Goal: Information Seeking & Learning: Check status

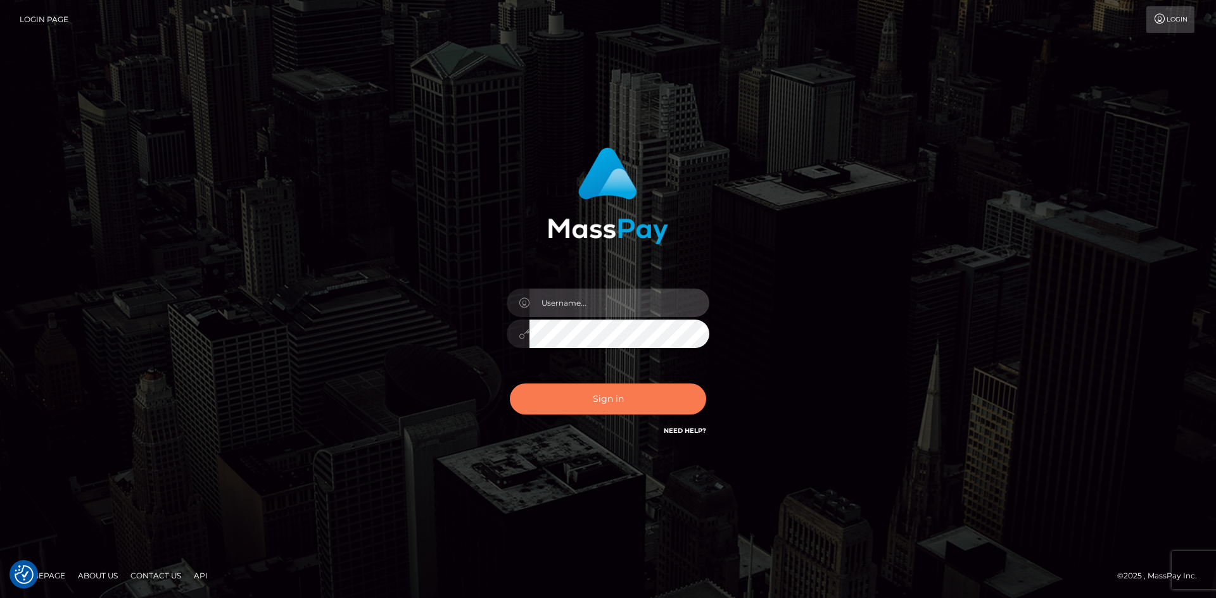
type input "alexstef"
click at [638, 393] on button "Sign in" at bounding box center [608, 399] width 196 height 31
type input "alexstef"
click at [636, 390] on button "Sign in" at bounding box center [608, 399] width 196 height 31
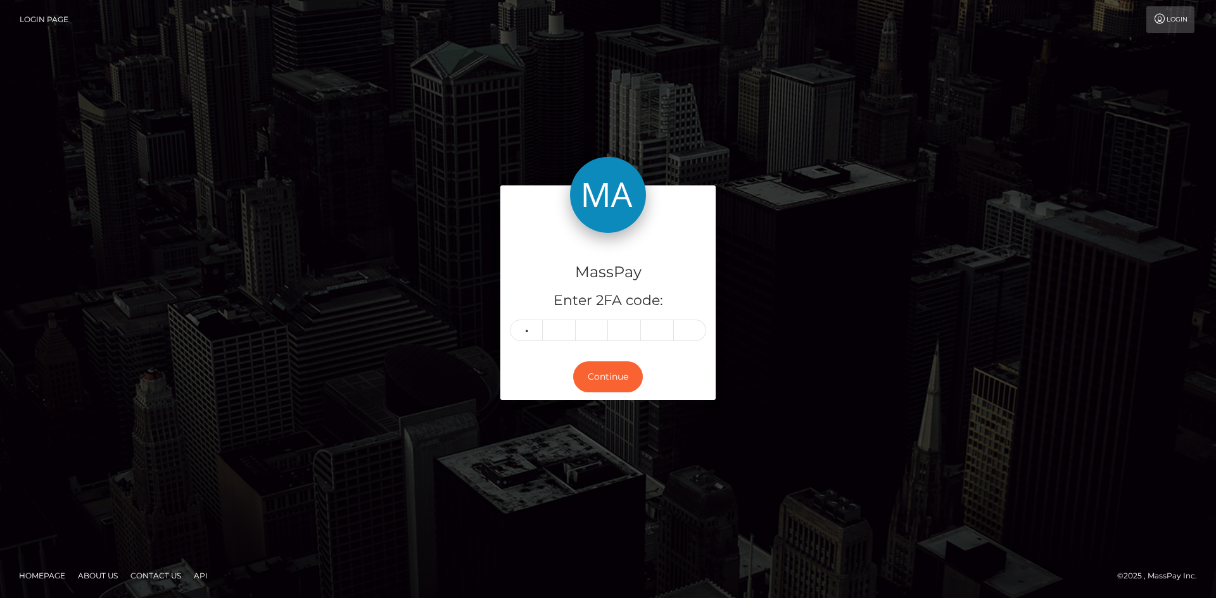
type input "3"
type input "8"
type input "4"
type input "6"
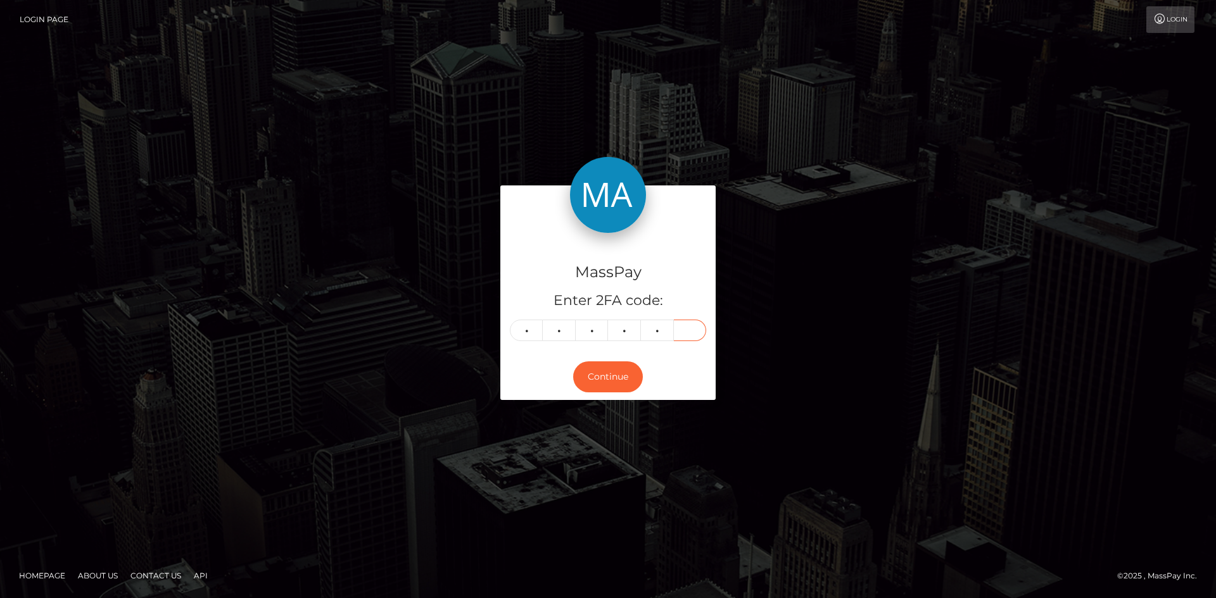
type input "6"
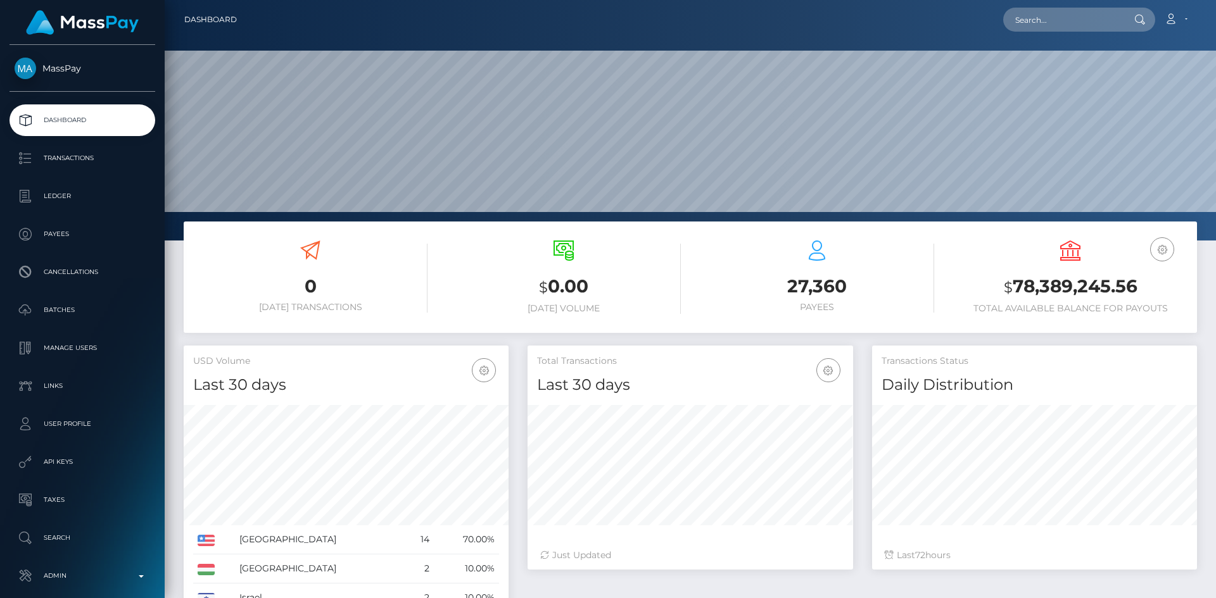
scroll to position [225, 325]
click at [1052, 23] on input "text" at bounding box center [1062, 20] width 119 height 24
paste input "MSP58a1bf060d9f469"
type input "MSP58a1bf060d9f469"
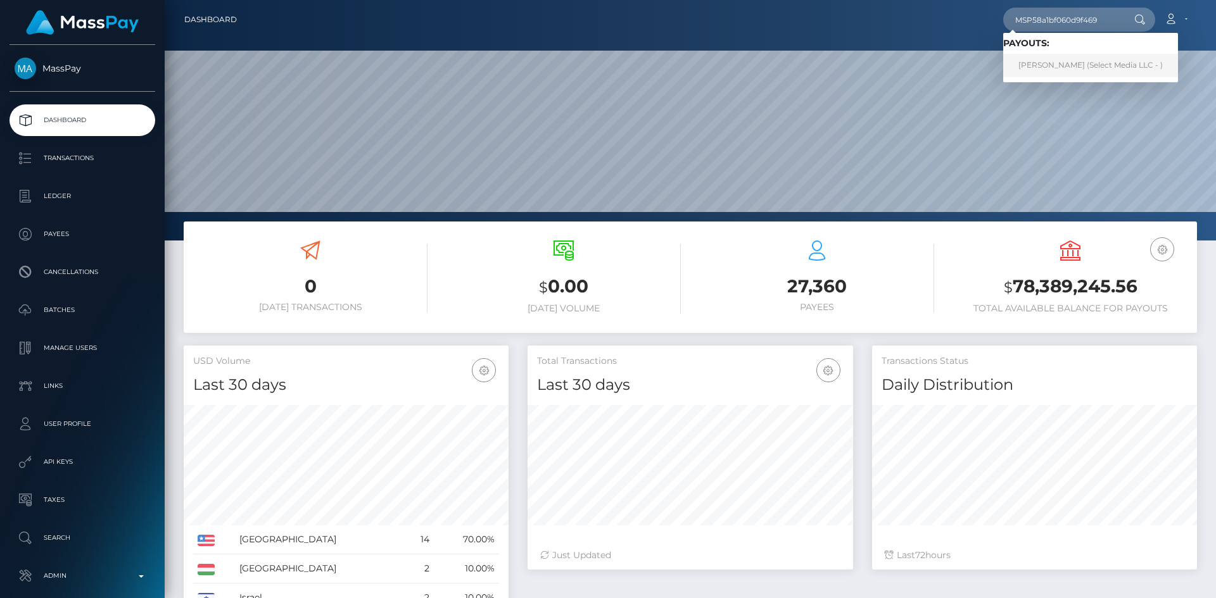
click at [1056, 69] on link "Evanivaldo Fonseca Lopez (Select Media LLC - )" at bounding box center [1090, 65] width 175 height 23
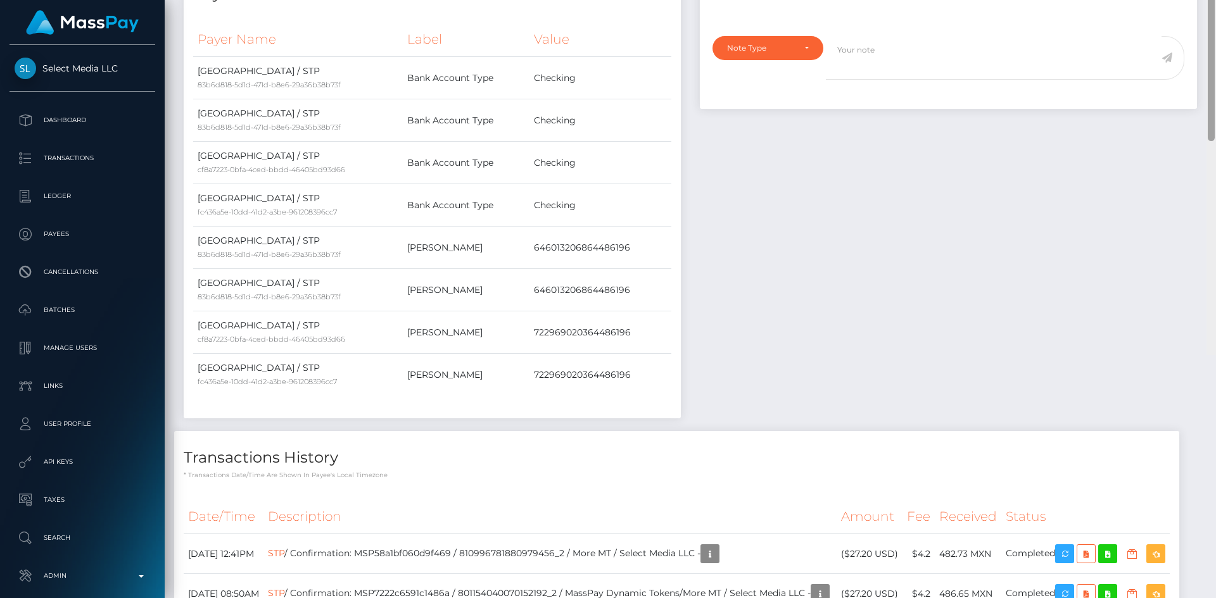
scroll to position [673, 0]
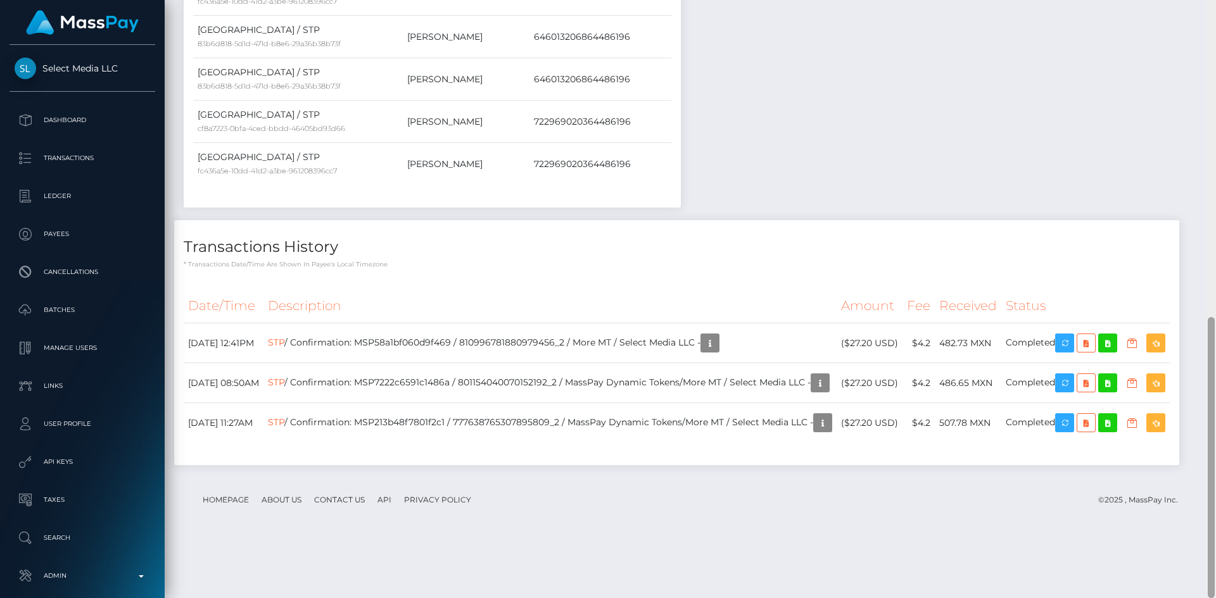
drag, startPoint x: 1211, startPoint y: 151, endPoint x: 1215, endPoint y: 519, distance: 367.3
click at [1215, 519] on div at bounding box center [1210, 299] width 9 height 598
click at [1072, 344] on icon "button" at bounding box center [1064, 344] width 15 height 16
click at [717, 351] on icon "button" at bounding box center [709, 344] width 15 height 16
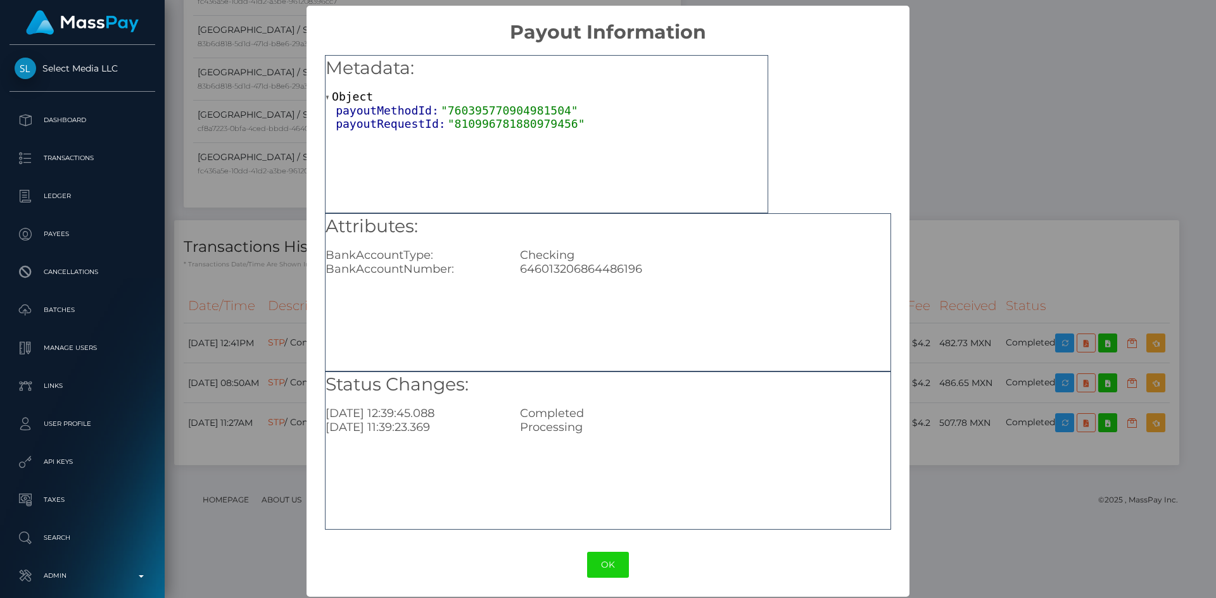
click at [590, 275] on div "646013206864486196" at bounding box center [704, 269] width 389 height 14
click at [605, 564] on button "OK" at bounding box center [608, 565] width 42 height 26
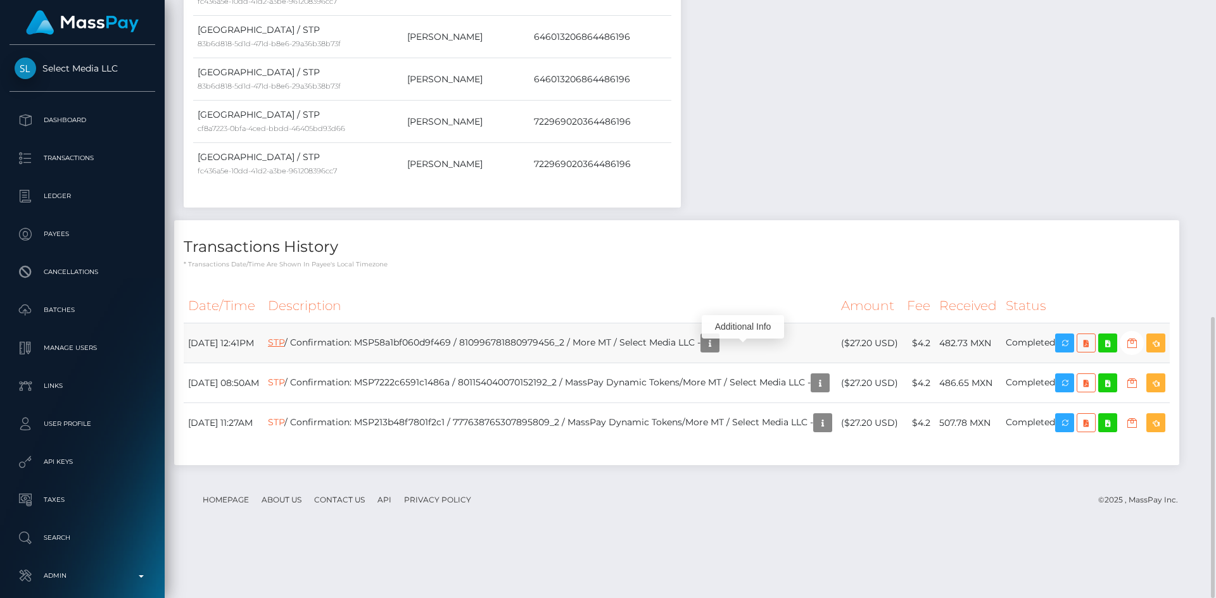
click at [284, 347] on link "STP" at bounding box center [276, 342] width 16 height 11
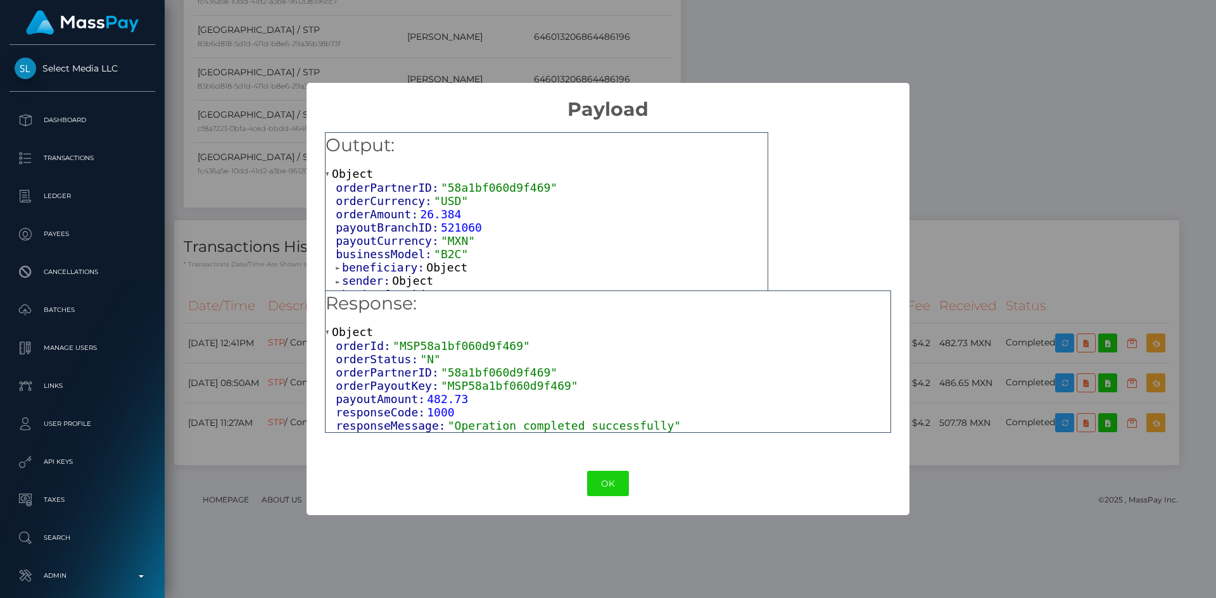
click at [450, 272] on span "Object" at bounding box center [446, 267] width 41 height 13
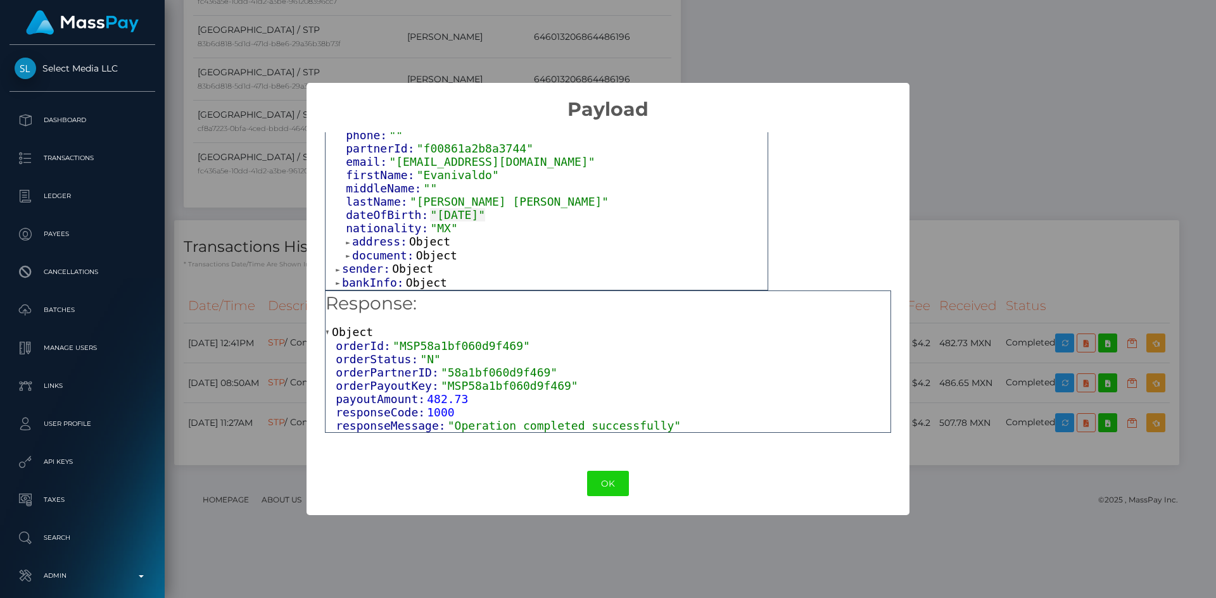
scroll to position [156, 0]
click at [423, 285] on span "Object" at bounding box center [426, 282] width 41 height 13
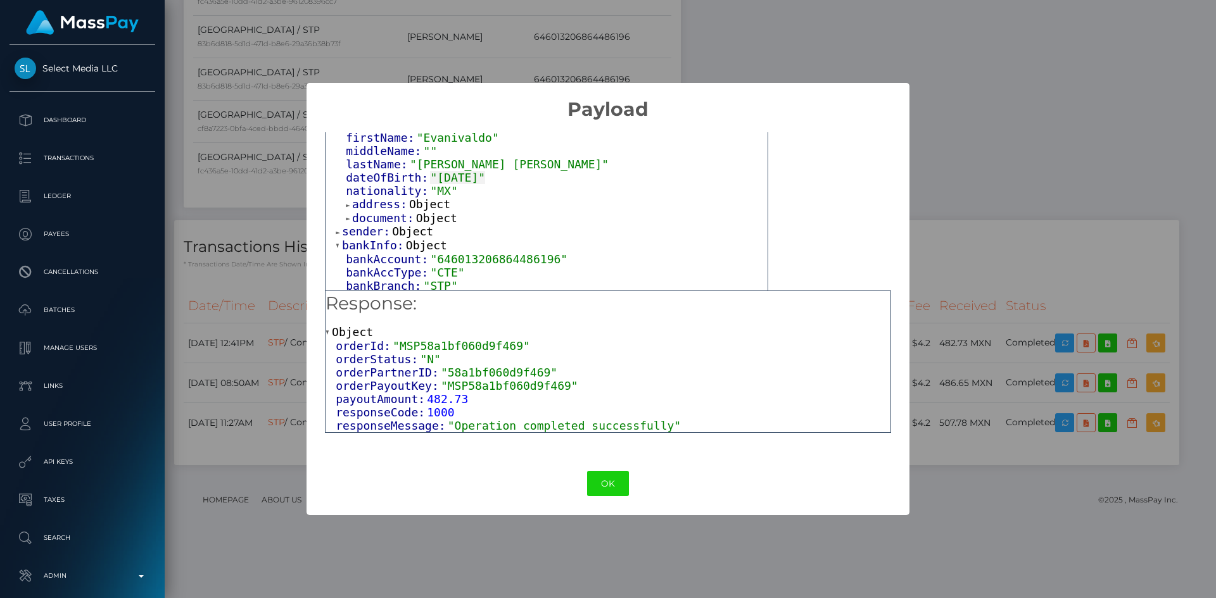
scroll to position [198, 0]
click at [1119, 171] on div "× Payload Output: Object orderPartnerID: "58a1bf060d9f469" orderCurrency: "USD"…" at bounding box center [608, 299] width 1216 height 598
click at [1080, 132] on div "× Payload Output: Object orderPartnerID: "58a1bf060d9f469" orderCurrency: "USD"…" at bounding box center [608, 299] width 1216 height 598
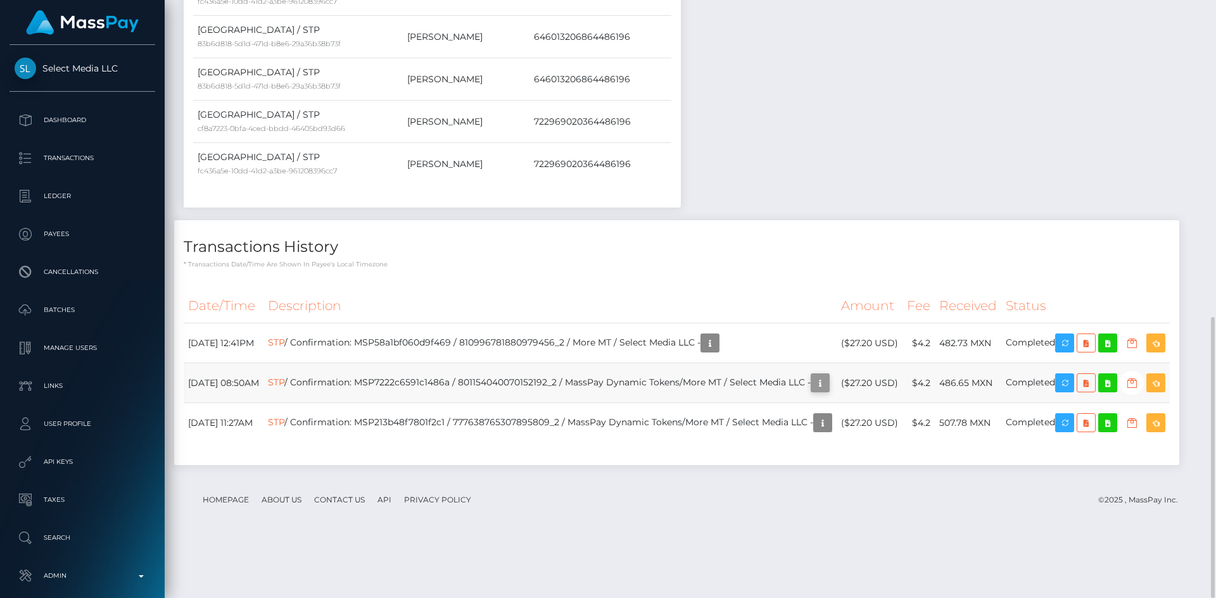
scroll to position [152, 325]
click at [812, 391] on icon "button" at bounding box center [819, 383] width 15 height 16
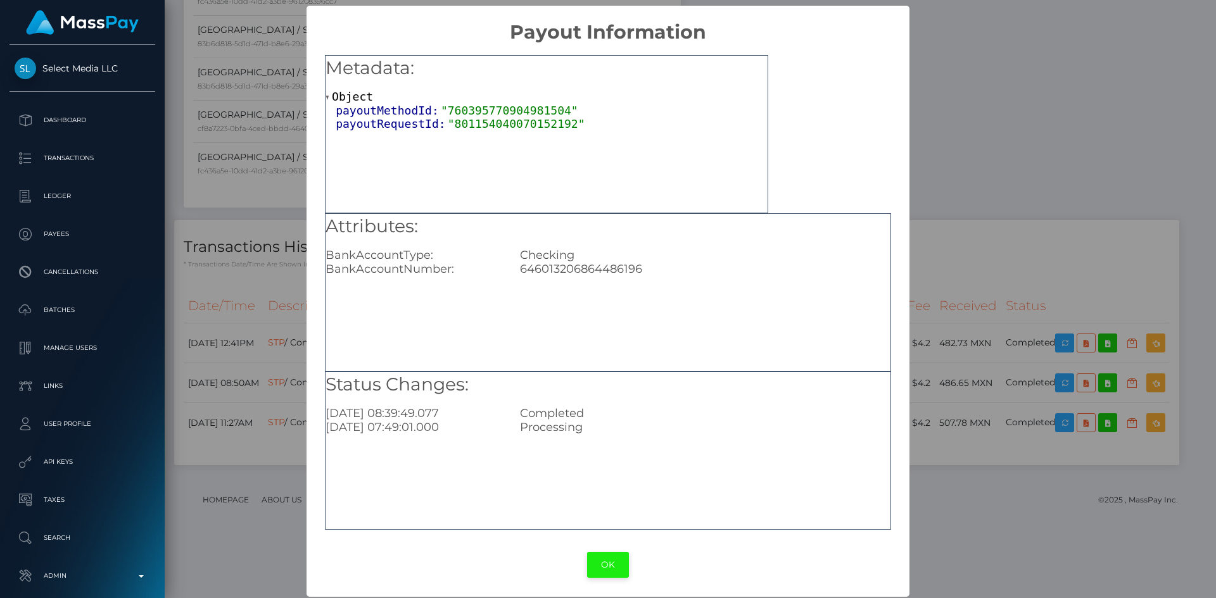
click at [600, 558] on button "OK" at bounding box center [608, 565] width 42 height 26
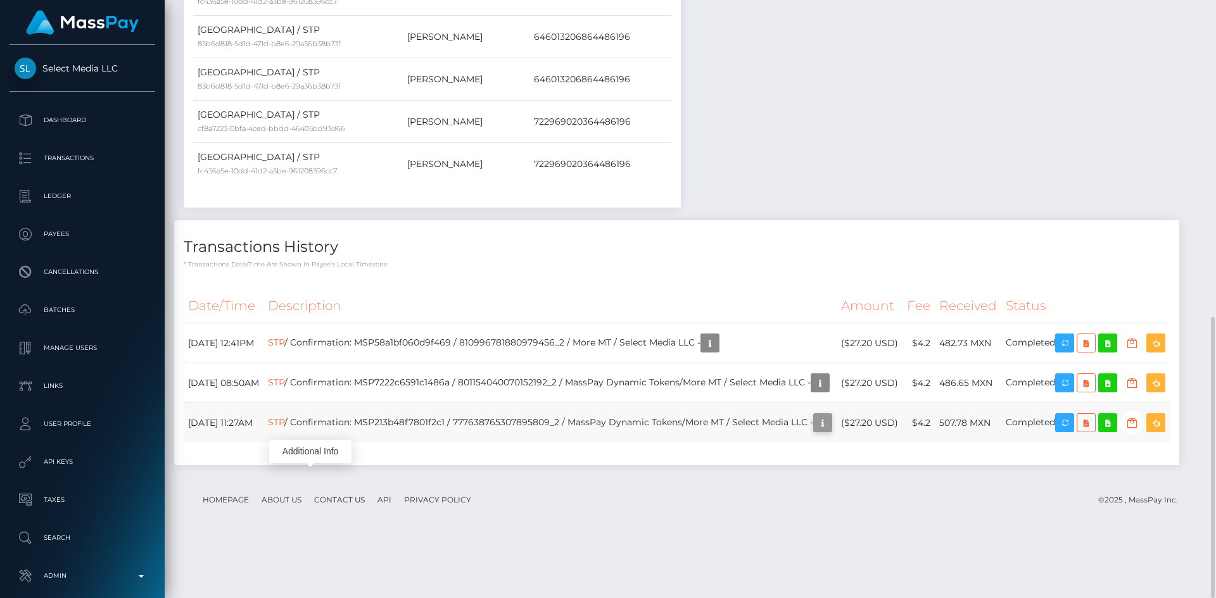
click at [815, 431] on icon "button" at bounding box center [822, 423] width 15 height 16
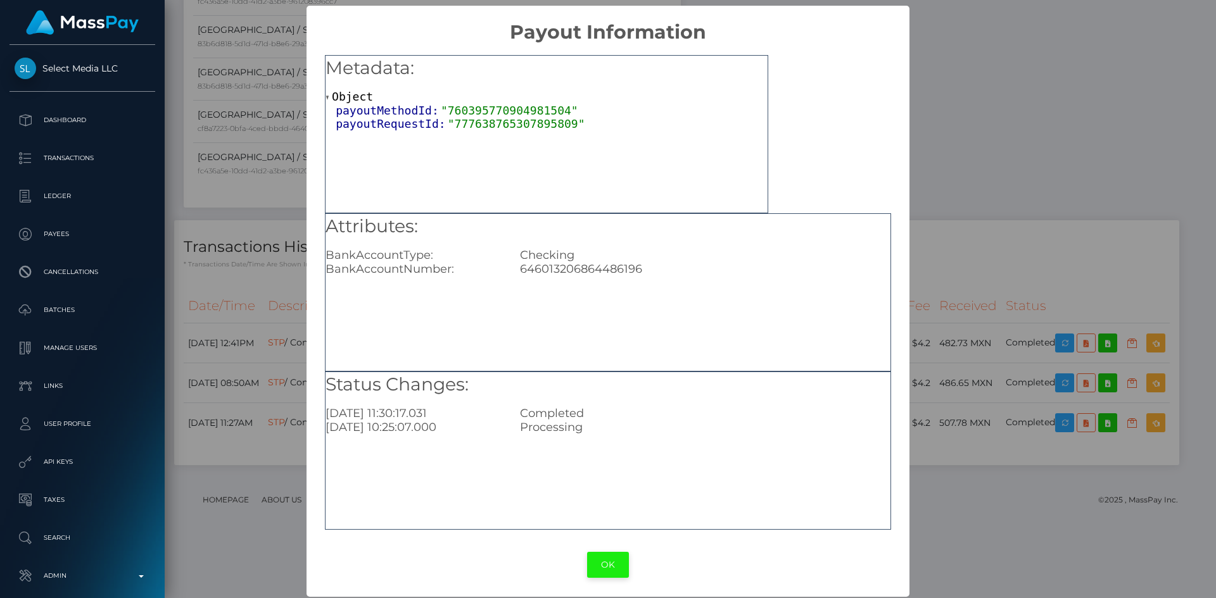
click at [614, 562] on button "OK" at bounding box center [608, 565] width 42 height 26
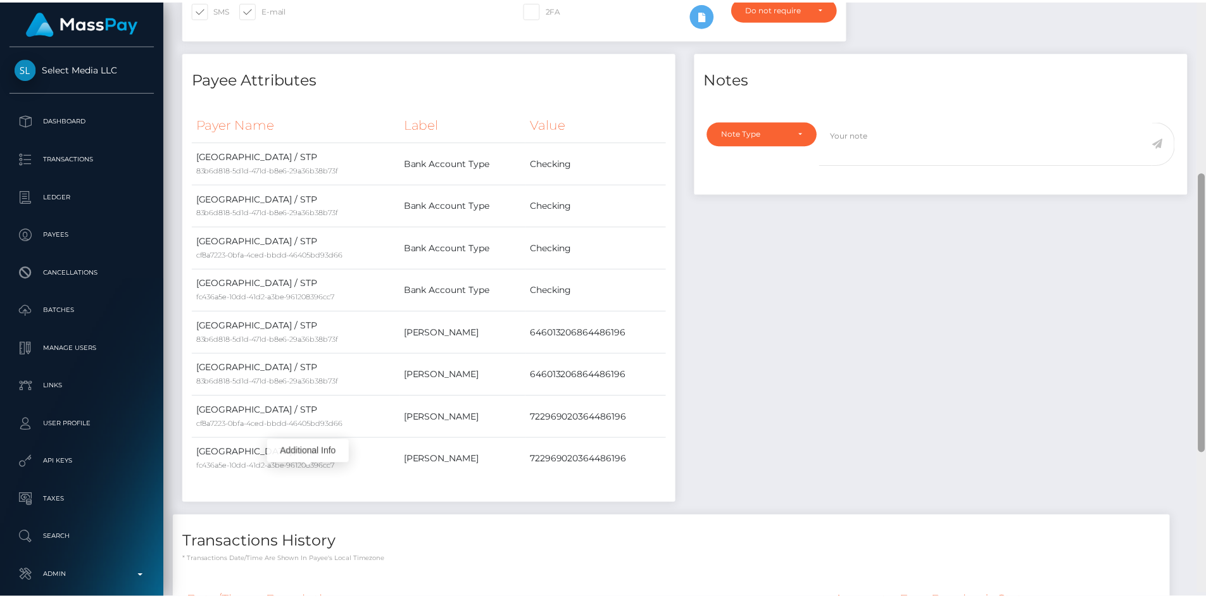
scroll to position [369, 0]
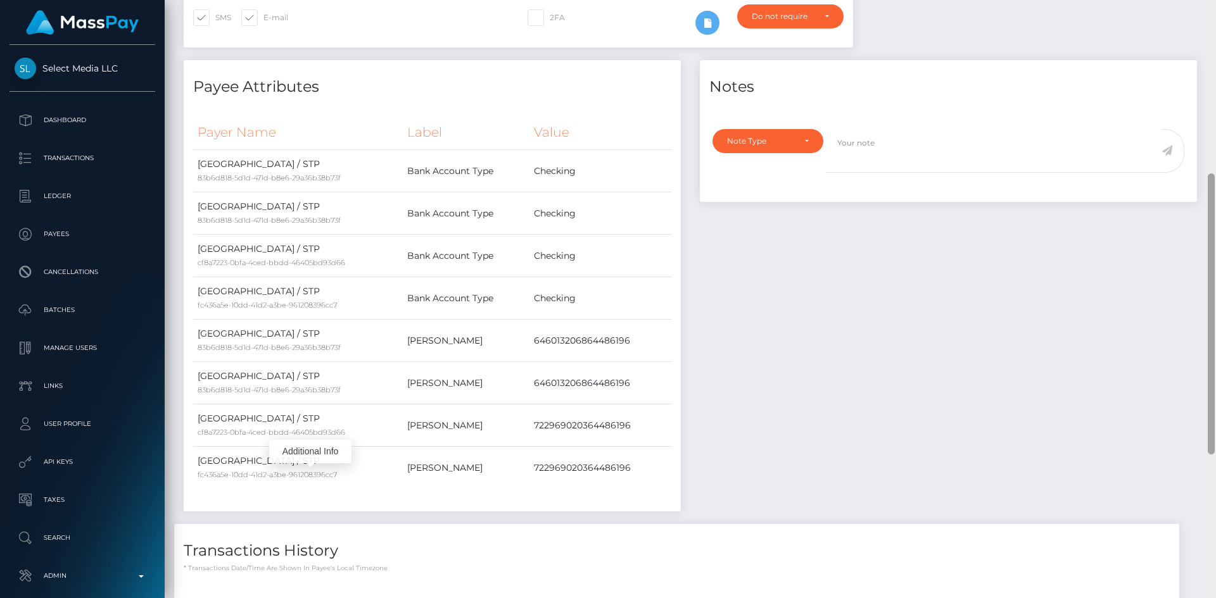
drag, startPoint x: 1209, startPoint y: 429, endPoint x: 1214, endPoint y: 286, distance: 143.2
click at [1214, 286] on div at bounding box center [1210, 299] width 9 height 598
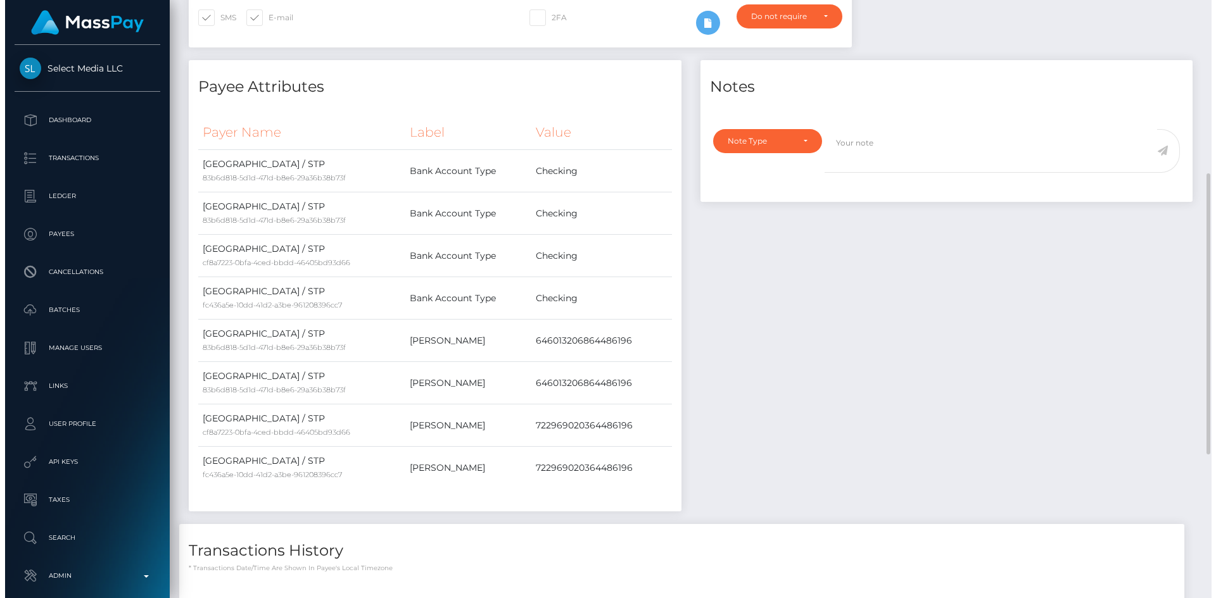
scroll to position [633040, 632870]
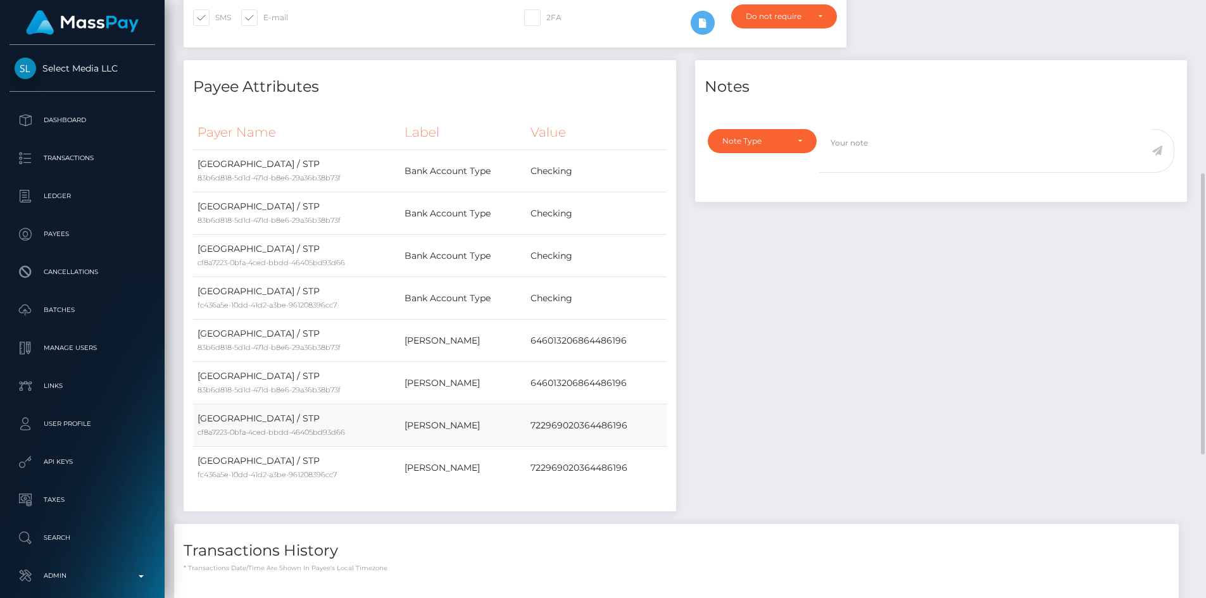
click at [562, 427] on td "722969020364486196" at bounding box center [596, 426] width 140 height 42
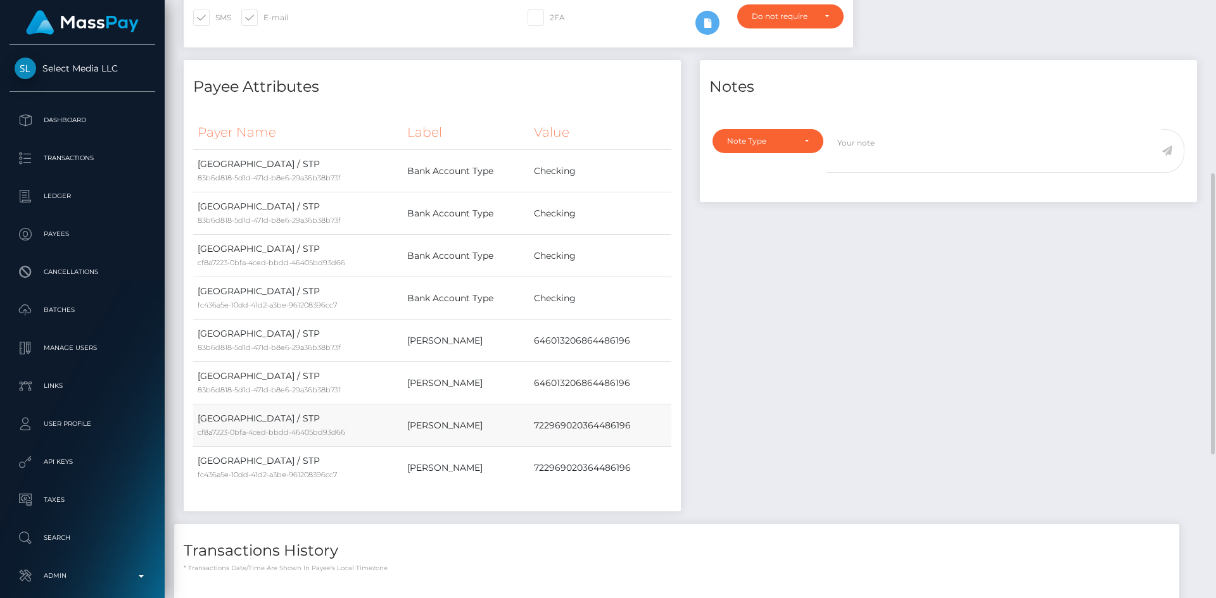
scroll to position [152, 325]
click at [562, 427] on td "722969020364486196" at bounding box center [600, 426] width 142 height 42
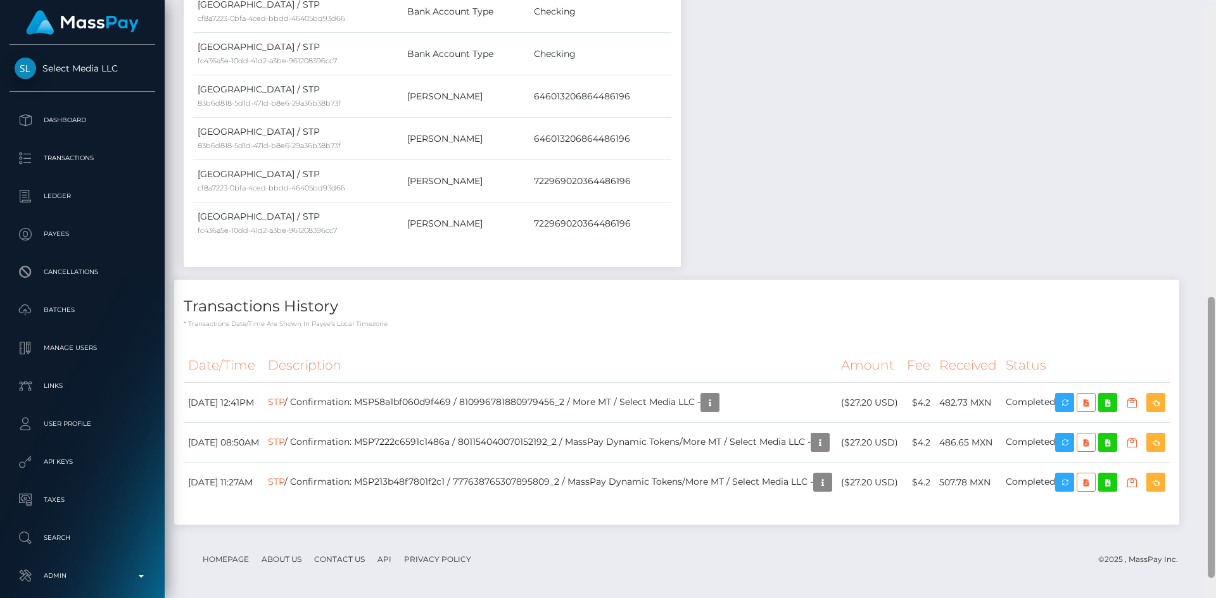
scroll to position [633, 0]
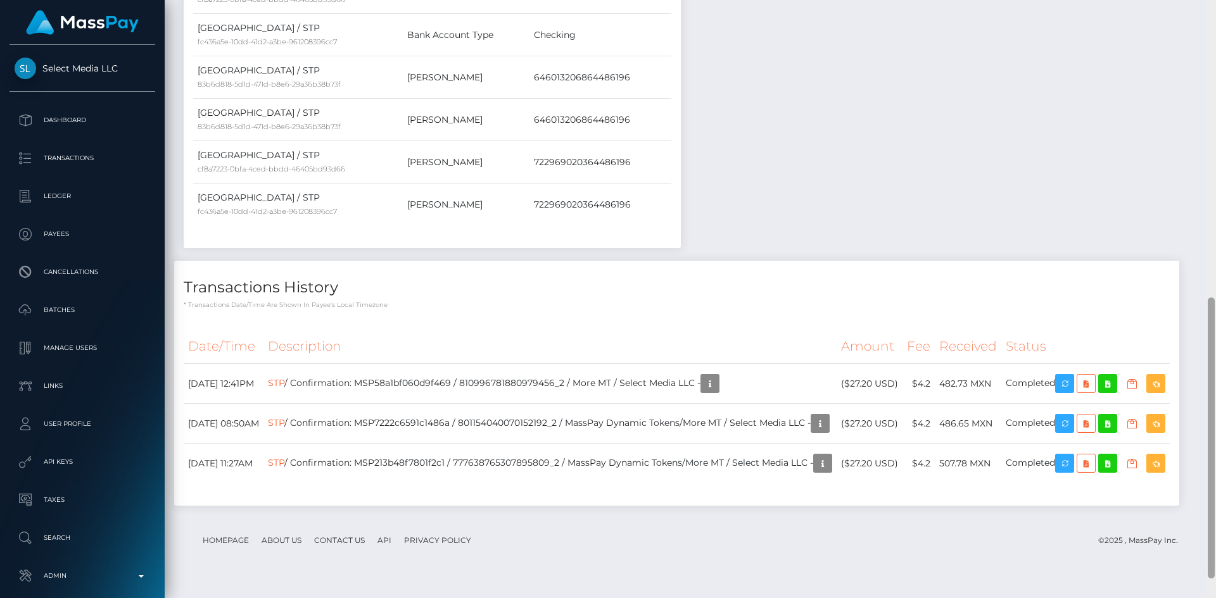
drag, startPoint x: 1212, startPoint y: 224, endPoint x: 1209, endPoint y: 339, distance: 115.9
click at [1209, 339] on div at bounding box center [1210, 438] width 7 height 281
click at [594, 143] on td "722969020364486196" at bounding box center [600, 162] width 142 height 42
click at [284, 389] on link "STP" at bounding box center [276, 382] width 16 height 11
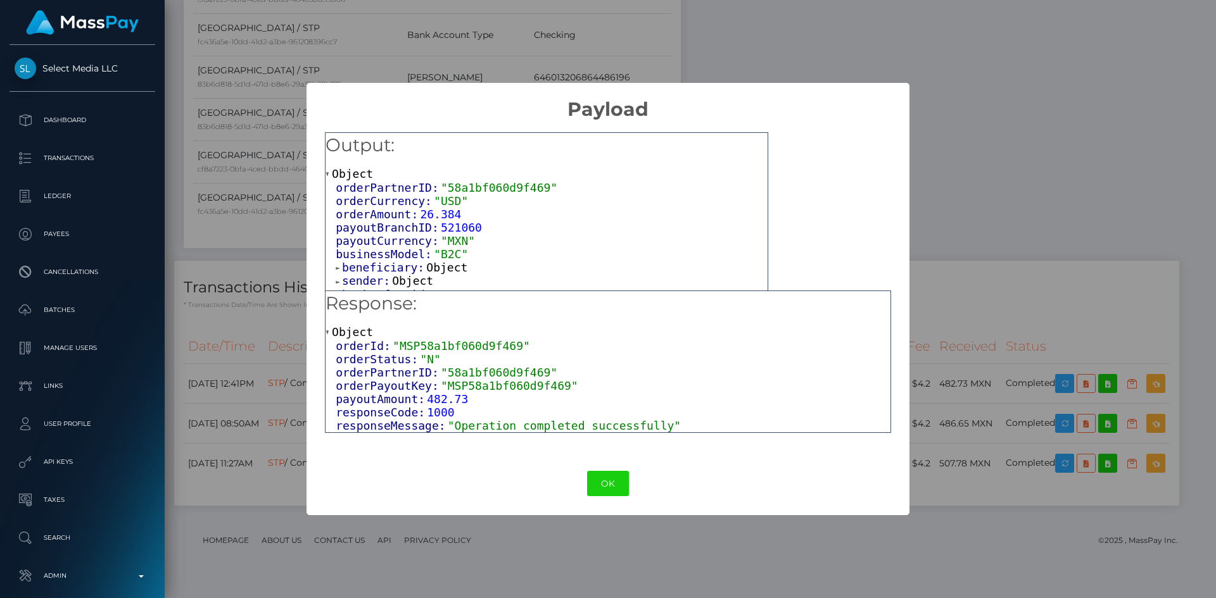
click at [443, 274] on span "Object" at bounding box center [446, 267] width 41 height 13
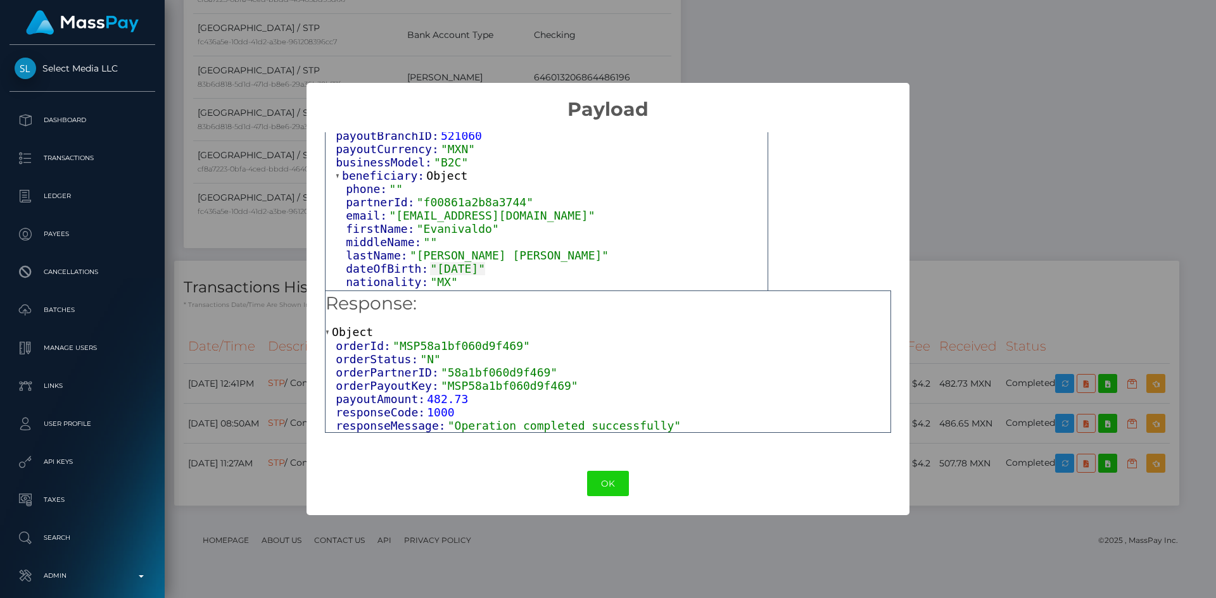
scroll to position [156, 0]
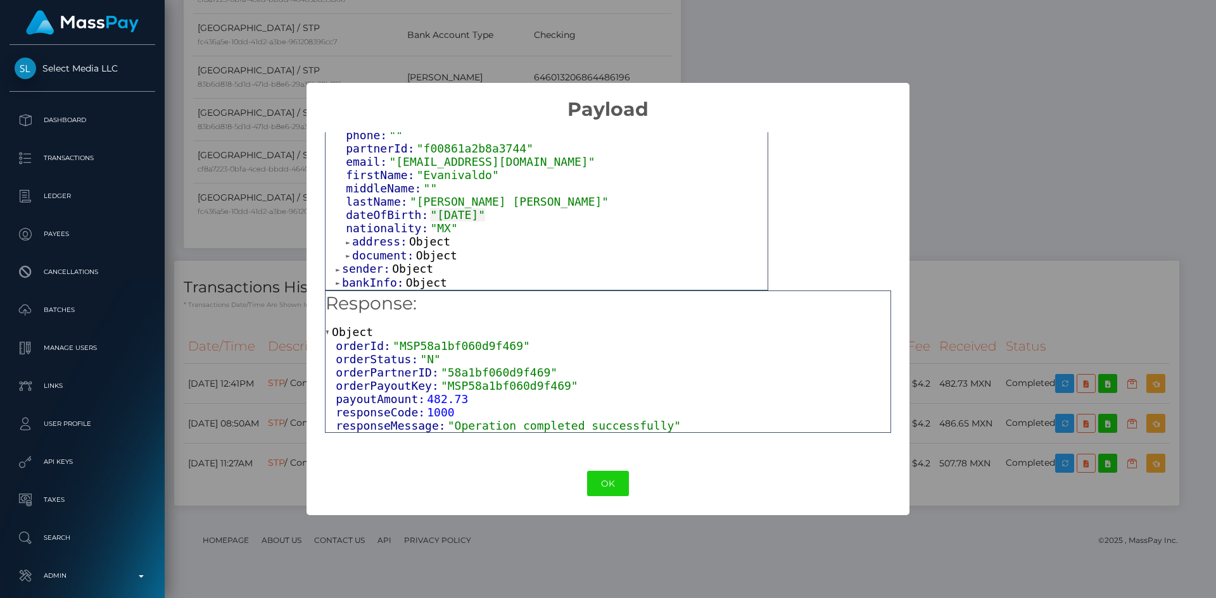
click at [414, 281] on span "Object" at bounding box center [426, 282] width 41 height 13
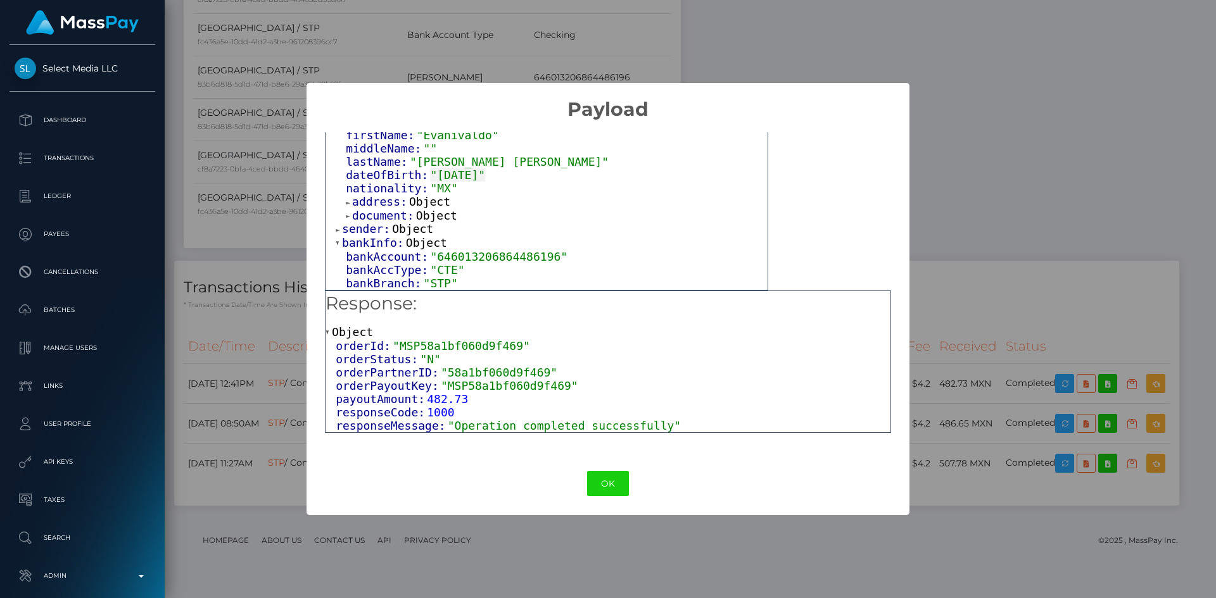
scroll to position [198, 0]
drag, startPoint x: 973, startPoint y: 163, endPoint x: 985, endPoint y: 161, distance: 11.6
click at [975, 163] on div "× Payload Output: Object orderPartnerID: "58a1bf060d9f469" orderCurrency: "USD"…" at bounding box center [608, 299] width 1216 height 598
click at [591, 489] on button "OK" at bounding box center [608, 484] width 42 height 26
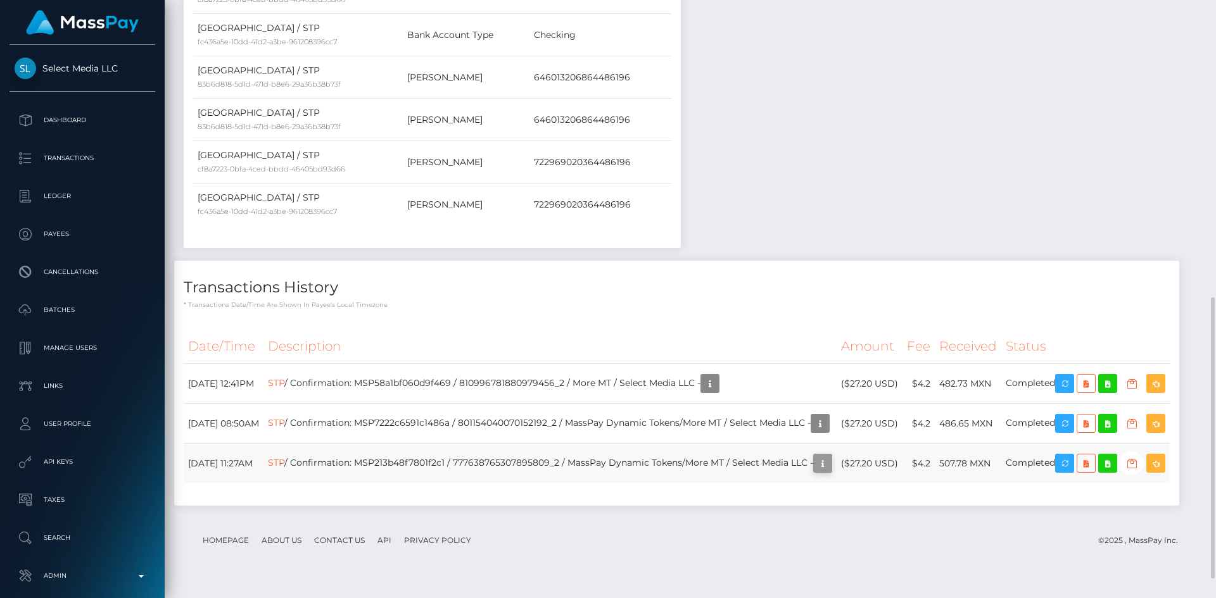
scroll to position [152, 325]
click at [815, 472] on icon "button" at bounding box center [822, 464] width 15 height 16
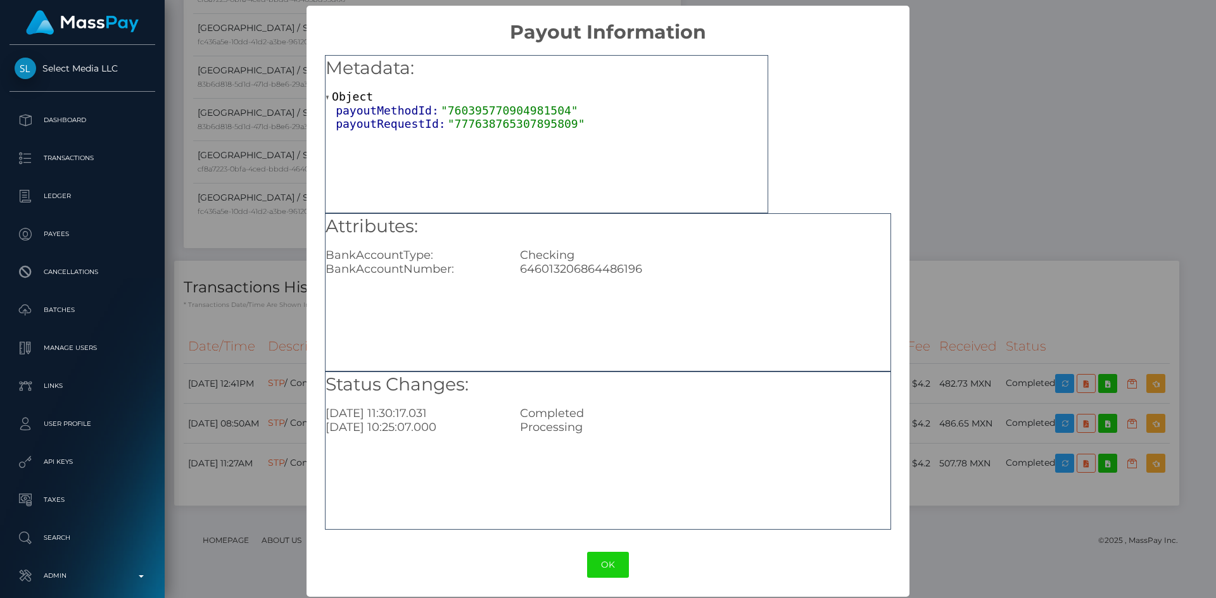
click at [578, 268] on div "646013206864486196" at bounding box center [704, 269] width 389 height 14
copy div "646013206864486196"
click at [999, 192] on div "× Payout Information Metadata: Object payoutMethodId: "760395770904981504" payo…" at bounding box center [608, 299] width 1216 height 598
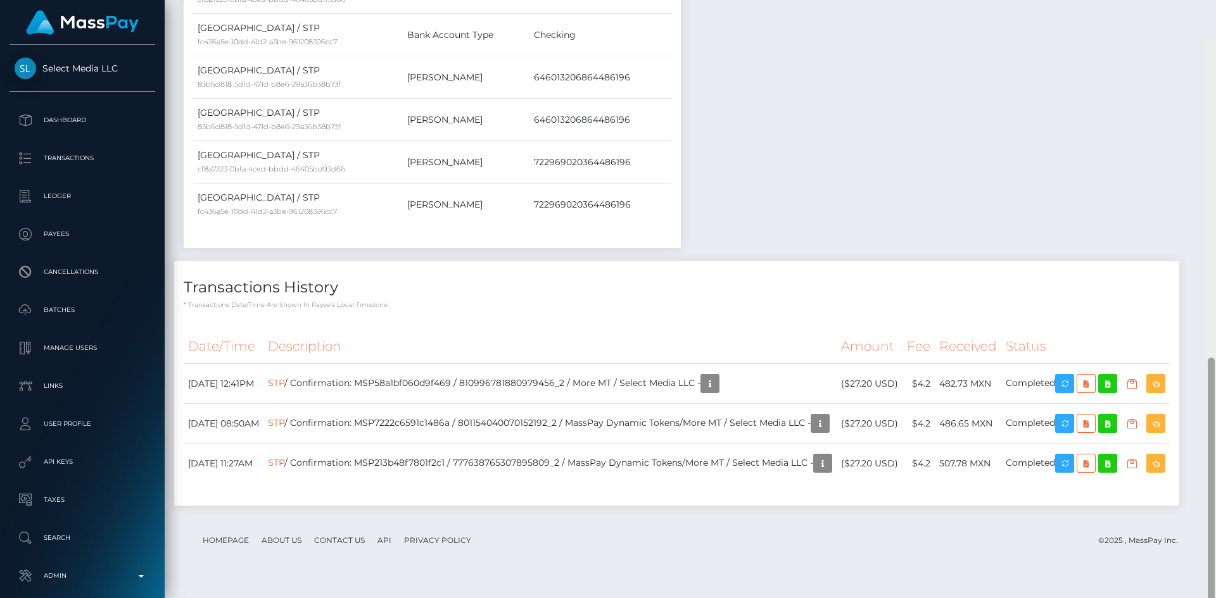
scroll to position [673, 0]
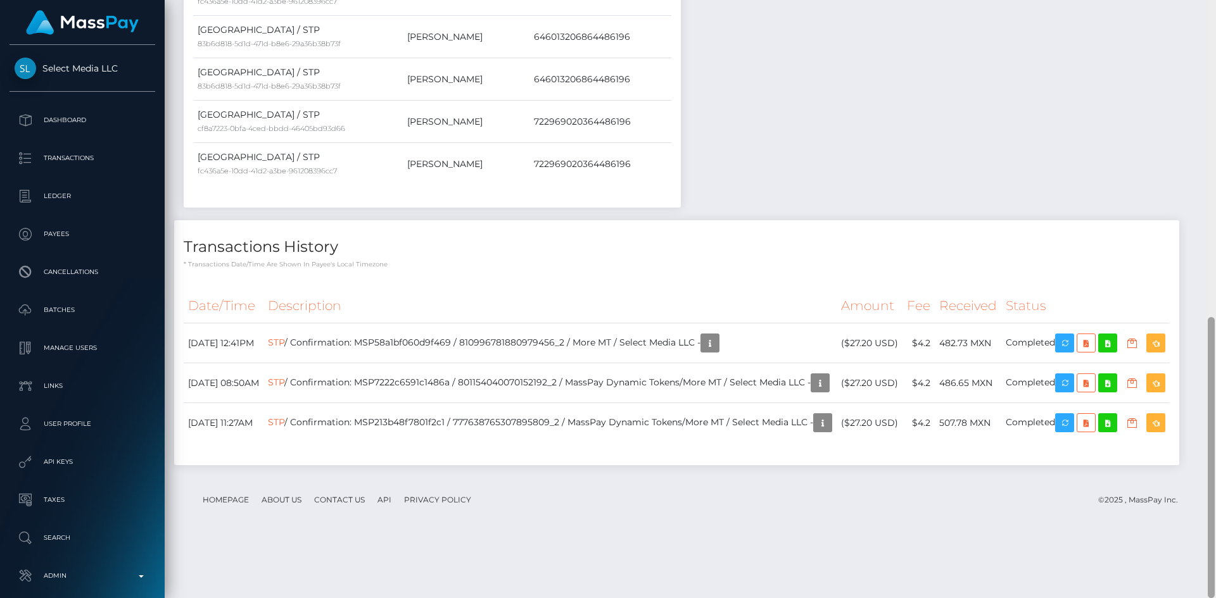
drag, startPoint x: 1214, startPoint y: 322, endPoint x: 1215, endPoint y: 84, distance: 238.7
click at [1215, 84] on div at bounding box center [1210, 299] width 9 height 598
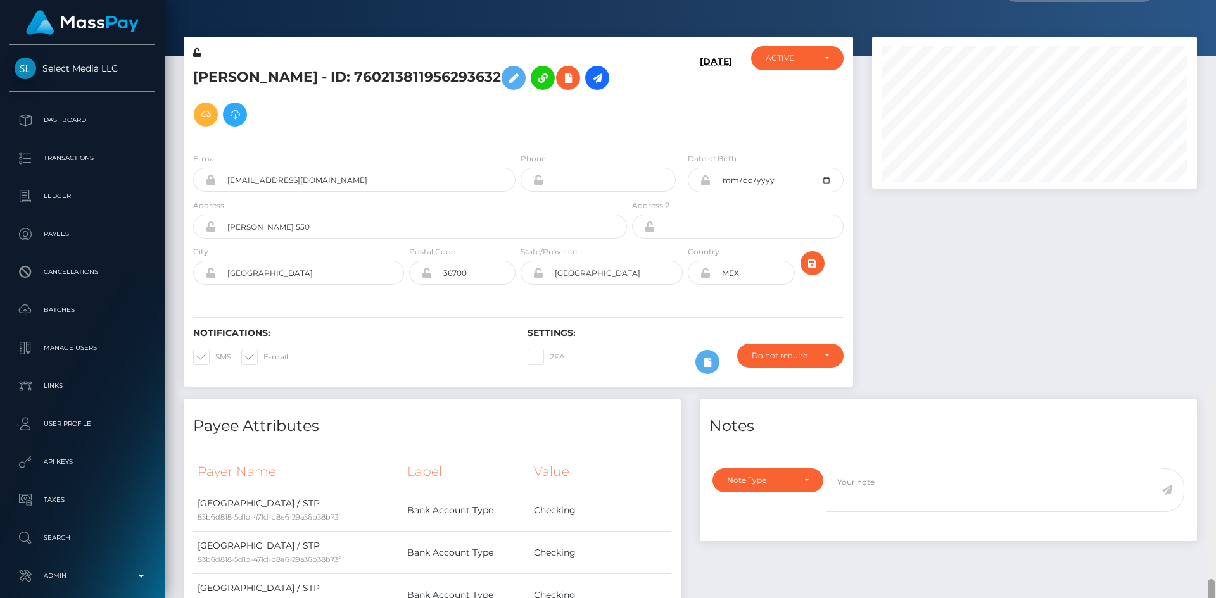
scroll to position [0, 0]
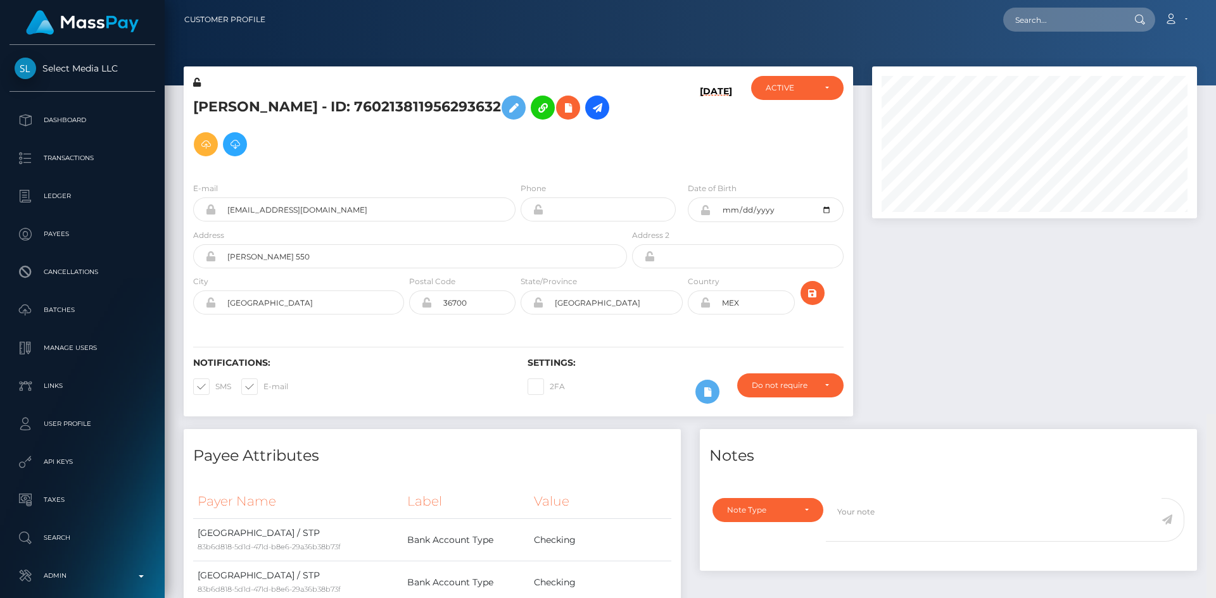
drag, startPoint x: 1209, startPoint y: 341, endPoint x: 1215, endPoint y: -44, distance: 385.0
click at [1215, 0] on html "Select Media LLC Dashboard Transactions Ledger Payees Batches" at bounding box center [608, 299] width 1216 height 598
drag, startPoint x: 1055, startPoint y: 15, endPoint x: 1025, endPoint y: 28, distance: 32.9
click at [1052, 18] on input "text" at bounding box center [1062, 20] width 119 height 24
paste input "a474bd69-4305-4b38-90b0-788f8de6e763"
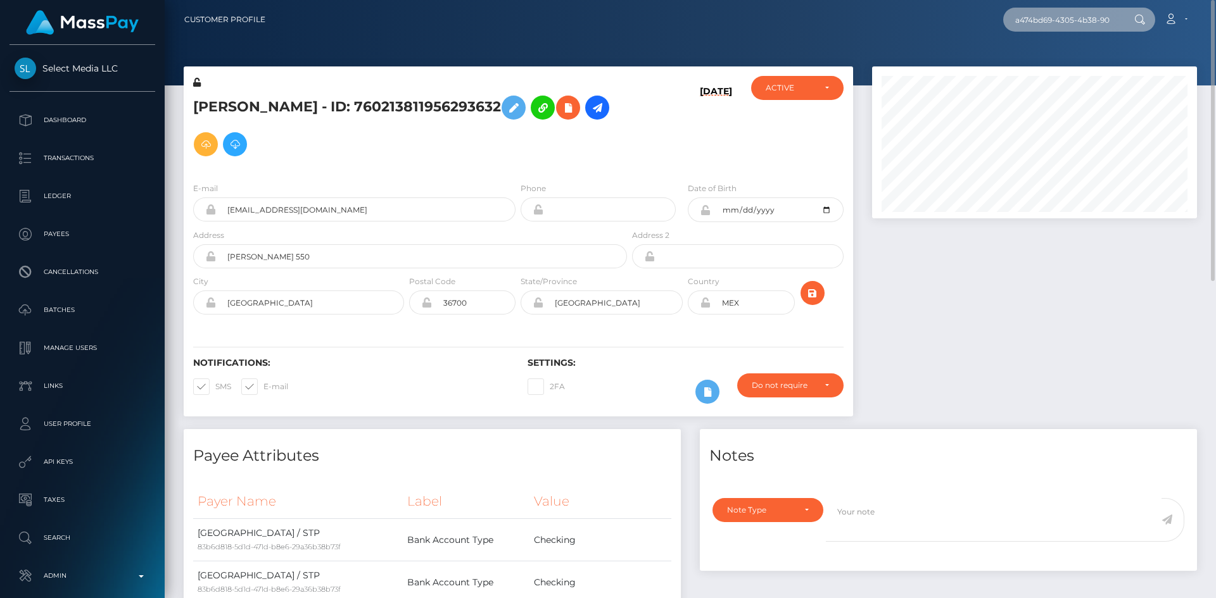
scroll to position [0, 67]
type input "a474bd69-4305-4b38-90b0-788f8de6e763"
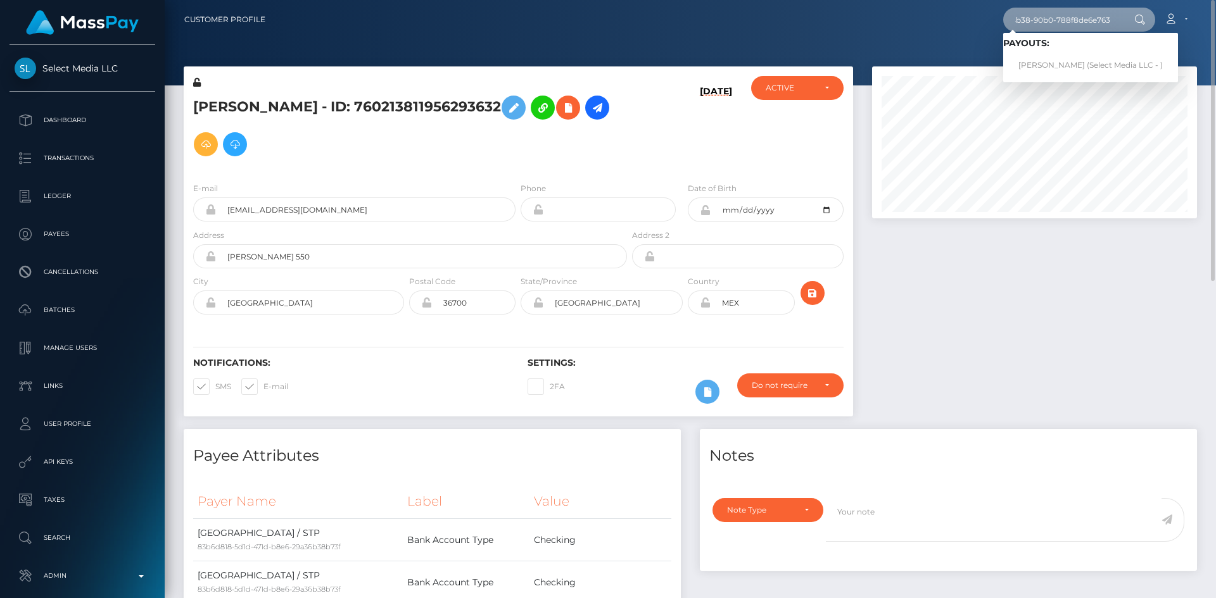
scroll to position [0, 0]
click at [1084, 59] on link "Jasmine Kollar (Select Media LLC - )" at bounding box center [1090, 65] width 175 height 23
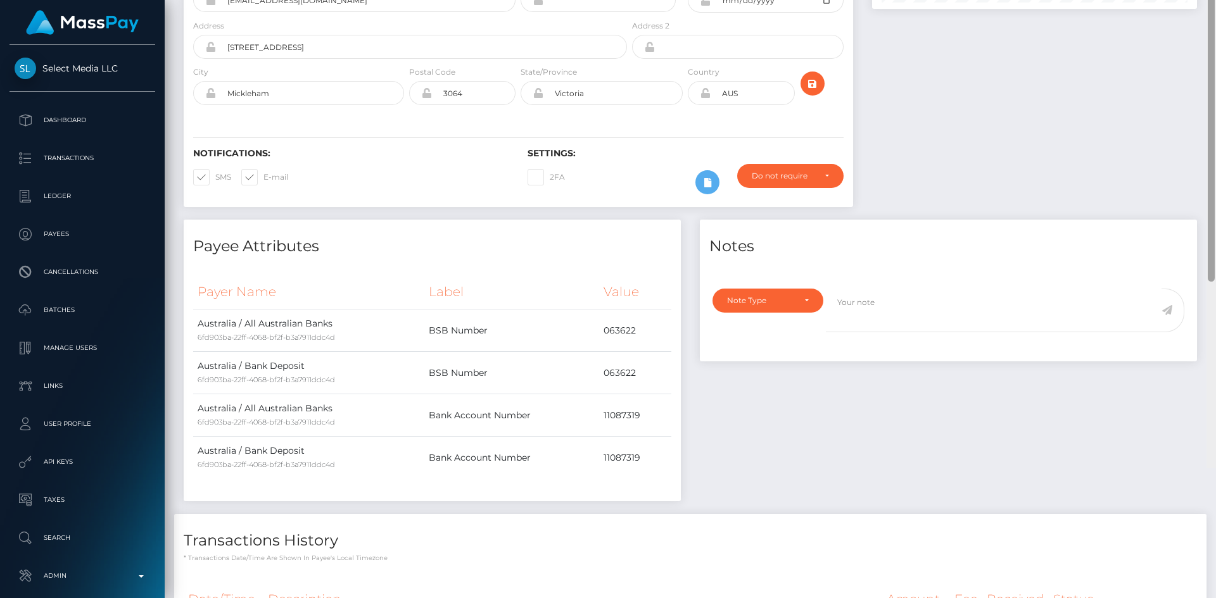
scroll to position [386, 0]
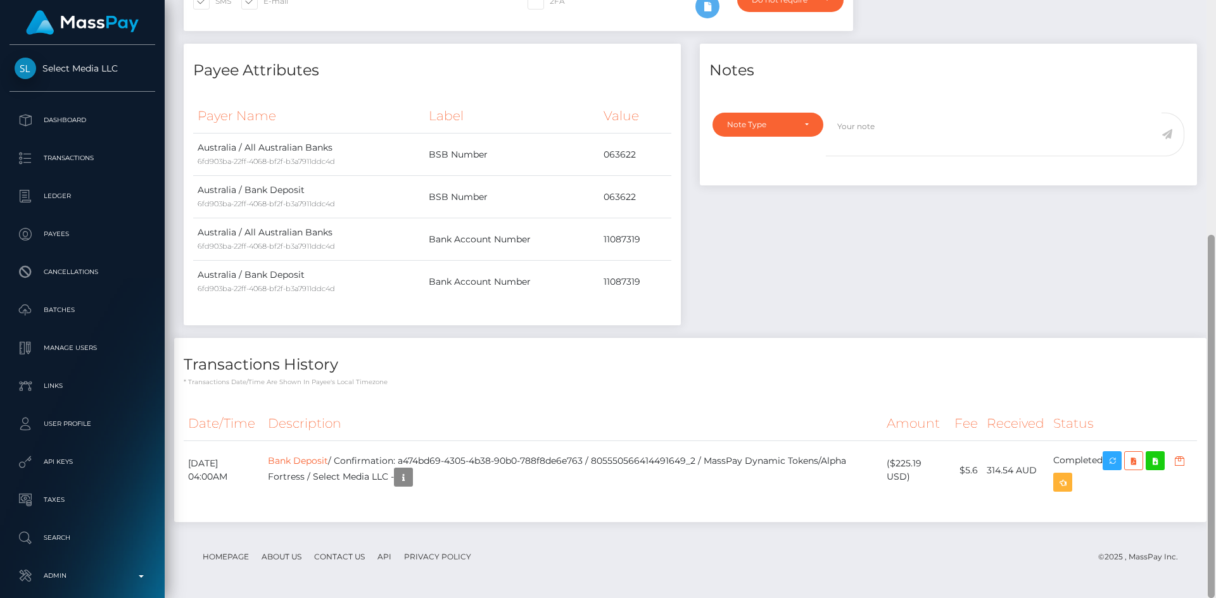
drag, startPoint x: 1209, startPoint y: 148, endPoint x: 1208, endPoint y: 500, distance: 352.1
click at [1215, 495] on div at bounding box center [1210, 299] width 9 height 598
click at [1111, 460] on icon "button" at bounding box center [1111, 461] width 15 height 16
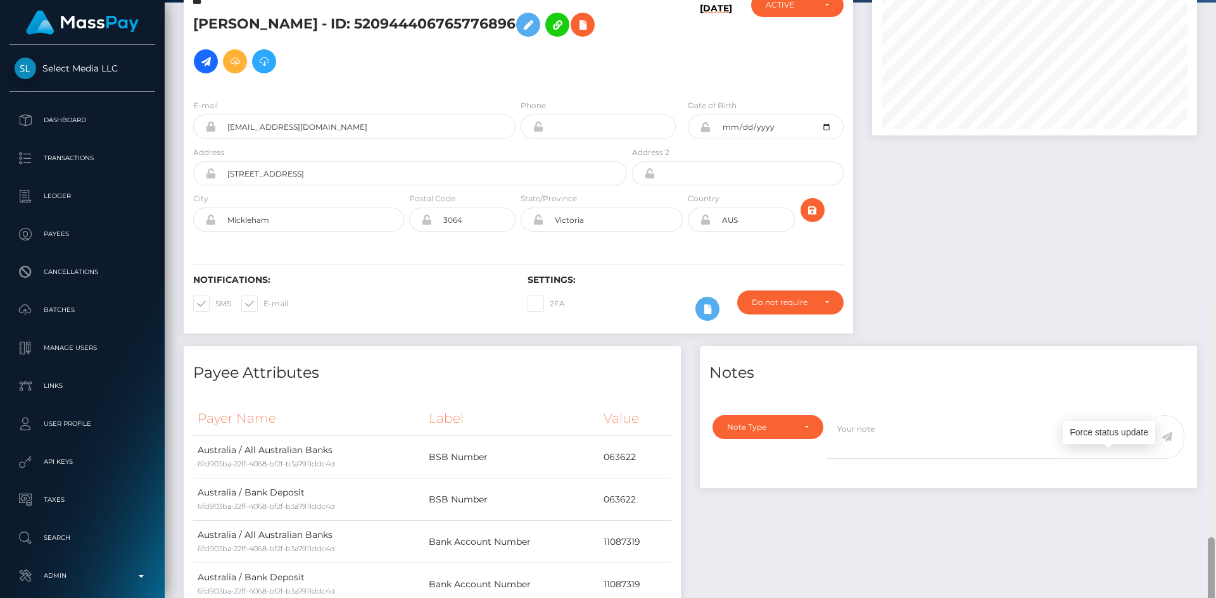
scroll to position [0, 0]
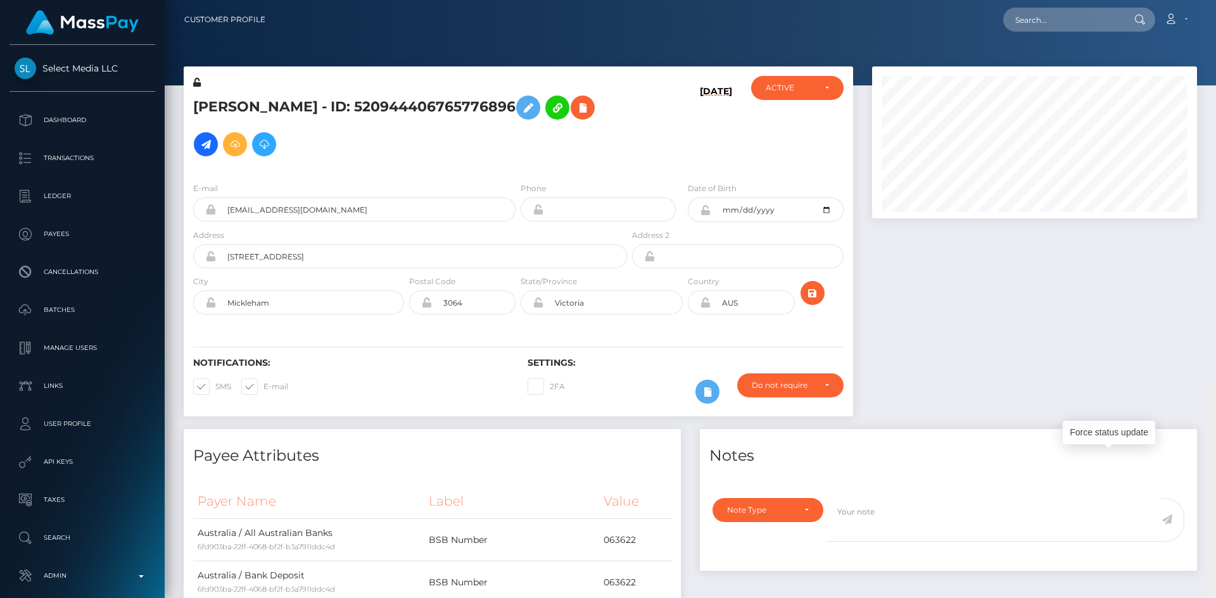
drag, startPoint x: 1211, startPoint y: 253, endPoint x: 1215, endPoint y: -53, distance: 305.9
click at [1215, 0] on html "Select Media LLC Dashboard Transactions Ledger Payees Batches" at bounding box center [608, 299] width 1216 height 598
click at [1050, 31] on input "text" at bounding box center [1062, 20] width 119 height 24
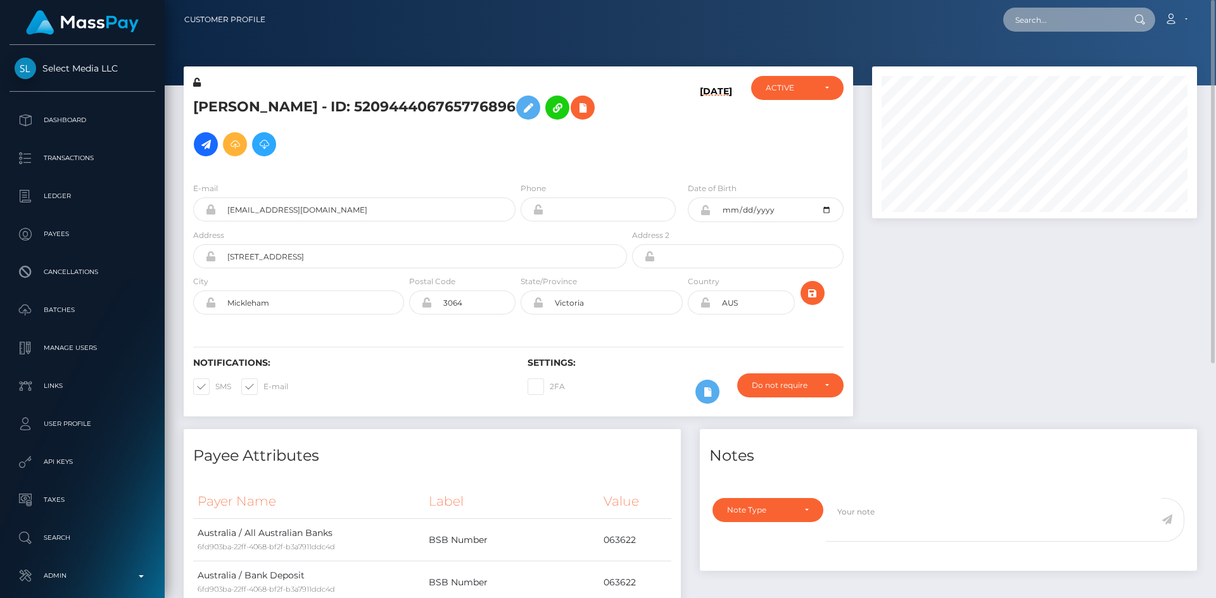
paste input "fa5d07d0-6617-11ef-aac6-064f280b9d11"
type input "fa5d07d0-6617-11ef-aac6-064f280b9d11"
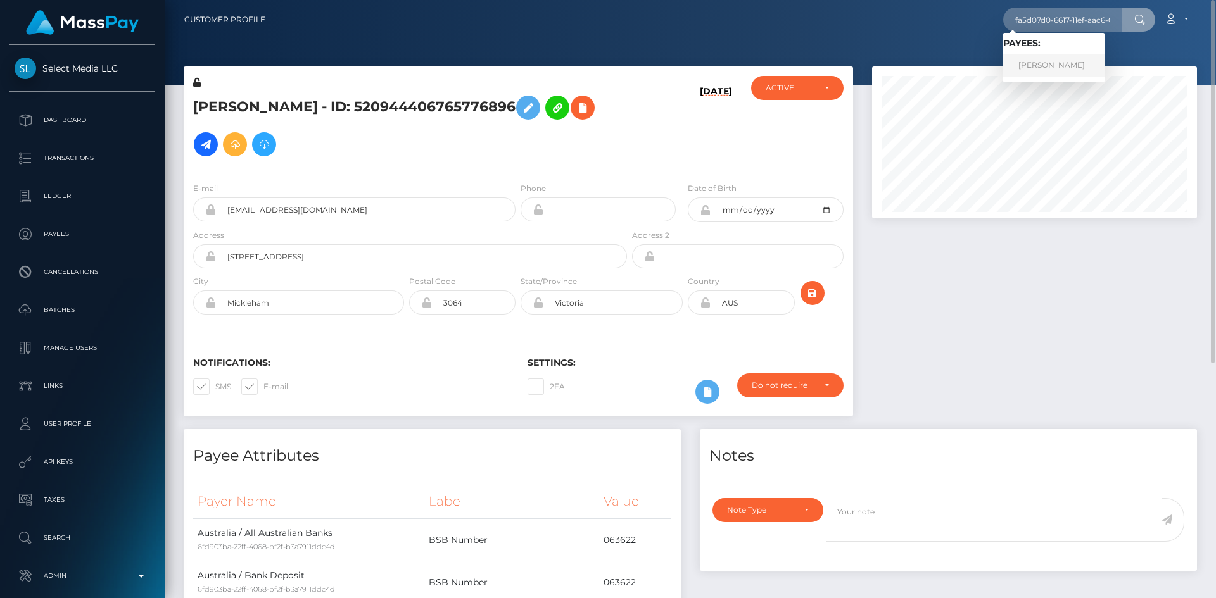
click at [1052, 68] on link "[PERSON_NAME]" at bounding box center [1053, 65] width 101 height 23
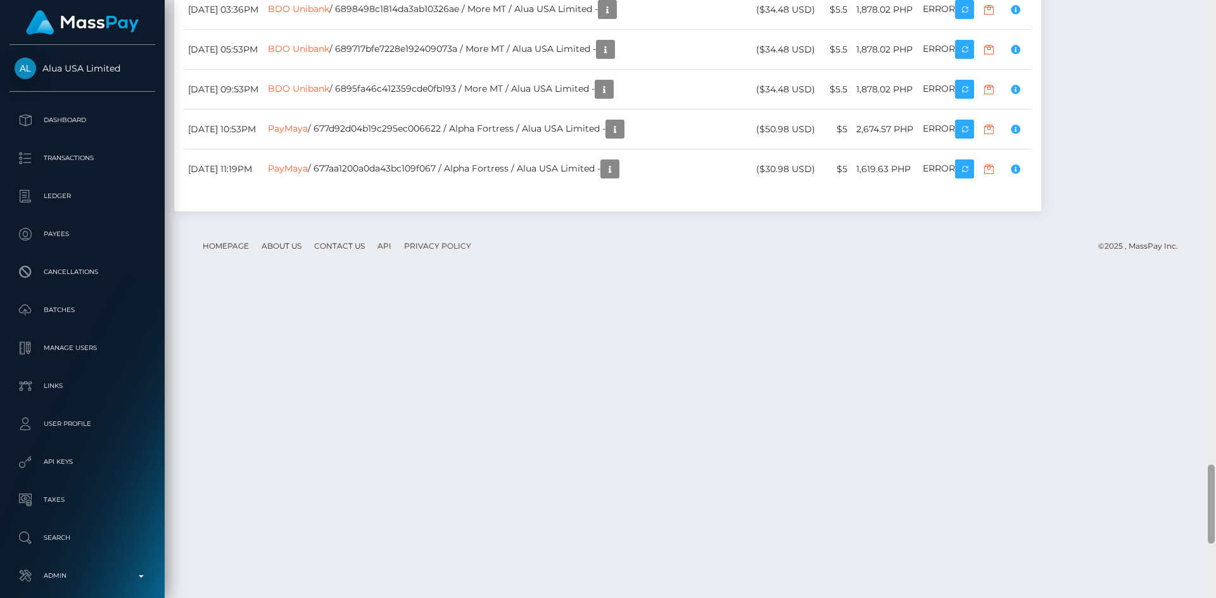
scroll to position [3505, 0]
click at [1195, 495] on div "Customer Profile Loading... Loading..." at bounding box center [690, 299] width 1051 height 598
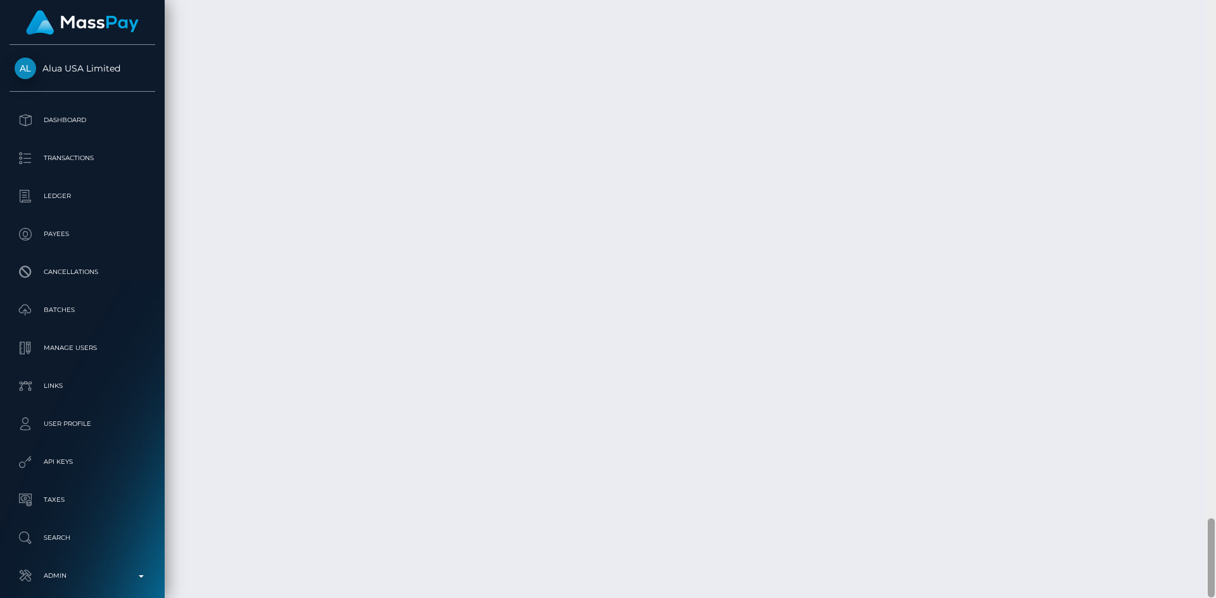
scroll to position [3914, 0]
drag, startPoint x: 1213, startPoint y: 479, endPoint x: 1207, endPoint y: 530, distance: 51.5
click at [1207, 530] on div at bounding box center [1210, 558] width 7 height 79
drag, startPoint x: 1214, startPoint y: 542, endPoint x: 1213, endPoint y: 392, distance: 150.1
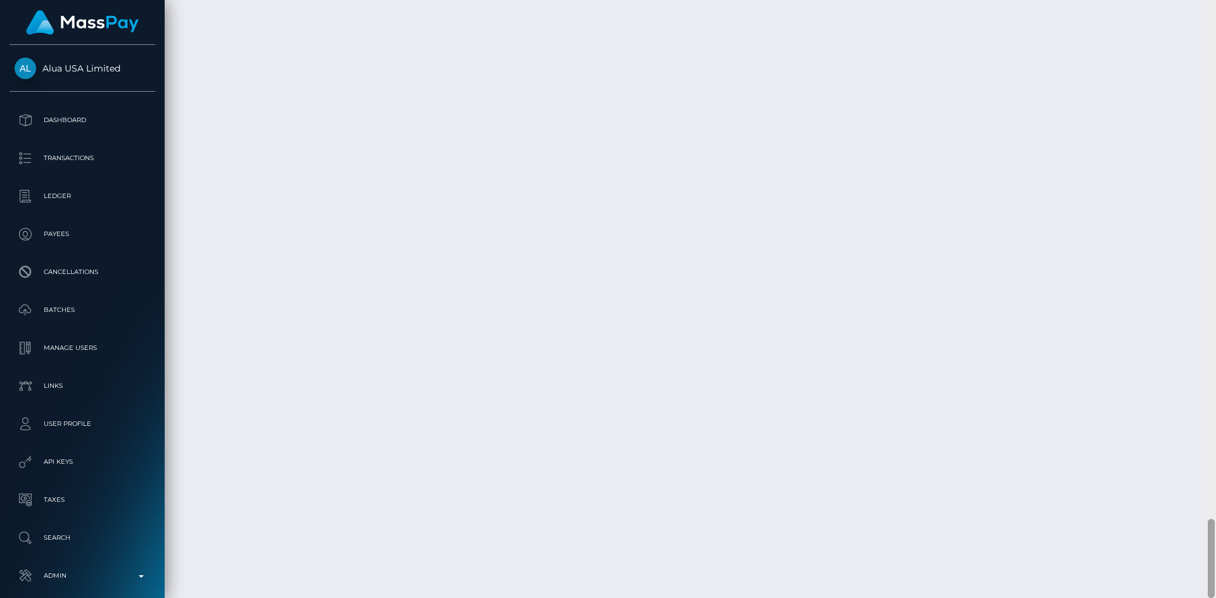
click at [1215, 330] on div at bounding box center [1210, 299] width 9 height 598
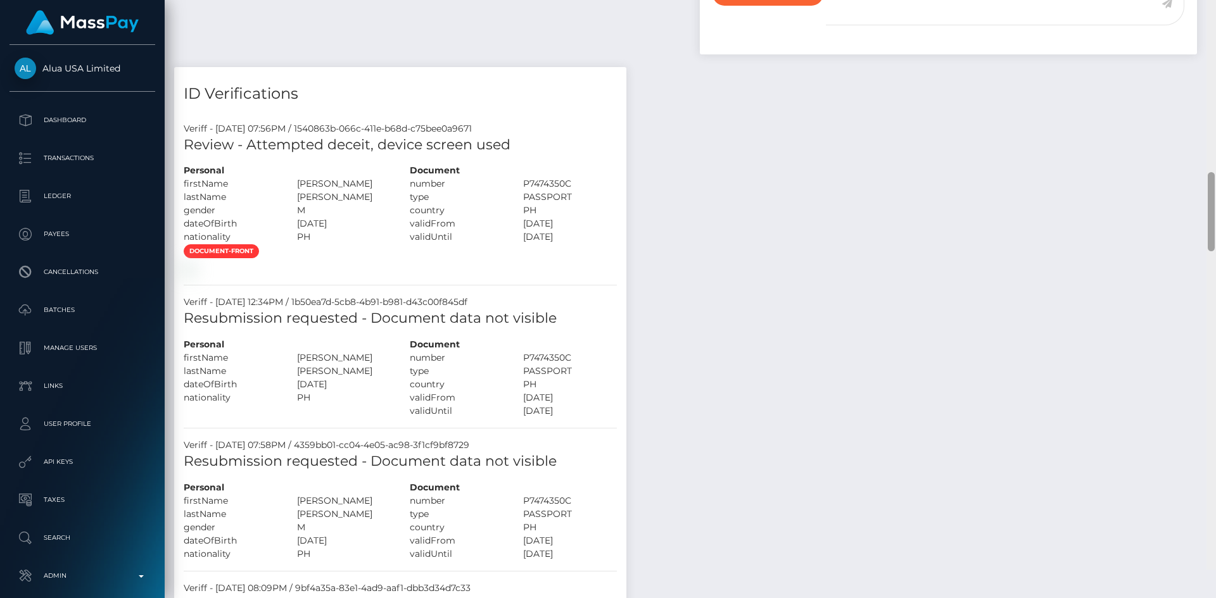
scroll to position [1513, 0]
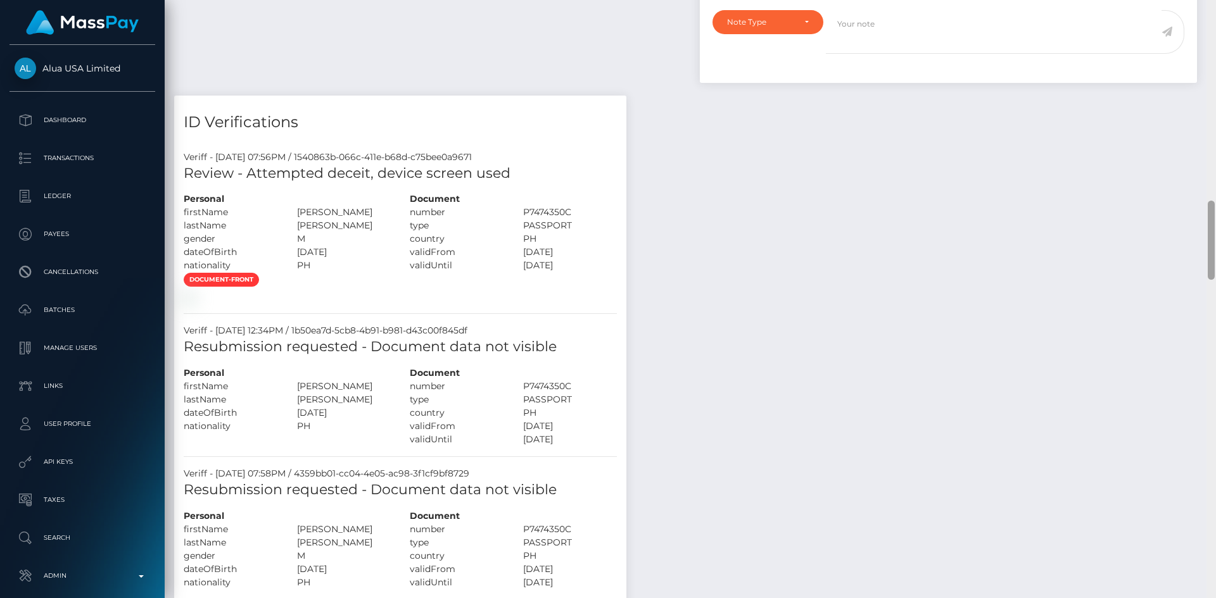
drag, startPoint x: 1211, startPoint y: 538, endPoint x: 1180, endPoint y: 219, distance: 320.0
click at [1180, 219] on div "Customer Profile Loading... Loading..." at bounding box center [690, 299] width 1051 height 598
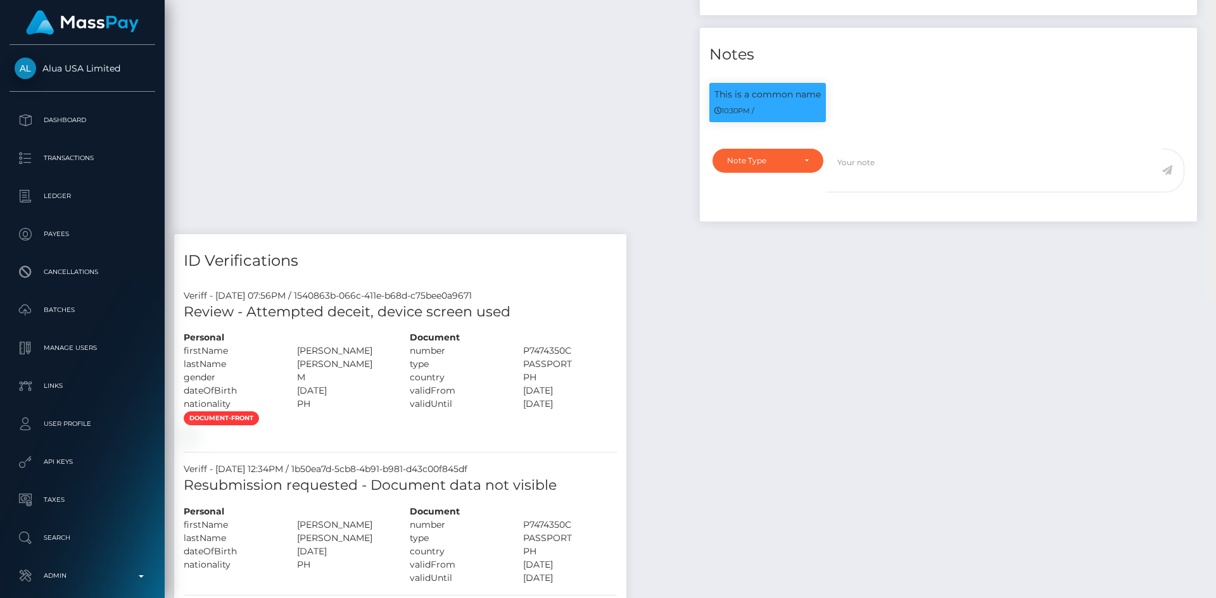
scroll to position [0, 0]
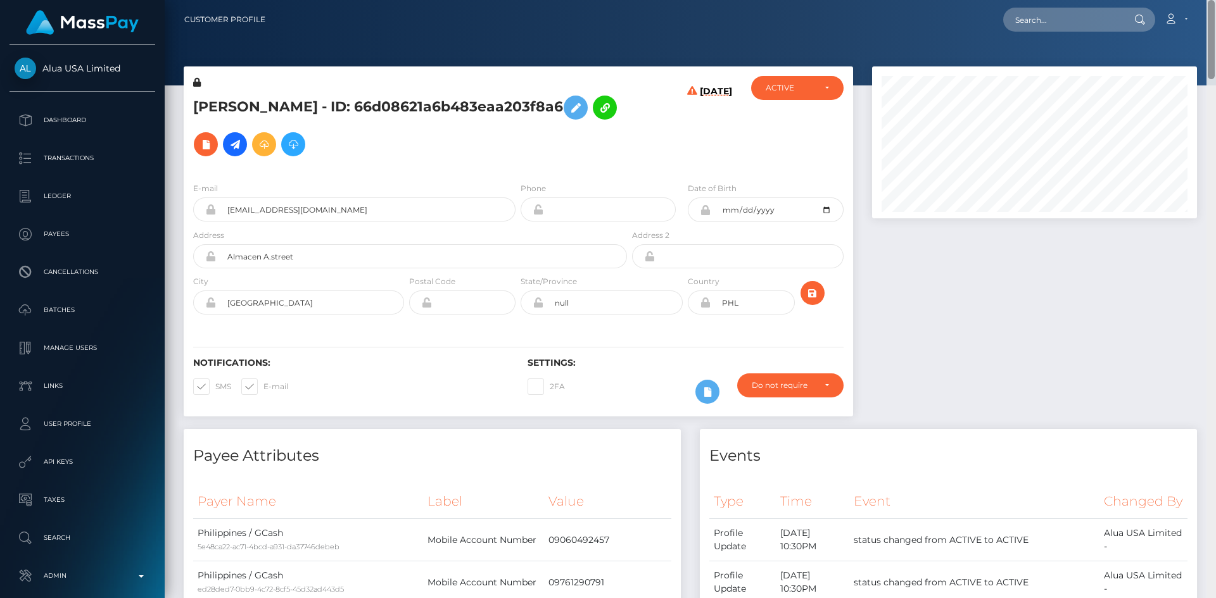
drag, startPoint x: 1211, startPoint y: 240, endPoint x: 1215, endPoint y: -33, distance: 272.9
click at [1215, 0] on html "Alua USA Limited Dashboard Transactions Ledger Payees Batches" at bounding box center [608, 299] width 1216 height 598
click at [1106, 377] on div at bounding box center [1034, 247] width 344 height 363
click at [1073, 22] on input "text" at bounding box center [1062, 20] width 119 height 24
paste input "biz_YetB5Uv0uoYHbp"
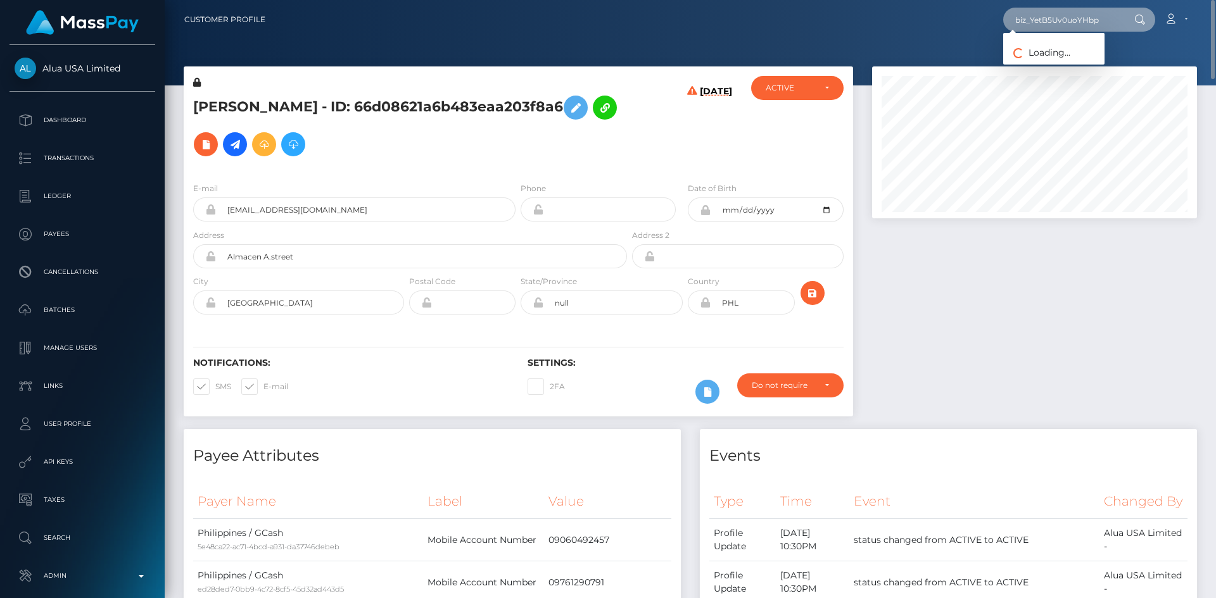
type input "biz_YetB5Uv0uoYHbp"
click at [1063, 61] on link "CHARSTON ADAM MITCHELL" at bounding box center [1053, 65] width 101 height 23
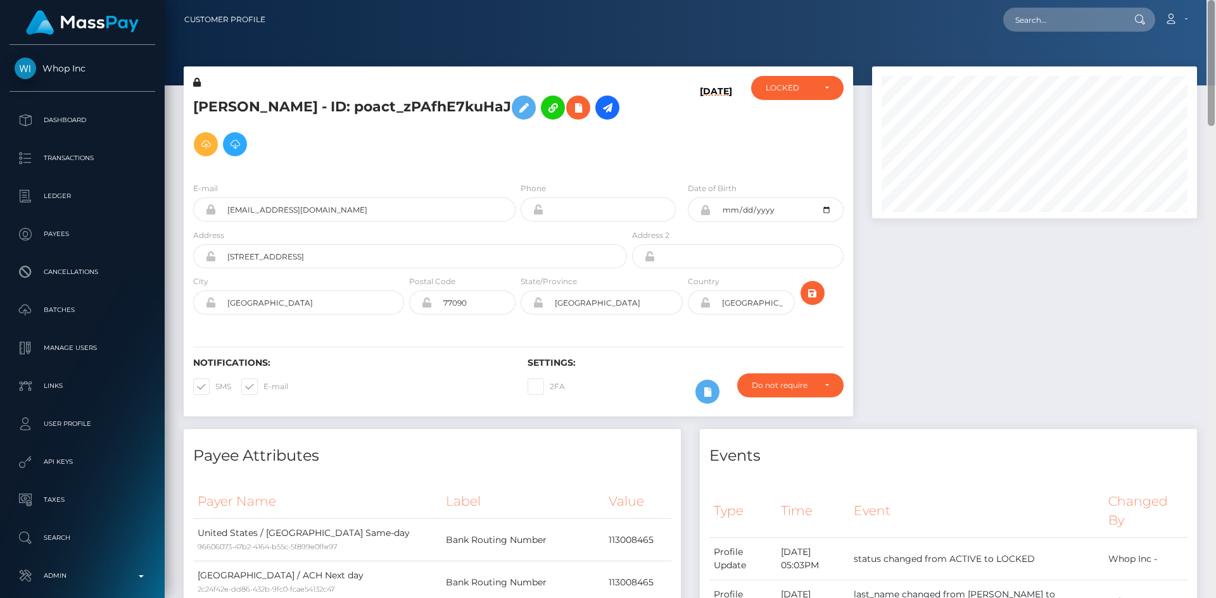
drag, startPoint x: 1213, startPoint y: 131, endPoint x: 1199, endPoint y: -55, distance: 186.7
click at [1199, 0] on html "Whop Inc Dashboard Transactions Ledger Payees Cancellations Links" at bounding box center [608, 299] width 1216 height 598
drag, startPoint x: 1070, startPoint y: 9, endPoint x: 1067, endPoint y: 15, distance: 7.1
click at [1070, 9] on input "text" at bounding box center [1062, 20] width 119 height 24
paste input "pout_TFvHDnwCtOX43"
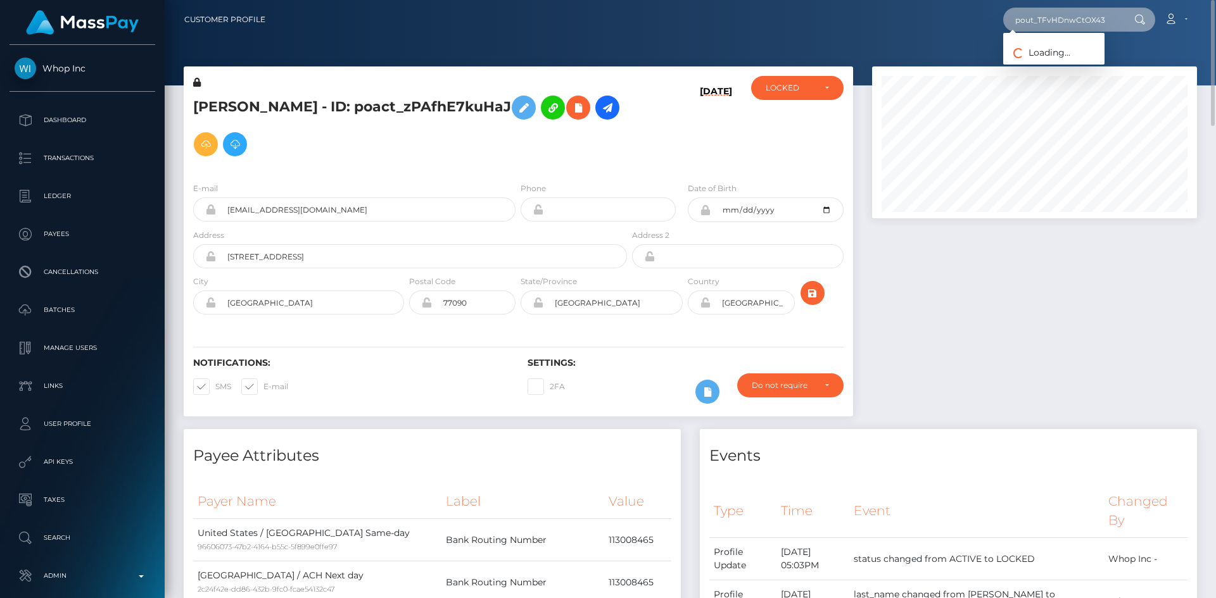
type input "pout_TFvHDnwCtOX43"
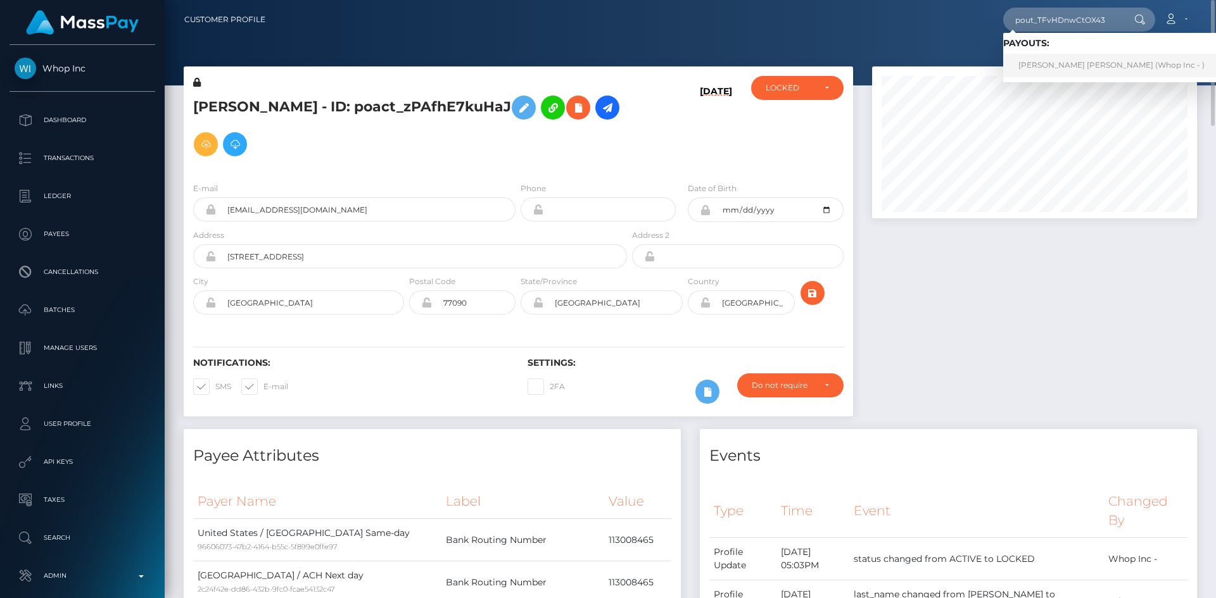
click at [1064, 63] on link "ANAS IBRAHIM MOHAMED ABDELAZIZ (Whop Inc - )" at bounding box center [1111, 65] width 217 height 23
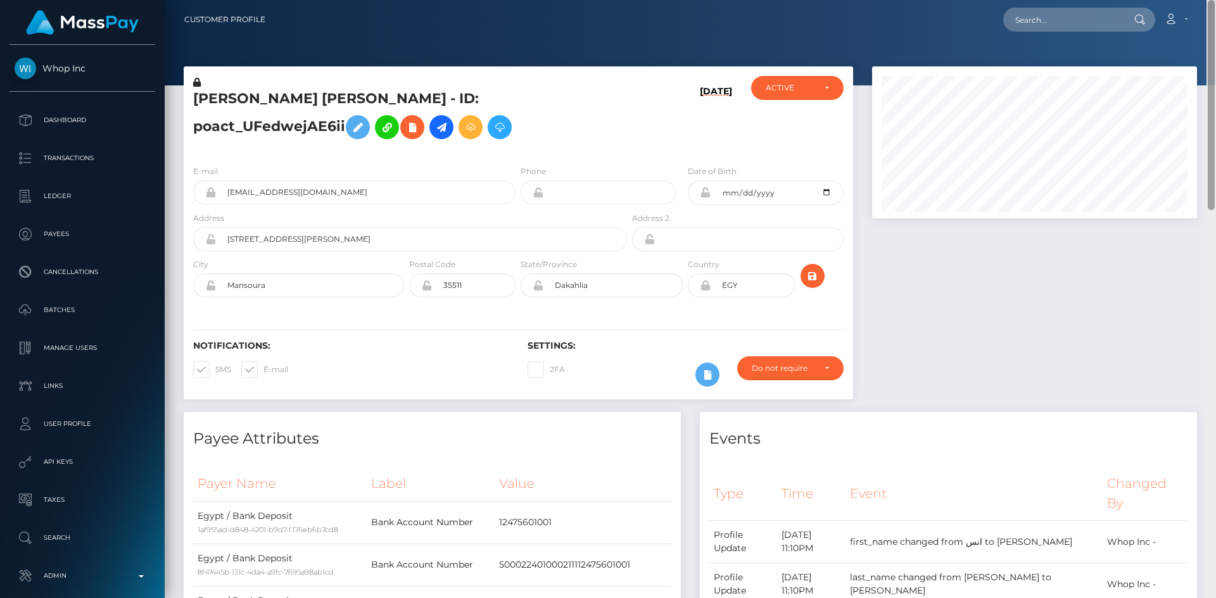
drag, startPoint x: 1208, startPoint y: 175, endPoint x: 1204, endPoint y: -5, distance: 180.5
click at [1204, 0] on html "Whop Inc Dashboard Transactions Ledger Payees Cancellations Links" at bounding box center [608, 299] width 1216 height 598
click at [1062, 22] on input "text" at bounding box center [1062, 20] width 119 height 24
paste input "gleiiimaciel@icloud.com"
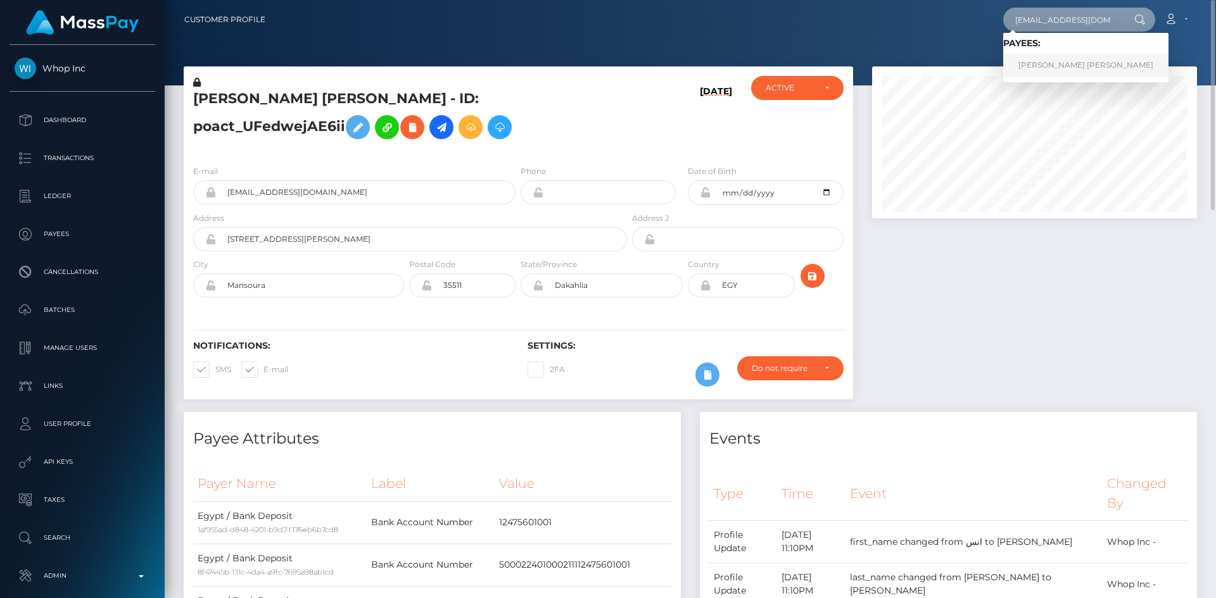
type input "gleiiimaciel@icloud.com"
click at [1055, 67] on link "Gleise rodrigues maciel da silva" at bounding box center [1085, 65] width 165 height 23
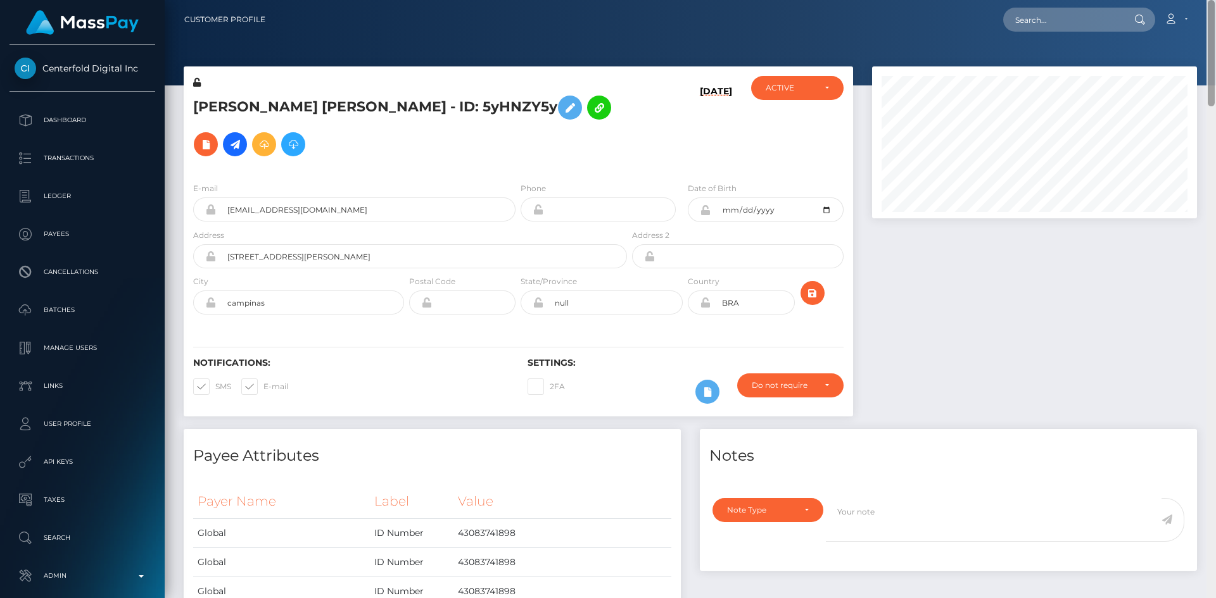
drag, startPoint x: 1210, startPoint y: 62, endPoint x: 1214, endPoint y: -55, distance: 117.2
click at [1214, 0] on html "Centerfold Digital Inc Dashboard Transactions Ledger Payees" at bounding box center [608, 299] width 1216 height 598
click at [1044, 20] on input "text" at bounding box center [1062, 20] width 119 height 24
paste input "PY62027235"
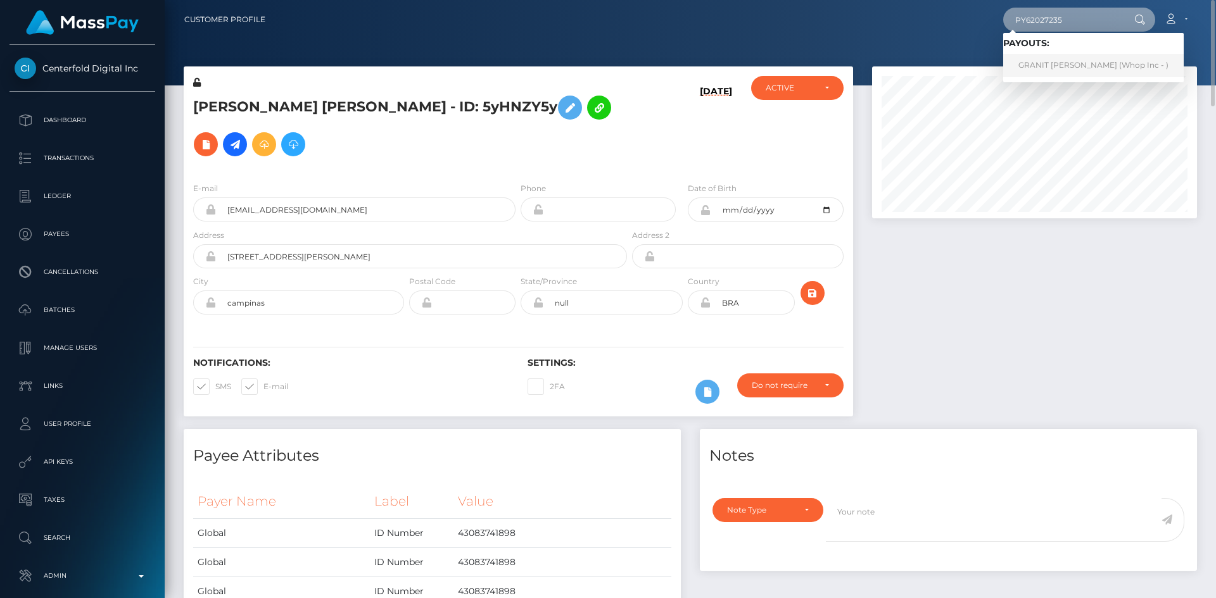
type input "PY62027235"
click at [1033, 60] on link "GRANIT SPAHIU (Whop Inc - )" at bounding box center [1093, 65] width 180 height 23
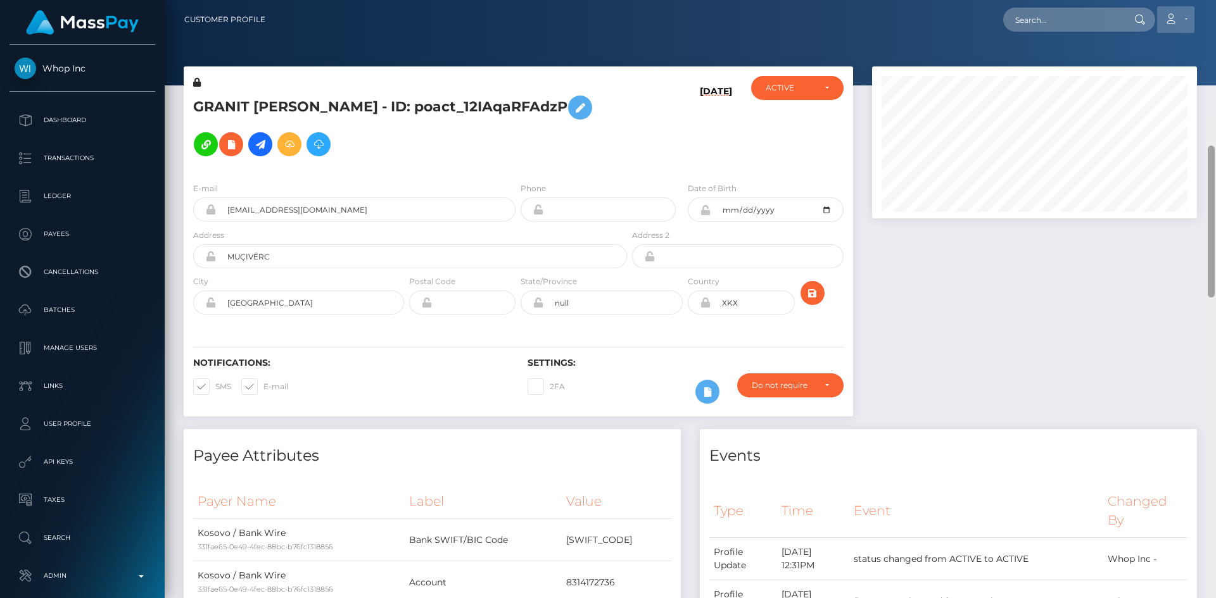
drag, startPoint x: 1211, startPoint y: 467, endPoint x: 1161, endPoint y: 14, distance: 455.5
click at [1215, 12] on div "Customer Profile Loading... Loading..." at bounding box center [690, 299] width 1051 height 598
click at [1047, 18] on input "text" at bounding box center [1062, 20] width 119 height 24
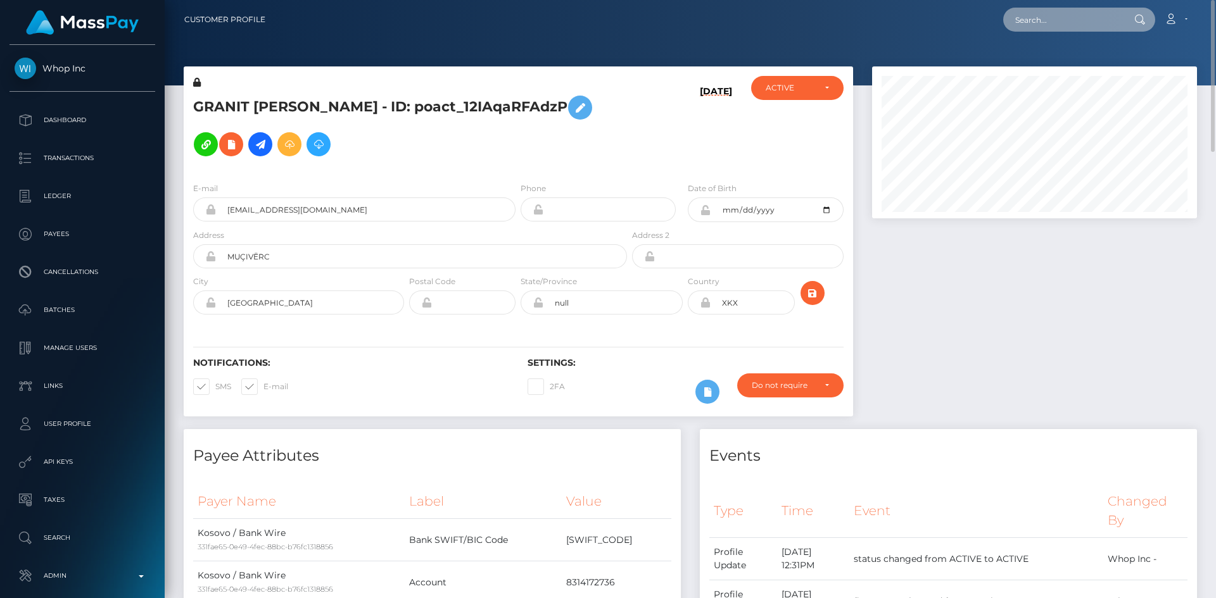
paste input "MSPf23c61d5a9ea09a"
type input "MSPf23c61d5a9ea09a"
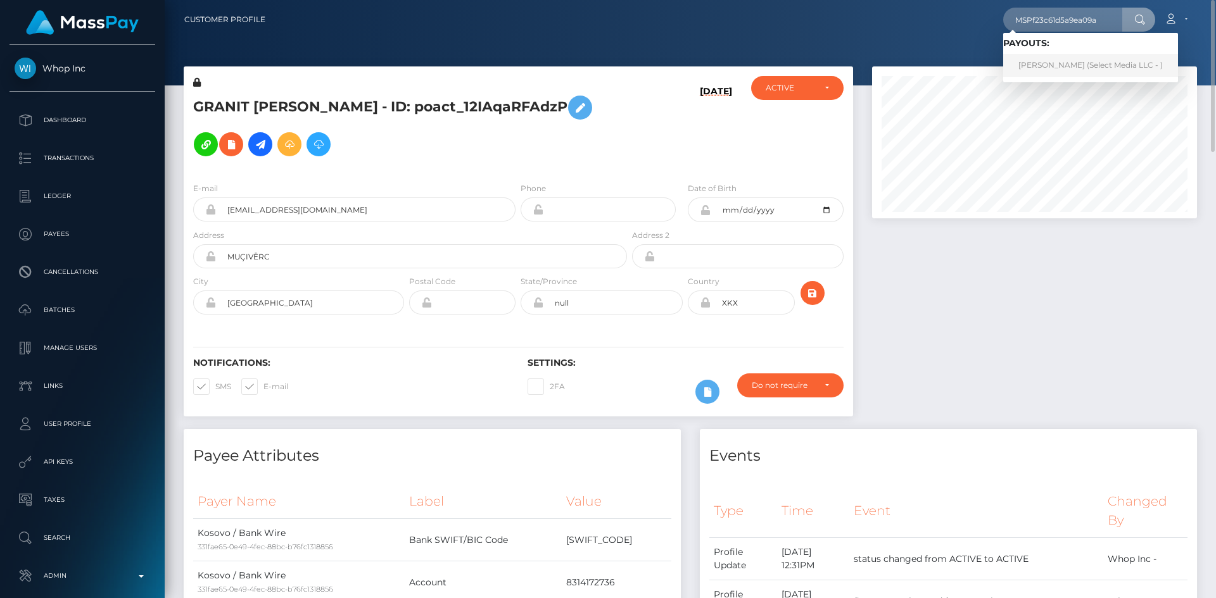
drag, startPoint x: 1092, startPoint y: 60, endPoint x: 1079, endPoint y: 55, distance: 14.2
click at [1092, 60] on link "Jarid BOJA Corcilles (Select Media LLC - )" at bounding box center [1090, 65] width 175 height 23
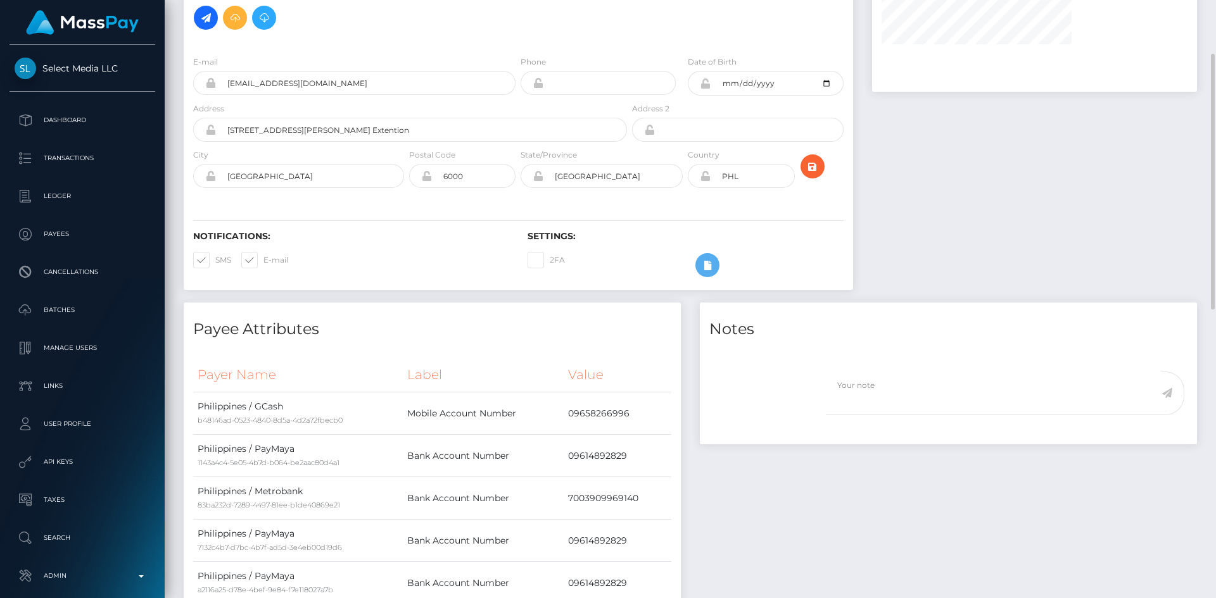
scroll to position [725, 0]
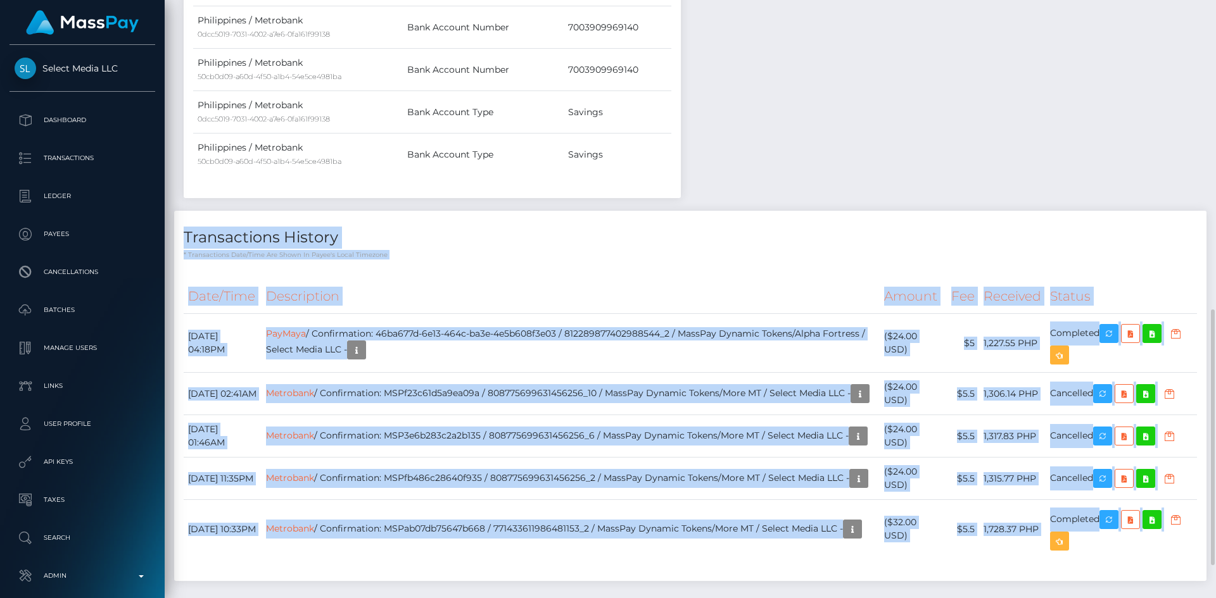
drag, startPoint x: 1206, startPoint y: 102, endPoint x: 1195, endPoint y: 141, distance: 40.5
click at [1195, 141] on div "Customer Profile Loading... Loading..." at bounding box center [690, 299] width 1051 height 598
click at [677, 336] on td "PayMaya / Confirmation: 46ba677d-6e13-464c-ba3e-4e5b608f3e03 / 8122898774029885…" at bounding box center [571, 343] width 619 height 59
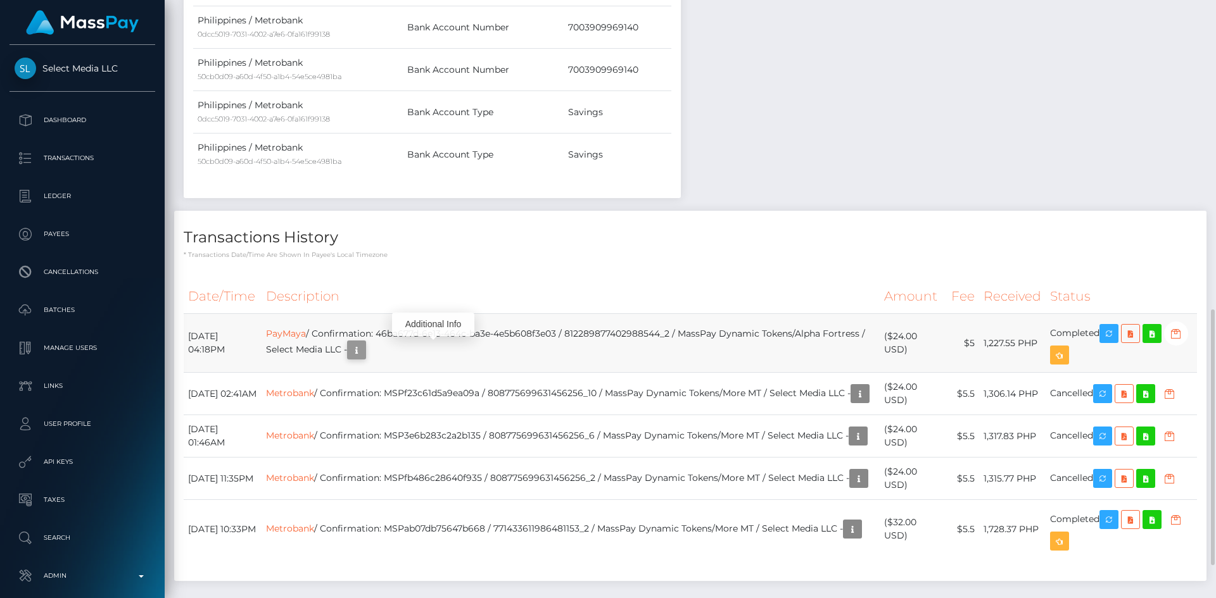
click at [364, 355] on icon "button" at bounding box center [356, 351] width 15 height 16
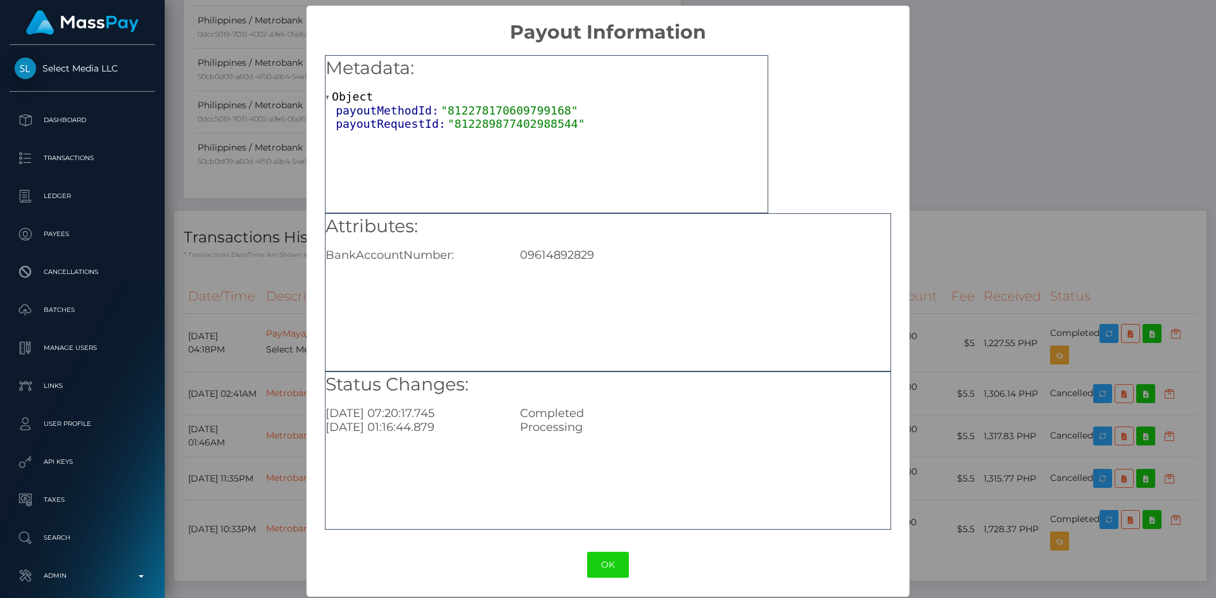
click at [952, 389] on div "× Payout Information Metadata: Object payoutMethodId: "812278170609799168" payo…" at bounding box center [608, 299] width 1216 height 598
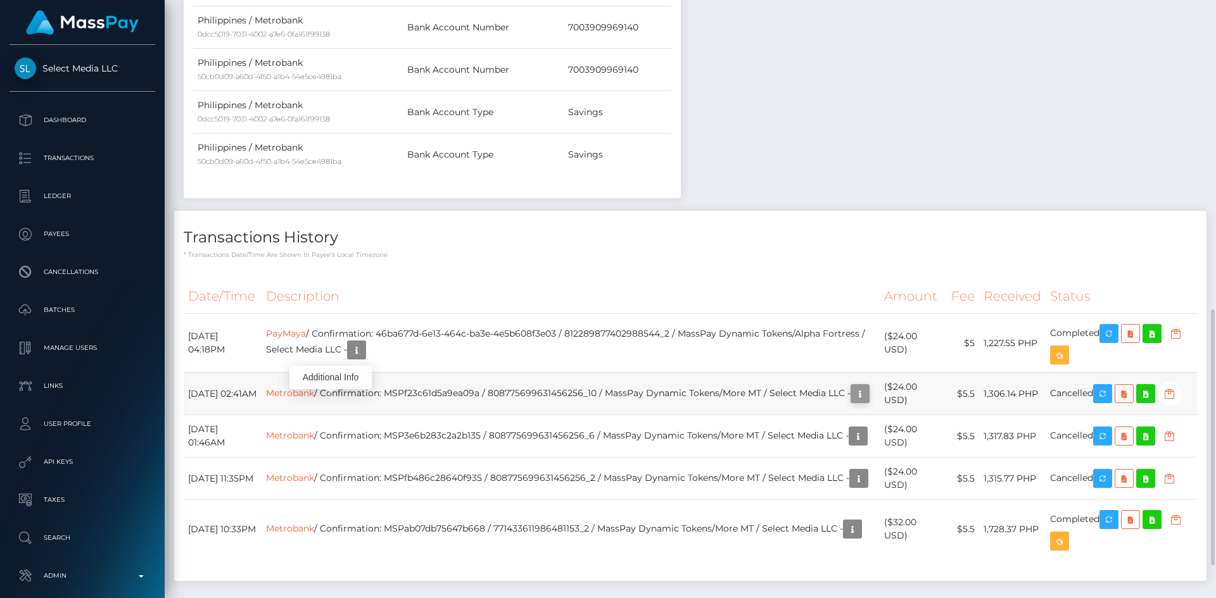
click at [852, 402] on icon "button" at bounding box center [859, 394] width 15 height 16
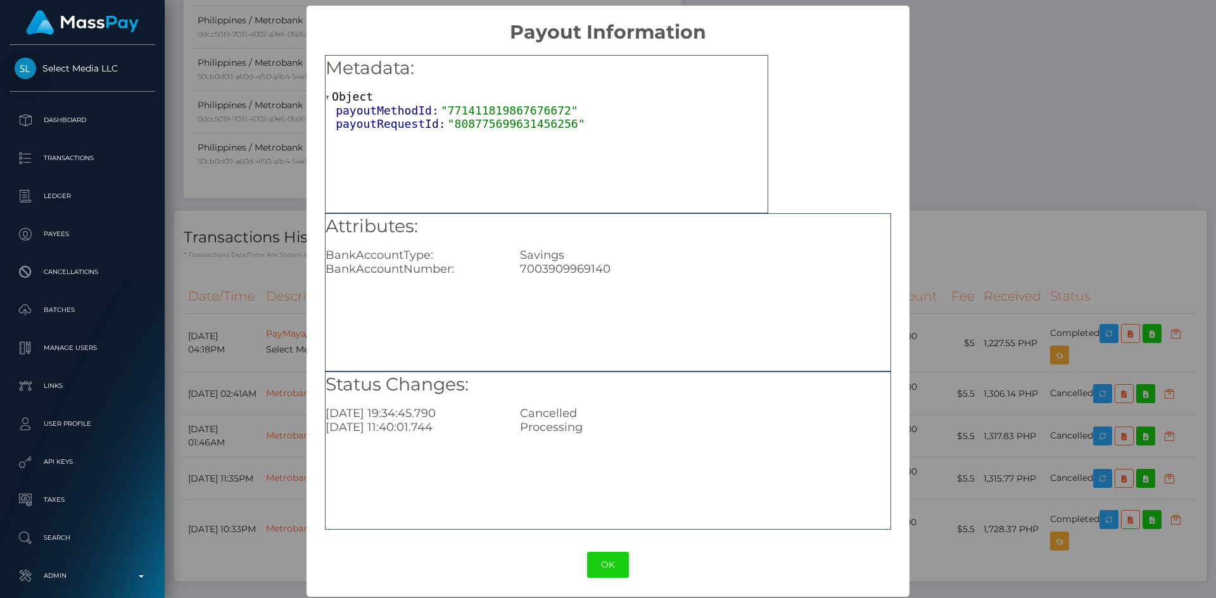
click at [990, 165] on div "× Payout Information Metadata: Object payoutMethodId: "771411819867676672" payo…" at bounding box center [608, 299] width 1216 height 598
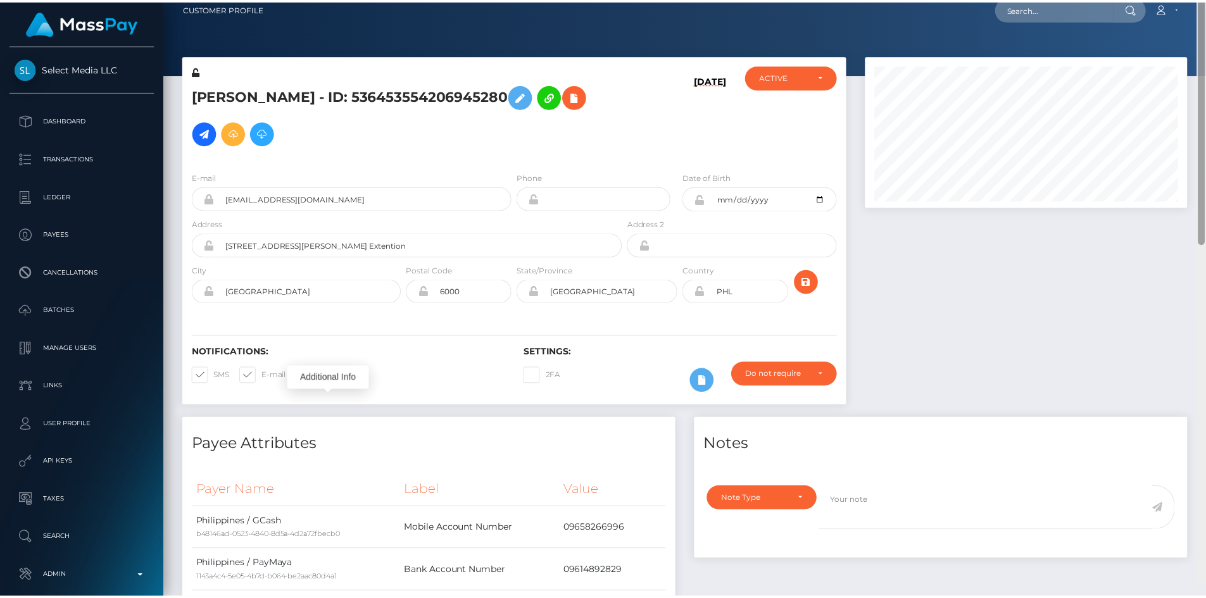
scroll to position [0, 0]
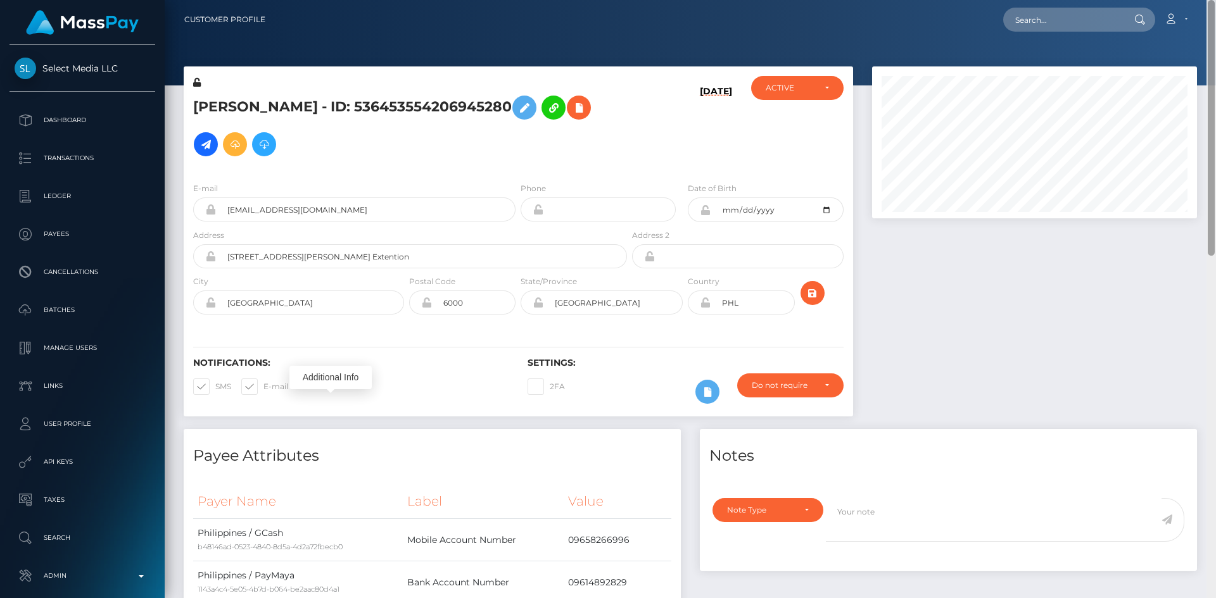
drag, startPoint x: 1209, startPoint y: 368, endPoint x: 1208, endPoint y: -9, distance: 377.4
click at [1208, 0] on html "Select Media LLC Dashboard Transactions Ledger Payees Batches" at bounding box center [608, 299] width 1216 height 598
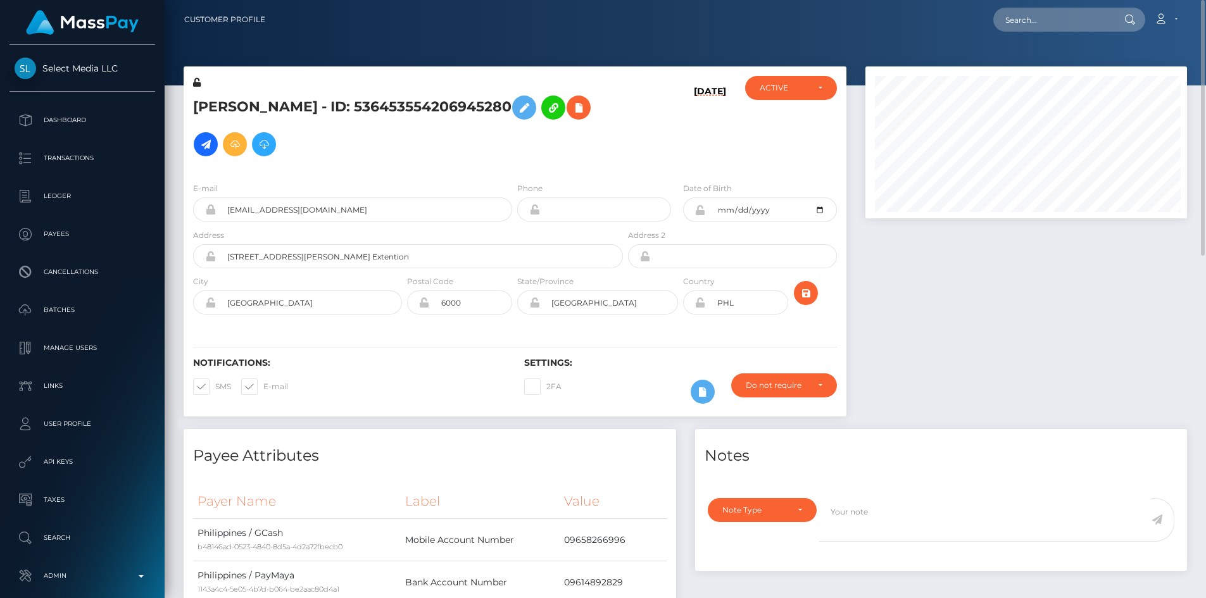
scroll to position [152, 322]
click at [1064, 28] on input "text" at bounding box center [1052, 20] width 119 height 24
paste input "dattran016@gmail.com"
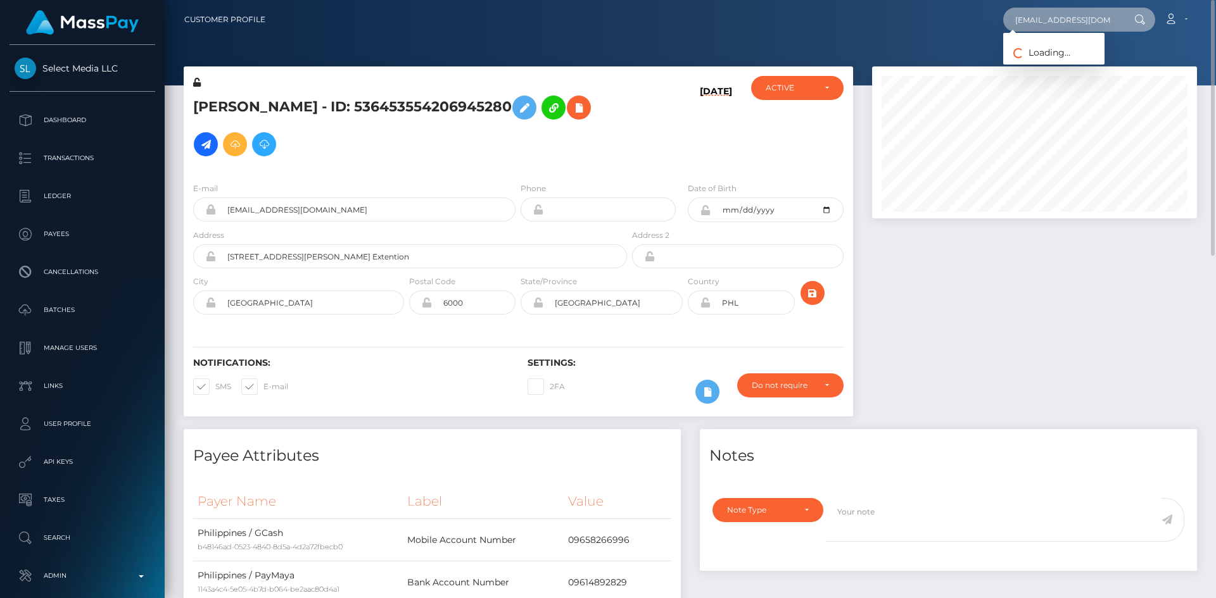
scroll to position [152, 325]
click at [1059, 20] on input "dattran016@gmail.com" at bounding box center [1062, 20] width 119 height 24
paste input "grace.candelario.21"
type input "grace.candelario.21@gmail.com"
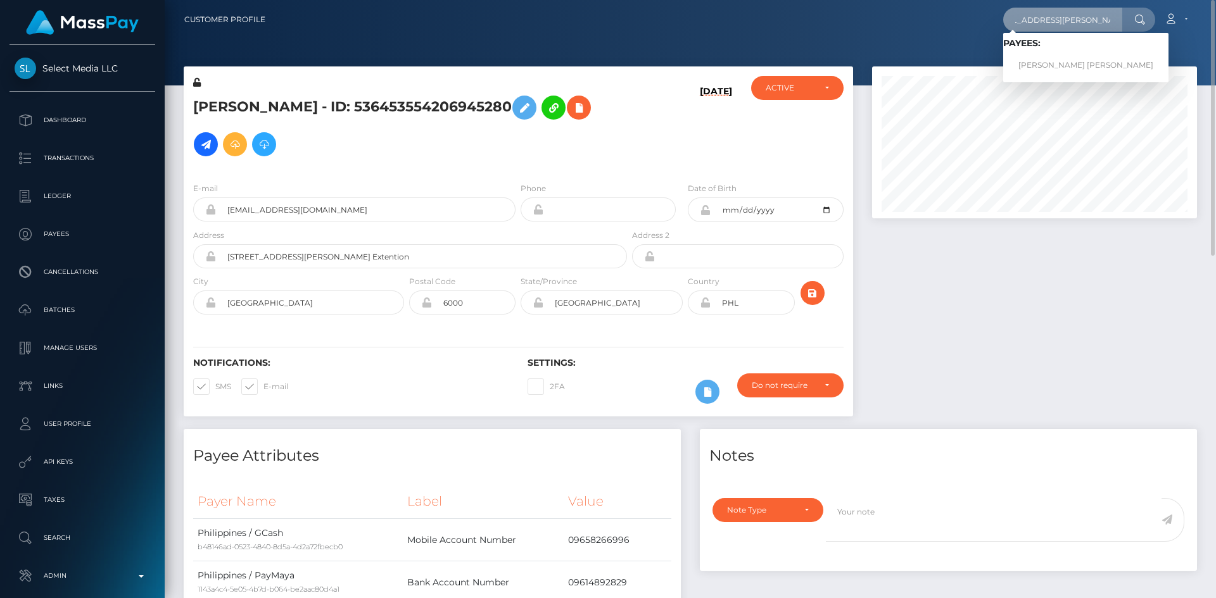
scroll to position [0, 0]
click at [1029, 63] on link "Mary Grace Reyes Candelario" at bounding box center [1085, 65] width 165 height 23
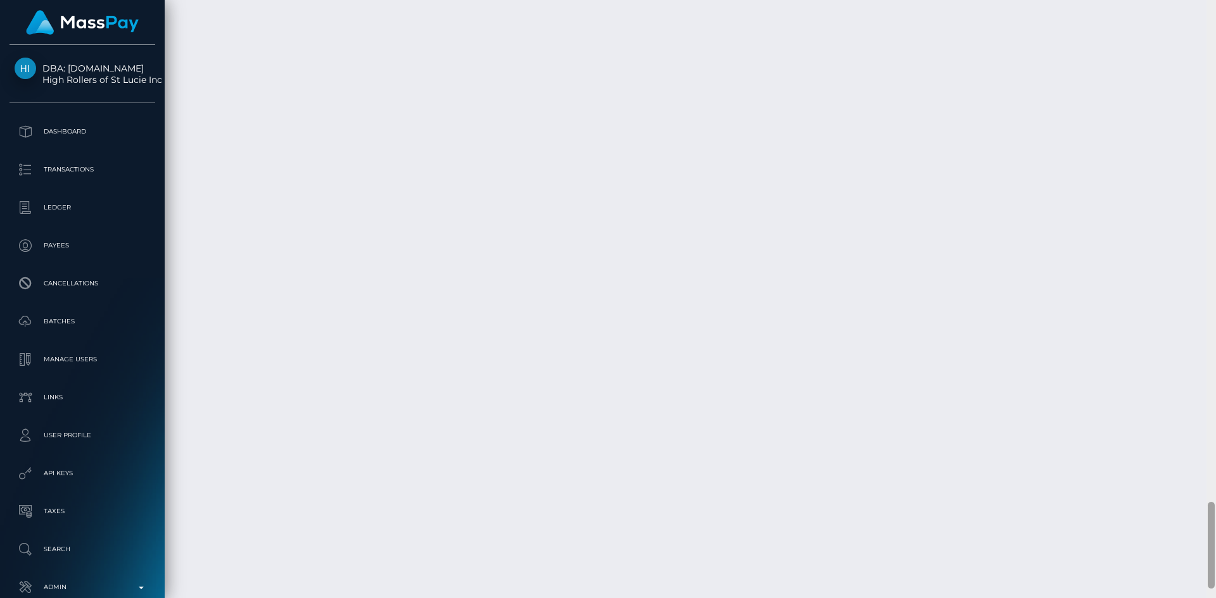
scroll to position [3455, 0]
drag, startPoint x: 1212, startPoint y: 82, endPoint x: 1189, endPoint y: 576, distance: 494.4
click at [1189, 576] on div "Customer Profile Loading... Loading..." at bounding box center [690, 299] width 1051 height 598
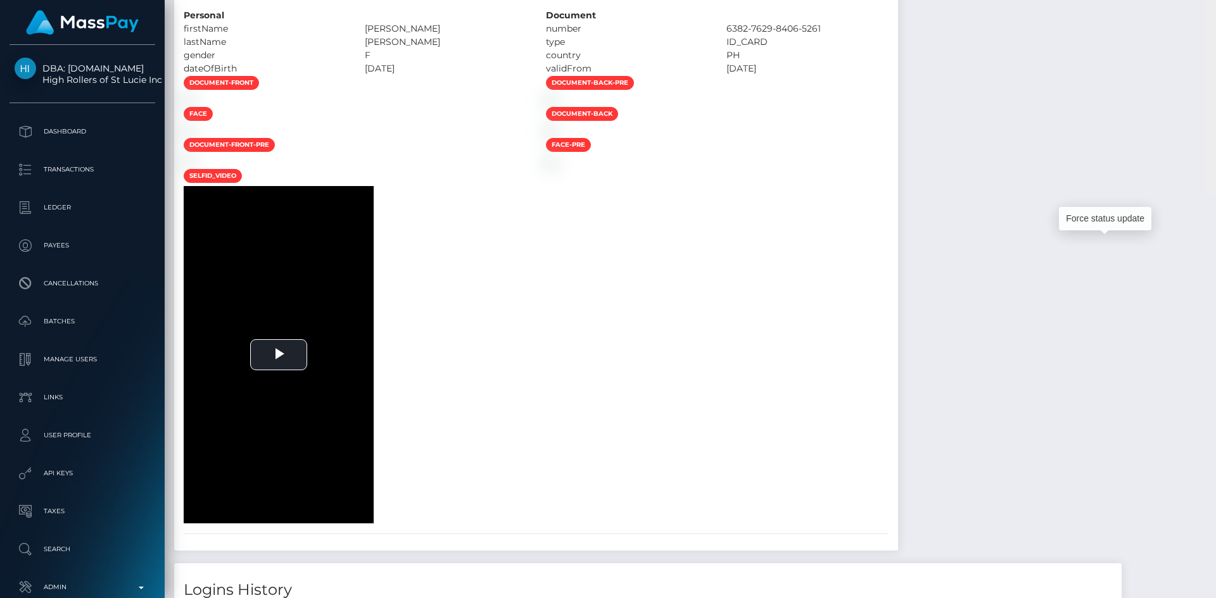
scroll to position [0, 0]
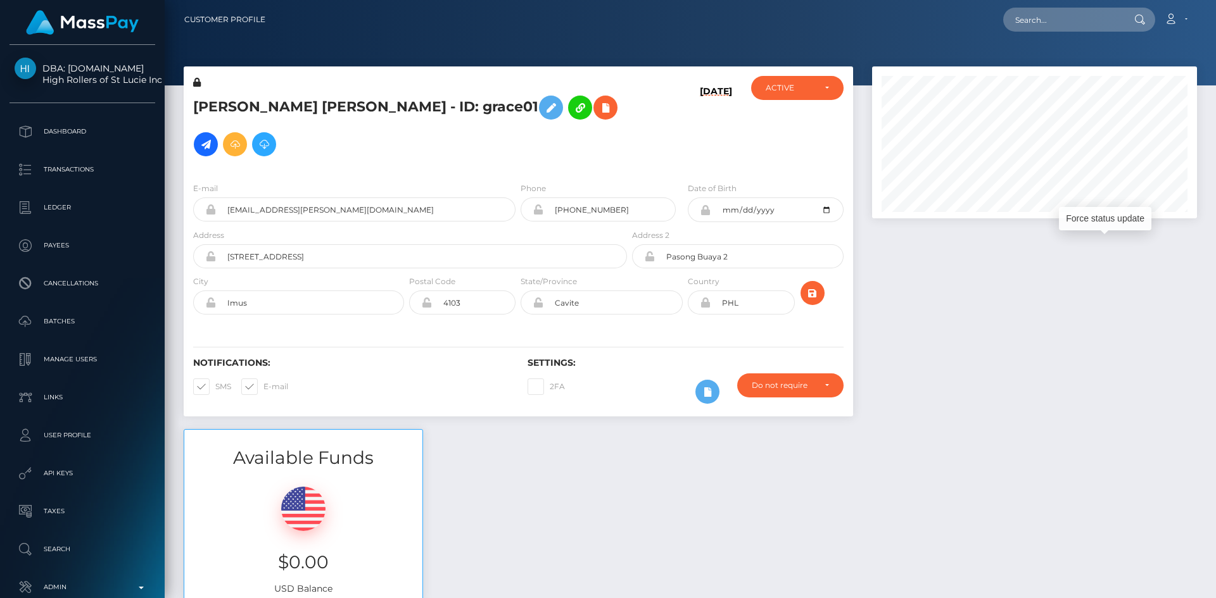
drag, startPoint x: 1209, startPoint y: 527, endPoint x: 1215, endPoint y: -55, distance: 581.9
click at [1215, 0] on html "DBA: Luckyrush.io High Rollers of St Lucie Inc Dashboard Transactions Ledger Pa…" at bounding box center [608, 299] width 1216 height 598
click at [1075, 19] on input "text" at bounding box center [1062, 20] width 119 height 24
paste input "PY61937841"
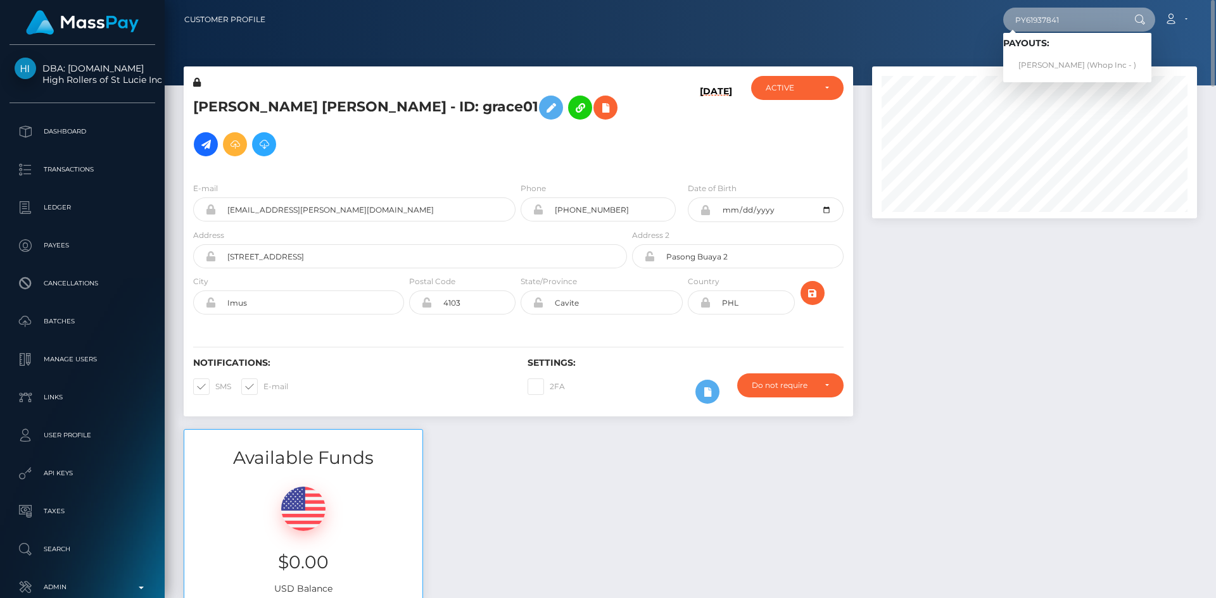
type input "PY61937841"
drag, startPoint x: 1051, startPoint y: 61, endPoint x: 1038, endPoint y: 63, distance: 13.4
click at [1052, 61] on link "Muhammad Shahzaib (Whop Inc - )" at bounding box center [1077, 65] width 148 height 23
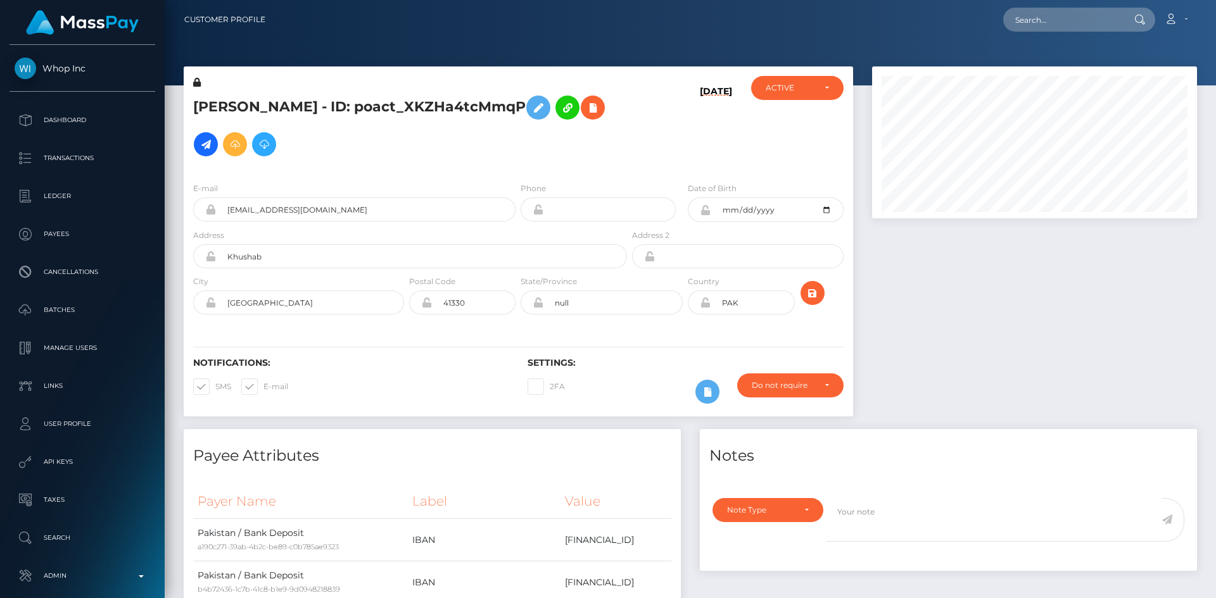
scroll to position [152, 325]
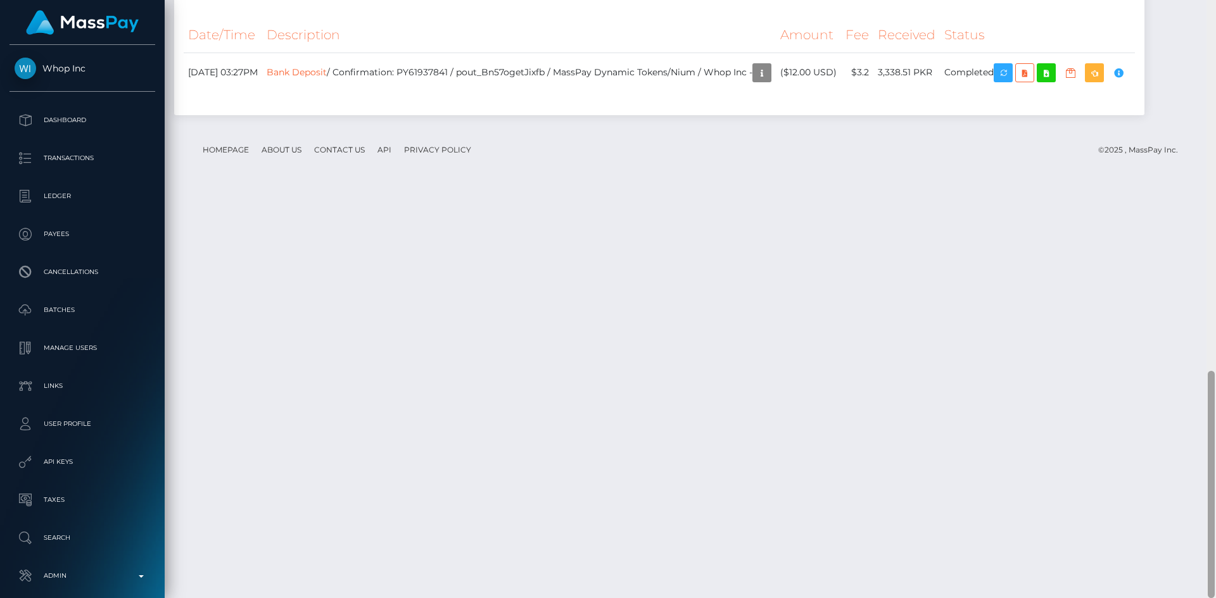
click at [1206, 455] on div "Customer Profile Loading... Loading..." at bounding box center [690, 299] width 1051 height 598
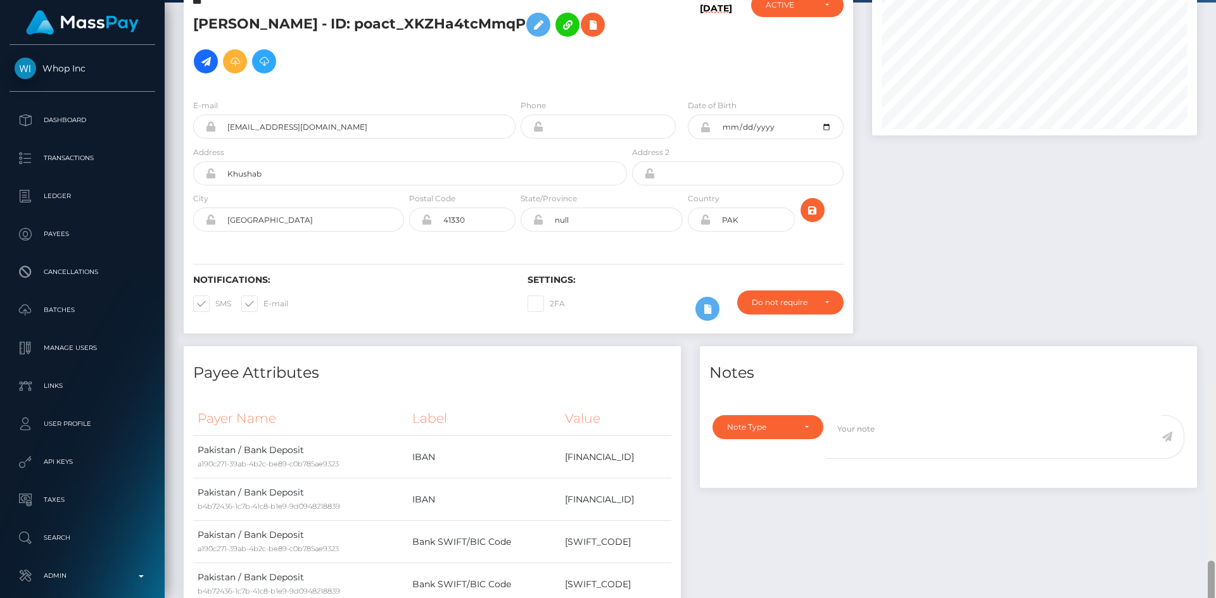
scroll to position [0, 0]
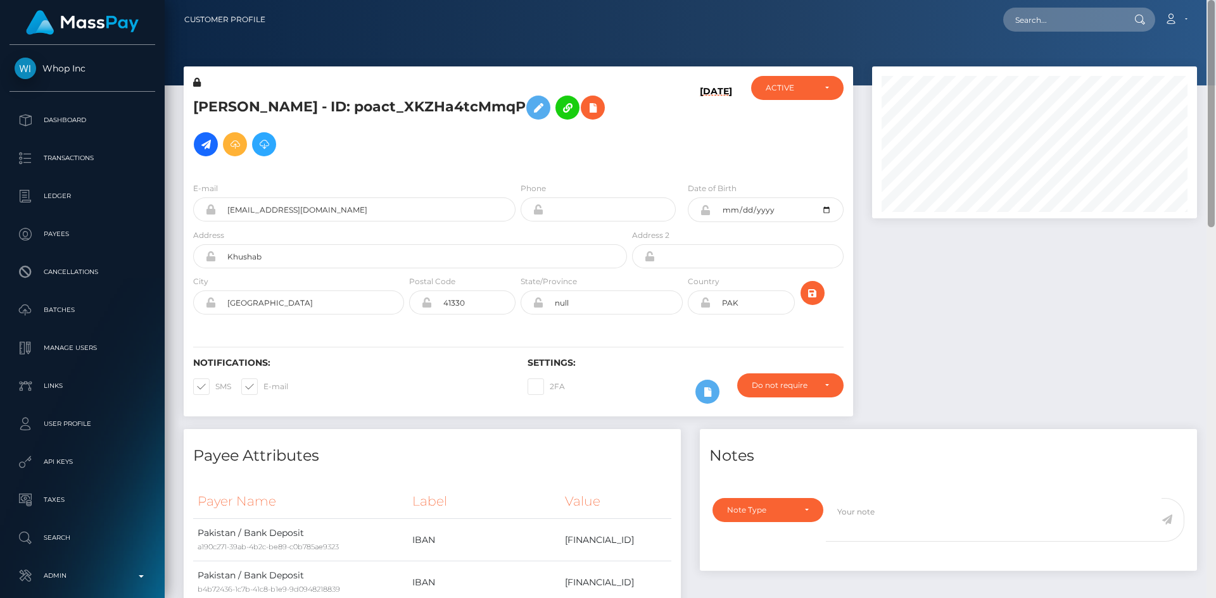
drag, startPoint x: 1210, startPoint y: 462, endPoint x: 1057, endPoint y: 22, distance: 465.8
click at [1214, 11] on div "Customer Profile Loading... Loading..." at bounding box center [690, 299] width 1051 height 598
click at [1059, 356] on div at bounding box center [1034, 247] width 344 height 363
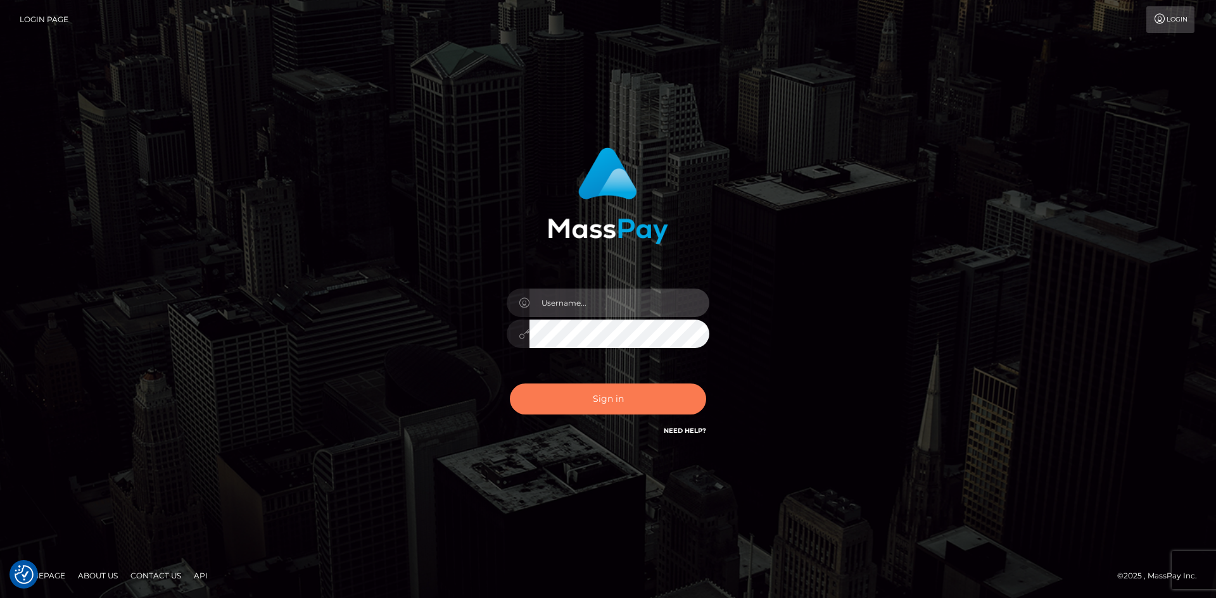
type input "alexstef"
click at [595, 406] on button "Sign in" at bounding box center [608, 399] width 196 height 31
type input "alexstef"
click at [595, 403] on button "Sign in" at bounding box center [608, 399] width 196 height 31
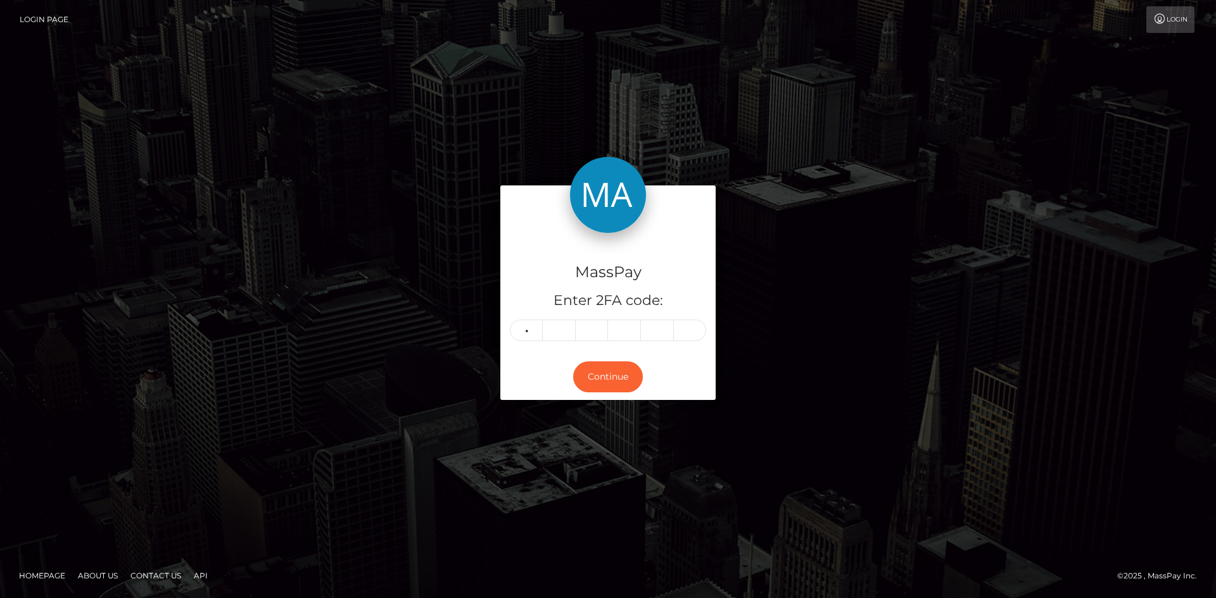
type input "9"
type input "5"
type input "0"
type input "5"
type input "0"
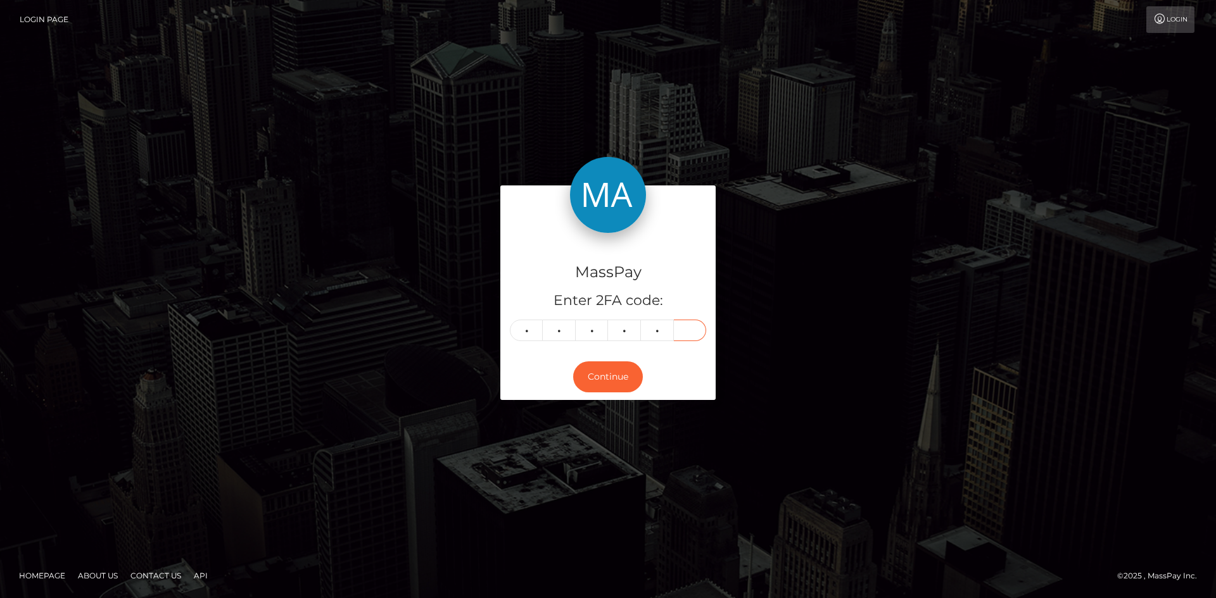
type input "8"
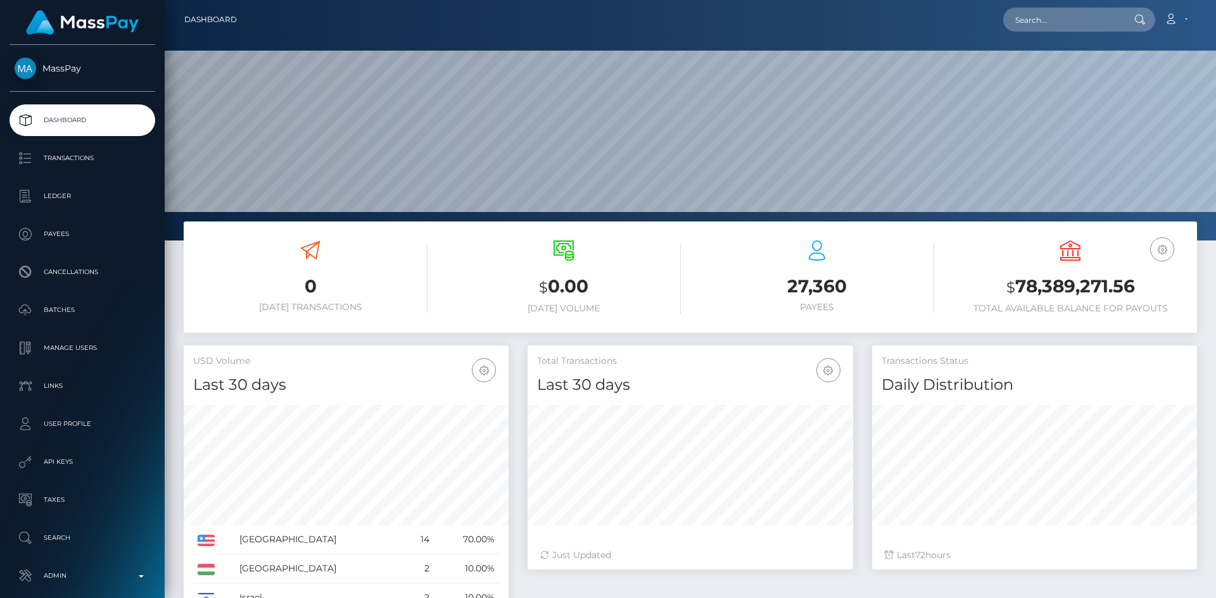
scroll to position [225, 325]
click at [1071, 27] on input "text" at bounding box center [1062, 20] width 119 height 24
paste input "3233099"
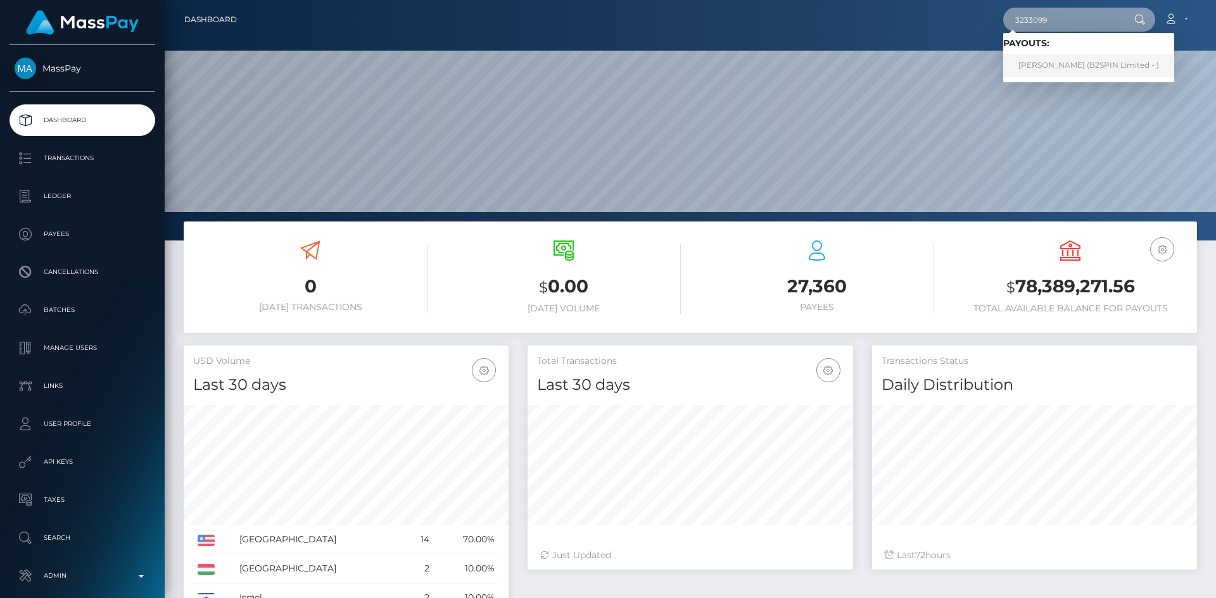
type input "3233099"
click at [1075, 62] on link "ERIN ELIZABETH MALKOW (B2SPIN Limited - )" at bounding box center [1088, 65] width 171 height 23
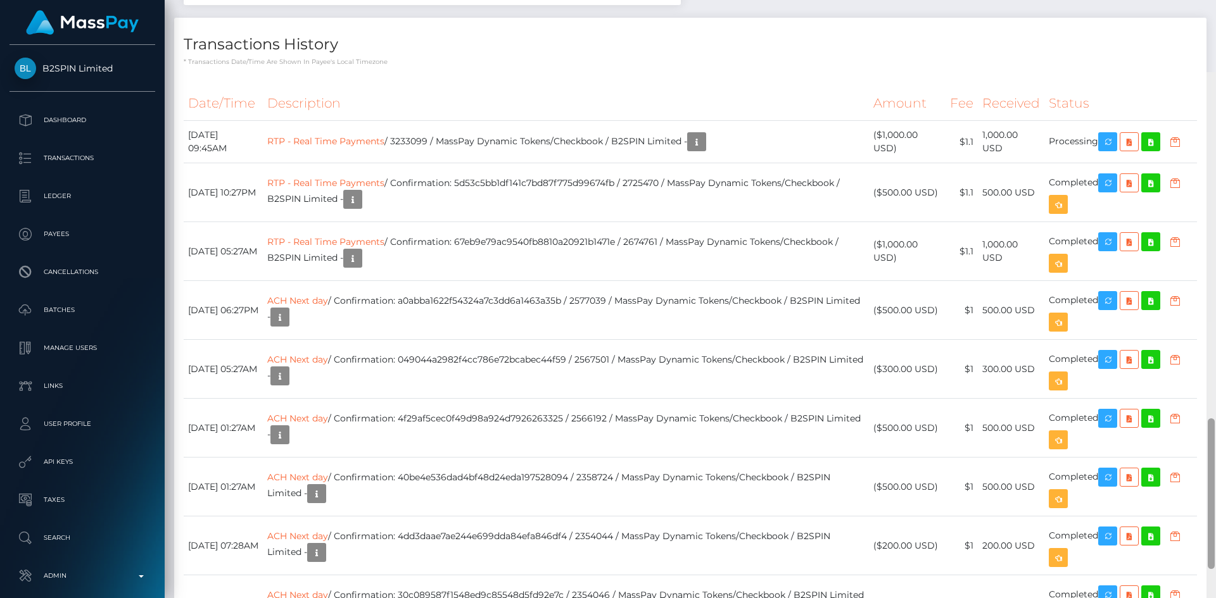
scroll to position [1290, 0]
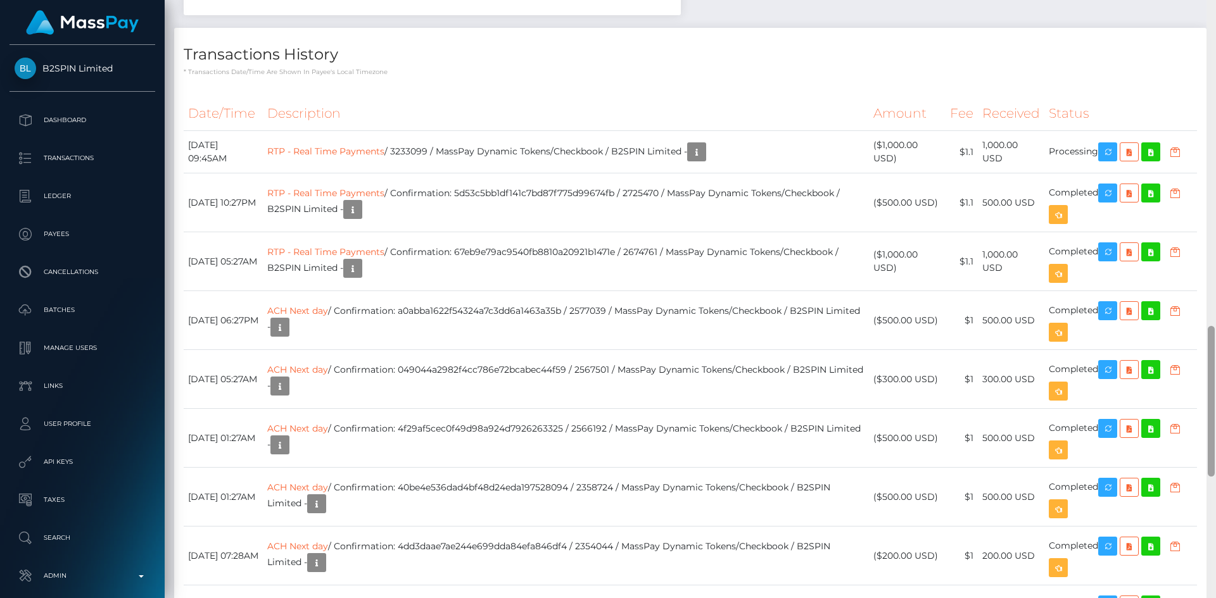
click at [1200, 453] on div "Customer Profile Loading... Loading..." at bounding box center [690, 299] width 1051 height 598
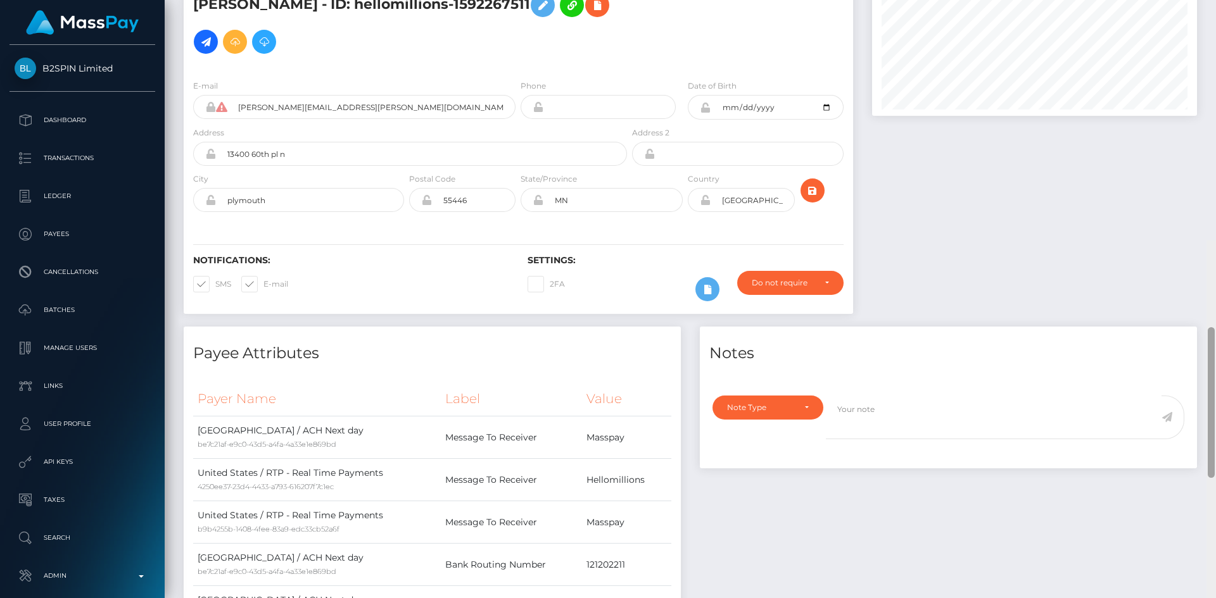
scroll to position [0, 0]
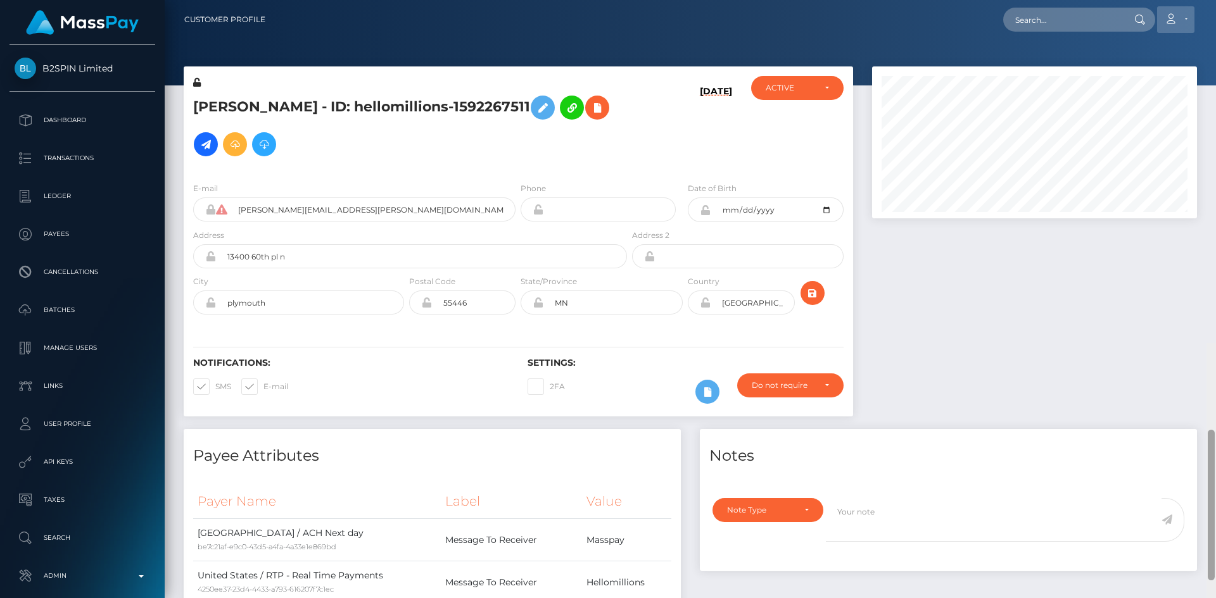
drag, startPoint x: 1210, startPoint y: 363, endPoint x: 1192, endPoint y: 7, distance: 356.9
click at [1209, 9] on div "Customer Profile Loading... Loading..." at bounding box center [690, 299] width 1051 height 598
click at [1084, 15] on input "text" at bounding box center [1062, 20] width 119 height 24
paste input "3231073"
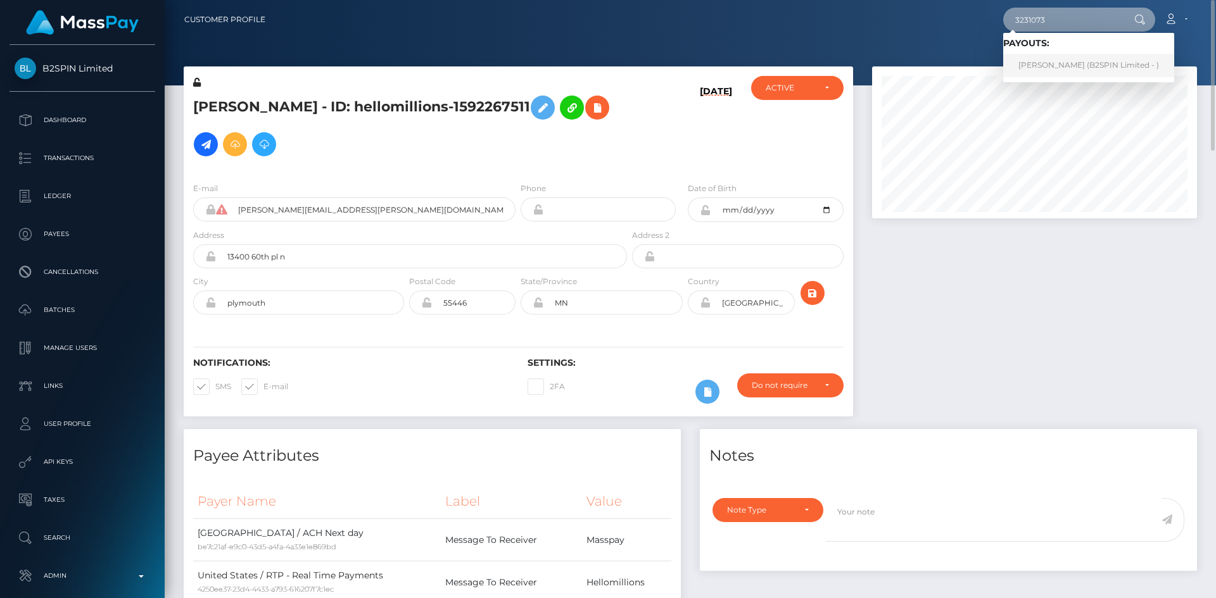
type input "3231073"
click at [1067, 60] on link "BRANDON JOSEPH OGRADY (B2SPIN Limited - )" at bounding box center [1088, 65] width 171 height 23
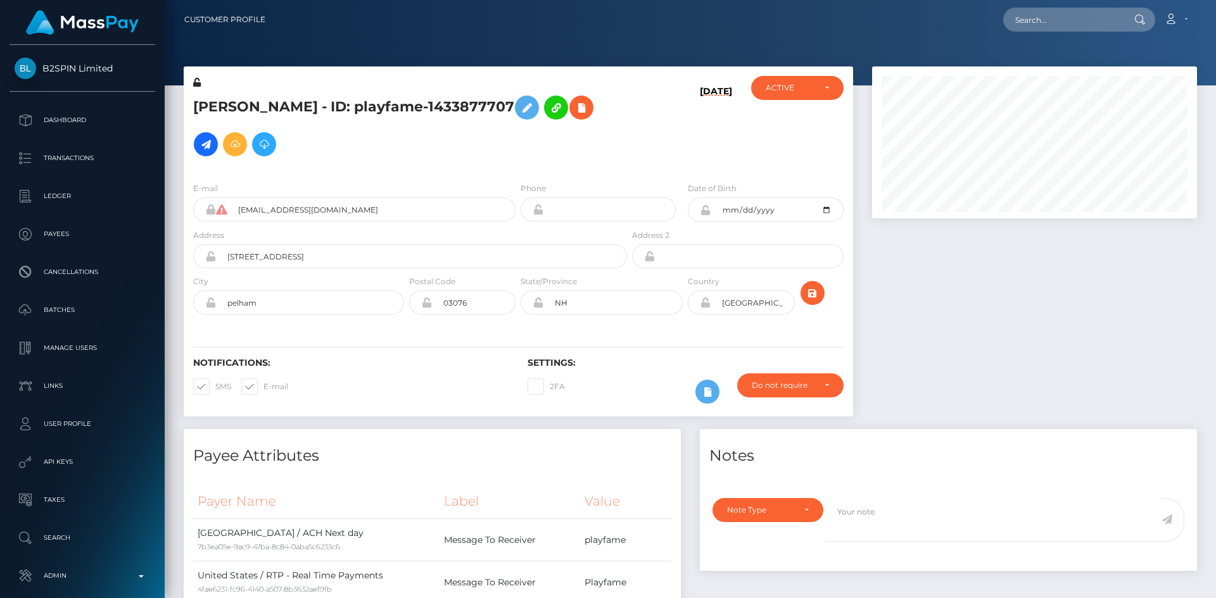
scroll to position [152, 325]
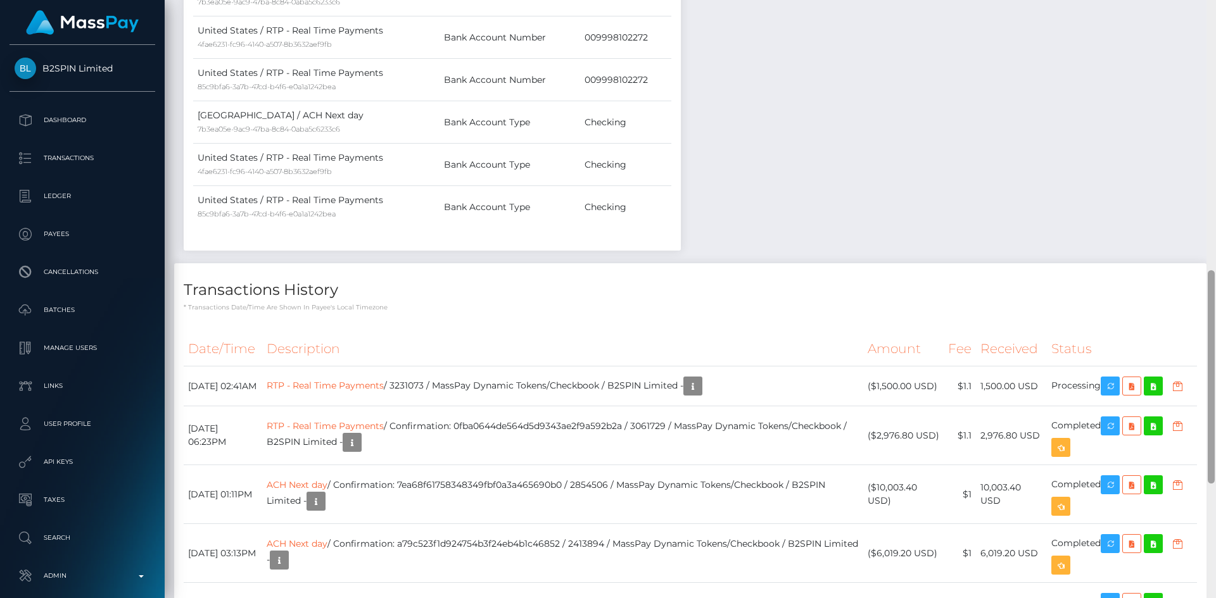
click at [1205, 292] on div "Customer Profile Loading... Loading..." at bounding box center [690, 299] width 1051 height 598
click at [384, 380] on link "RTP - Real Time Payments" at bounding box center [325, 385] width 117 height 11
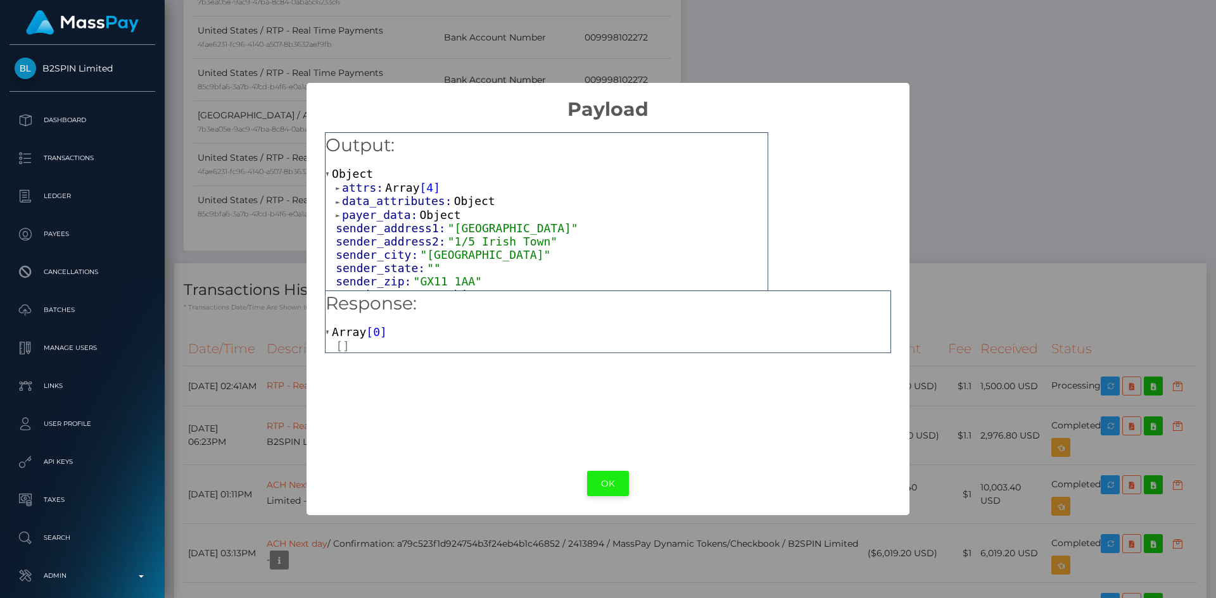
click at [605, 481] on button "OK" at bounding box center [608, 484] width 42 height 26
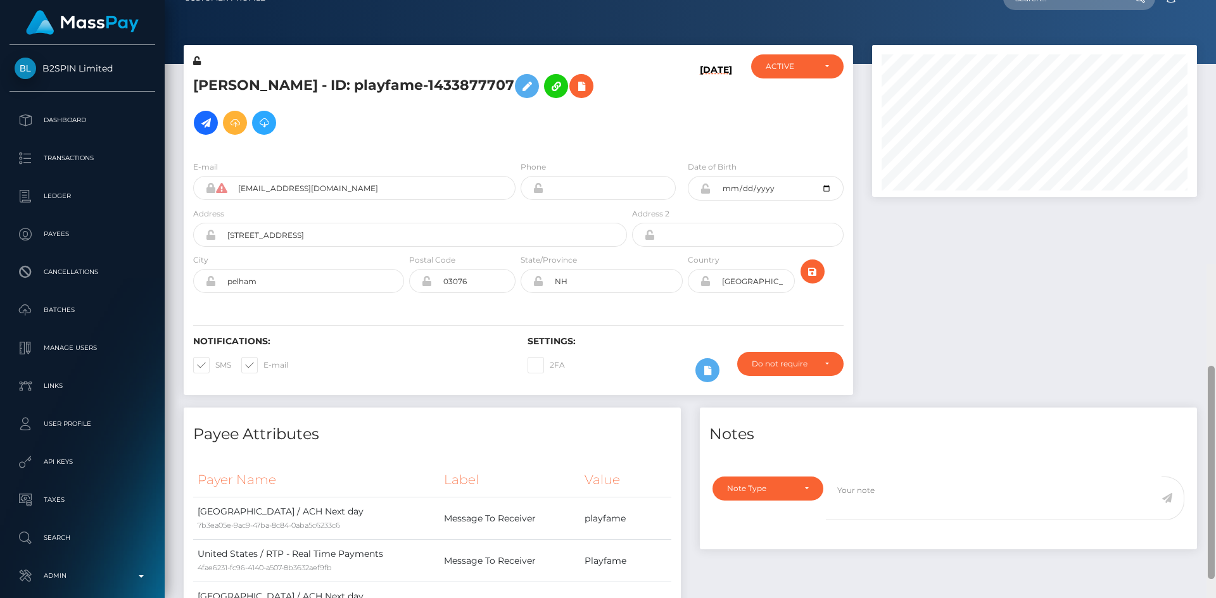
scroll to position [0, 0]
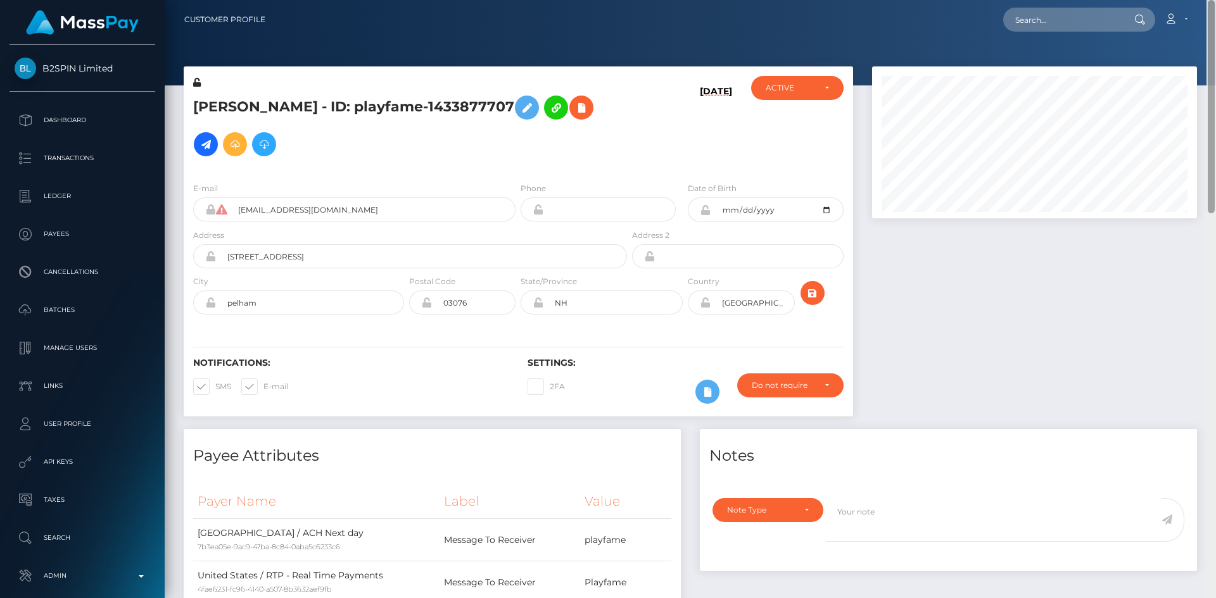
drag, startPoint x: 1213, startPoint y: 362, endPoint x: 1211, endPoint y: 17, distance: 344.5
click at [1213, 19] on div "Customer Profile Loading... Loading..." at bounding box center [690, 299] width 1051 height 598
click at [1073, 9] on input "text" at bounding box center [1062, 20] width 119 height 24
paste input "689f3d9e5a012"
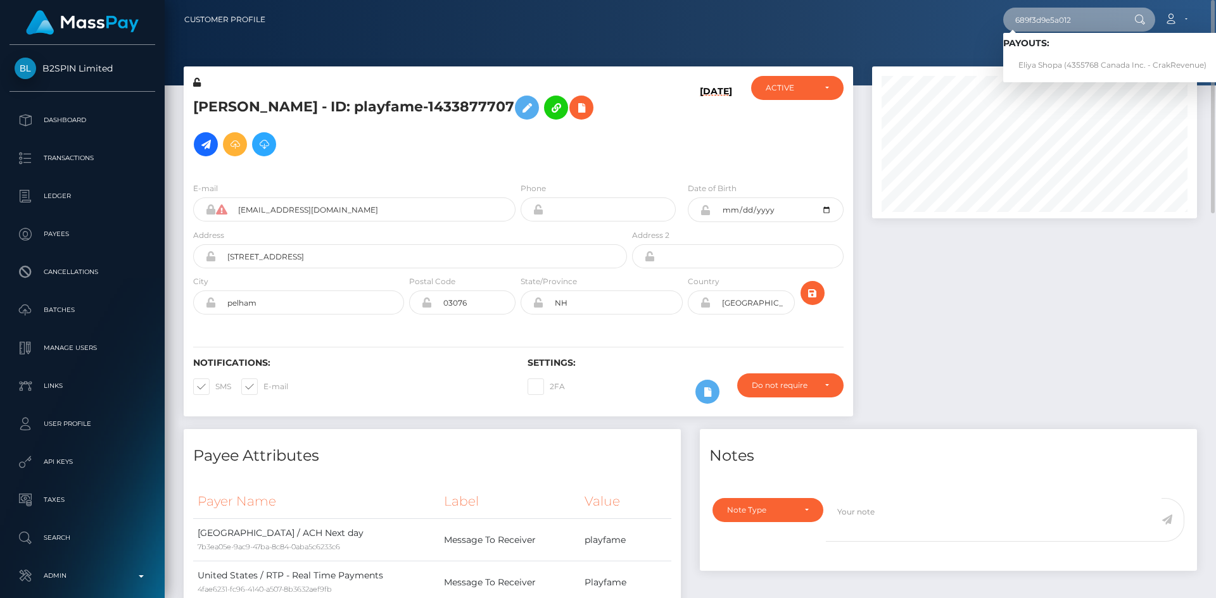
type input "689f3d9e5a012"
click at [1049, 59] on link "Eliya Shopa (4355768 Canada Inc. - CrakRevenue)" at bounding box center [1112, 65] width 218 height 23
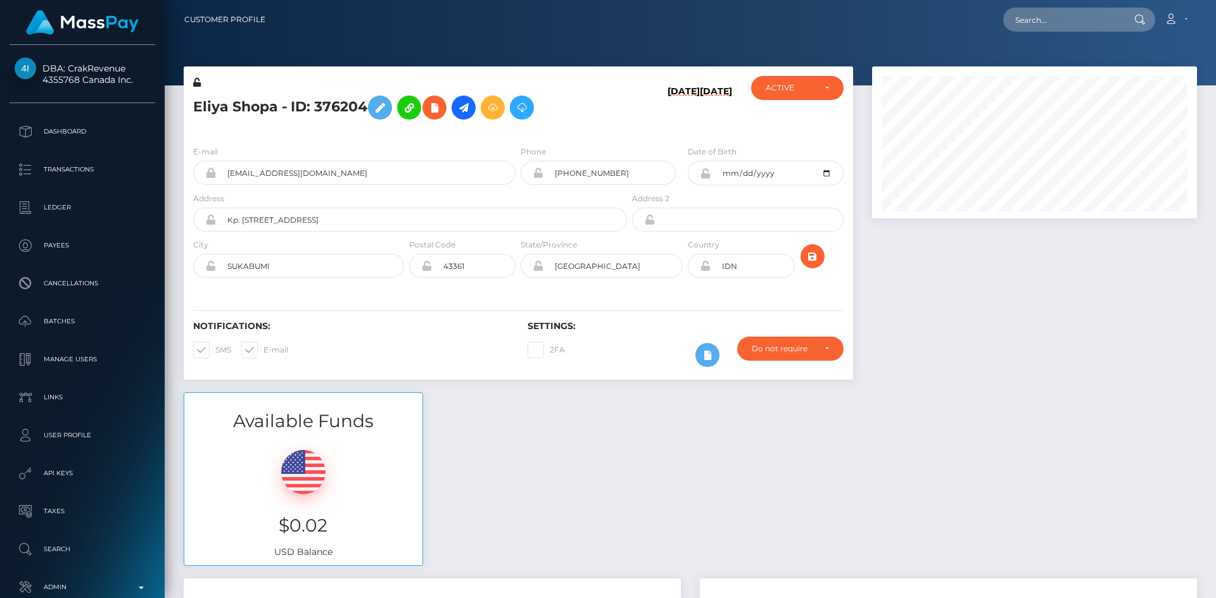
scroll to position [633040, 632867]
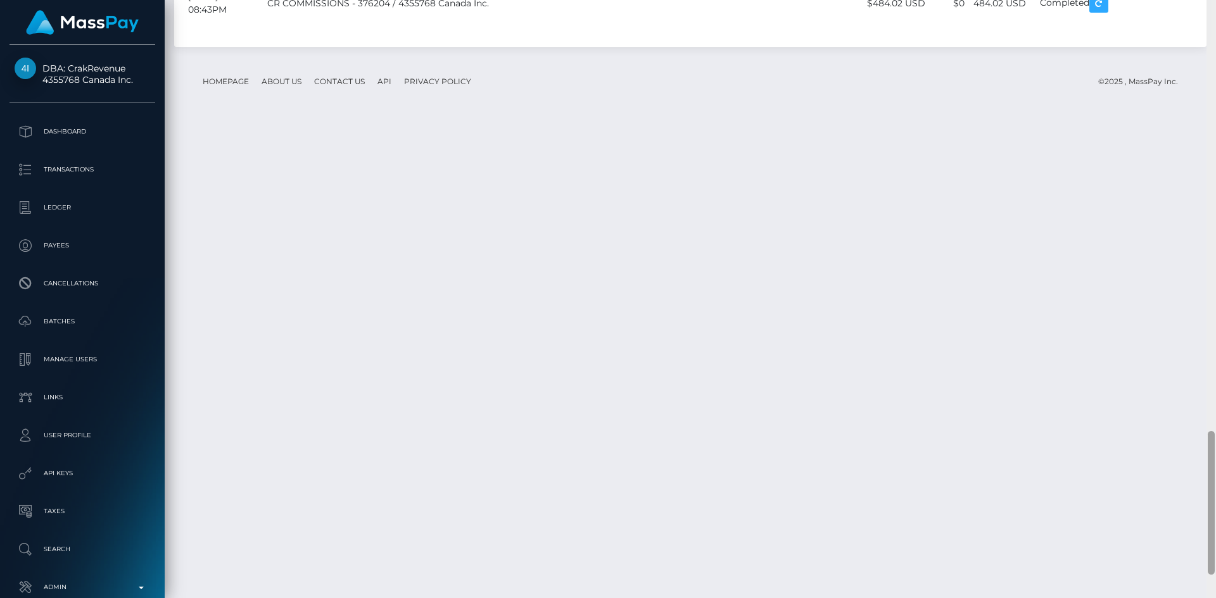
click at [1167, 501] on div "Customer Profile Loading... Loading..." at bounding box center [690, 299] width 1051 height 598
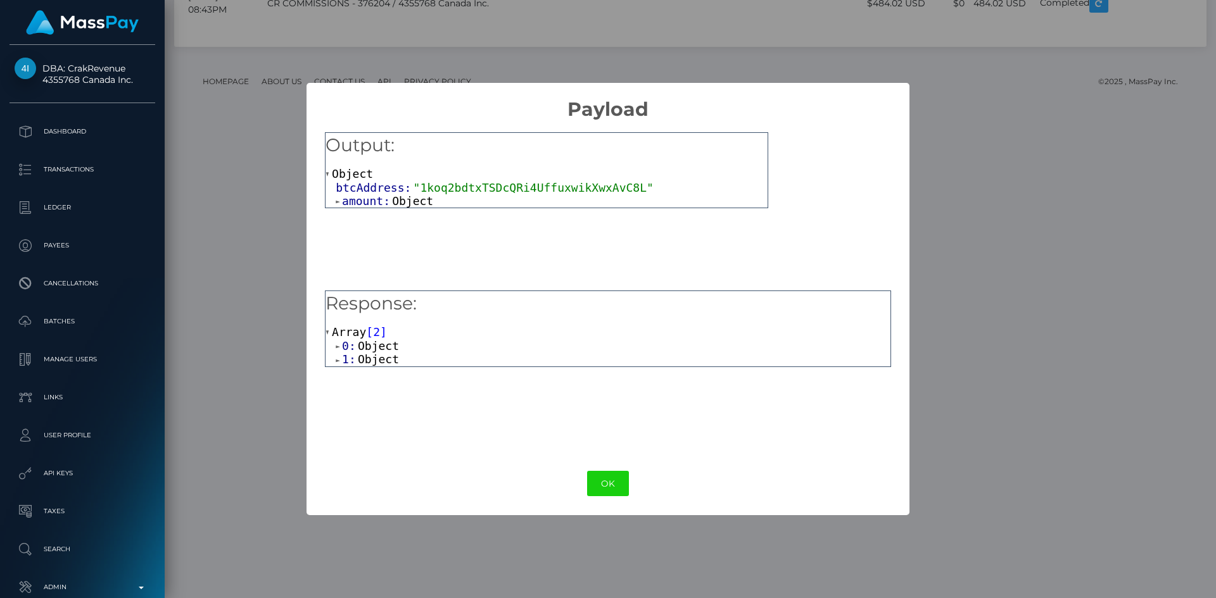
click at [396, 363] on div "1: Object" at bounding box center [613, 360] width 555 height 14
click at [375, 360] on span "Object" at bounding box center [378, 359] width 41 height 13
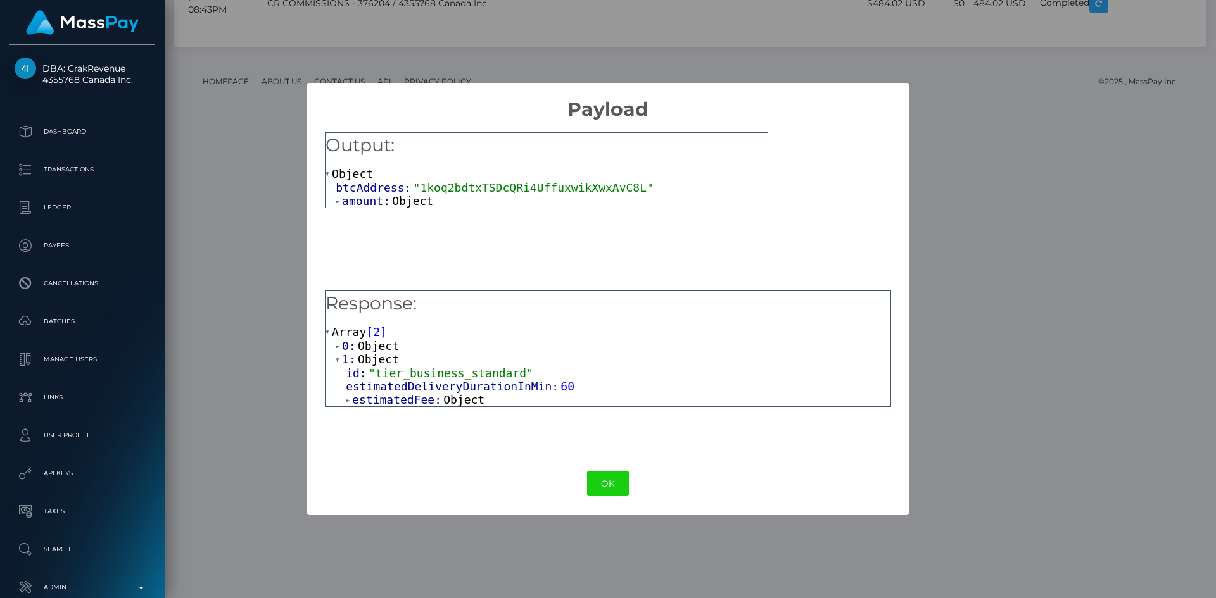
click at [443, 403] on span "Object" at bounding box center [463, 399] width 41 height 13
click at [386, 348] on span "Object" at bounding box center [378, 345] width 41 height 13
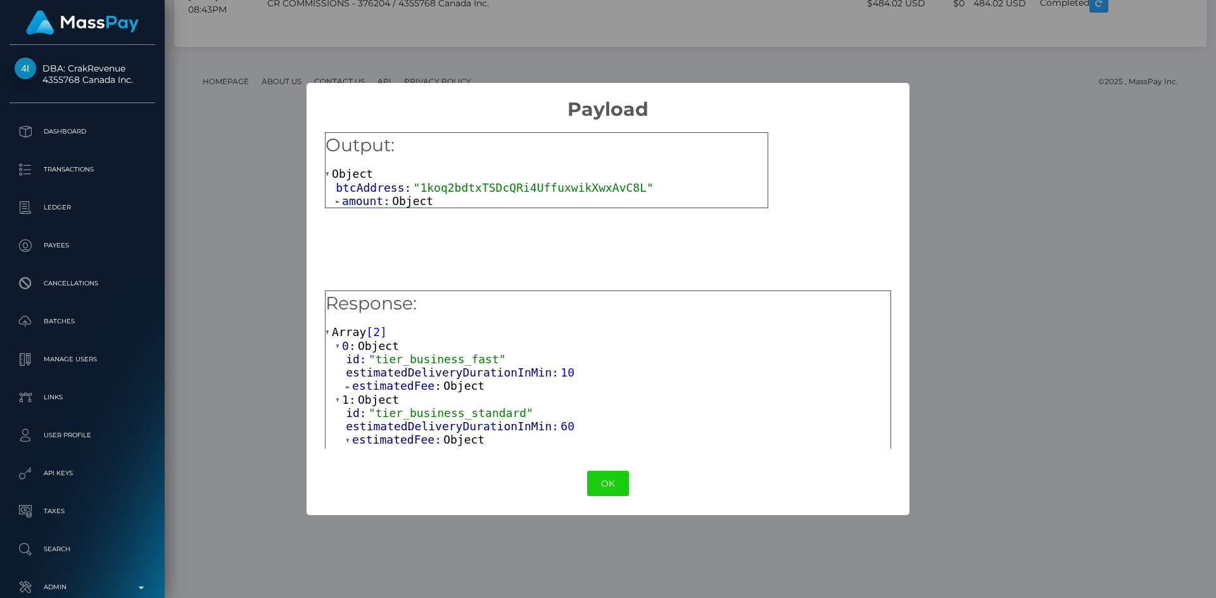
click at [443, 386] on span "Object" at bounding box center [463, 385] width 41 height 13
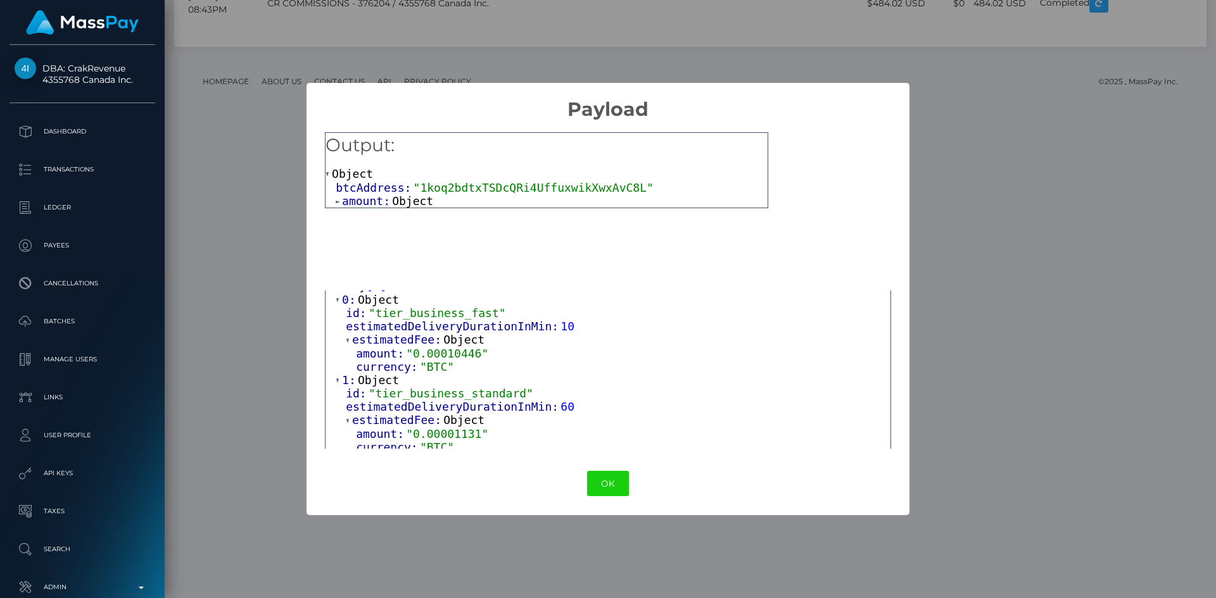
scroll to position [59, 0]
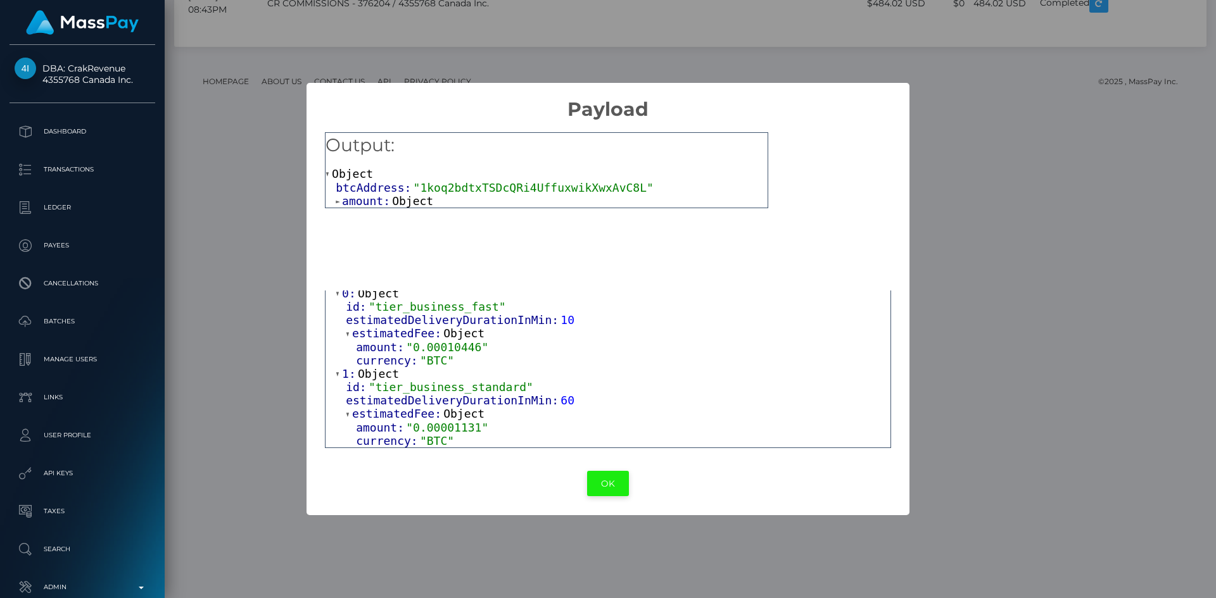
click at [608, 489] on button "OK" at bounding box center [608, 484] width 42 height 26
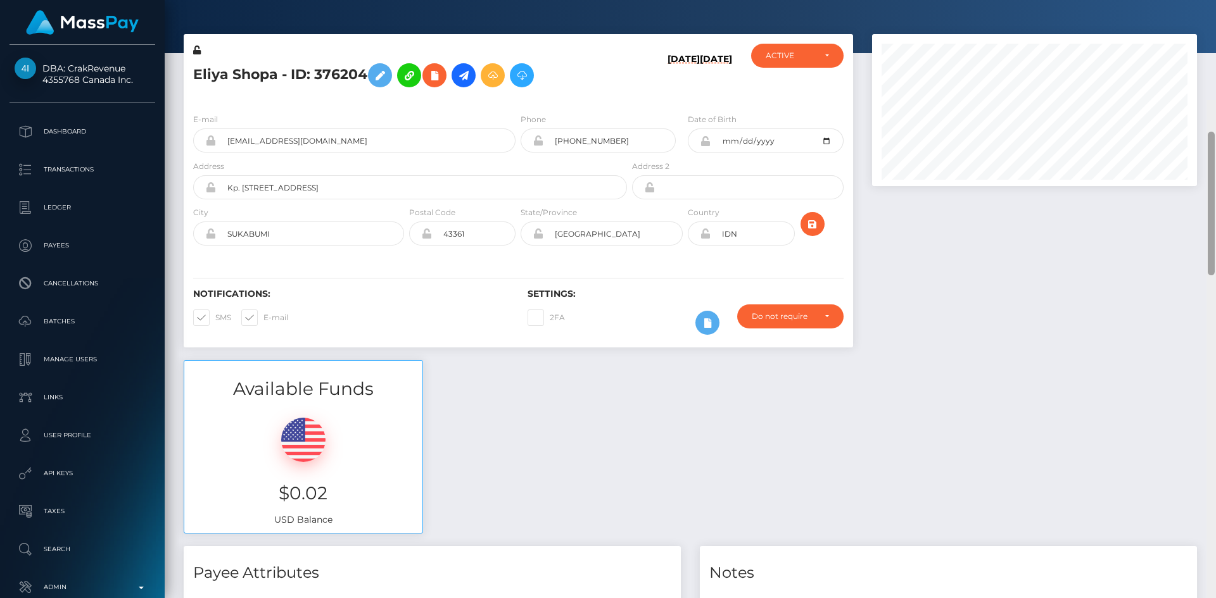
scroll to position [0, 0]
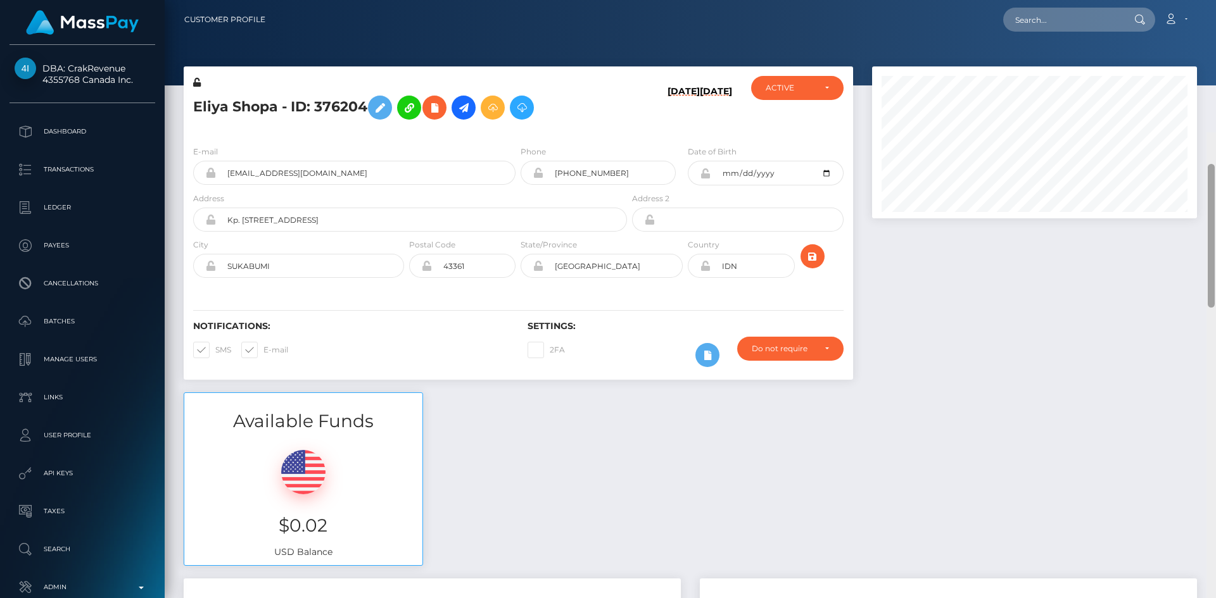
drag, startPoint x: 1210, startPoint y: 455, endPoint x: 1209, endPoint y: -1, distance: 456.5
click at [1209, 0] on html "DBA: CrakRevenue 4355768 Canada Inc. Dashboard Transactions Ledger" at bounding box center [608, 299] width 1216 height 598
click at [1093, 15] on input "text" at bounding box center [1062, 20] width 119 height 24
paste input "6898beb5797e7"
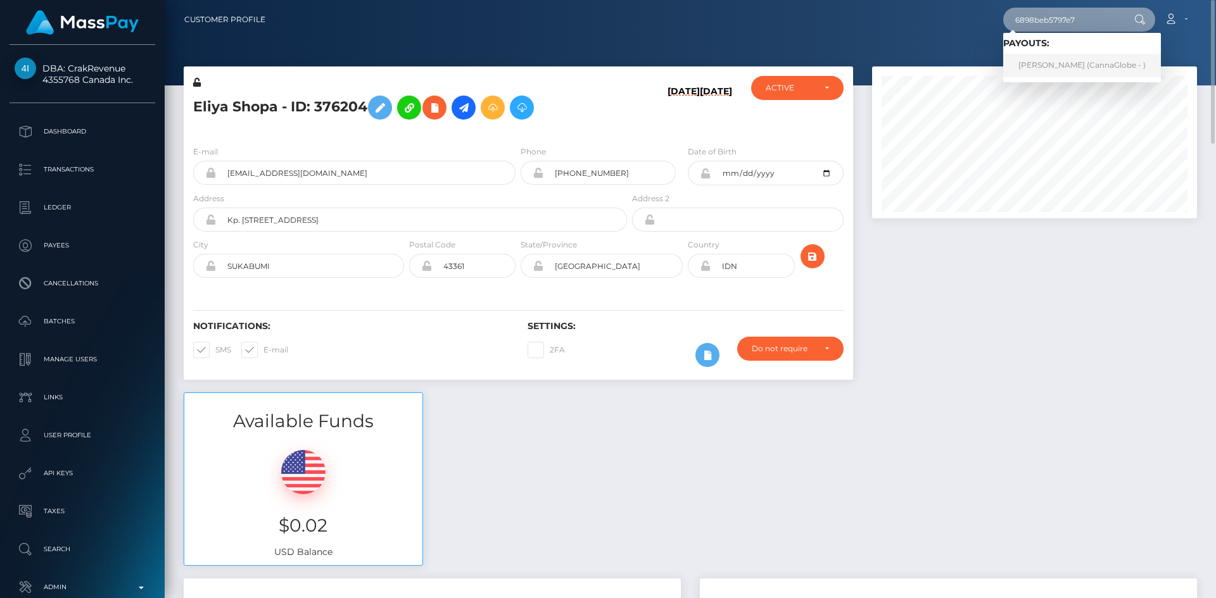
type input "6898beb5797e7"
click at [1078, 61] on link "Laura ENID Escudero (CannaGlobe - )" at bounding box center [1082, 65] width 158 height 23
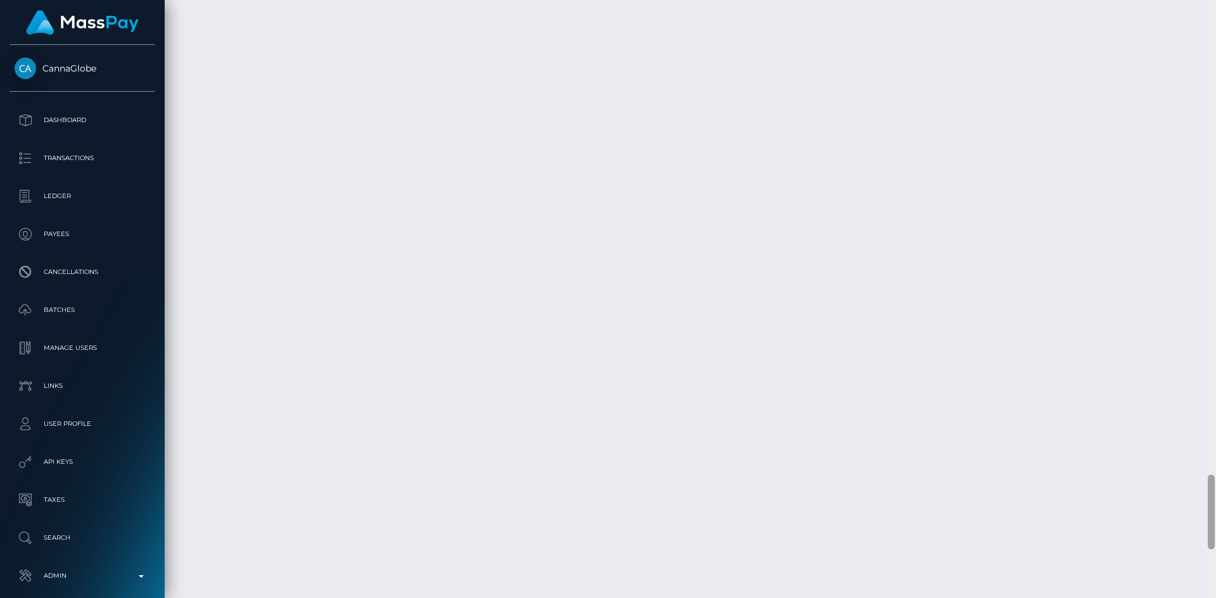
scroll to position [3792, 0]
drag, startPoint x: 1209, startPoint y: 439, endPoint x: 1210, endPoint y: 508, distance: 68.4
click at [1210, 508] on div at bounding box center [1210, 514] width 7 height 75
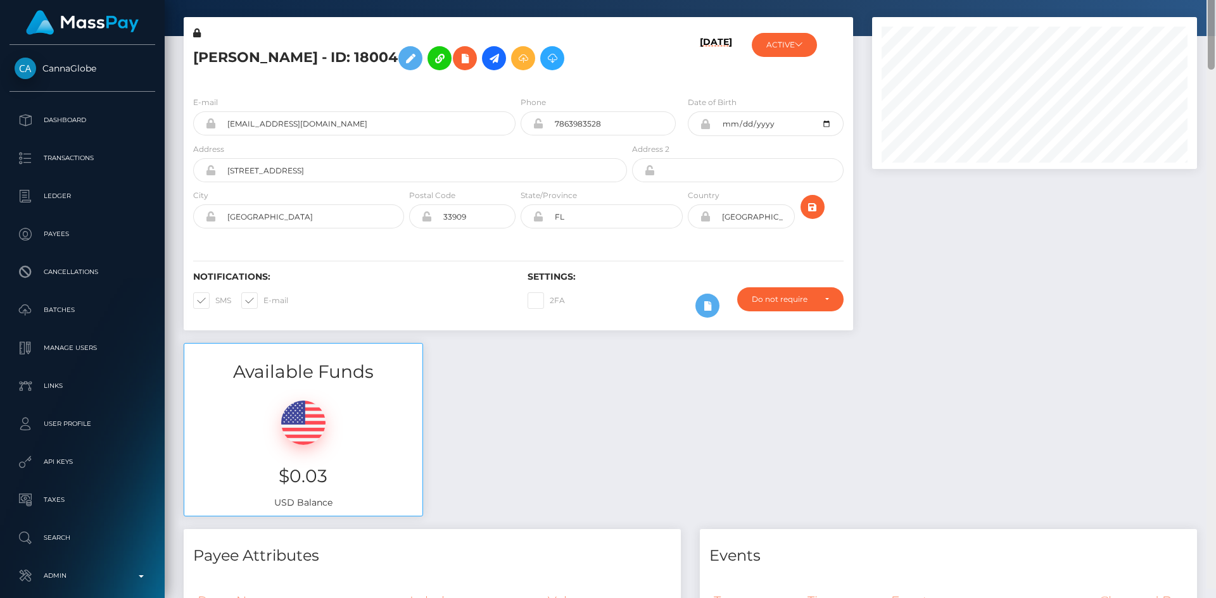
scroll to position [0, 0]
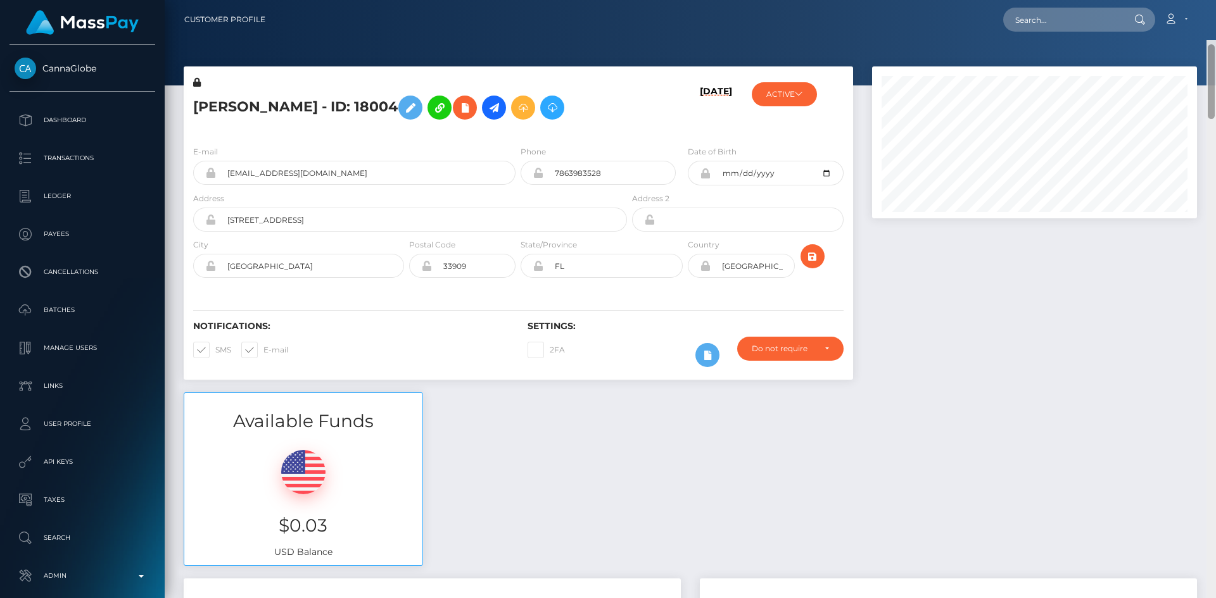
drag, startPoint x: 1211, startPoint y: 495, endPoint x: 1211, endPoint y: -3, distance: 497.1
click at [1211, 0] on html "CannaGlobe Dashboard Transactions Ledger Payees Cancellations" at bounding box center [608, 299] width 1216 height 598
click at [1082, 18] on input "text" at bounding box center [1062, 20] width 119 height 24
paste input "689f3d9e5a012"
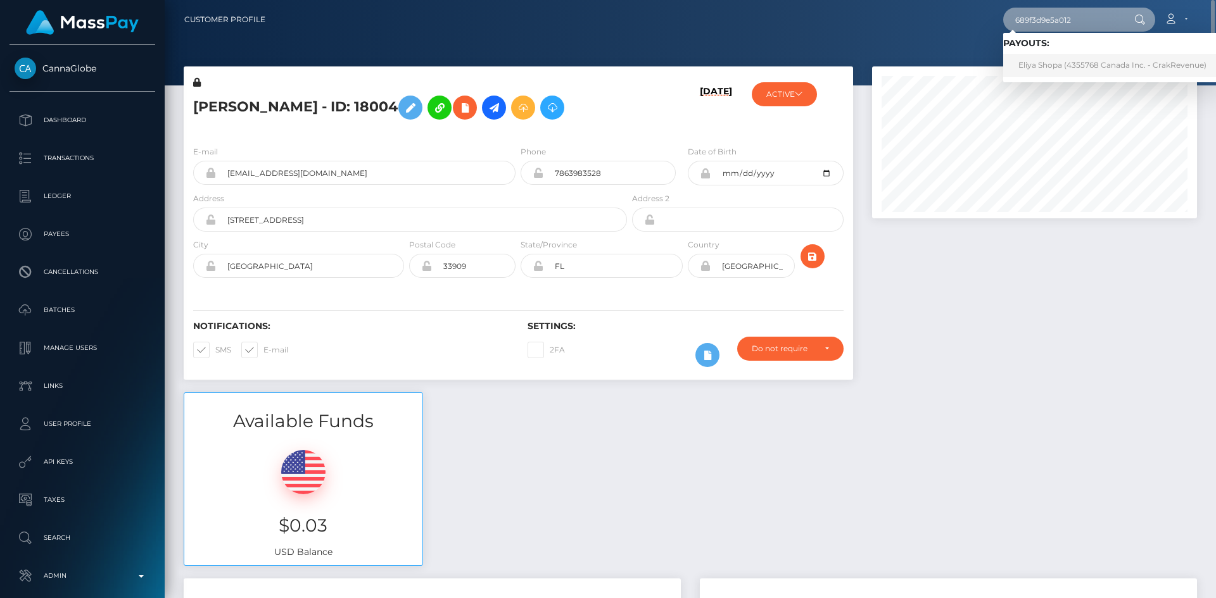
type input "689f3d9e5a012"
drag, startPoint x: 1047, startPoint y: 60, endPoint x: 1043, endPoint y: 70, distance: 10.8
click at [1047, 60] on link "Eliya Shopa (4355768 Canada Inc. - CrakRevenue)" at bounding box center [1112, 65] width 218 height 23
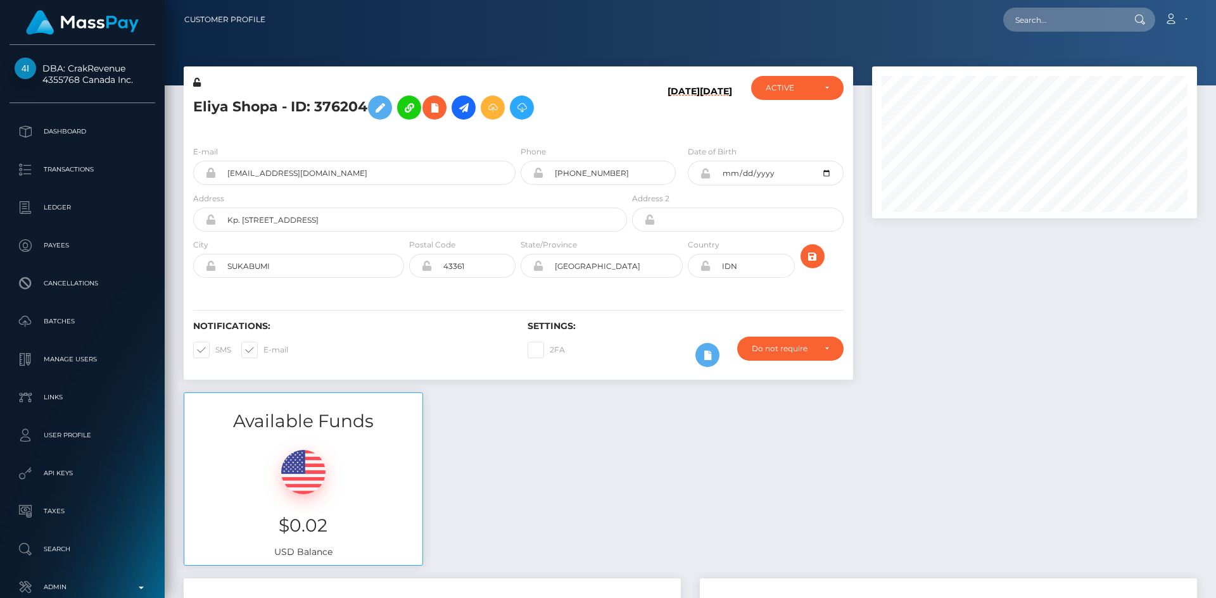
scroll to position [152, 325]
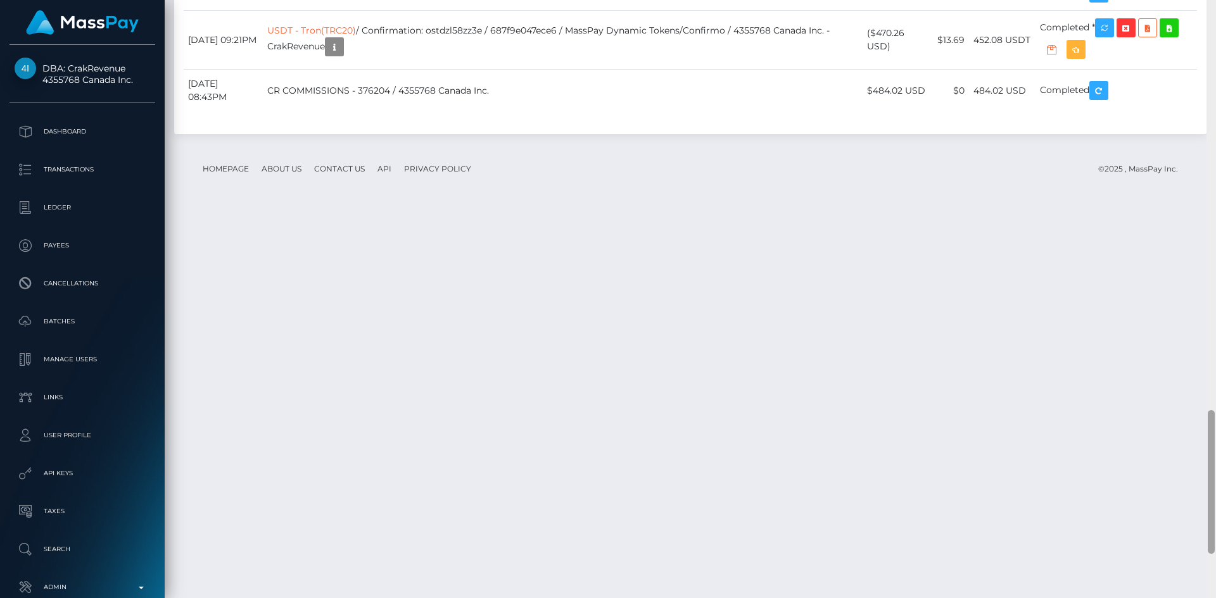
click at [1202, 478] on div "Customer Profile Loading... Loading..." at bounding box center [690, 299] width 1051 height 598
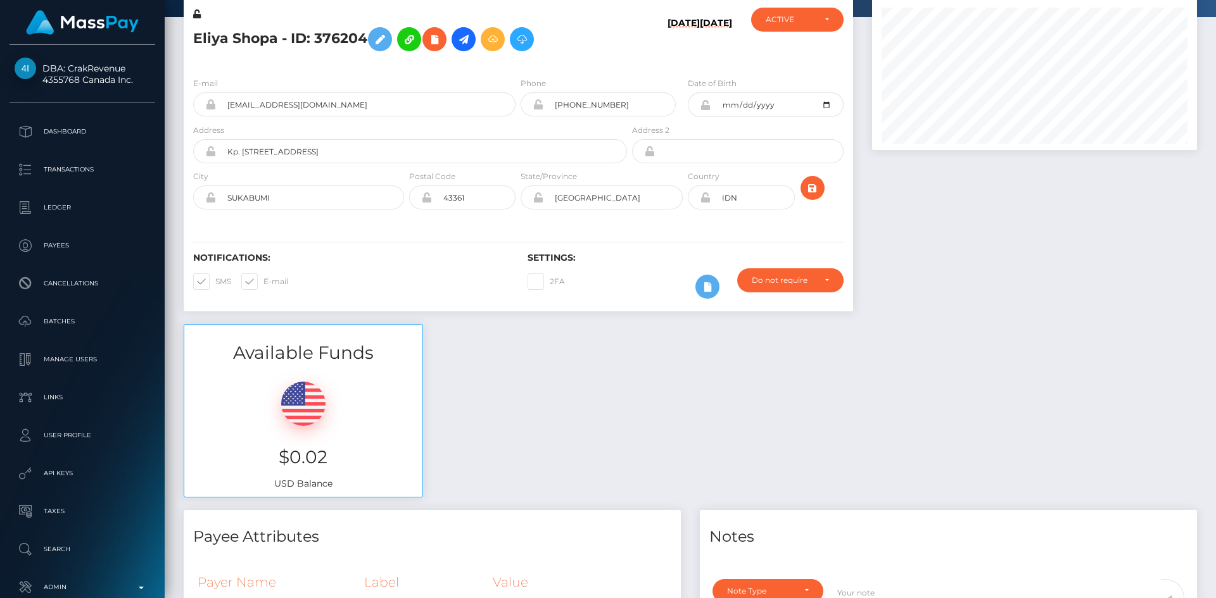
scroll to position [0, 0]
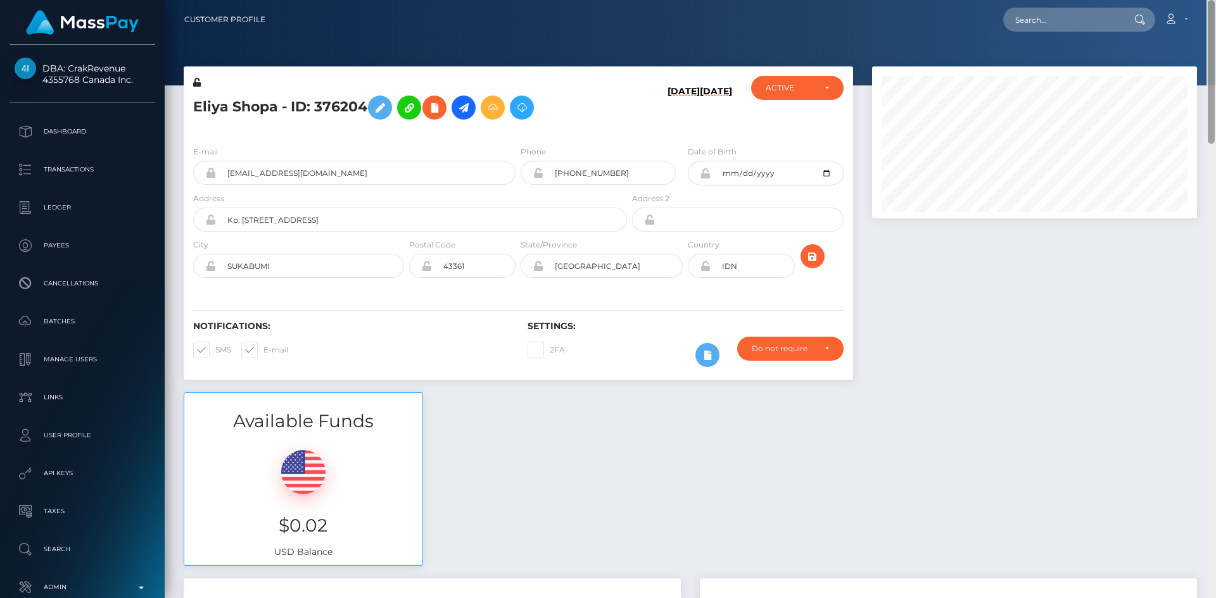
drag, startPoint x: 1209, startPoint y: 424, endPoint x: 1211, endPoint y: -36, distance: 460.3
click at [1211, 0] on html "DBA: CrakRevenue 4355768 Canada Inc. Dashboard Transactions Ledger" at bounding box center [608, 299] width 1216 height 598
click at [1069, 13] on input "text" at bounding box center [1062, 20] width 119 height 24
paste input "3245183"
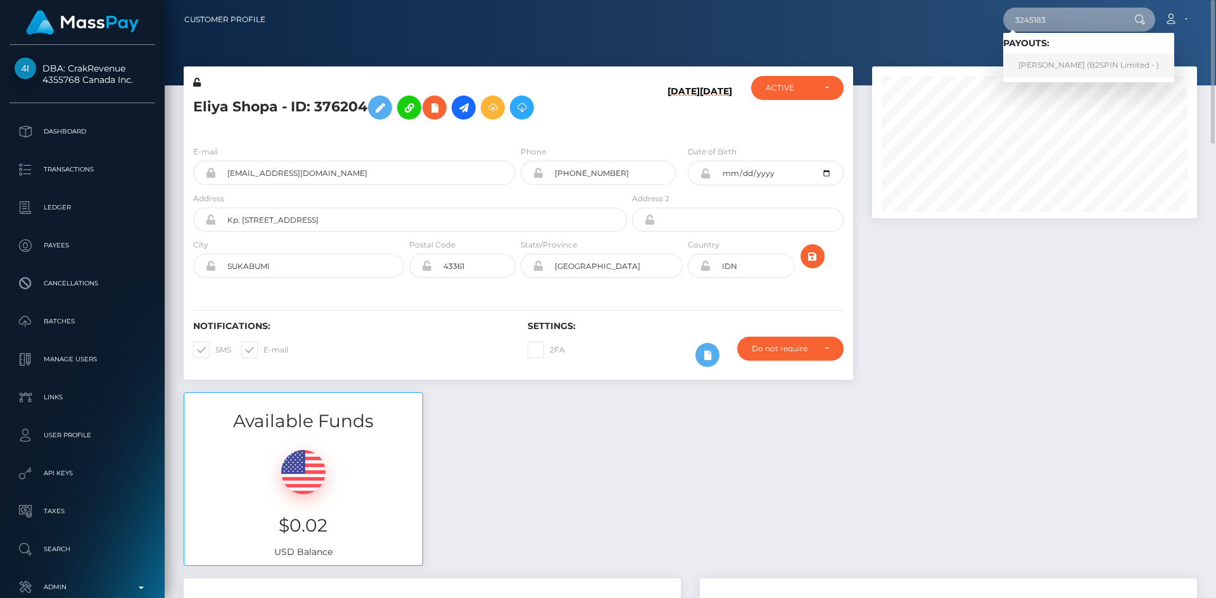
type input "3245183"
click at [1076, 56] on link "MARVIN ERNESTO CRUZ (B2SPIN Limited - )" at bounding box center [1088, 65] width 171 height 23
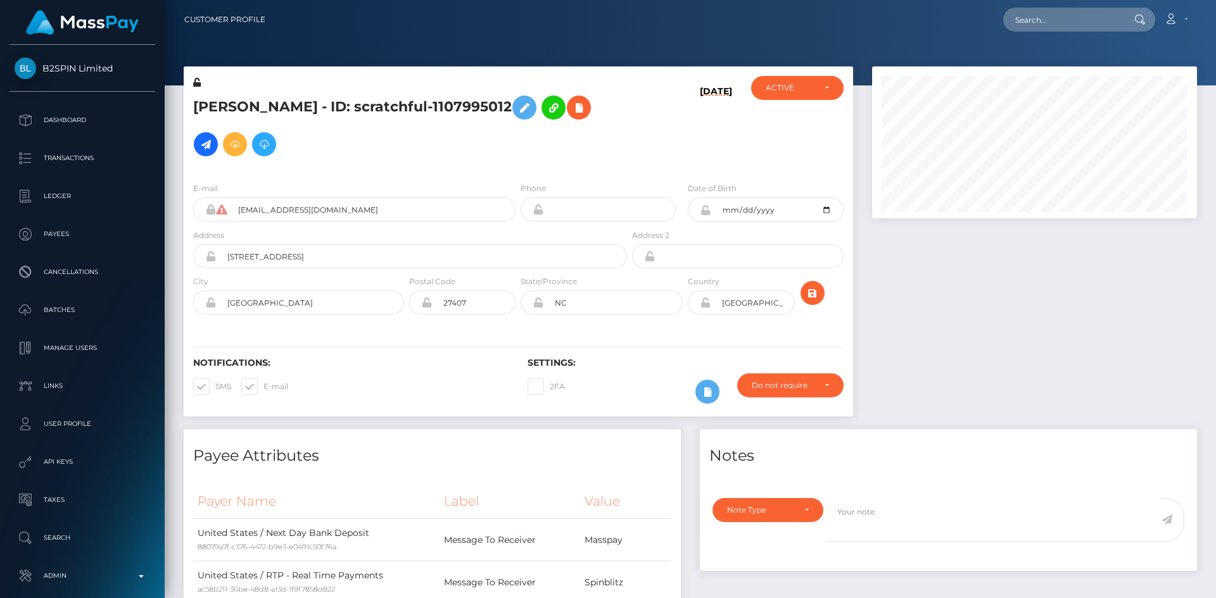
scroll to position [152, 325]
click at [1012, 300] on div at bounding box center [1034, 247] width 344 height 363
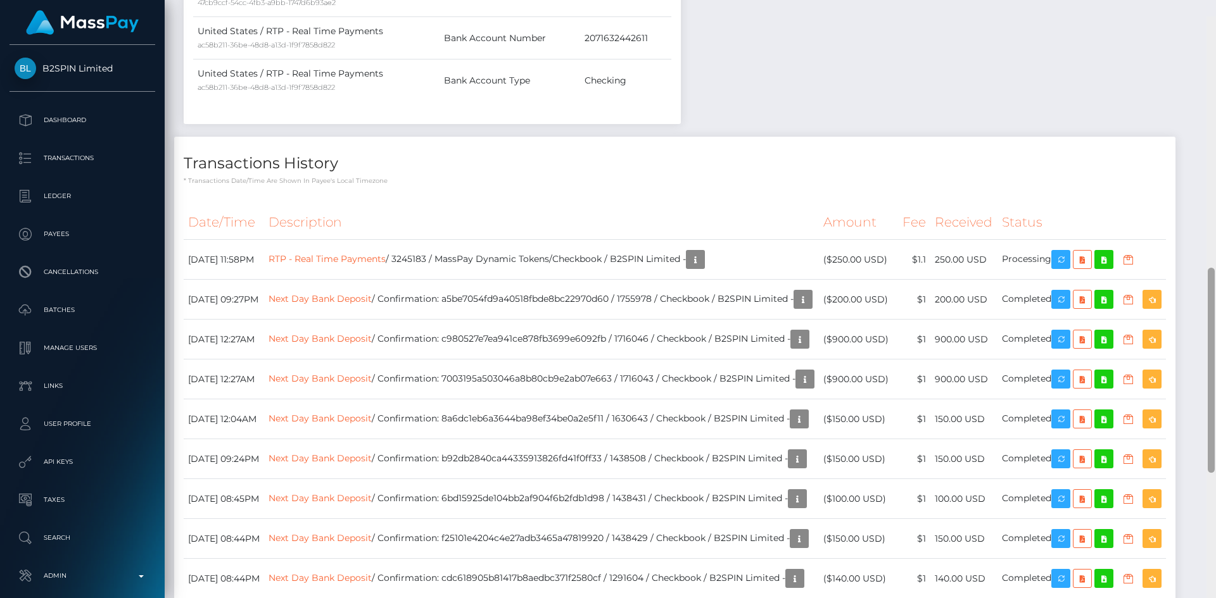
scroll to position [679, 0]
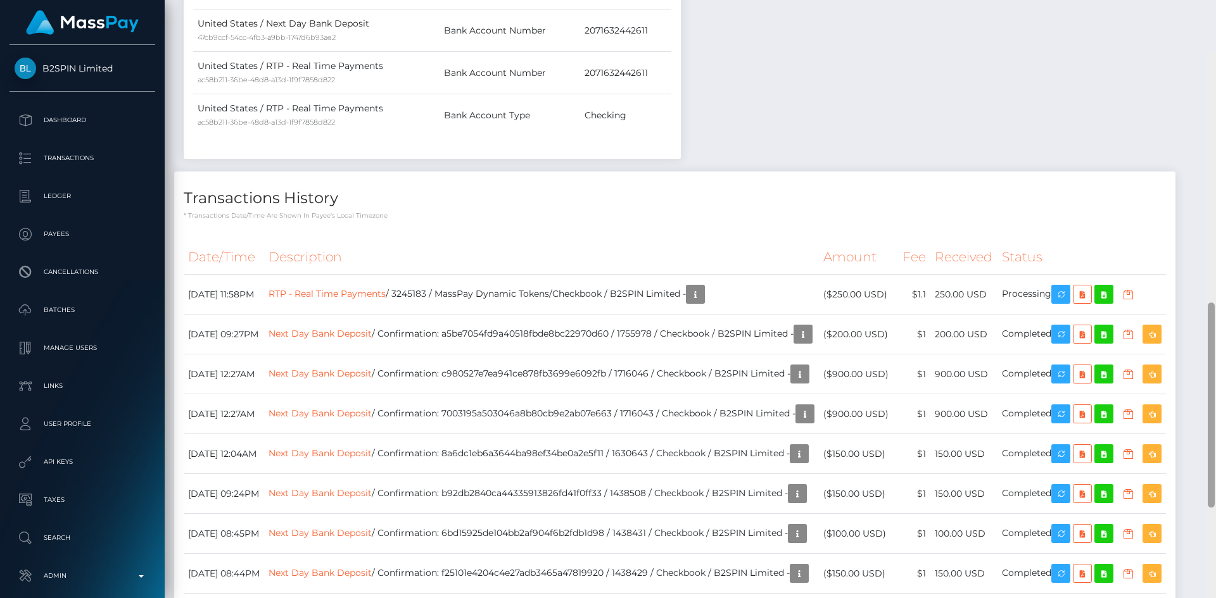
drag, startPoint x: 1207, startPoint y: 88, endPoint x: 1215, endPoint y: 289, distance: 201.5
click at [1215, 289] on div at bounding box center [1210, 350] width 9 height 598
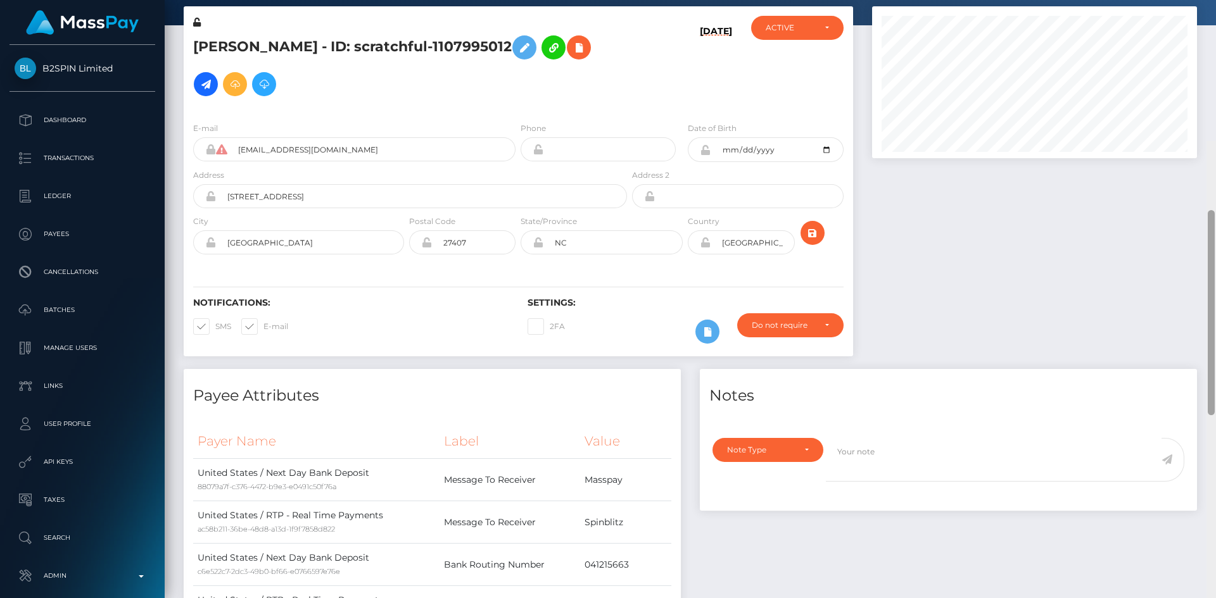
scroll to position [0, 0]
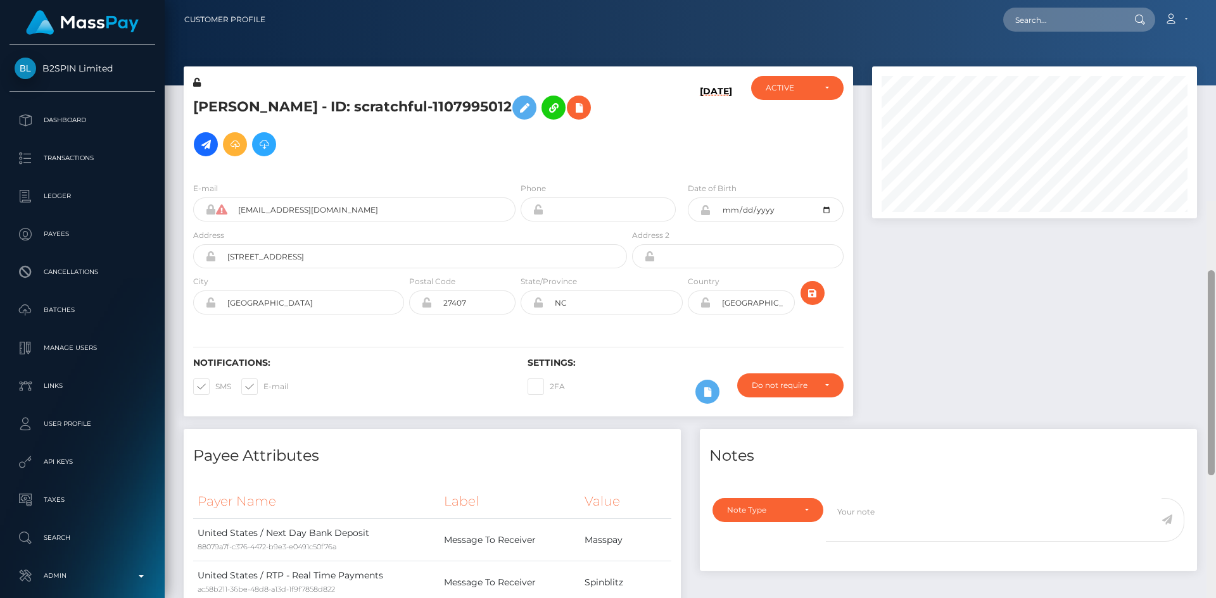
drag, startPoint x: 1212, startPoint y: 380, endPoint x: 1191, endPoint y: 51, distance: 329.9
click at [1209, 270] on div at bounding box center [1210, 372] width 7 height 205
click at [1075, 26] on input "text" at bounding box center [1062, 20] width 119 height 24
paste input "3233099"
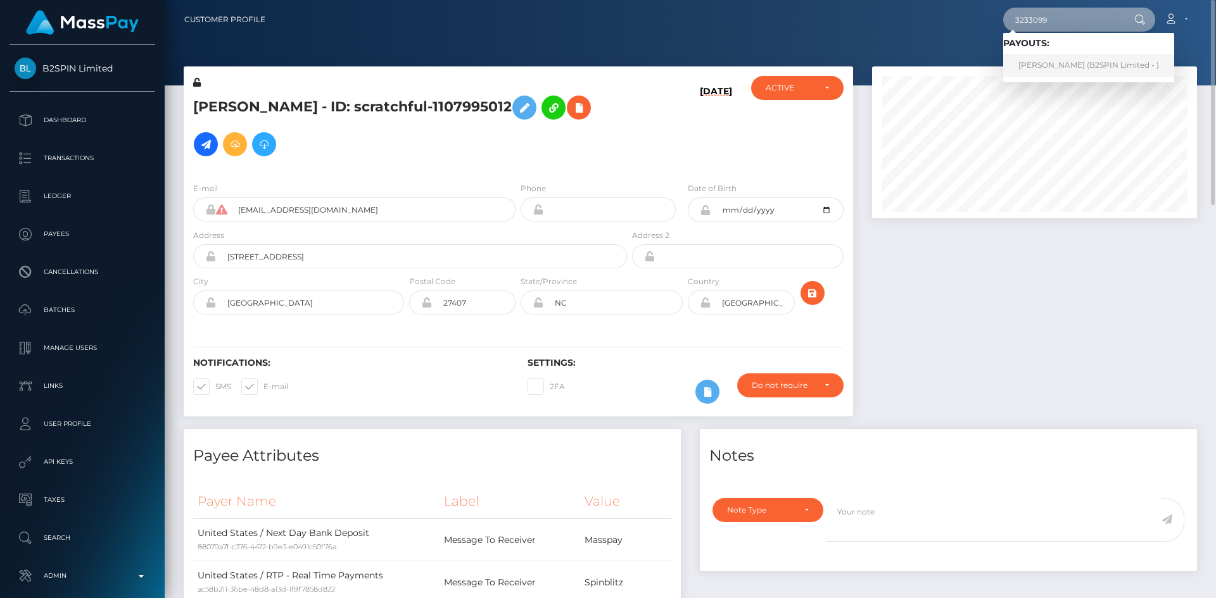
type input "3233099"
click at [1068, 72] on link "[PERSON_NAME] (B2SPIN Limited - )" at bounding box center [1088, 65] width 171 height 23
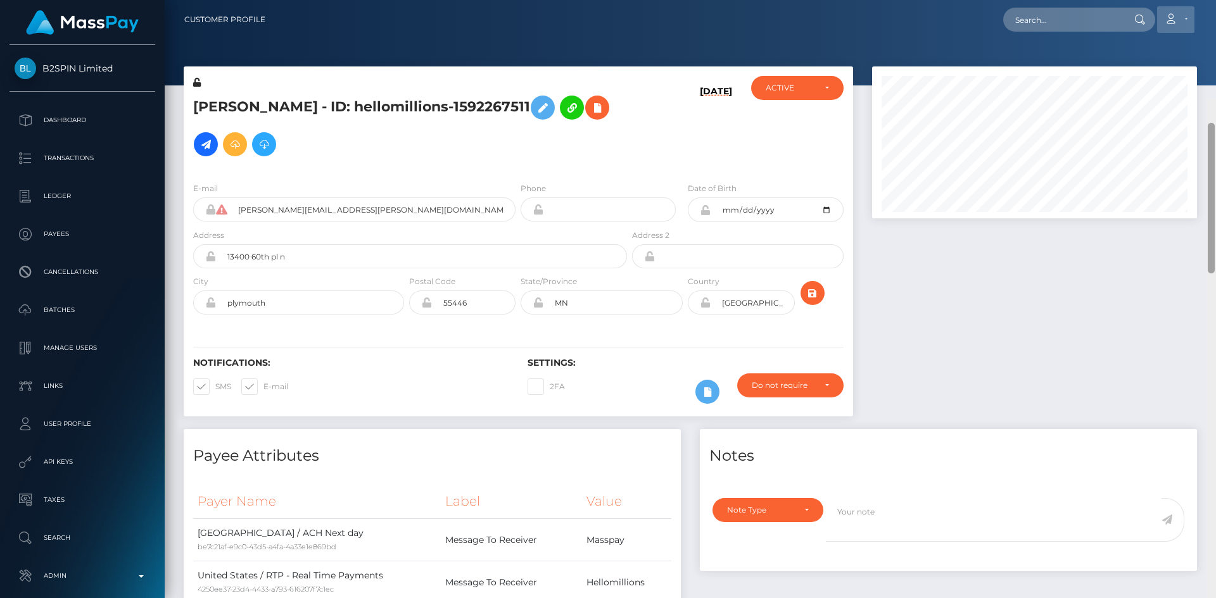
click at [1198, 31] on div "Customer Profile Loading... Loading..." at bounding box center [690, 299] width 1051 height 598
click at [1053, 23] on input "text" at bounding box center [1062, 20] width 119 height 24
paste input "3231073"
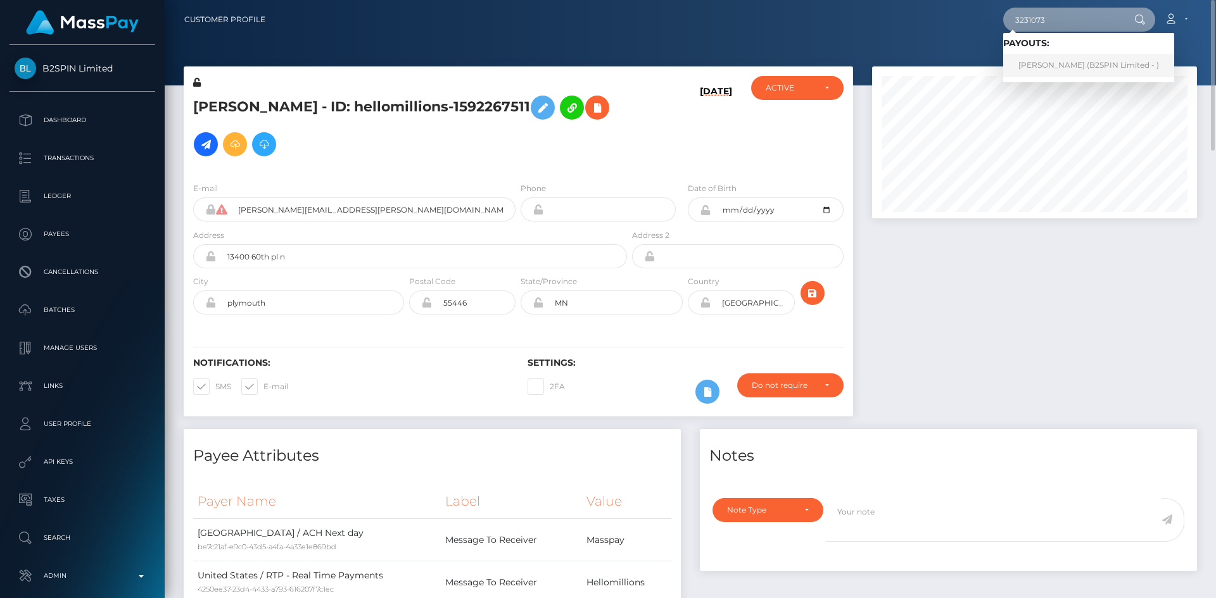
type input "3231073"
click at [1062, 69] on link "BRANDON JOSEPH OGRADY (B2SPIN Limited - )" at bounding box center [1088, 65] width 171 height 23
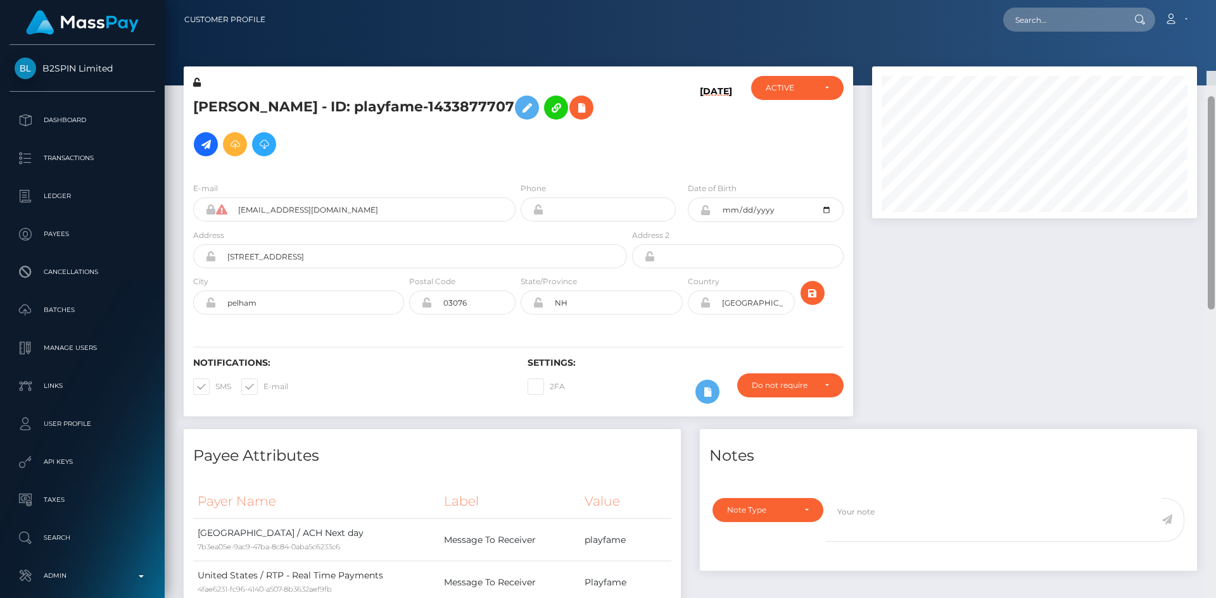
click at [1213, 0] on html "B2SPIN Limited Dashboard Transactions Ledger Payees Cancellations" at bounding box center [608, 299] width 1216 height 598
click at [1045, 18] on input "text" at bounding box center [1062, 20] width 119 height 24
paste input "6898beb5797e7"
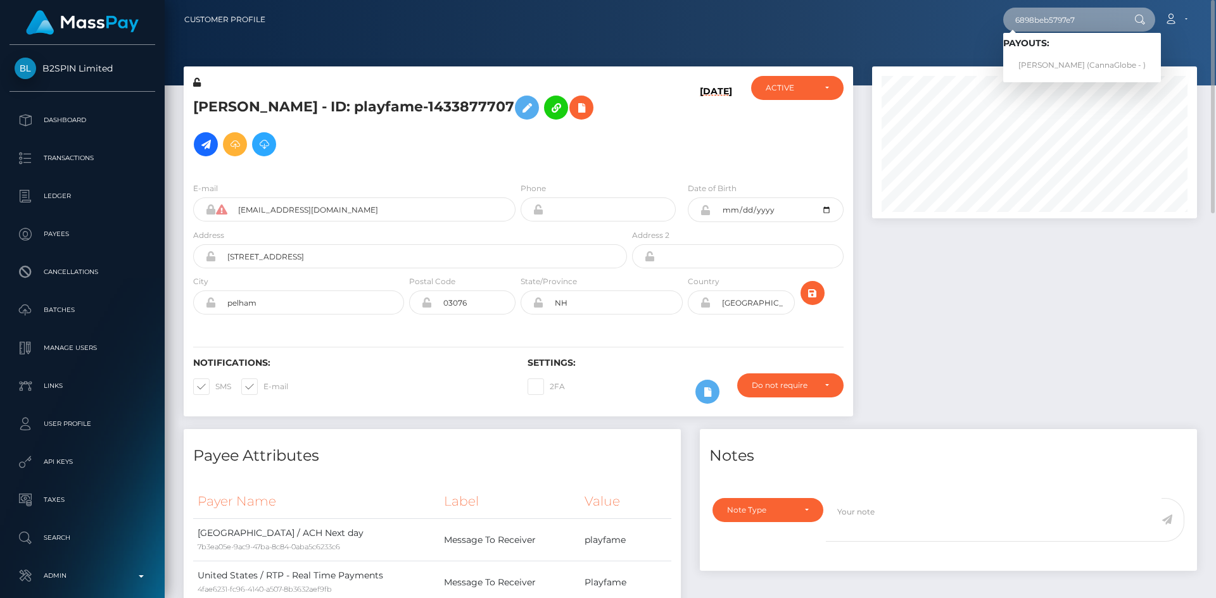
type input "6898beb5797e7"
drag, startPoint x: 1049, startPoint y: 68, endPoint x: 1049, endPoint y: 60, distance: 7.6
click at [1050, 60] on link "Laura ENID Escudero (CannaGlobe - )" at bounding box center [1082, 65] width 158 height 23
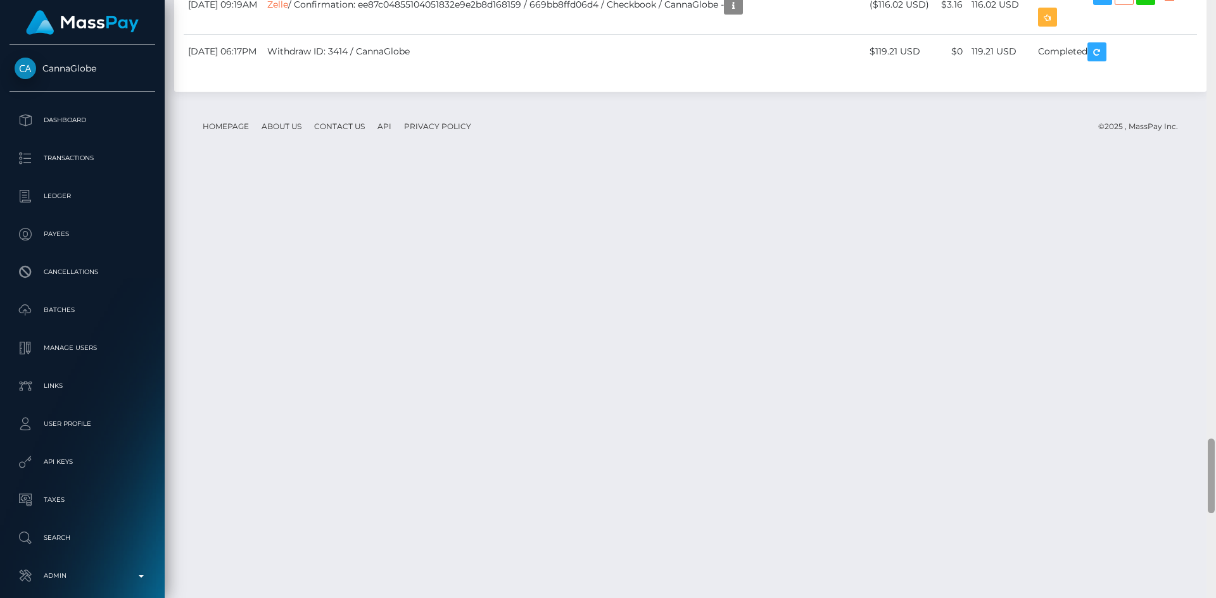
scroll to position [3770, 0]
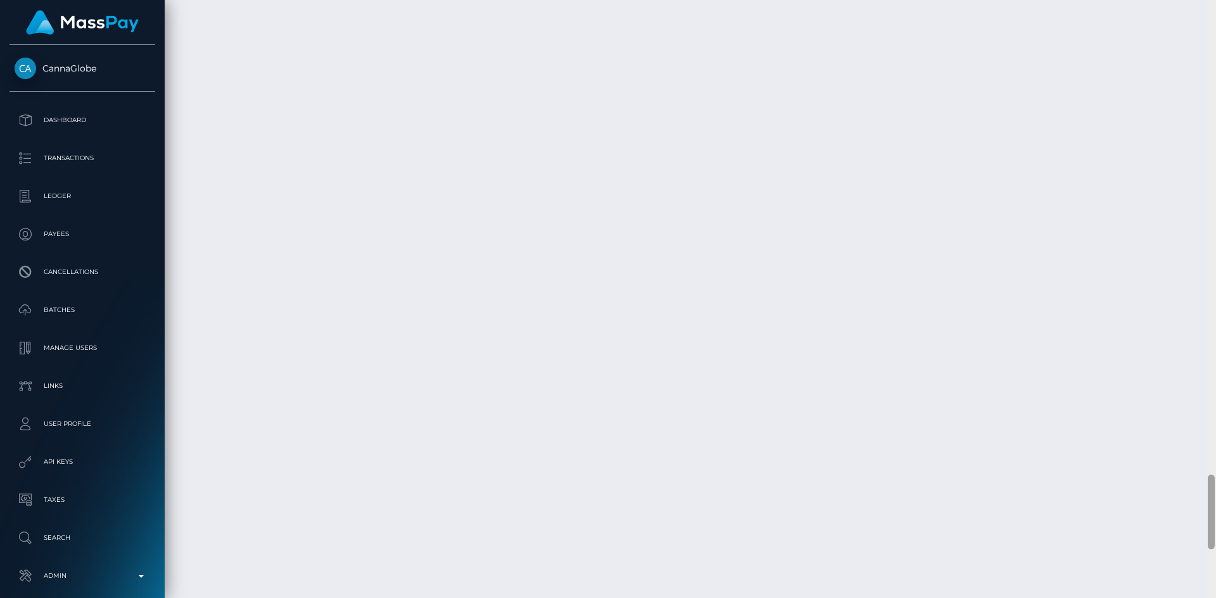
drag, startPoint x: 0, startPoint y: 0, endPoint x: 1206, endPoint y: 504, distance: 1307.3
click at [1214, 507] on div at bounding box center [1210, 299] width 9 height 598
click at [1206, 504] on div at bounding box center [1210, 299] width 9 height 598
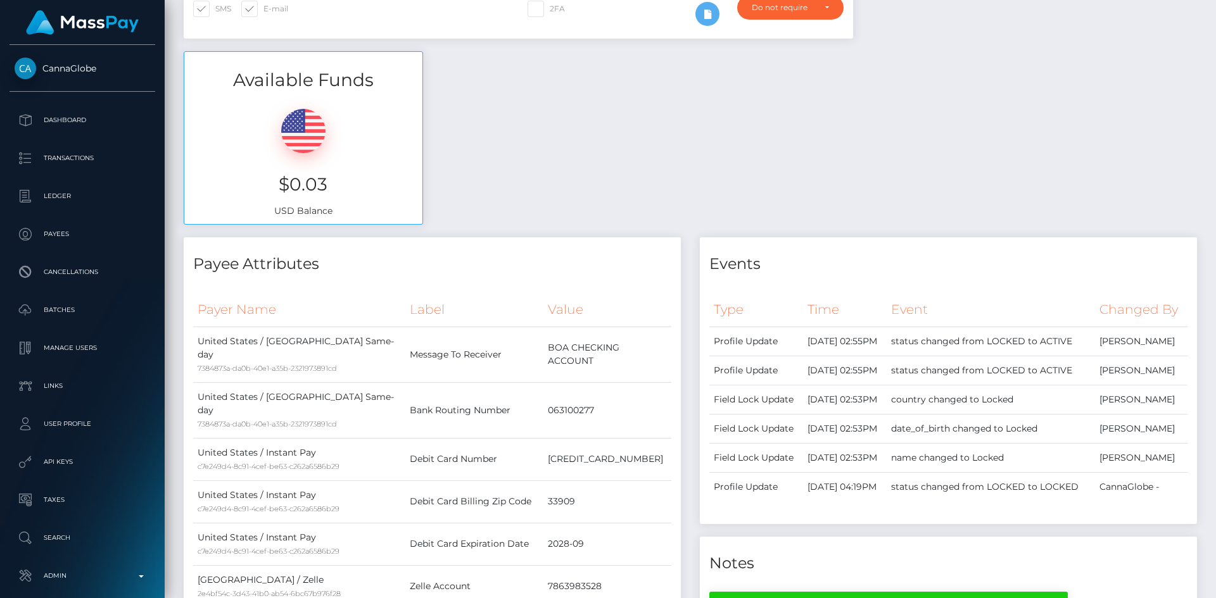
scroll to position [0, 0]
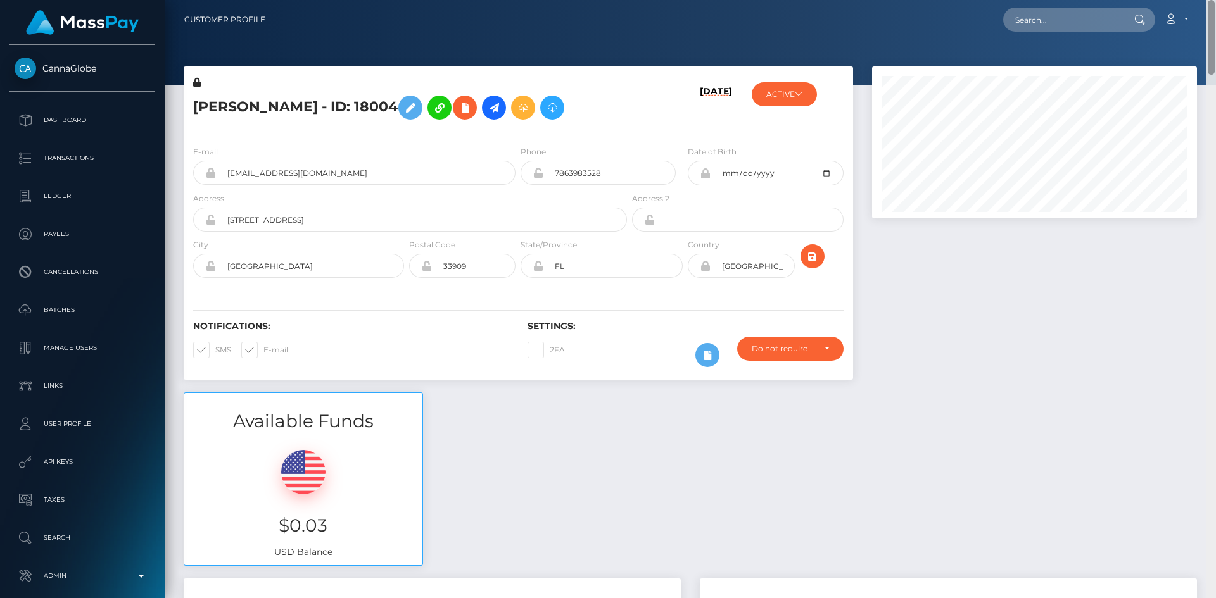
drag, startPoint x: 1212, startPoint y: 539, endPoint x: 1215, endPoint y: -55, distance: 594.6
click at [1215, 0] on html "CannaGlobe Dashboard Transactions Ledger Payees Cancellations" at bounding box center [608, 299] width 1216 height 598
click at [1071, 26] on input "text" at bounding box center [1062, 20] width 119 height 24
paste input "3231073"
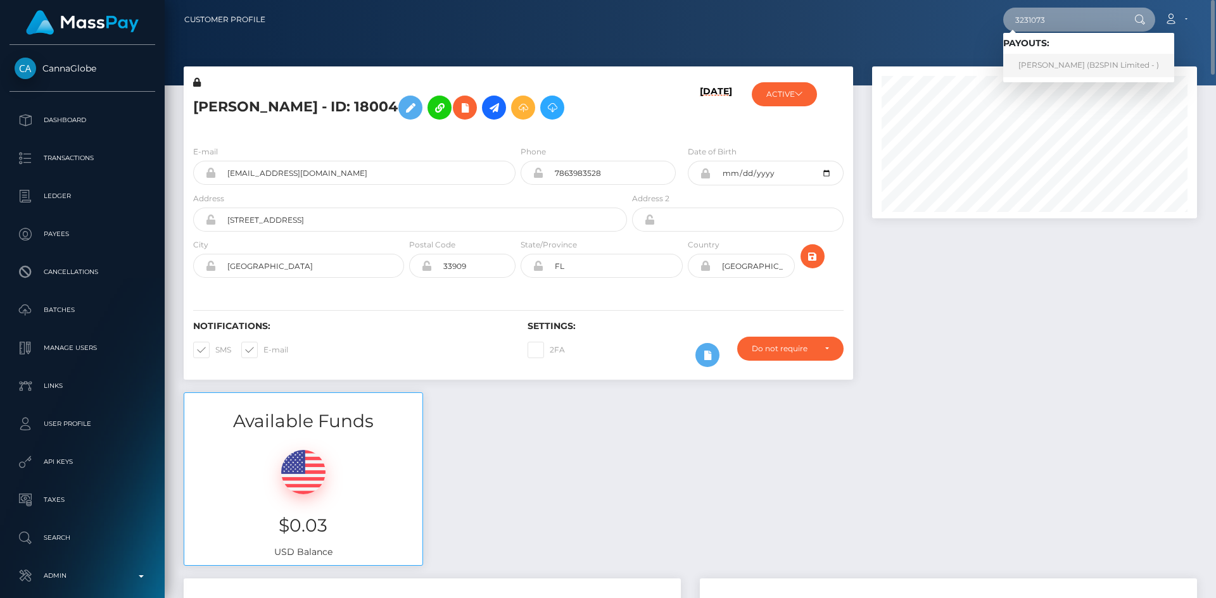
type input "3231073"
click at [1056, 66] on link "BRANDON JOSEPH OGRADY (B2SPIN Limited - )" at bounding box center [1088, 65] width 171 height 23
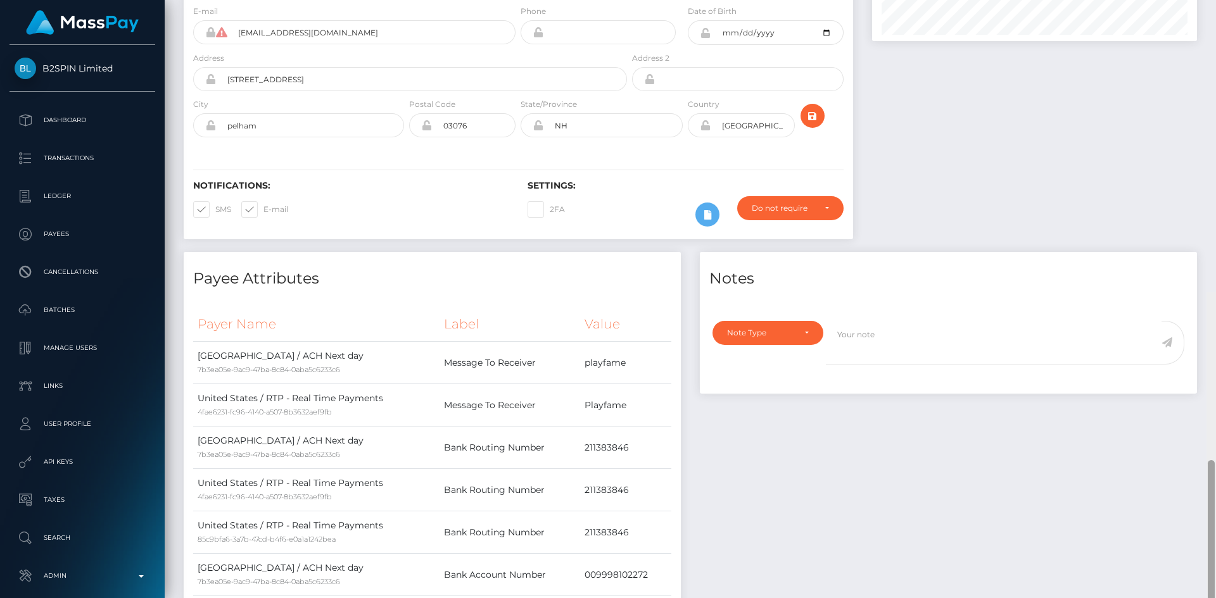
scroll to position [135, 0]
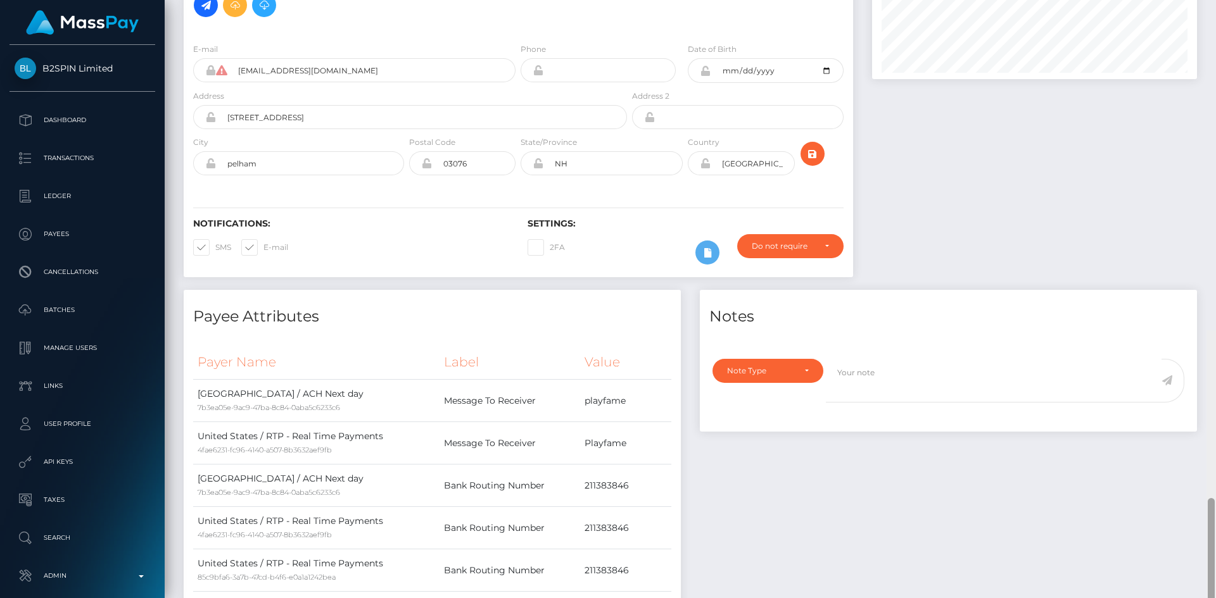
click at [1191, 68] on div "Customer Profile Loading... Loading..." at bounding box center [690, 299] width 1051 height 598
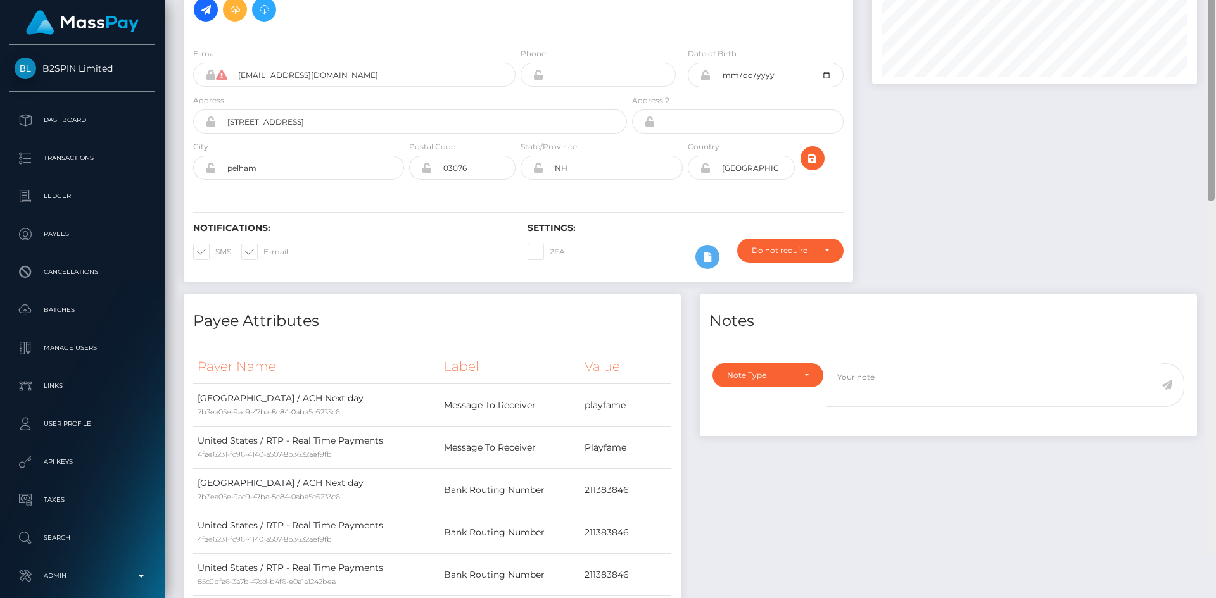
scroll to position [0, 0]
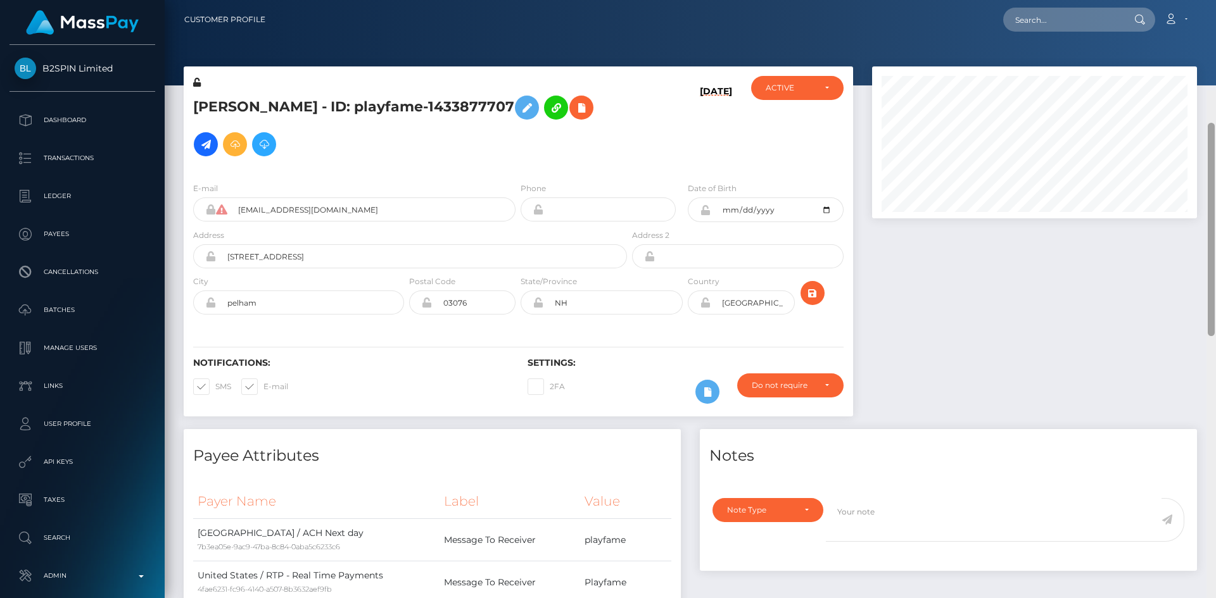
drag, startPoint x: 1211, startPoint y: 227, endPoint x: 1192, endPoint y: 94, distance: 133.7
click at [1214, 97] on div at bounding box center [1210, 390] width 9 height 598
drag, startPoint x: 1092, startPoint y: 36, endPoint x: 1083, endPoint y: 22, distance: 16.5
click at [1092, 34] on nav "Customer Profile Loading... Loading... Account" at bounding box center [690, 19] width 1051 height 39
click at [1083, 22] on input "text" at bounding box center [1062, 20] width 119 height 24
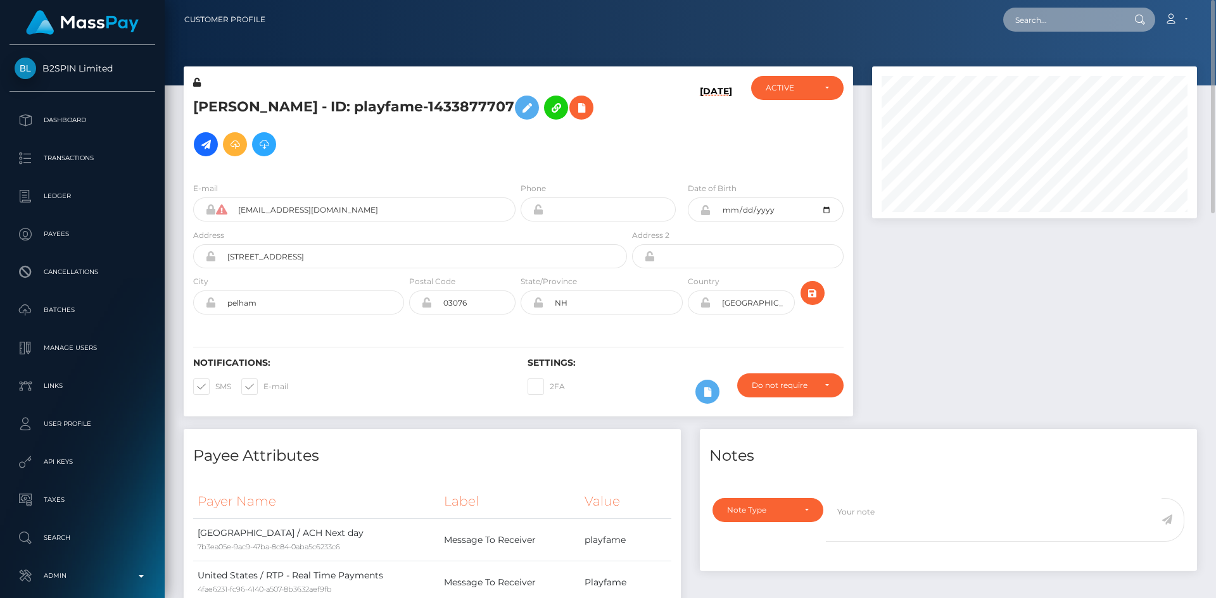
paste input "AB4CD8E076D511F097030266F44CC279"
click at [1094, 25] on input "AB4CD8E076D511F097030266F44CC279" at bounding box center [1062, 20] width 119 height 24
paste input "346393"
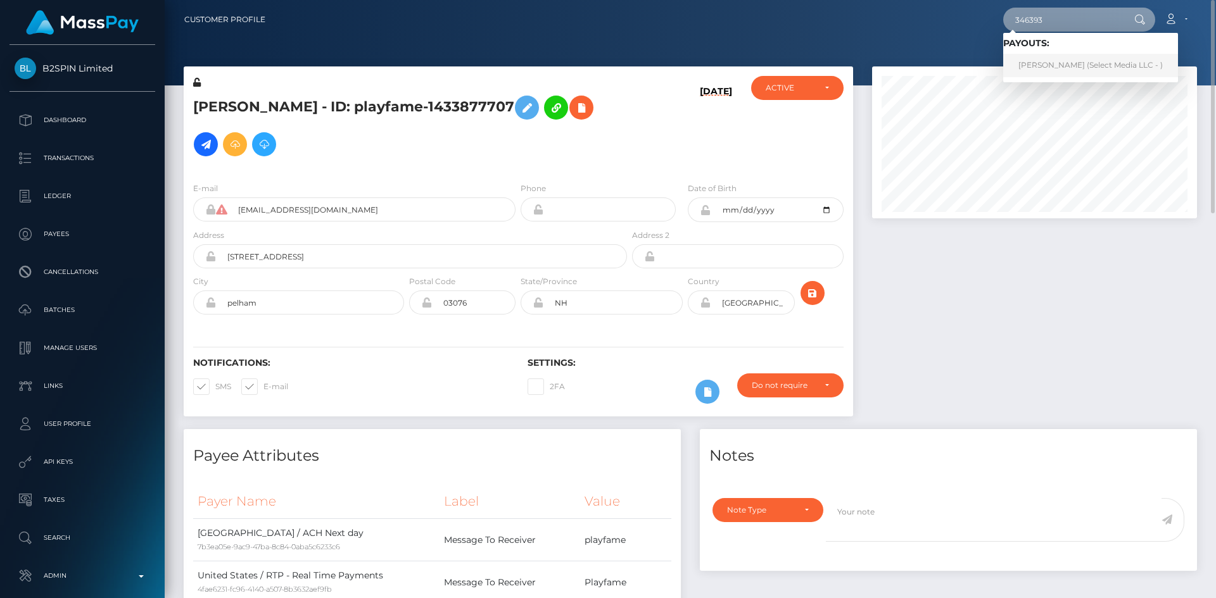
type input "346393"
click at [1078, 67] on link "Millana Jackson (Select Media LLC - )" at bounding box center [1090, 65] width 175 height 23
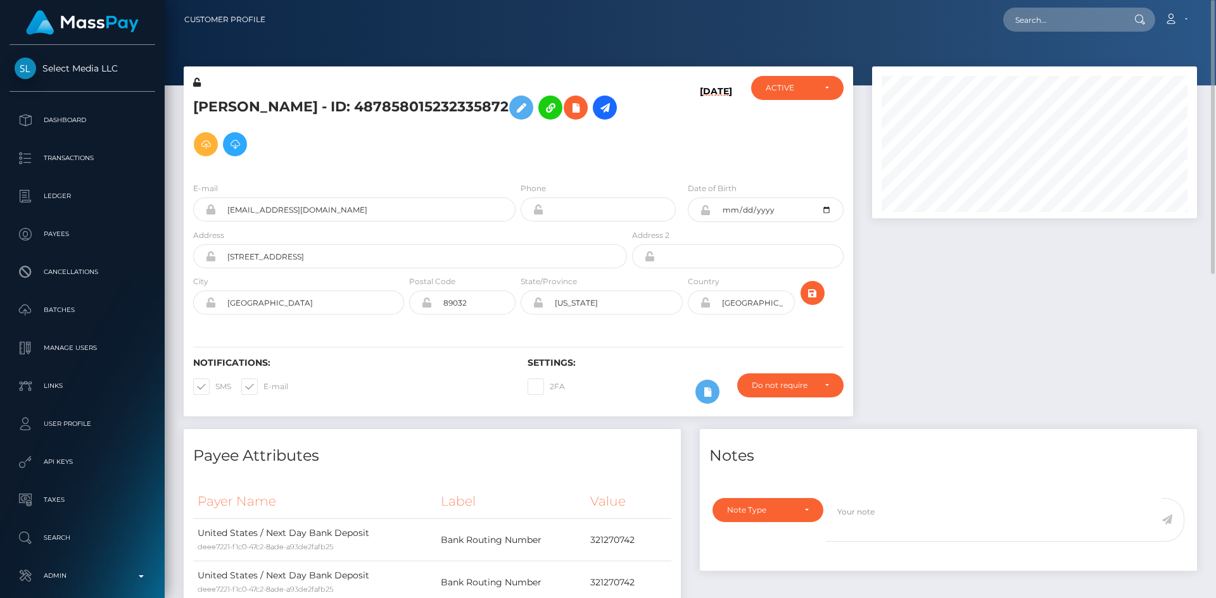
scroll to position [152, 325]
click at [1042, 13] on input "text" at bounding box center [1062, 20] width 119 height 24
paste input "AB4CD8E076D511F097030266F44CC279"
click at [1062, 15] on input "AB4CD8E076D511F097030266F44CC279" at bounding box center [1062, 20] width 119 height 24
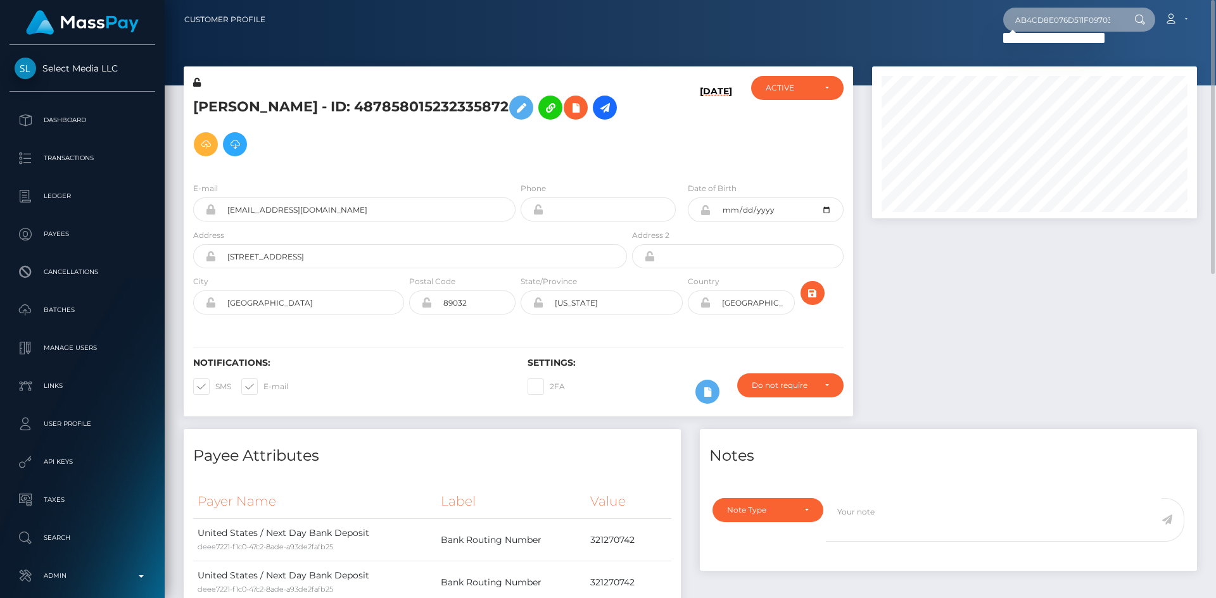
paste input "813339566013427715_2"
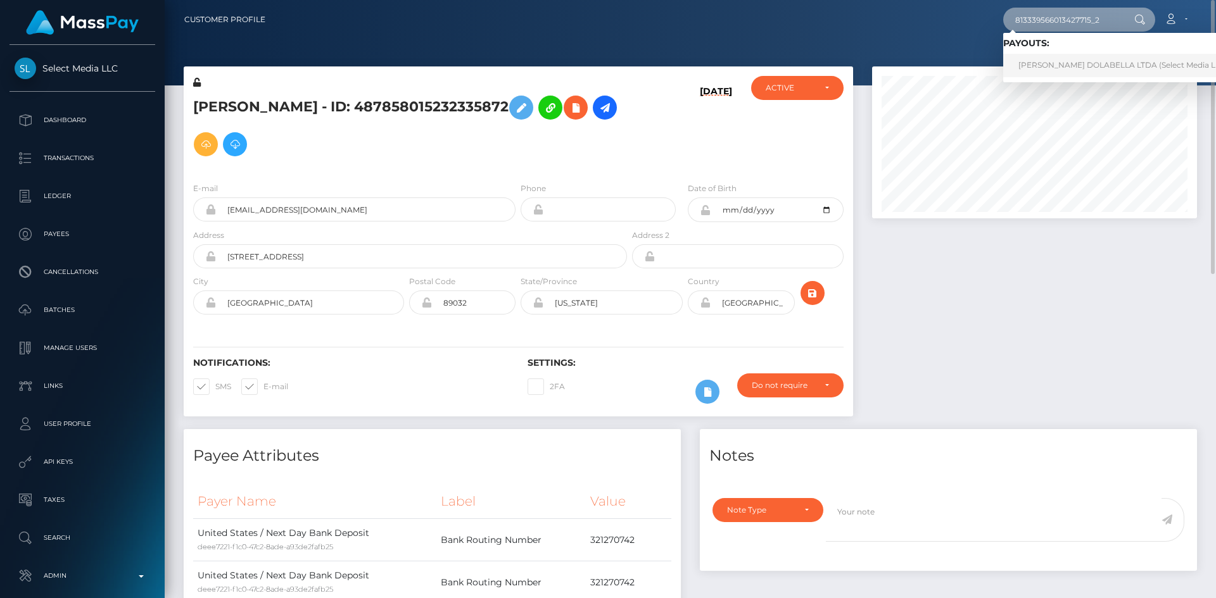
type input "813339566013427715_2"
click at [1057, 67] on link "[PERSON_NAME] DOLABELLA LTDA (Select Media LLC - )" at bounding box center [1126, 65] width 247 height 23
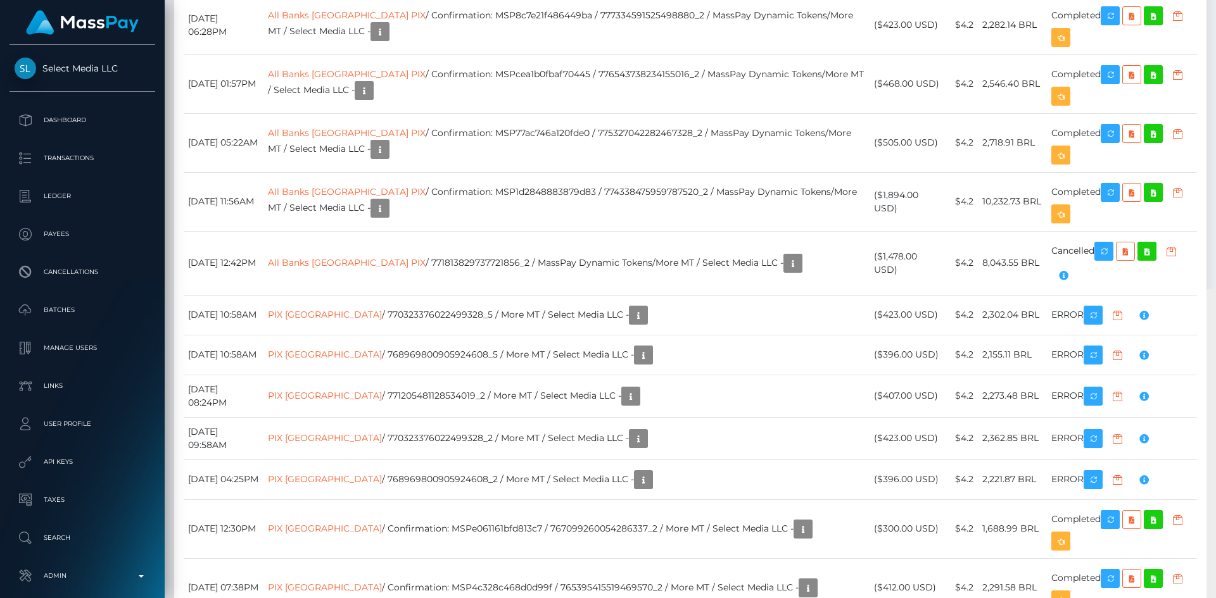
scroll to position [6512, 0]
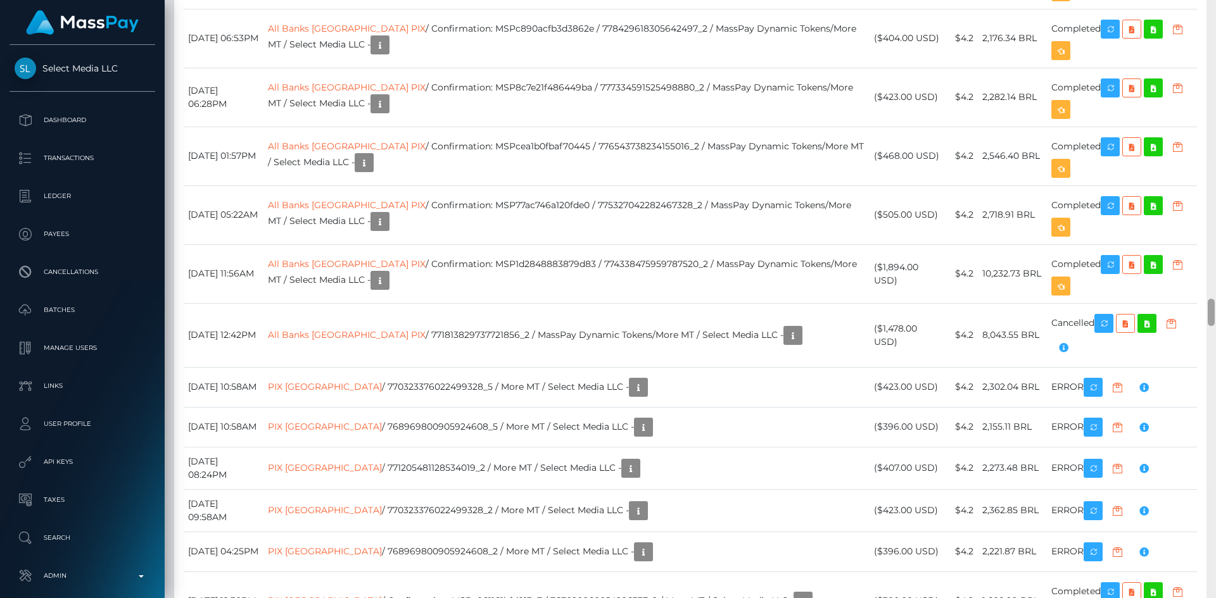
click at [1206, 362] on div at bounding box center [1210, 299] width 9 height 598
drag, startPoint x: 1106, startPoint y: 258, endPoint x: 948, endPoint y: 355, distance: 184.7
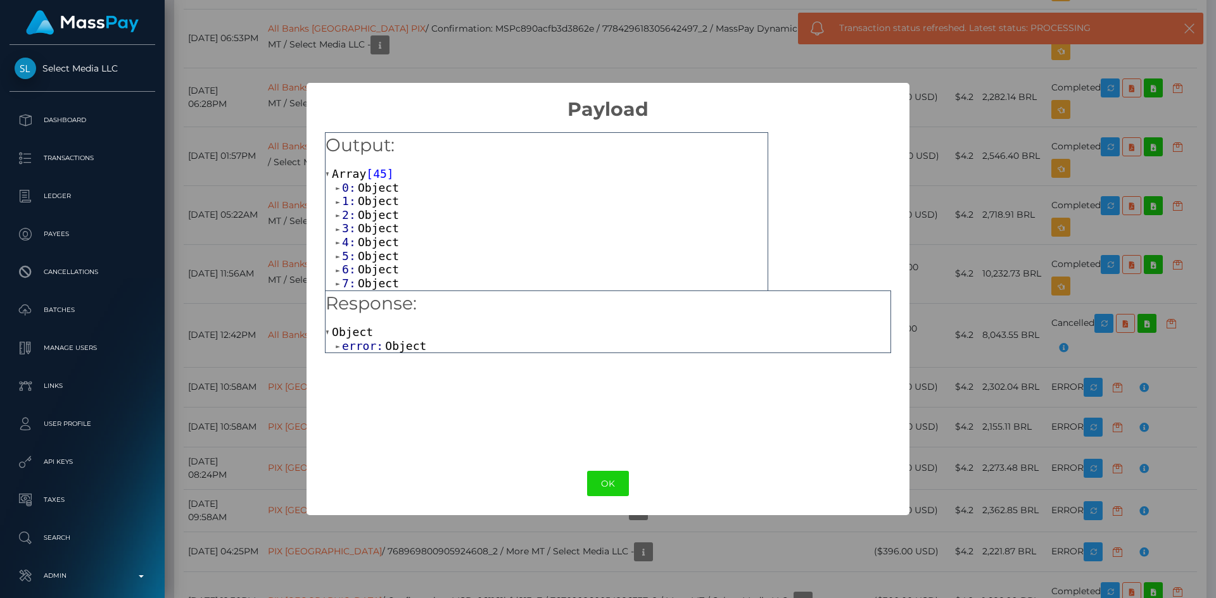
click at [396, 351] on span "Object" at bounding box center [405, 345] width 41 height 13
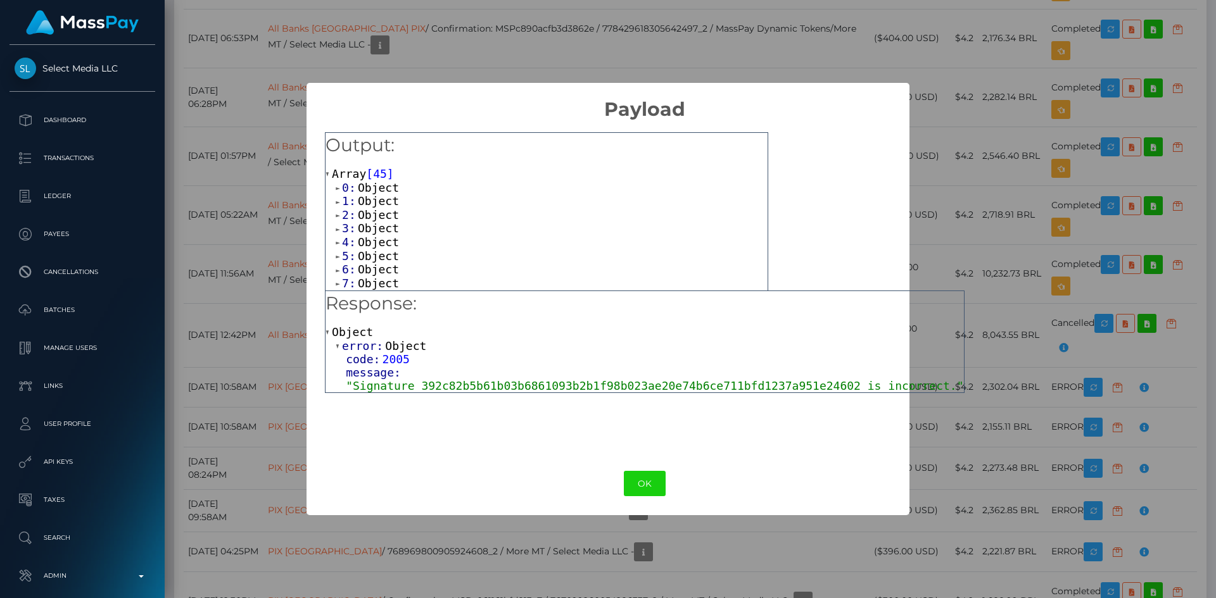
click at [1019, 230] on div "× Payload Output: Array [ 45 ] 0: Object 1: Object 2: Object 3: Object 4: Objec…" at bounding box center [608, 299] width 1216 height 598
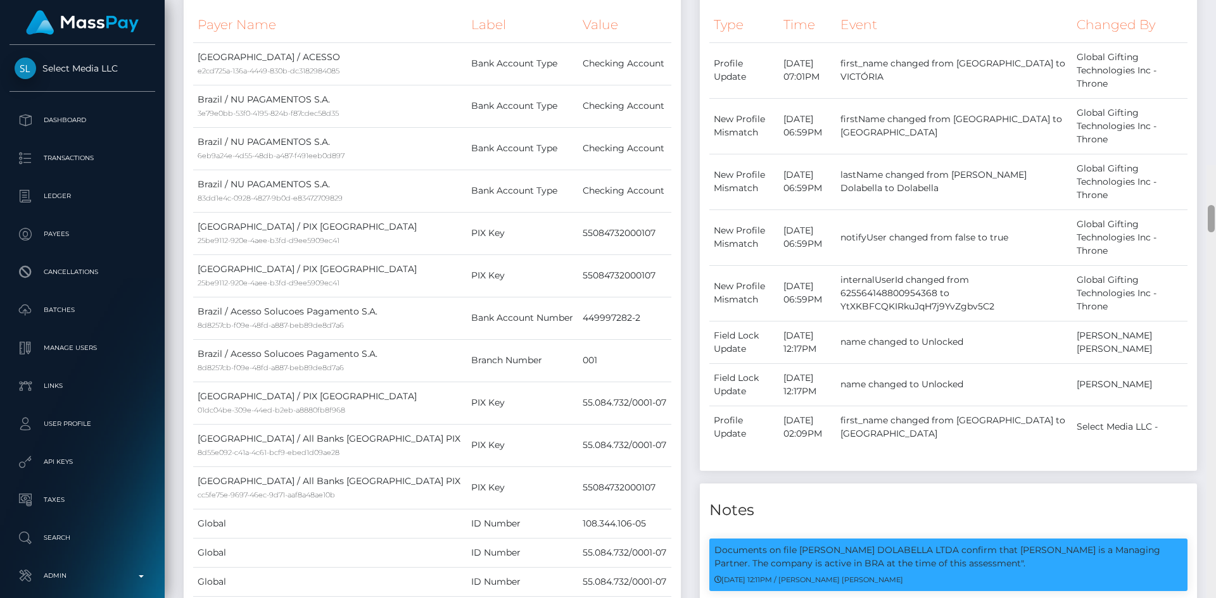
scroll to position [12, 0]
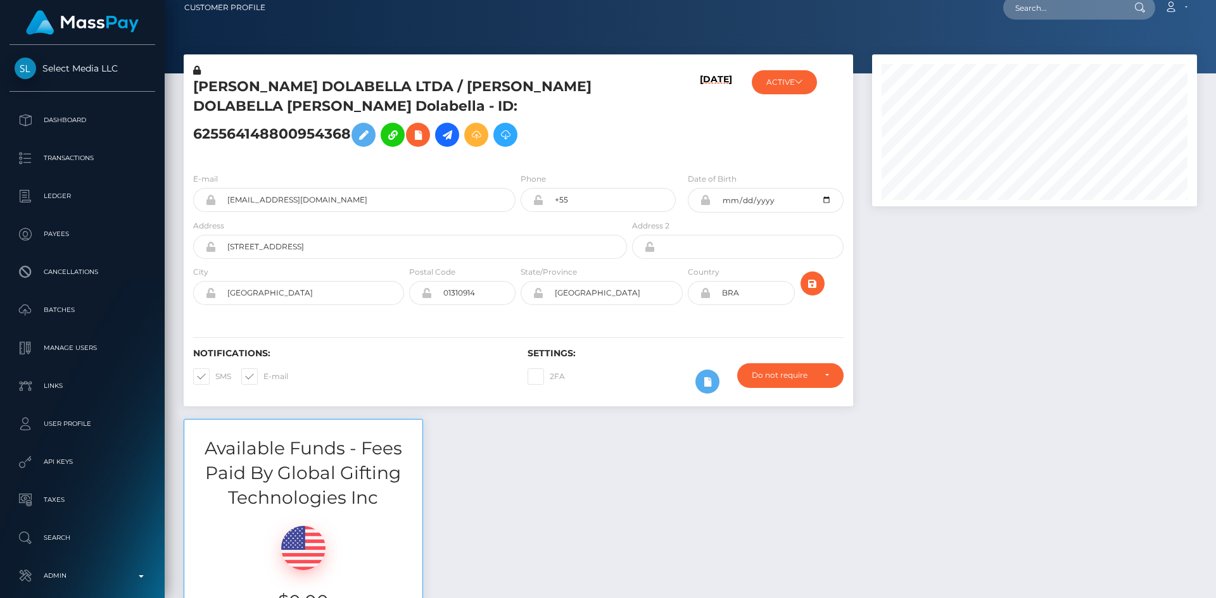
drag, startPoint x: 1214, startPoint y: 300, endPoint x: 1198, endPoint y: 8, distance: 293.0
click at [1202, 12] on div "Customer Profile Loading... Loading..." at bounding box center [690, 299] width 1051 height 598
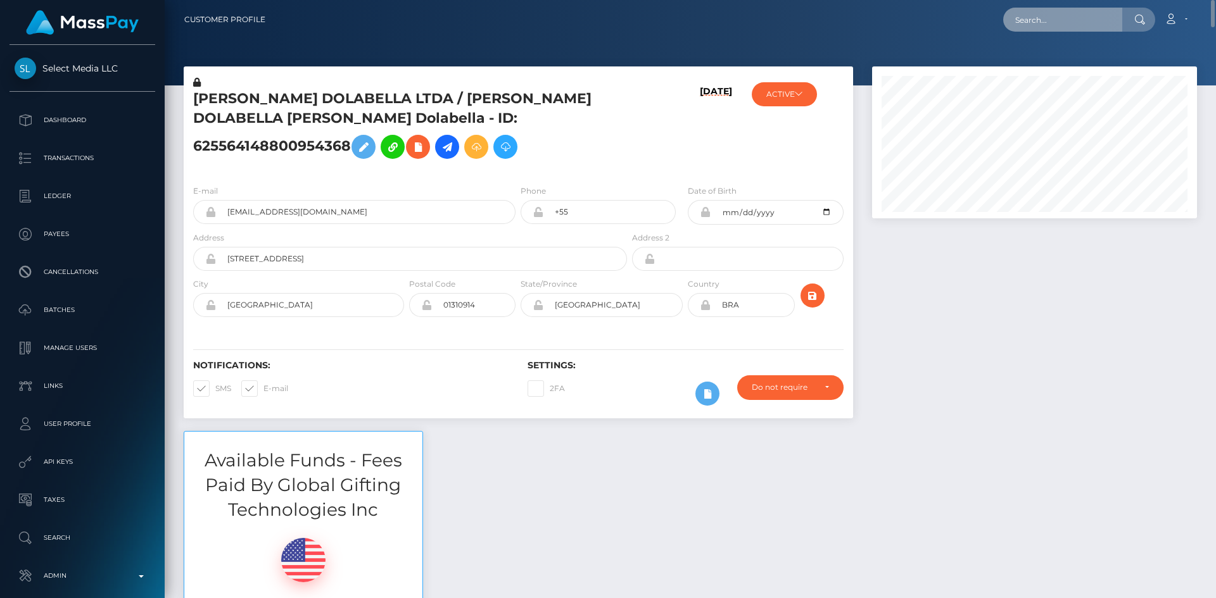
click at [1061, 18] on input "text" at bounding box center [1062, 20] width 119 height 24
paste input "812472432102236161_2"
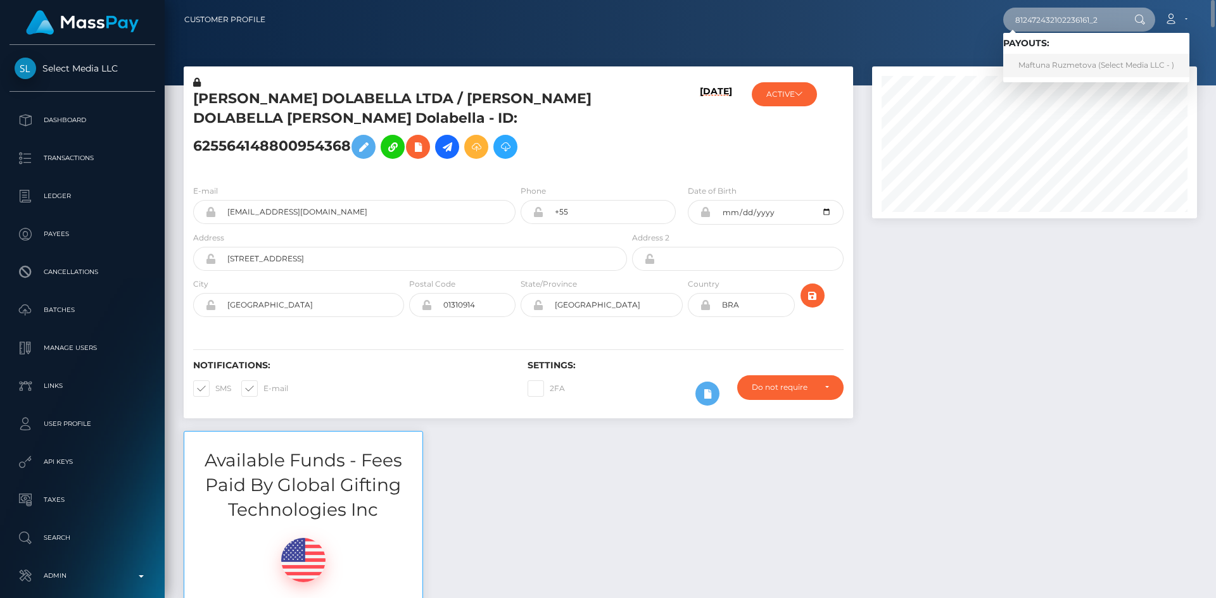
type input "812472432102236161_2"
click at [1046, 70] on link "Maftuna Ruzmetova (Select Media LLC - )" at bounding box center [1096, 65] width 186 height 23
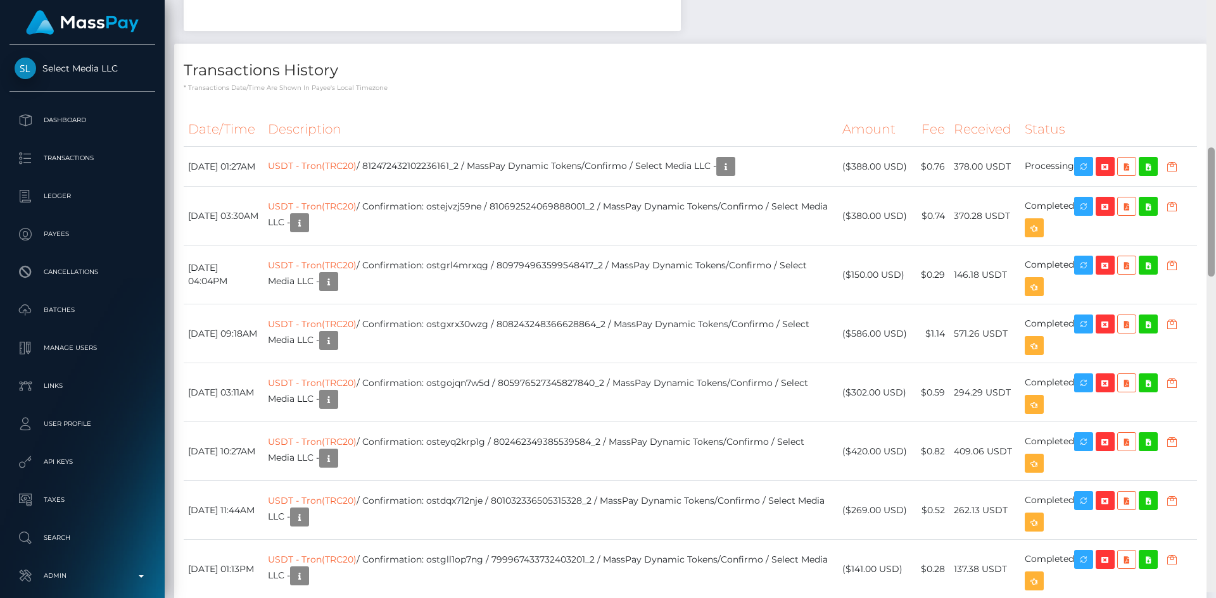
scroll to position [706, 0]
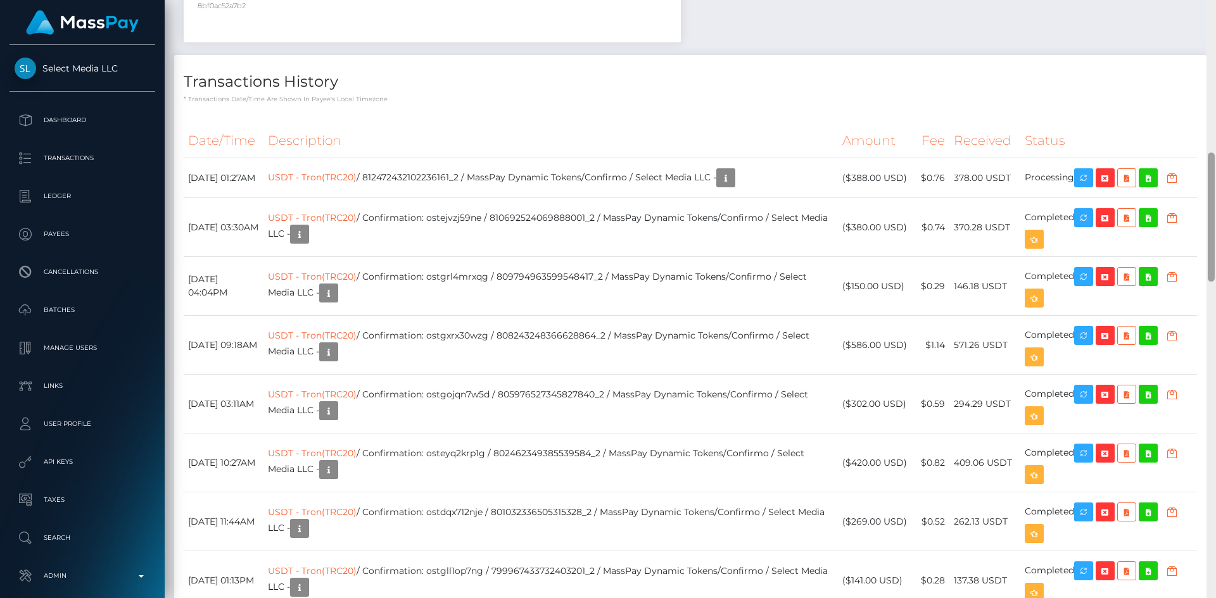
drag, startPoint x: 1211, startPoint y: 124, endPoint x: 1201, endPoint y: 263, distance: 139.7
click at [1201, 263] on div "Customer Profile Loading... Loading..." at bounding box center [690, 299] width 1051 height 598
click at [356, 180] on link "USDT - Tron(TRC20)" at bounding box center [312, 177] width 89 height 11
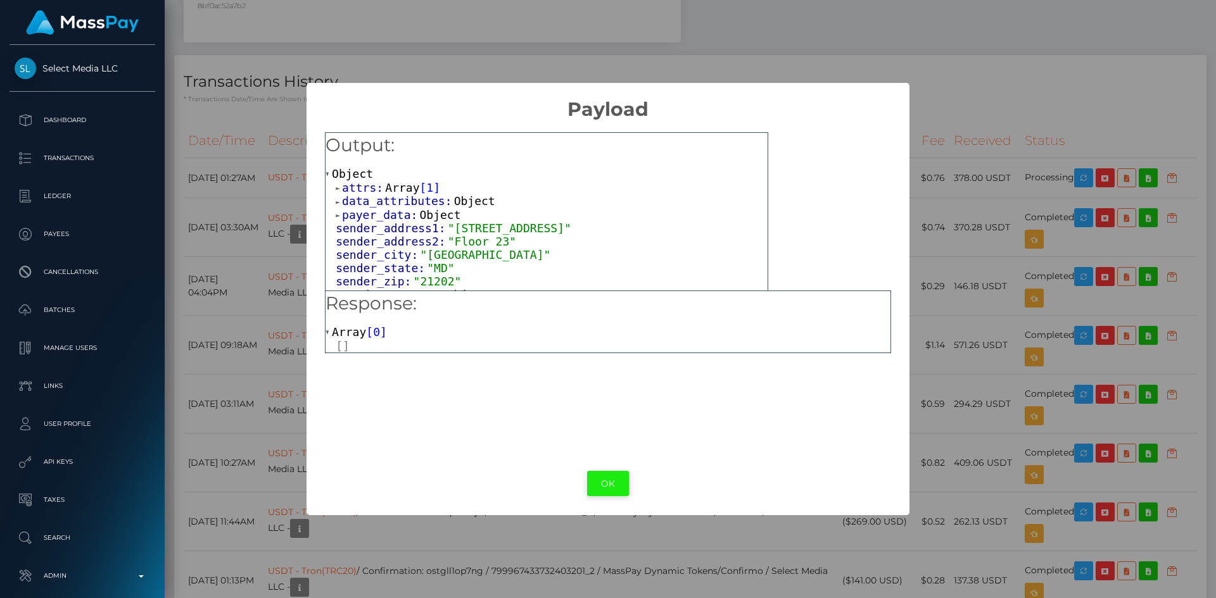
click at [593, 479] on button "OK" at bounding box center [608, 484] width 42 height 26
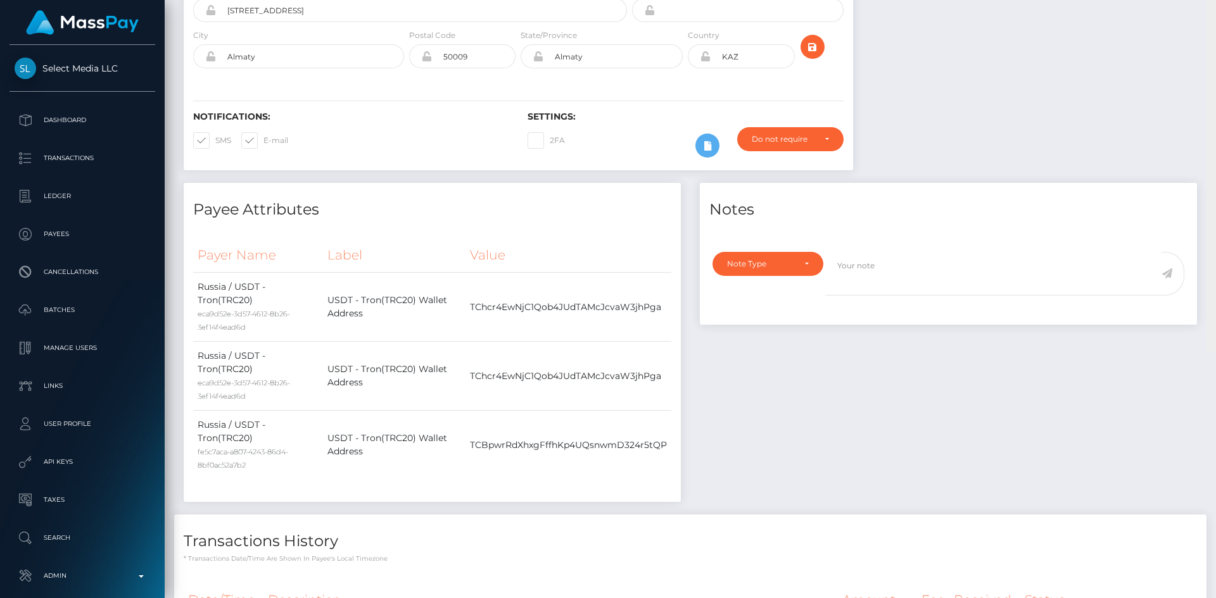
scroll to position [0, 0]
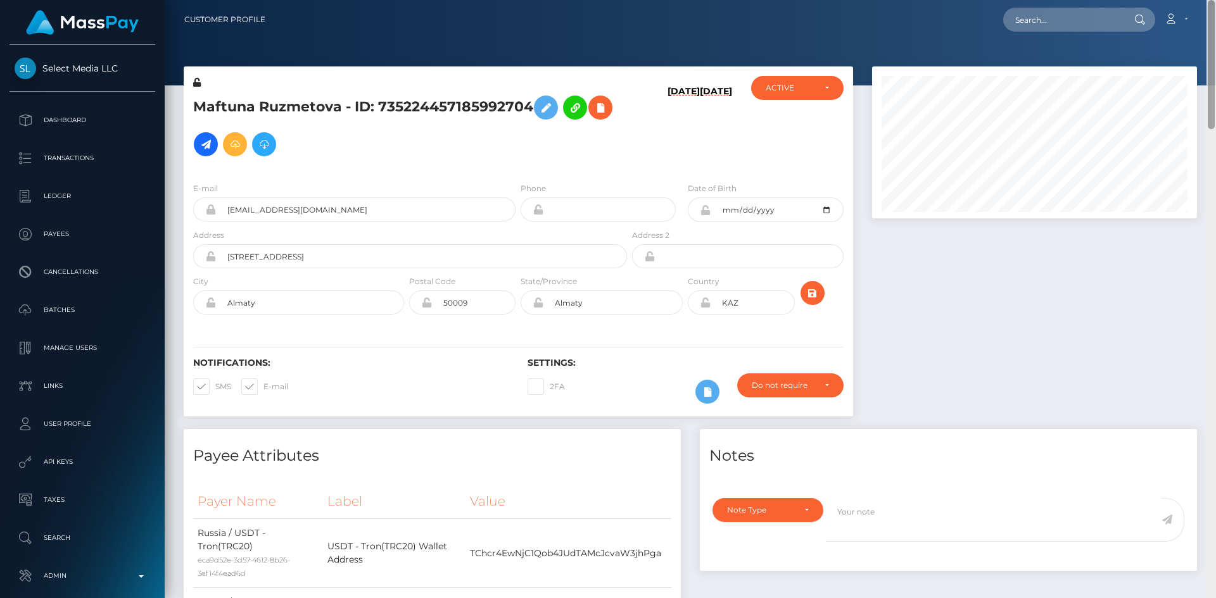
drag, startPoint x: 1211, startPoint y: 257, endPoint x: 1215, endPoint y: 30, distance: 226.7
click at [1215, 30] on div "Customer Profile Loading... Loading..." at bounding box center [690, 299] width 1051 height 598
click at [1105, 17] on input "text" at bounding box center [1062, 20] width 119 height 24
paste input "812472432068673536_2"
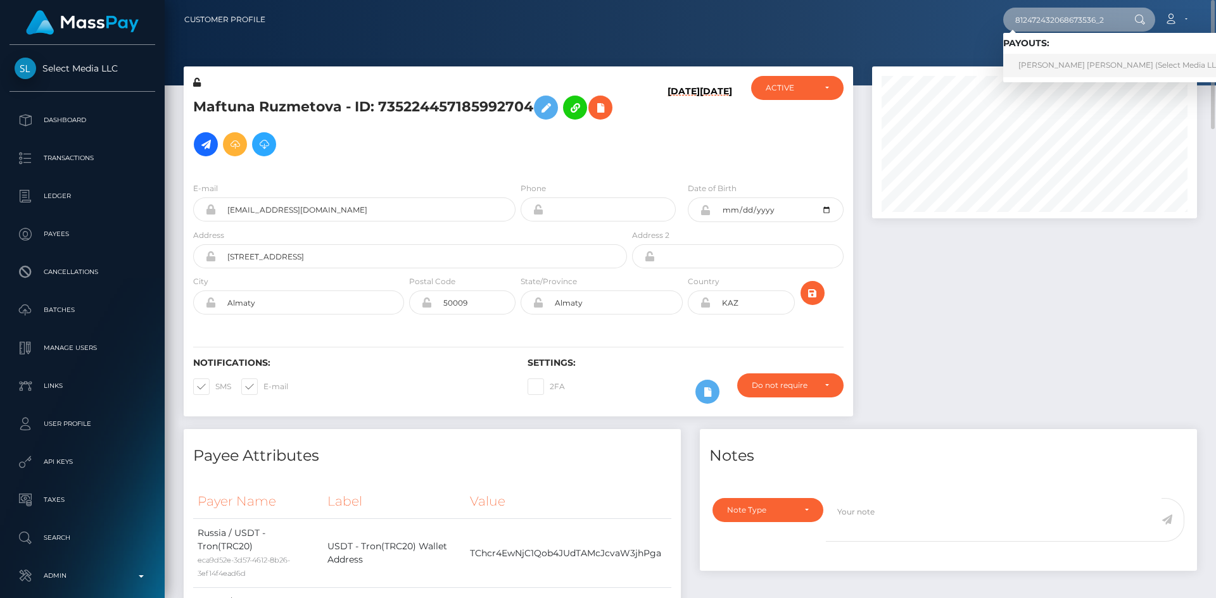
type input "812472432068673536_2"
drag, startPoint x: 1054, startPoint y: 66, endPoint x: 1037, endPoint y: 75, distance: 19.6
click at [1054, 67] on link "LILIBETH JOHANA CARVAJAL SAUCEDO (Select Media LLC - )" at bounding box center [1124, 65] width 243 height 23
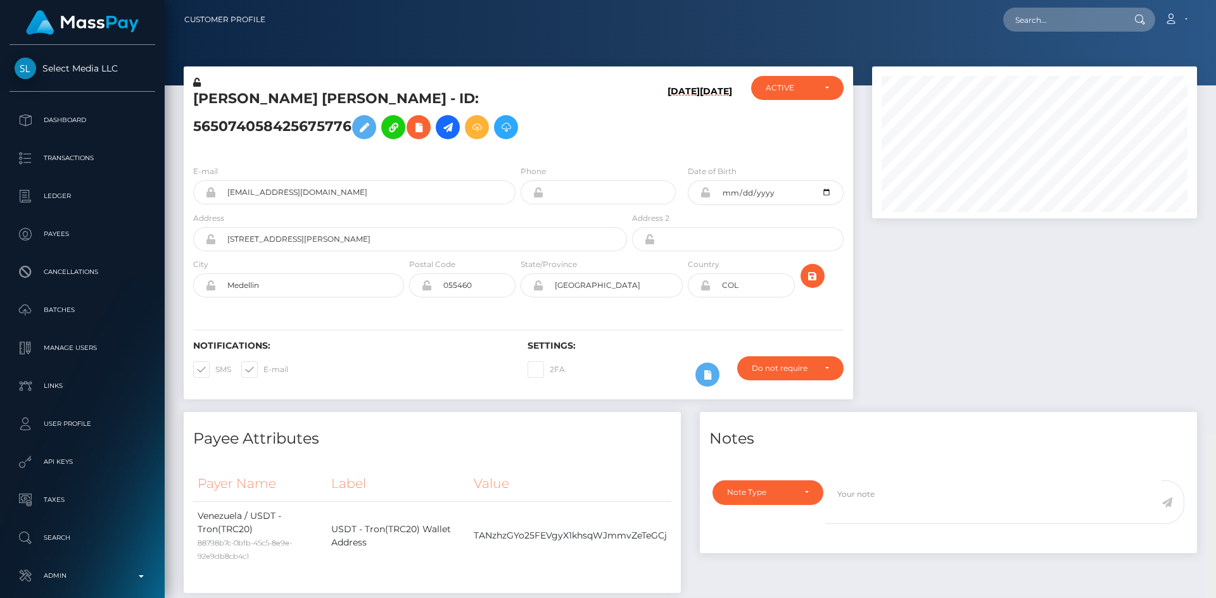
scroll to position [152, 325]
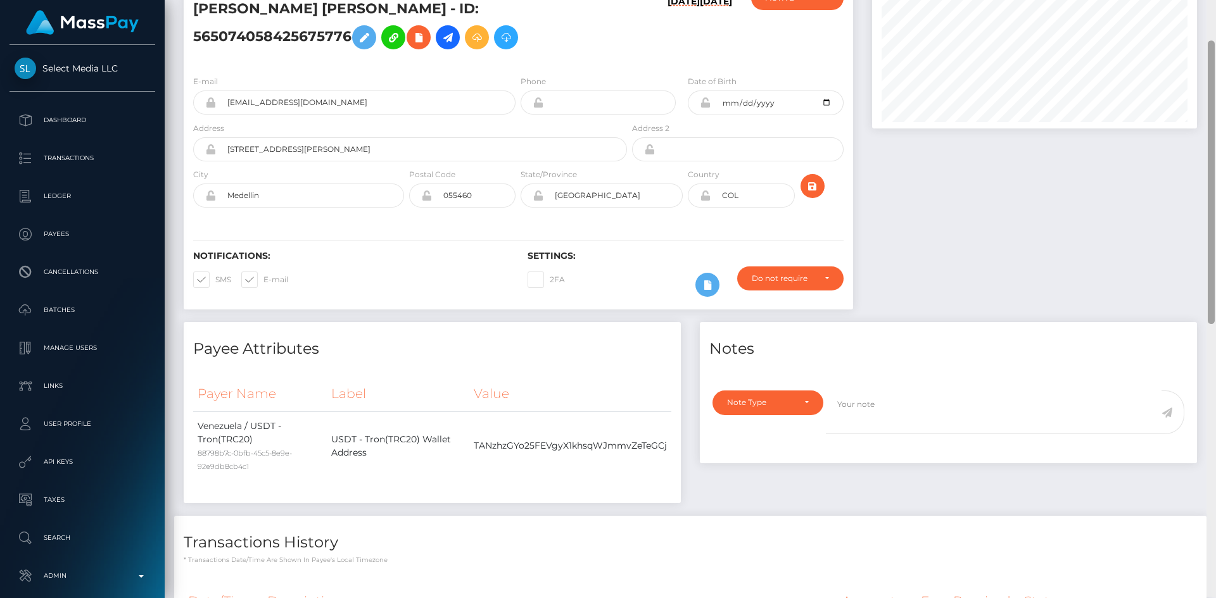
click at [1215, 115] on div at bounding box center [1210, 298] width 9 height 598
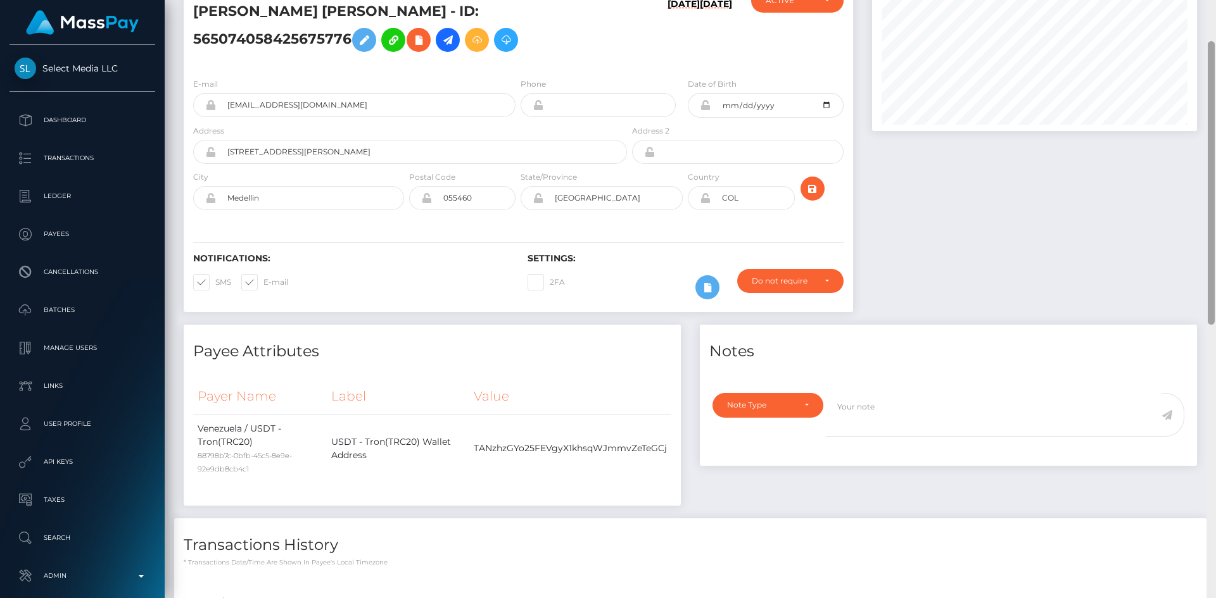
scroll to position [0, 0]
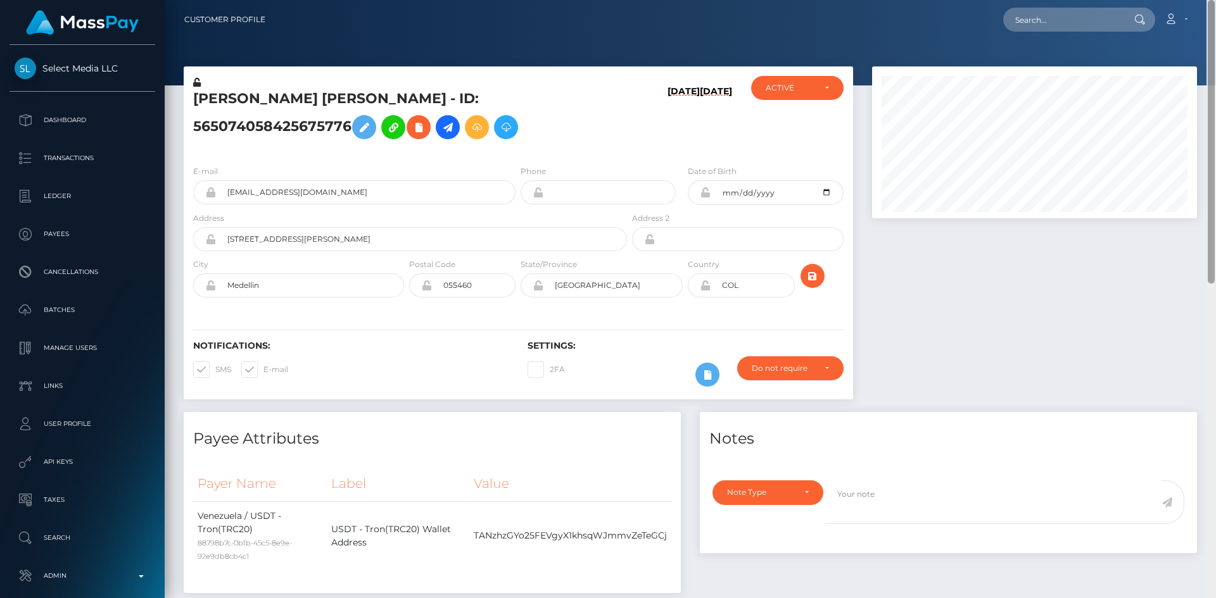
drag, startPoint x: 1211, startPoint y: 231, endPoint x: 1193, endPoint y: 54, distance: 177.6
click at [1215, 53] on div at bounding box center [1210, 299] width 9 height 598
click at [1075, 23] on input "text" at bounding box center [1062, 20] width 119 height 24
paste input "FVW-20250809-200"
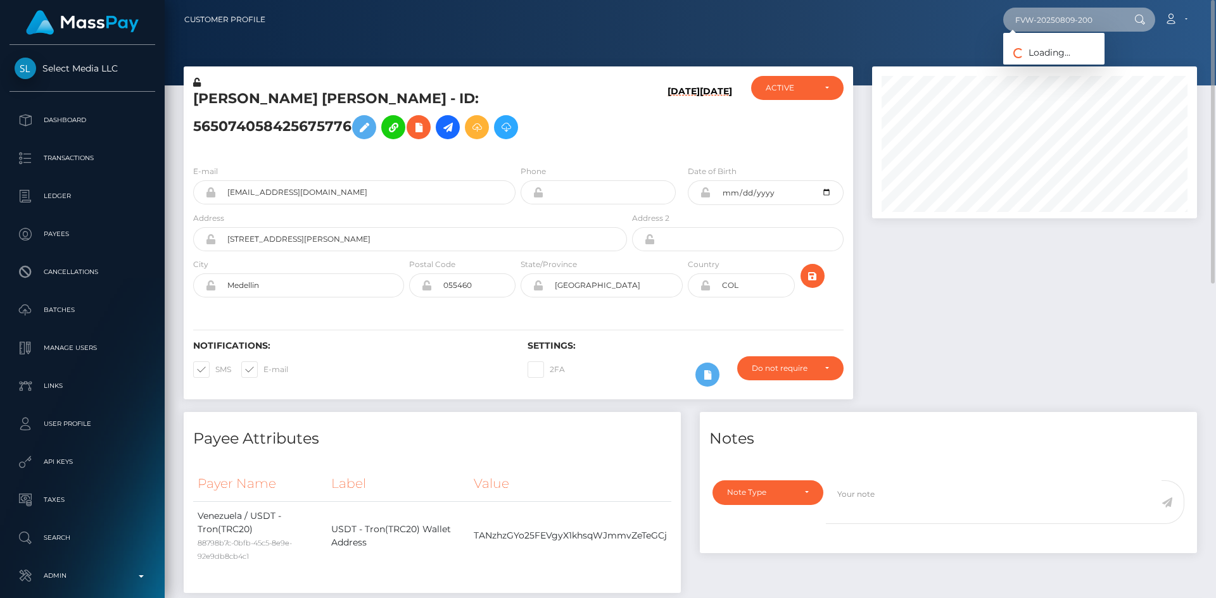
type input "FVW-20250809-200"
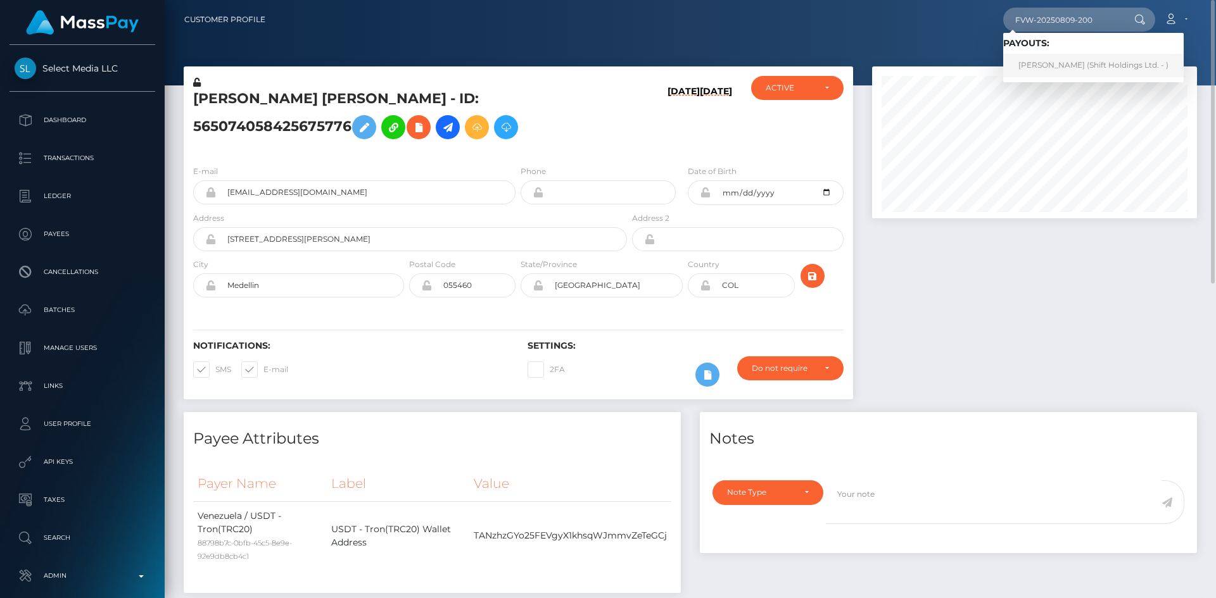
click at [1070, 56] on link "[PERSON_NAME] (Shift Holdings Ltd. - )" at bounding box center [1093, 65] width 180 height 23
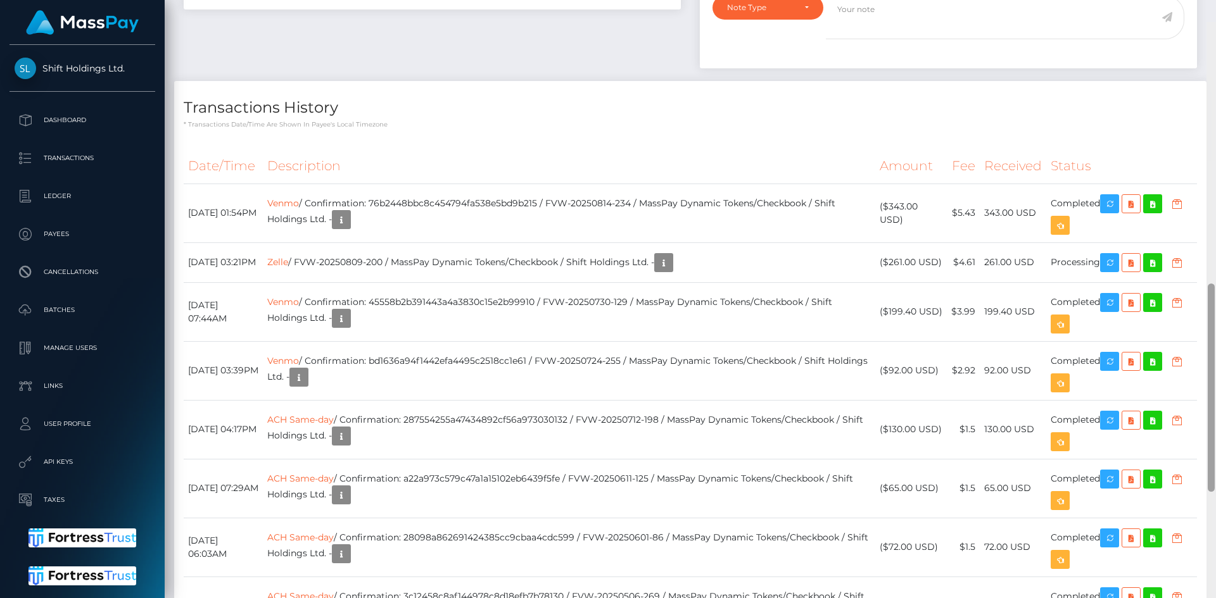
scroll to position [722, 0]
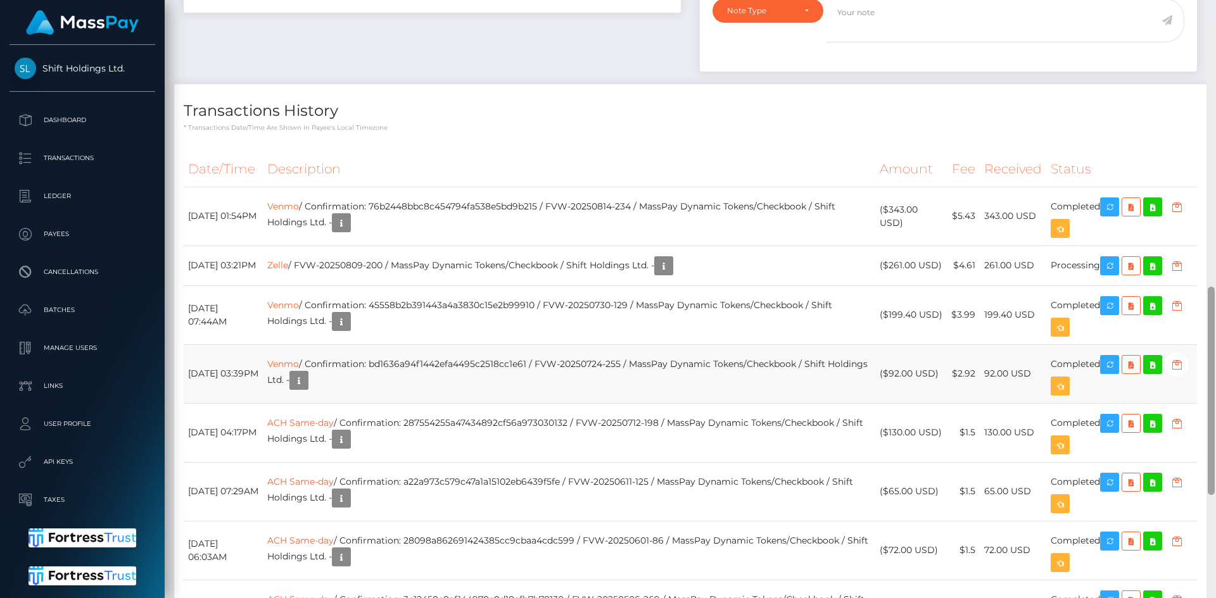
drag, startPoint x: 1211, startPoint y: 79, endPoint x: 1036, endPoint y: 370, distance: 340.0
click at [1207, 326] on div at bounding box center [1210, 391] width 7 height 208
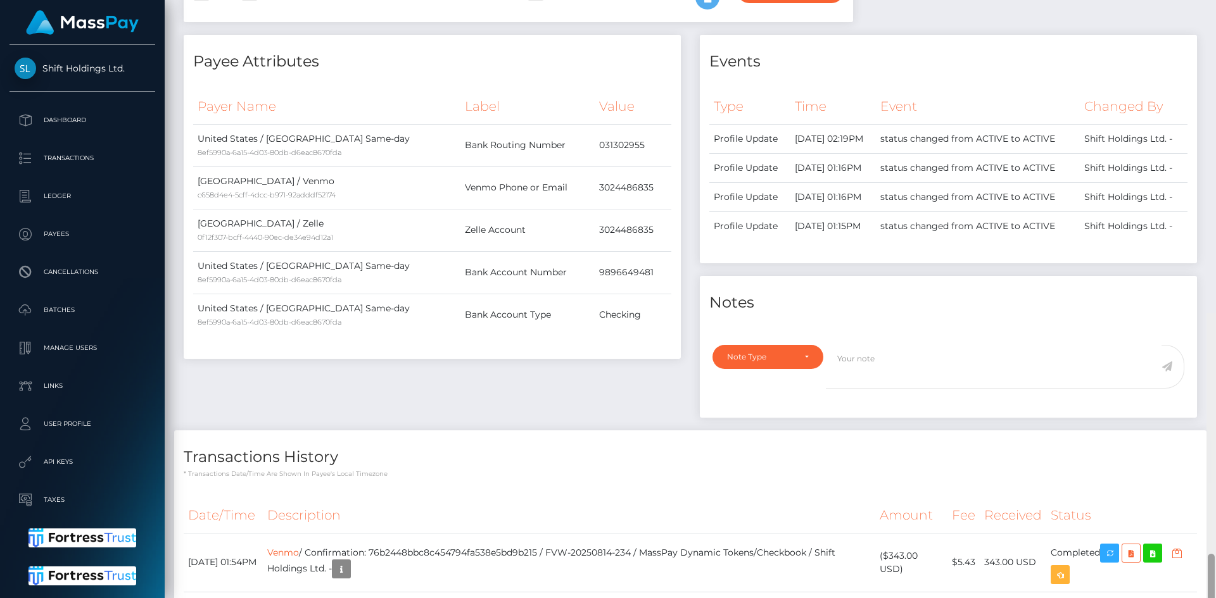
scroll to position [0, 0]
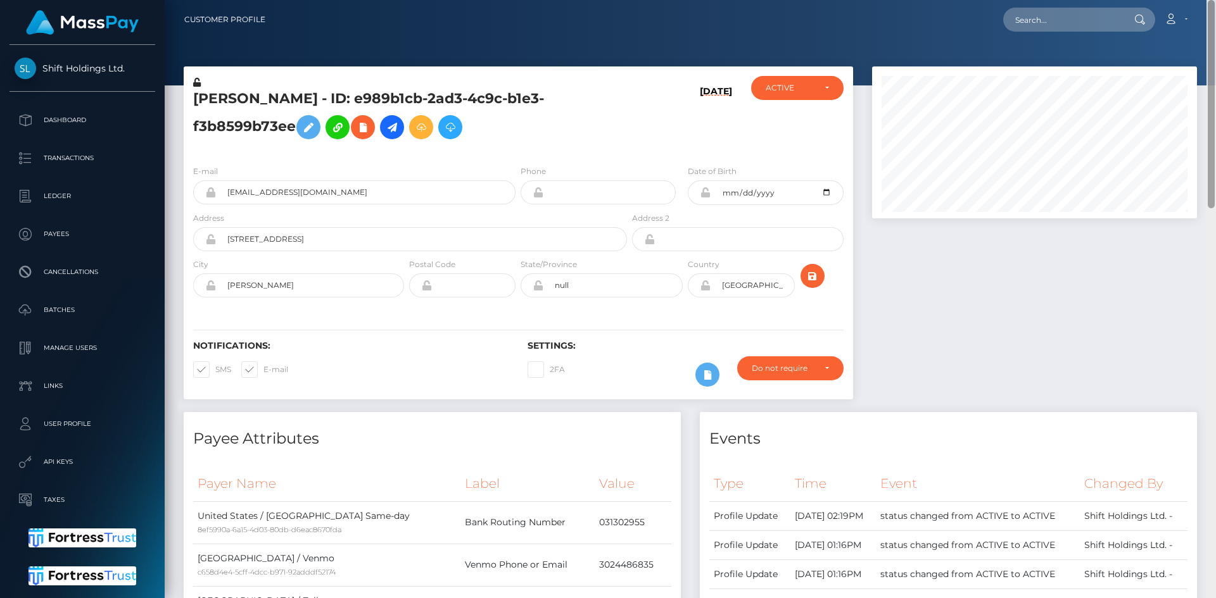
drag, startPoint x: 1211, startPoint y: 294, endPoint x: 1213, endPoint y: -42, distance: 336.9
click at [1213, 0] on html "Shift Holdings Ltd. Dashboard Transactions Ledger Payees Batches" at bounding box center [608, 299] width 1216 height 598
click at [1072, 15] on input "text" at bounding box center [1062, 20] width 119 height 24
paste input "FVW-20250816-6"
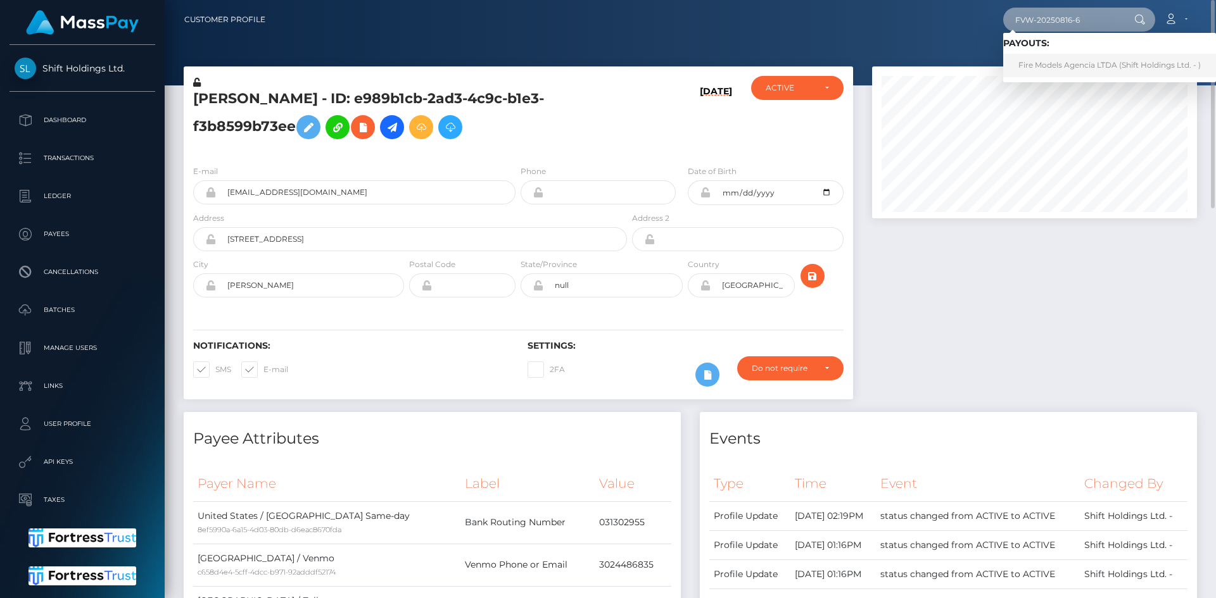
type input "FVW-20250816-6"
click at [1076, 64] on link "Fire Models Agencia LTDA (Shift Holdings Ltd. - )" at bounding box center [1109, 65] width 213 height 23
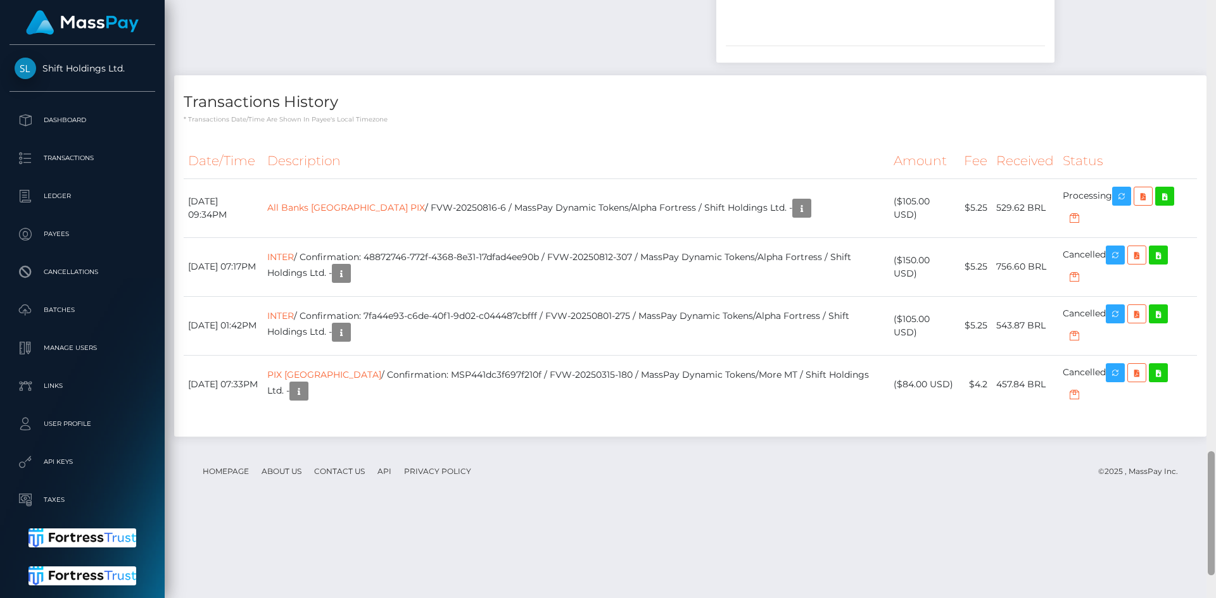
scroll to position [2171, 0]
click at [1202, 484] on div "Customer Profile Loading... Loading..." at bounding box center [690, 299] width 1051 height 598
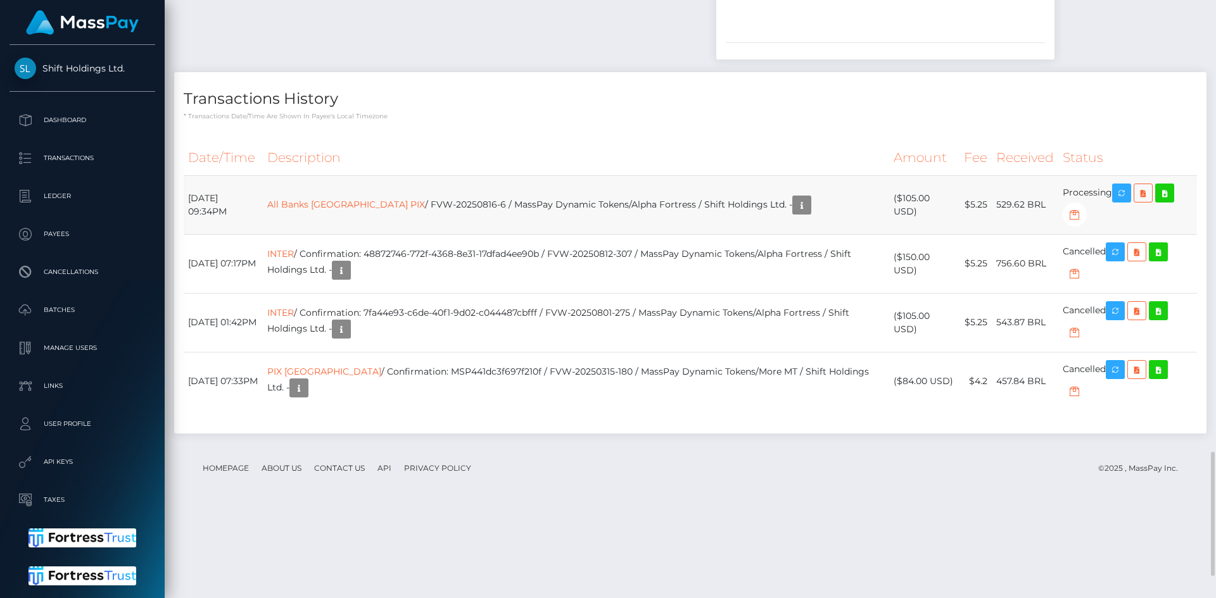
scroll to position [152, 325]
click at [365, 210] on link "All Banks Brazil PIX" at bounding box center [346, 203] width 158 height 11
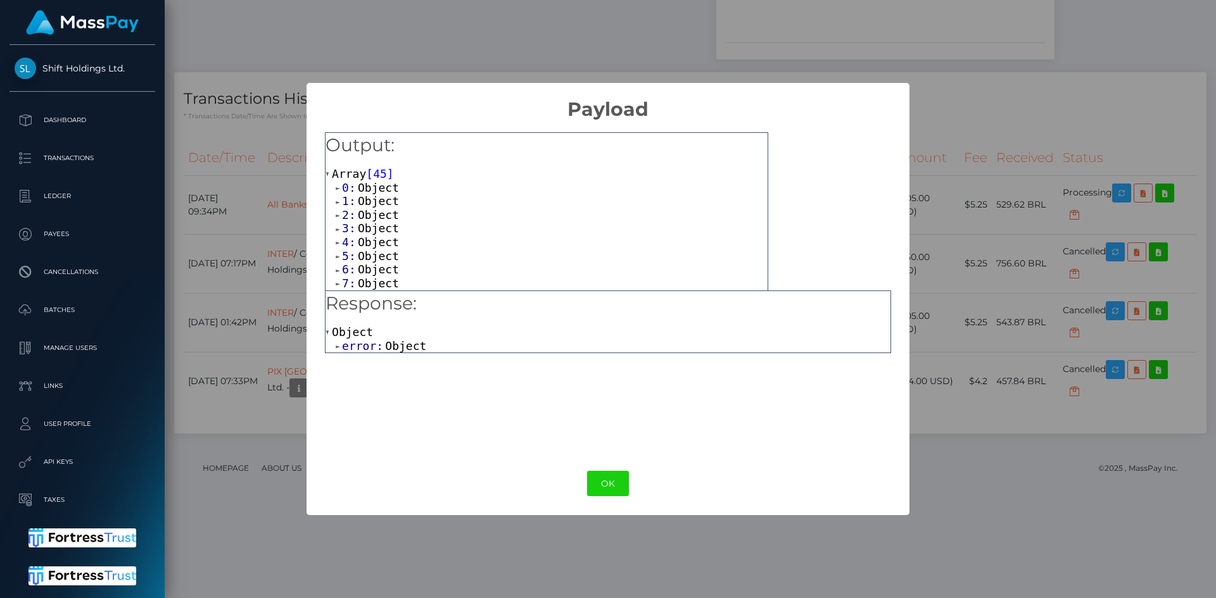
click at [403, 348] on span "Object" at bounding box center [405, 345] width 41 height 13
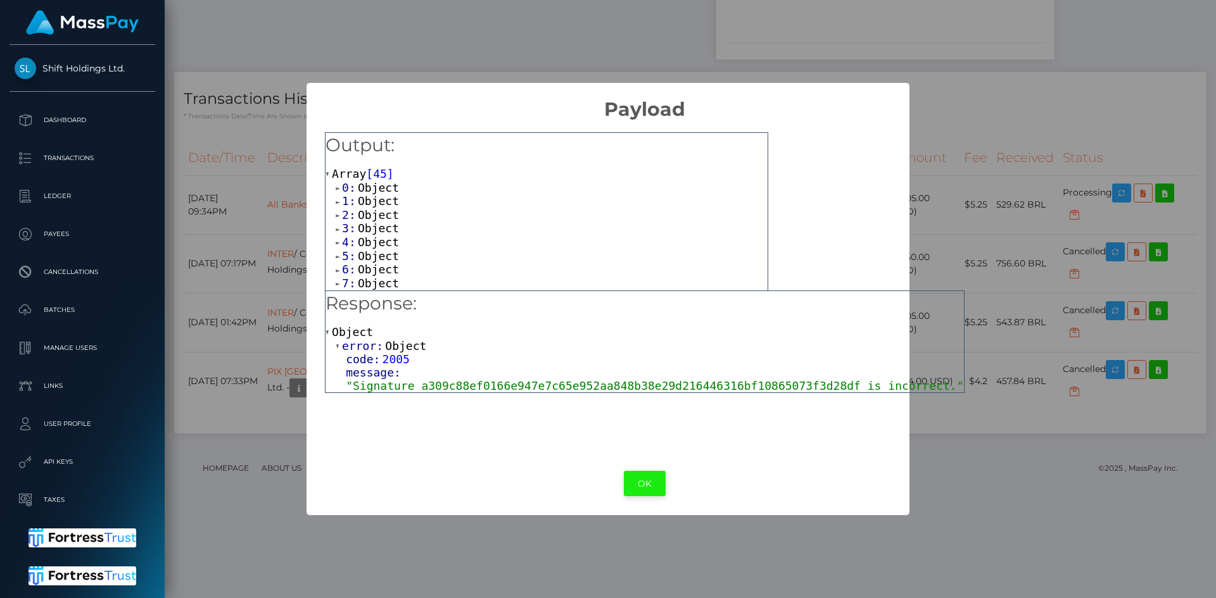
click at [628, 486] on button "OK" at bounding box center [645, 484] width 42 height 26
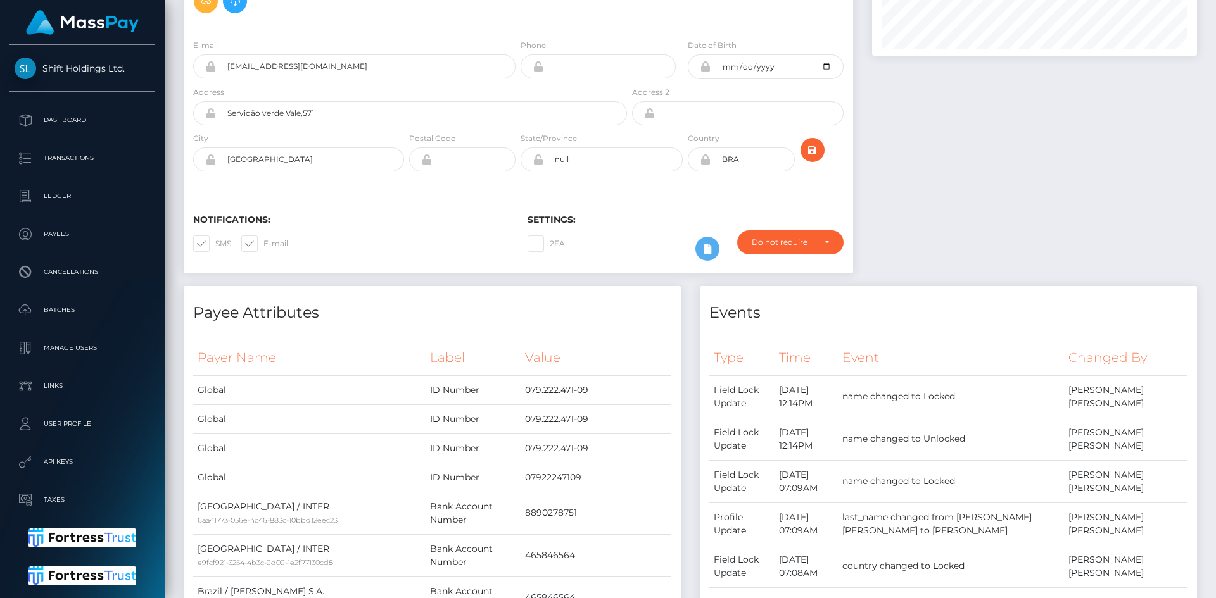
scroll to position [0, 0]
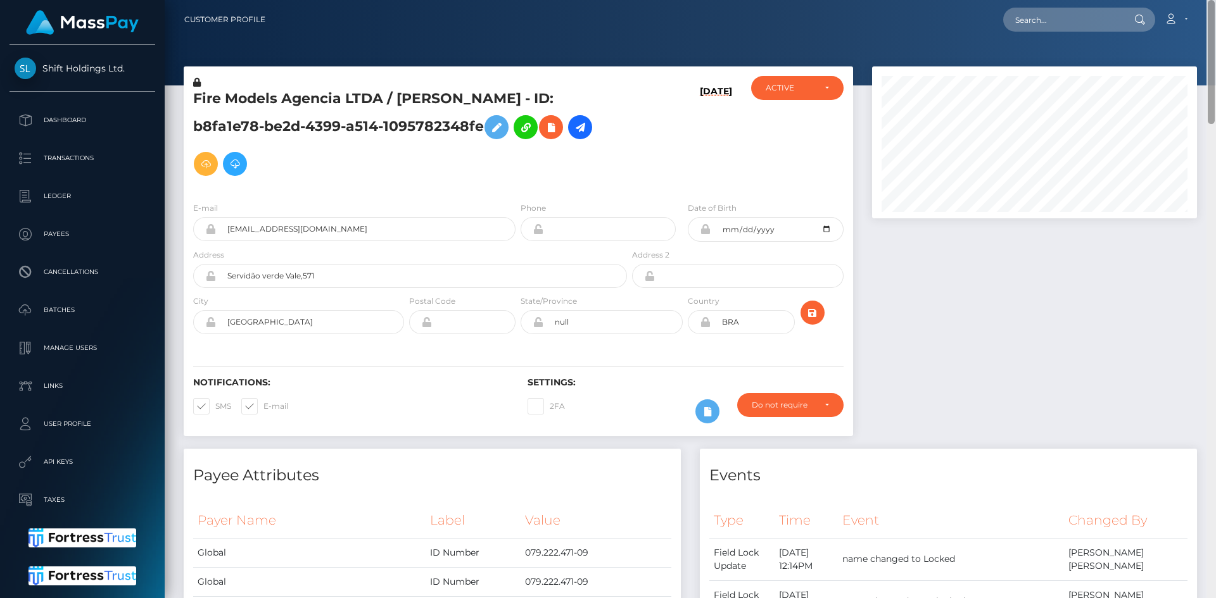
drag, startPoint x: 1211, startPoint y: 467, endPoint x: 1214, endPoint y: -55, distance: 521.8
click at [1214, 0] on html "Shift Holdings Ltd. Dashboard Transactions Ledger Payees Batches" at bounding box center [608, 299] width 1216 height 598
click at [1078, 13] on input "text" at bounding box center [1062, 20] width 119 height 24
paste input "6D3A294C340F11F0965202C4B4FC7CC9"
click at [1066, 21] on input "6D3A294C340F11F0965202C4B4FC7CC9" at bounding box center [1062, 20] width 119 height 24
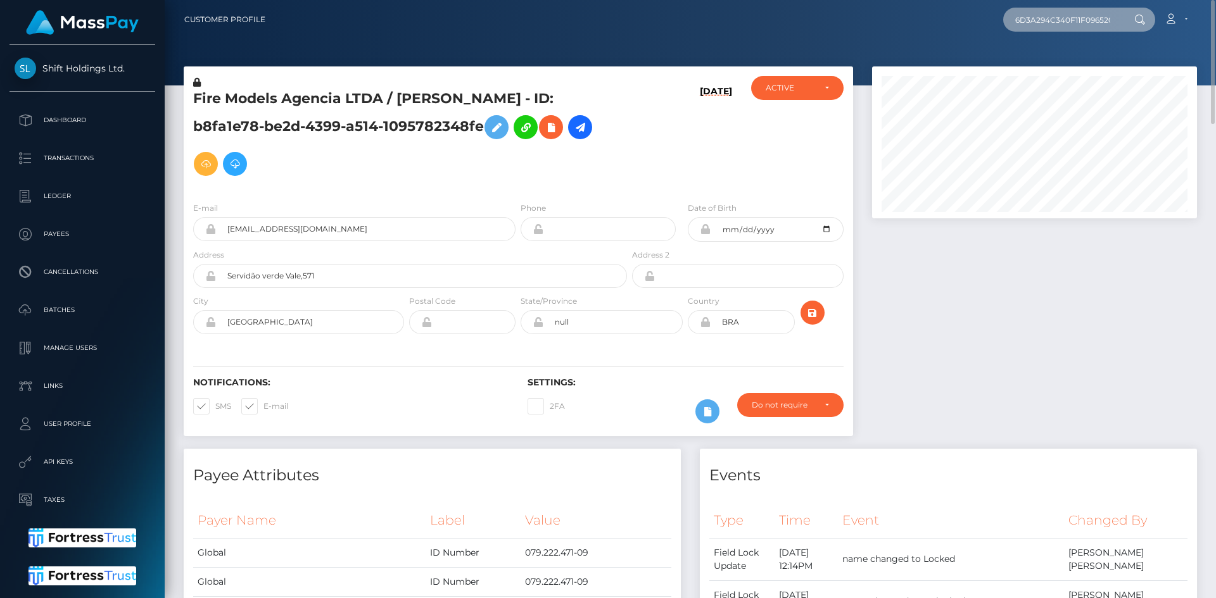
paste input "8a033f11bdb"
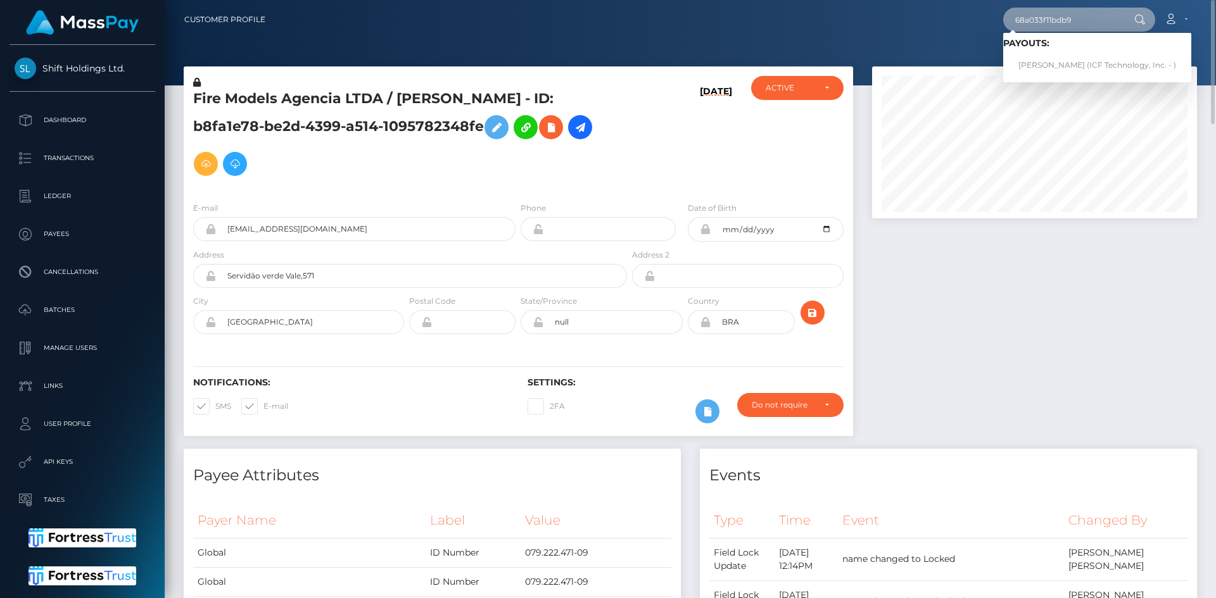
type input "68a033f11bdb9"
click at [1057, 61] on link "Shania Pearce (ICF Technology, Inc. - )" at bounding box center [1097, 65] width 188 height 23
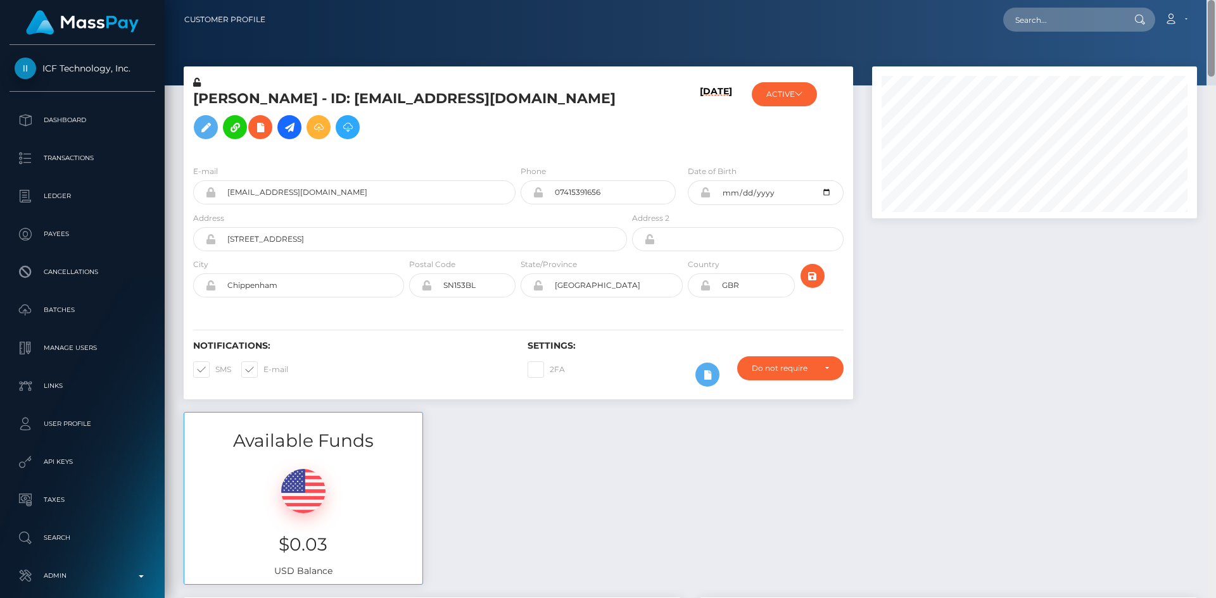
click at [1212, 0] on html "ICF Technology, Inc. Dashboard Transactions Ledger Payees Batches" at bounding box center [608, 299] width 1216 height 598
drag, startPoint x: 1075, startPoint y: 16, endPoint x: 1073, endPoint y: 26, distance: 9.8
click at [1073, 26] on input "text" at bounding box center [1062, 20] width 119 height 24
paste input "68939d3a1811c"
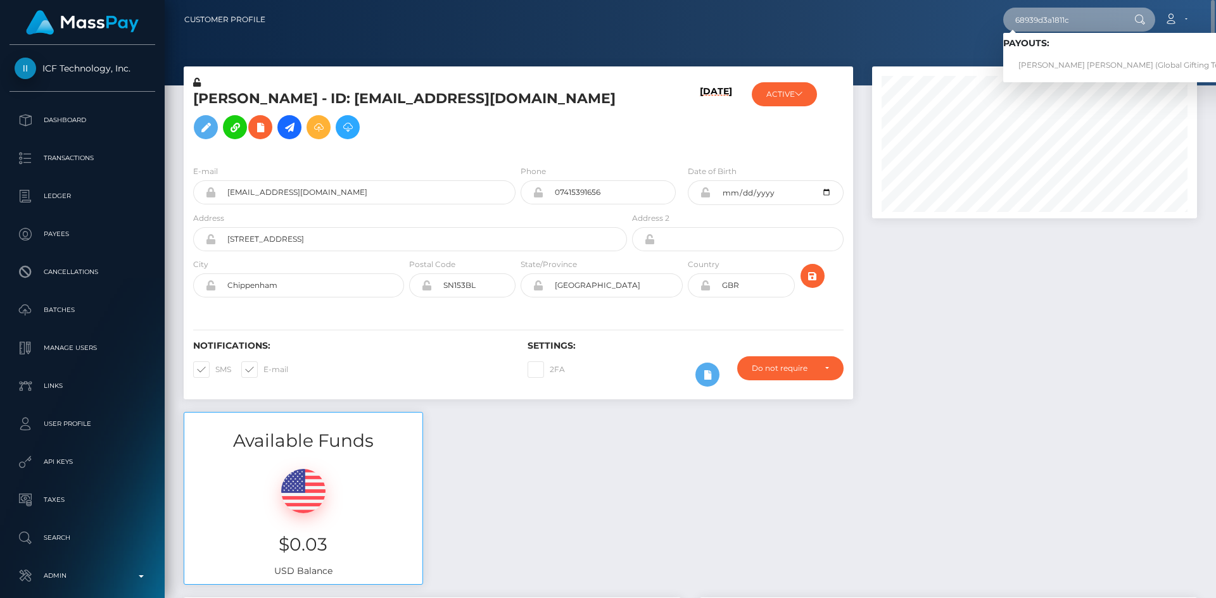
type input "68939d3a1811c"
drag, startPoint x: 1061, startPoint y: 68, endPoint x: 1064, endPoint y: 62, distance: 7.1
click at [1064, 62] on link "RODRIGO ALEJANDRO VILLICANA PEREZ (Global Gifting Technologies Inc - Throne)" at bounding box center [1165, 65] width 324 height 23
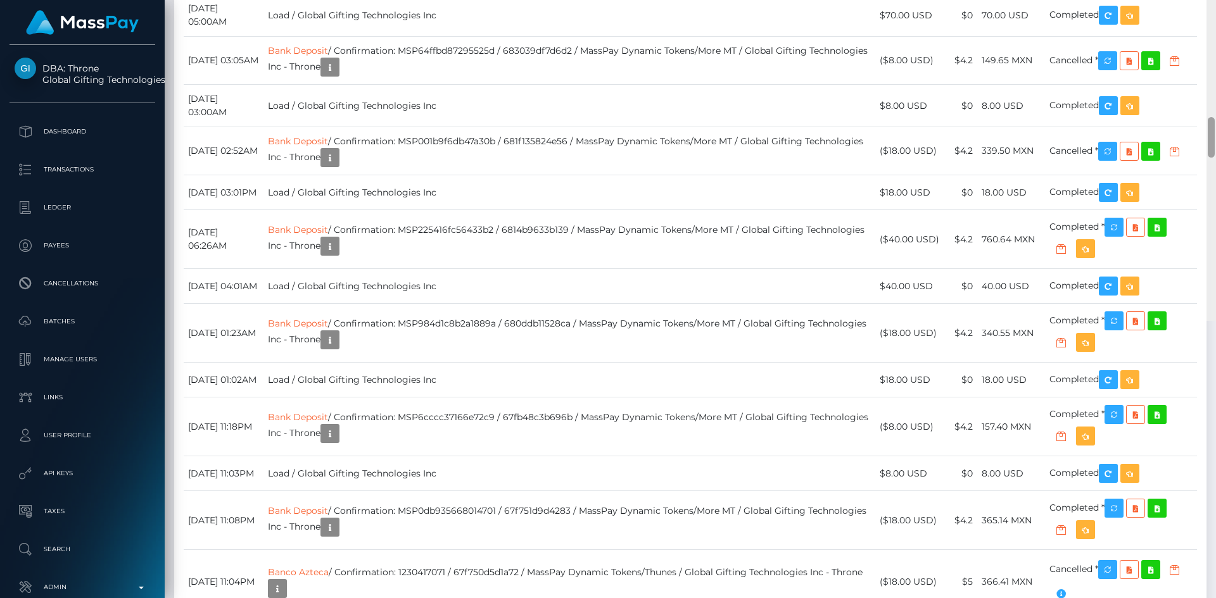
scroll to position [6102, 0]
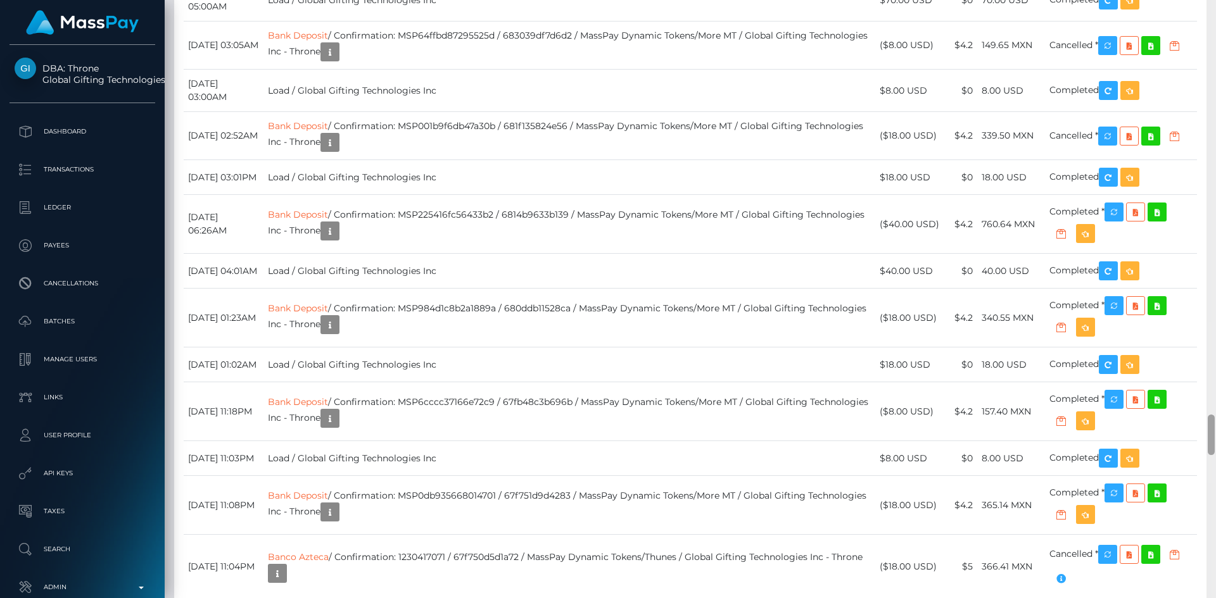
click at [1194, 533] on div "Customer Profile Loading... Loading..." at bounding box center [690, 299] width 1051 height 598
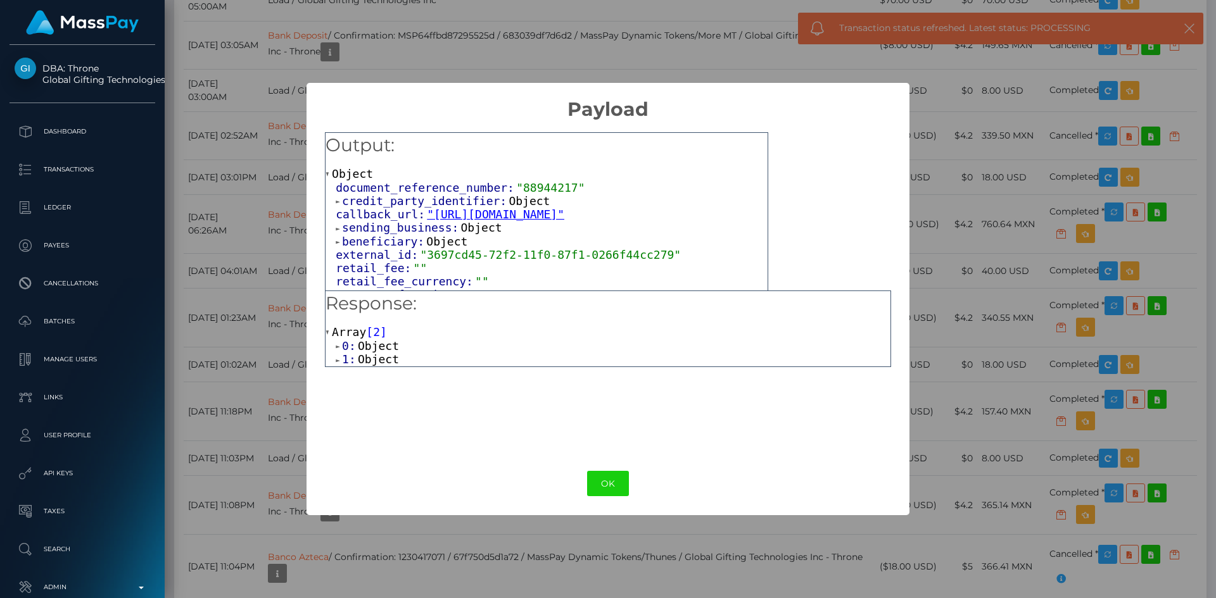
click at [381, 364] on span "Object" at bounding box center [378, 359] width 41 height 13
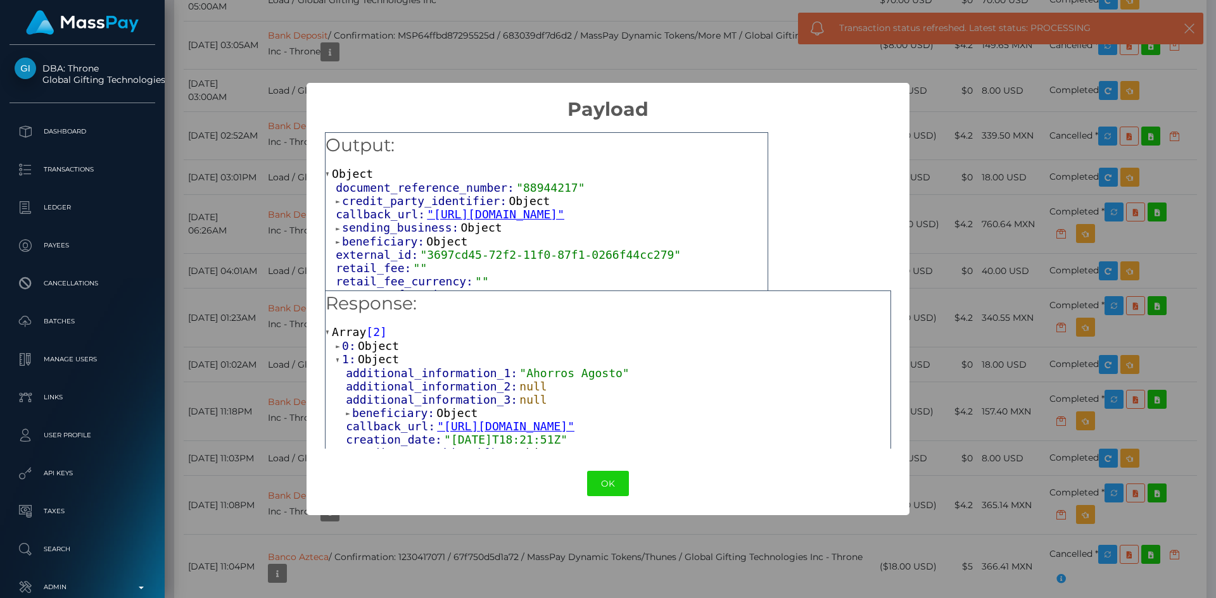
click at [371, 348] on span "Object" at bounding box center [378, 345] width 41 height 13
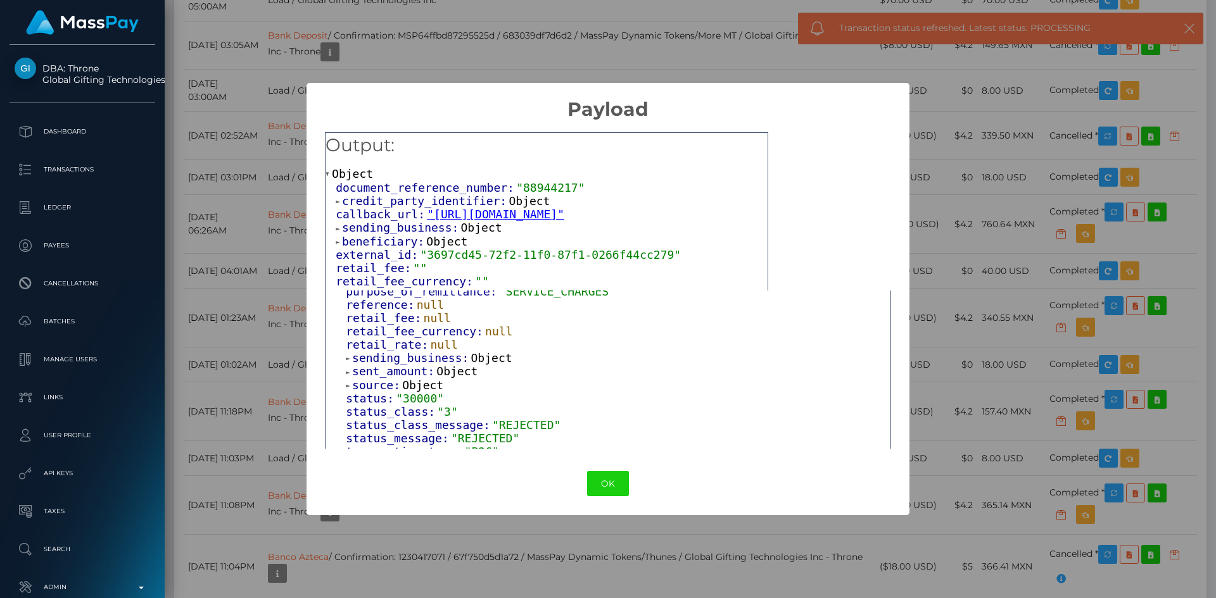
scroll to position [785, 0]
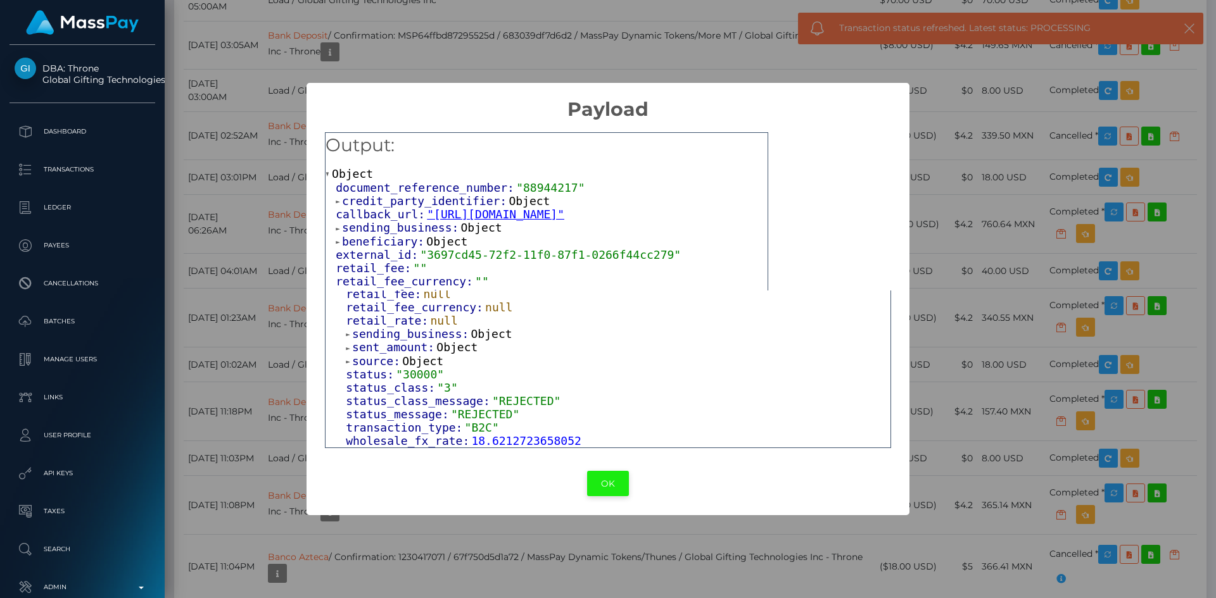
click at [600, 482] on button "OK" at bounding box center [608, 484] width 42 height 26
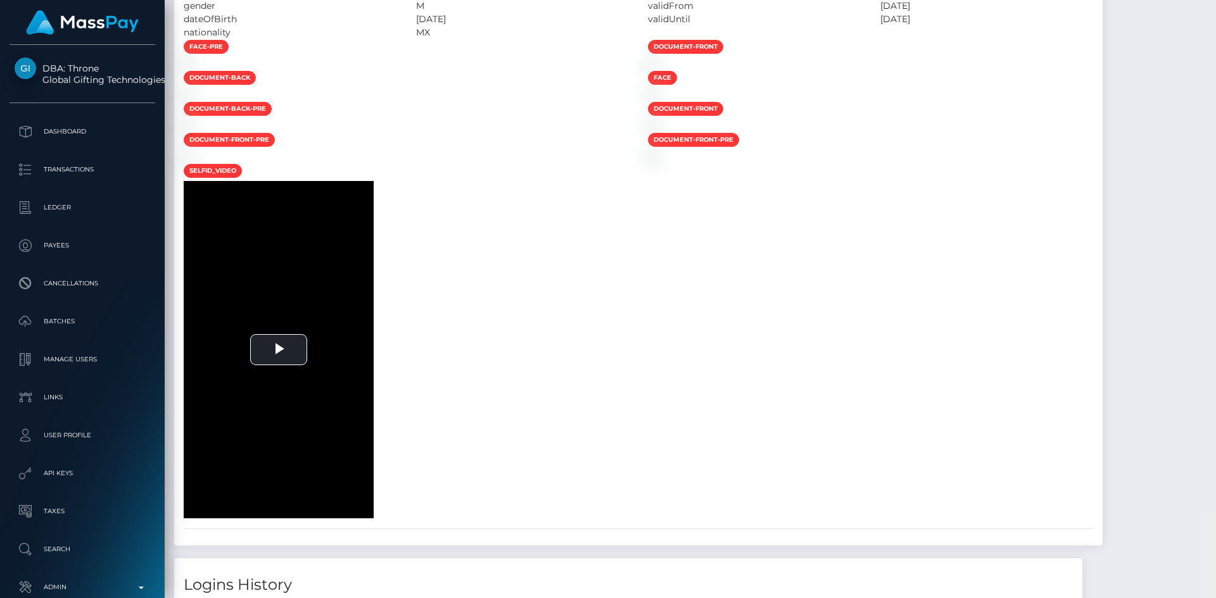
scroll to position [0, 0]
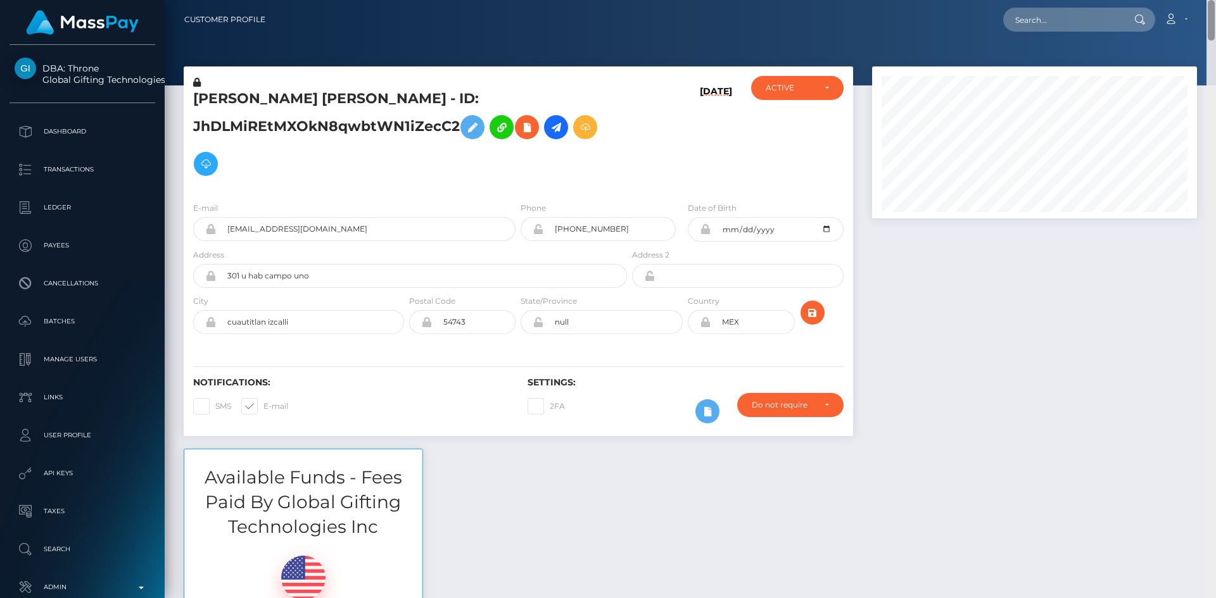
drag, startPoint x: 1213, startPoint y: 416, endPoint x: 1215, endPoint y: -46, distance: 461.6
click at [1215, 0] on html "DBA: Throne Global Gifting Technologies Inc Dashboard Transactions Ledger Payee…" at bounding box center [608, 299] width 1216 height 598
click at [1080, 22] on input "text" at bounding box center [1062, 20] width 119 height 24
paste input "pout_hayOkmJjgocIk"
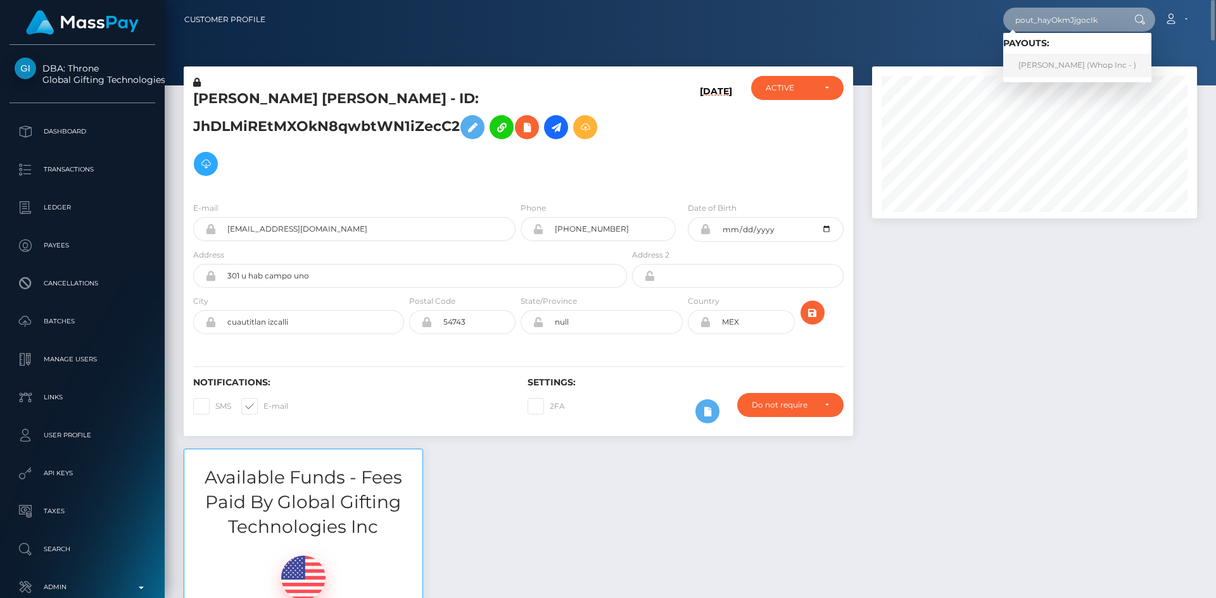
type input "pout_hayOkmJjgocIk"
click at [1056, 65] on link "[PERSON_NAME] (Whop Inc - )" at bounding box center [1077, 65] width 148 height 23
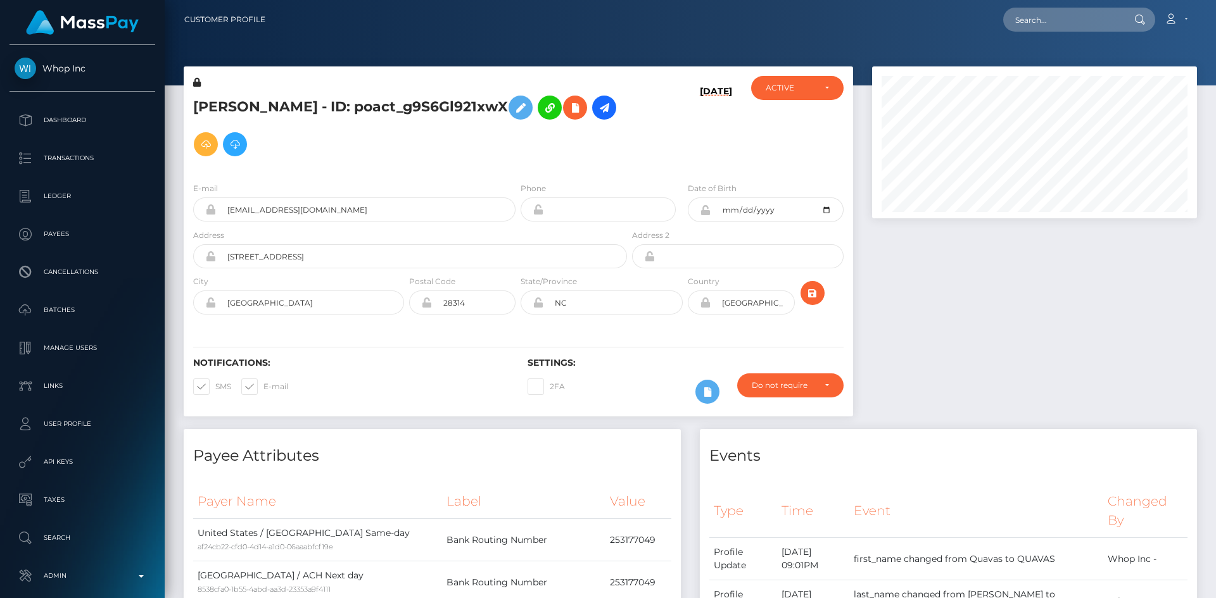
scroll to position [152, 325]
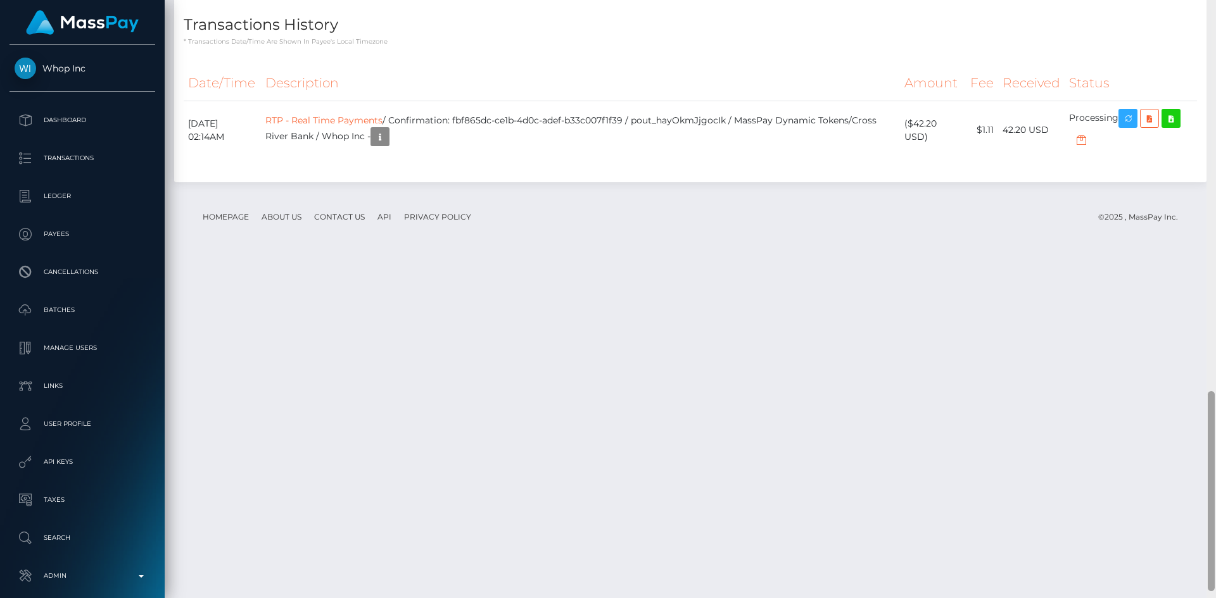
click at [1195, 571] on div "Customer Profile Loading... Loading..." at bounding box center [690, 299] width 1051 height 598
click at [1127, 128] on icon "button" at bounding box center [1127, 120] width 15 height 16
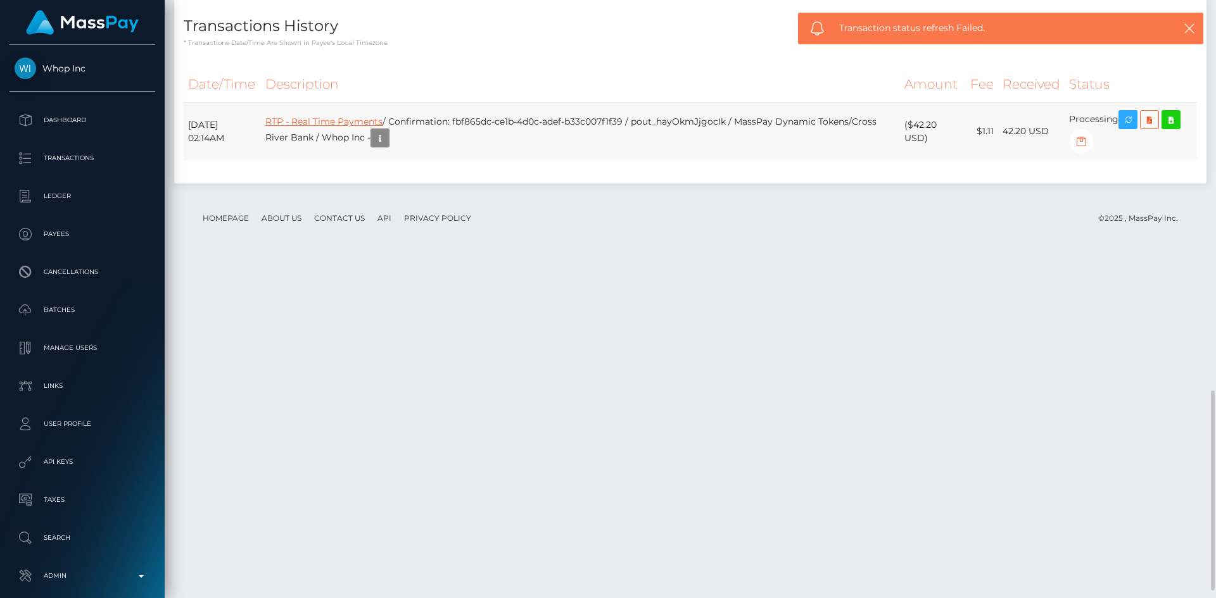
click at [362, 127] on link "RTP - Real Time Payments" at bounding box center [323, 121] width 117 height 11
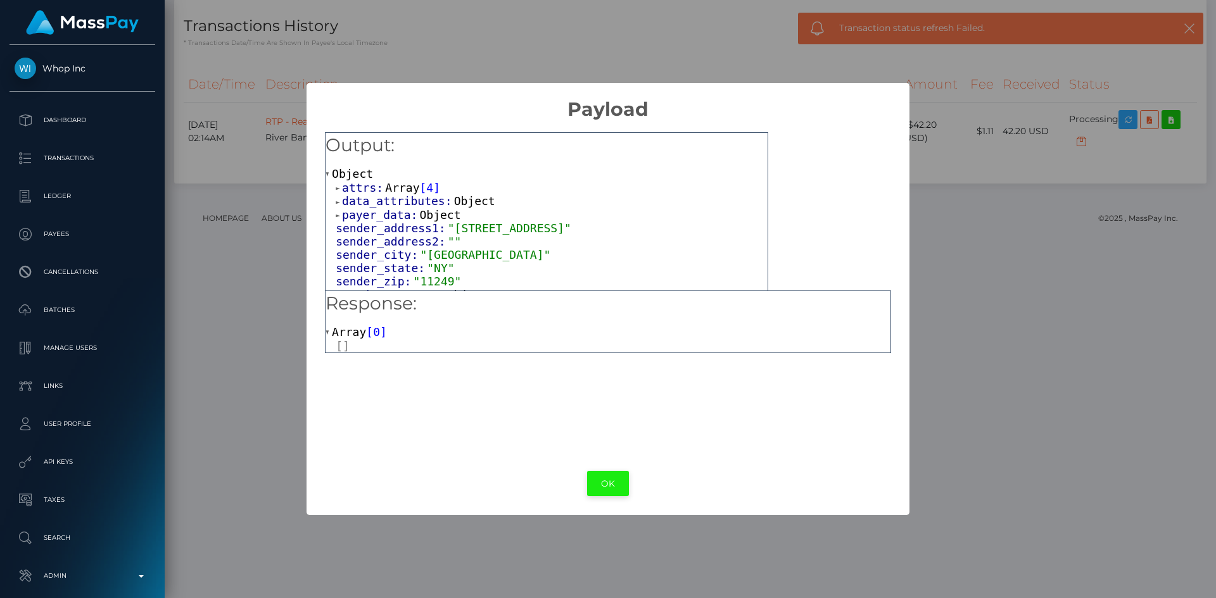
click at [613, 486] on button "OK" at bounding box center [608, 484] width 42 height 26
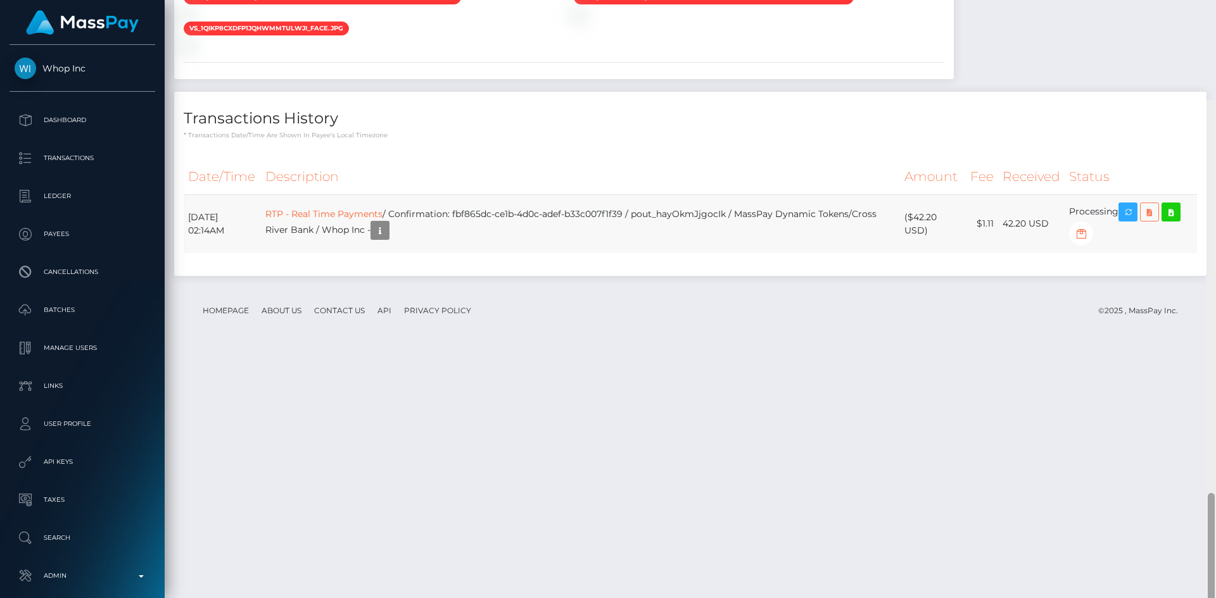
scroll to position [1186, 0]
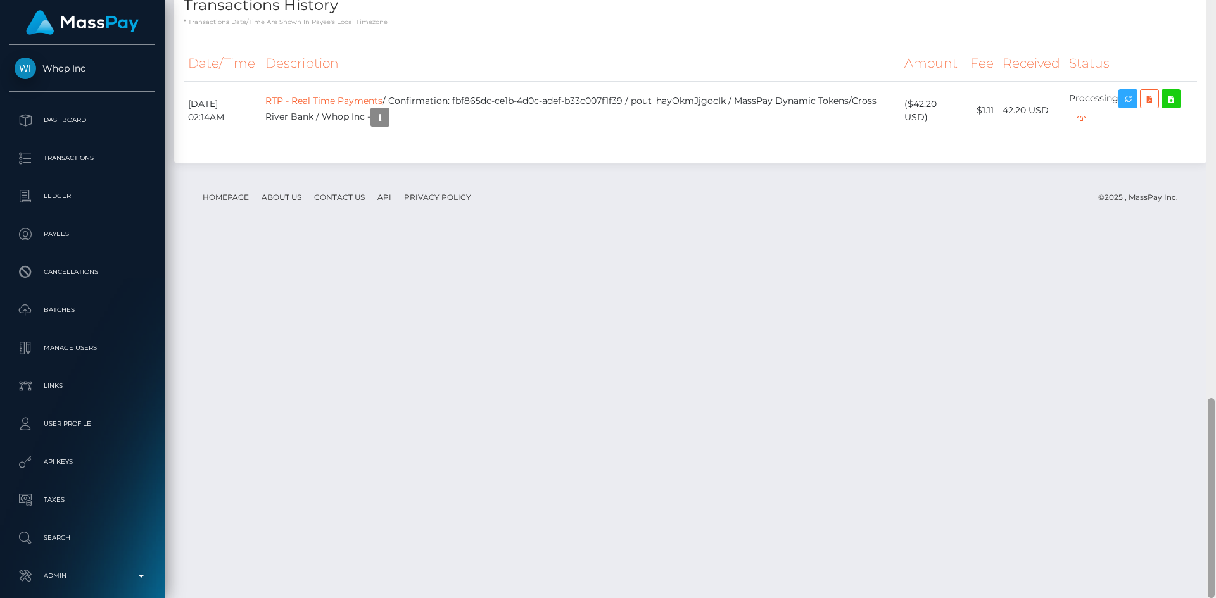
drag, startPoint x: 1211, startPoint y: 426, endPoint x: 1128, endPoint y: 519, distance: 124.3
click at [1145, 516] on div "Customer Profile Loading... Loading..." at bounding box center [690, 299] width 1051 height 598
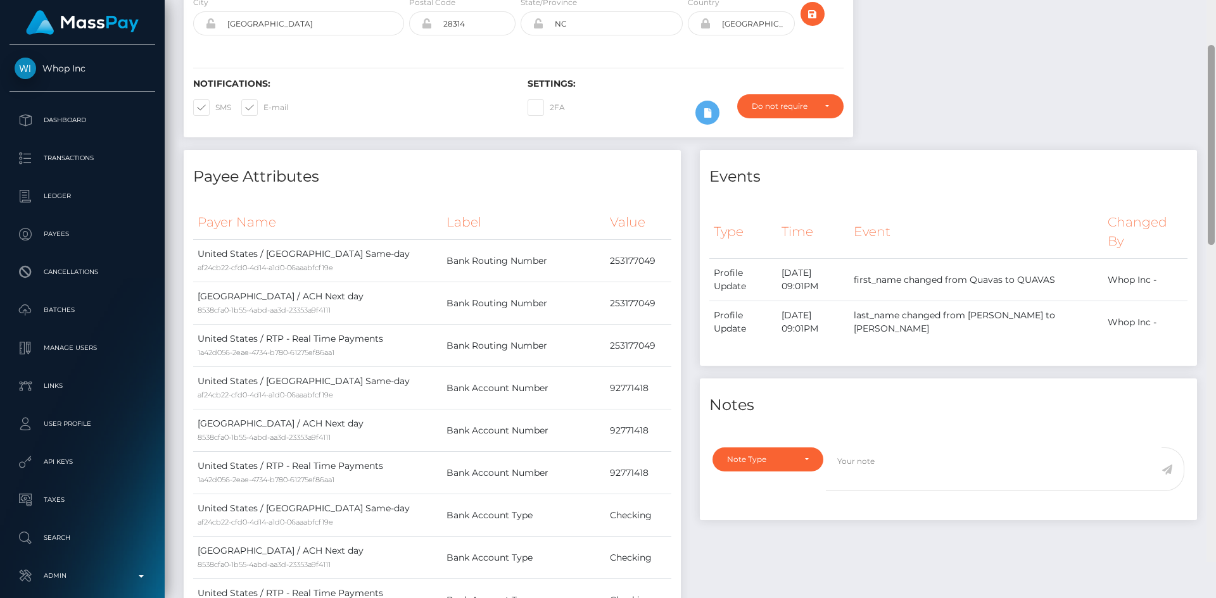
scroll to position [0, 0]
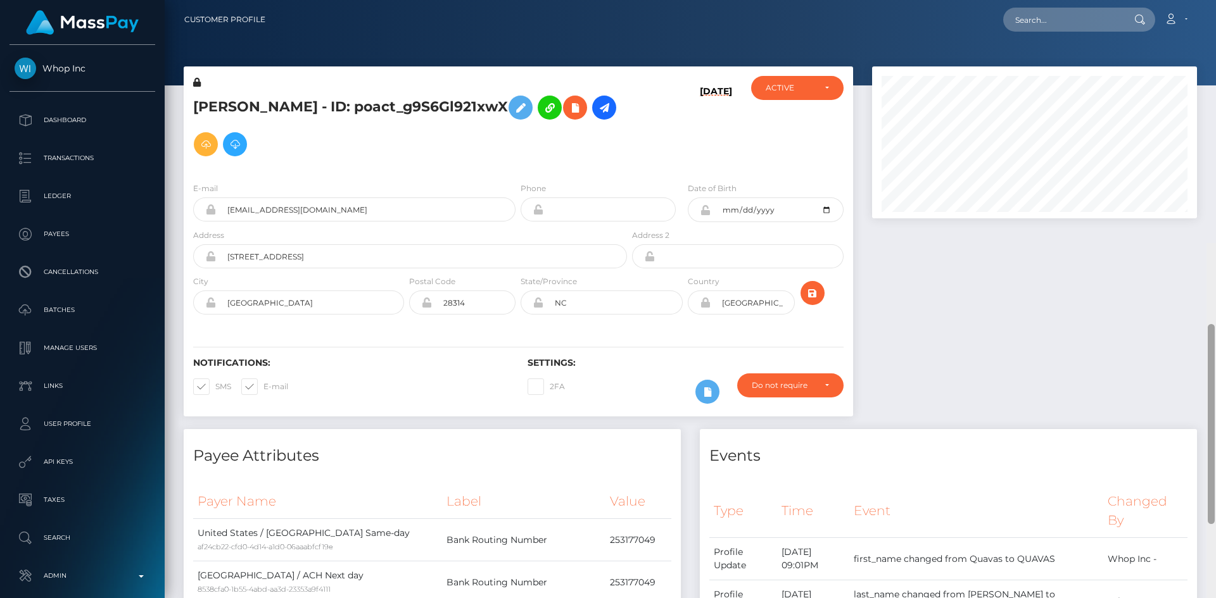
drag, startPoint x: 1213, startPoint y: 429, endPoint x: 1209, endPoint y: 1, distance: 427.4
click at [1209, 3] on div "Customer Profile Loading... Loading..." at bounding box center [690, 299] width 1051 height 598
click at [1081, 13] on input "text" at bounding box center [1062, 20] width 119 height 24
paste input "pout_r3akiahW5XwZV"
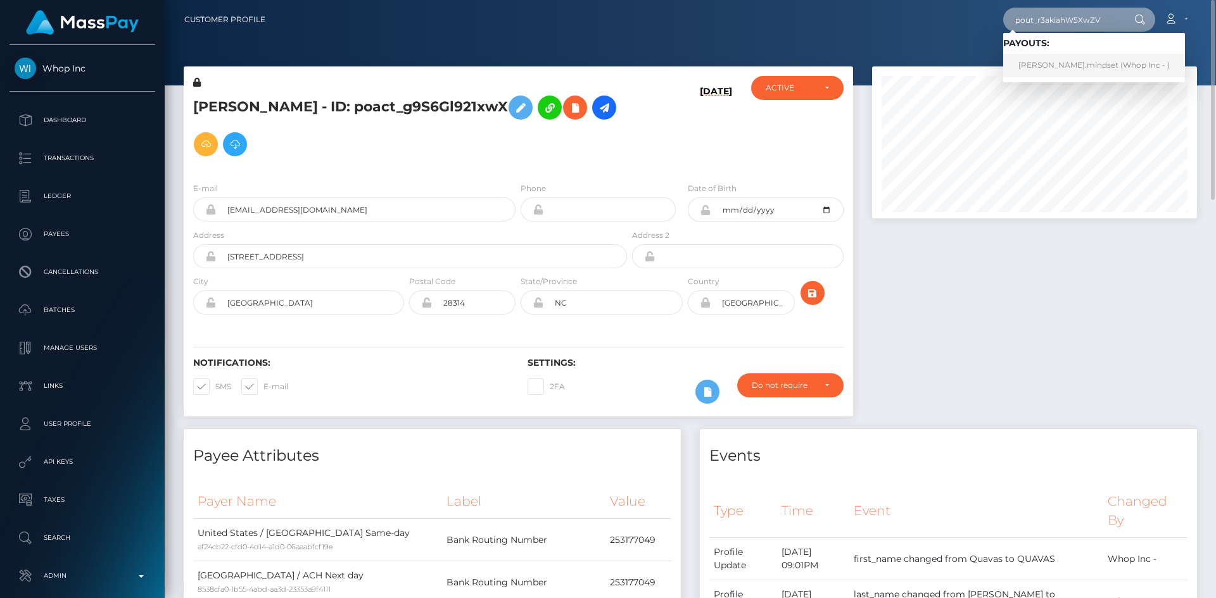
type input "pout_r3akiahW5XwZV"
click at [1064, 64] on link "Tony.mindset (Whop Inc - )" at bounding box center [1094, 65] width 182 height 23
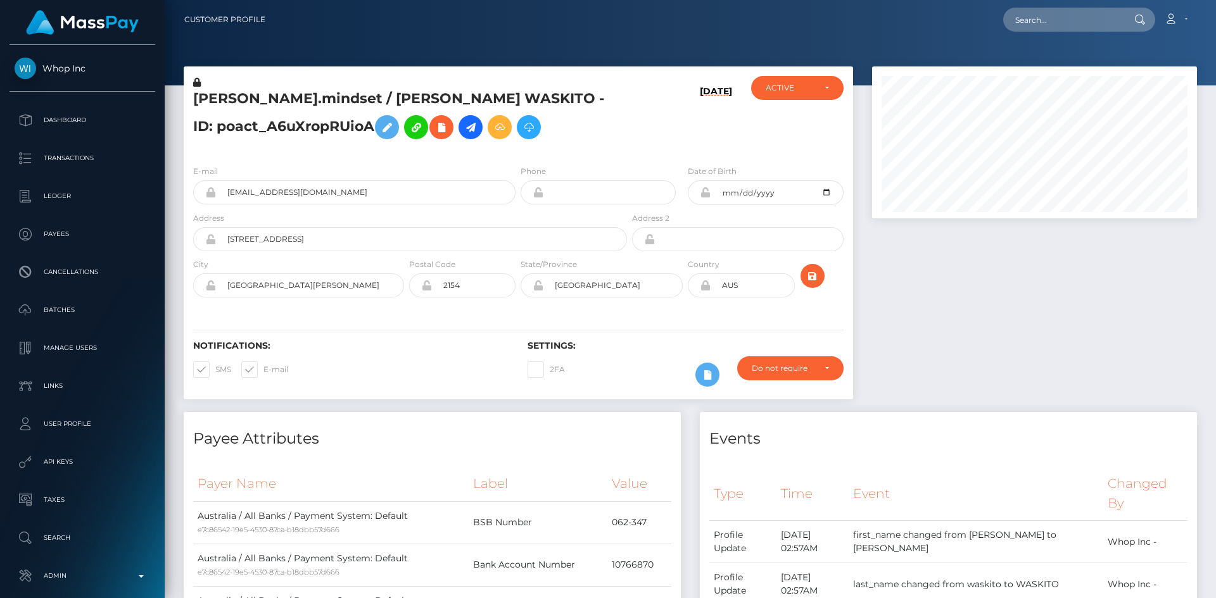
click at [1173, 524] on div "Customer Profile Loading... Loading..." at bounding box center [690, 299] width 1051 height 598
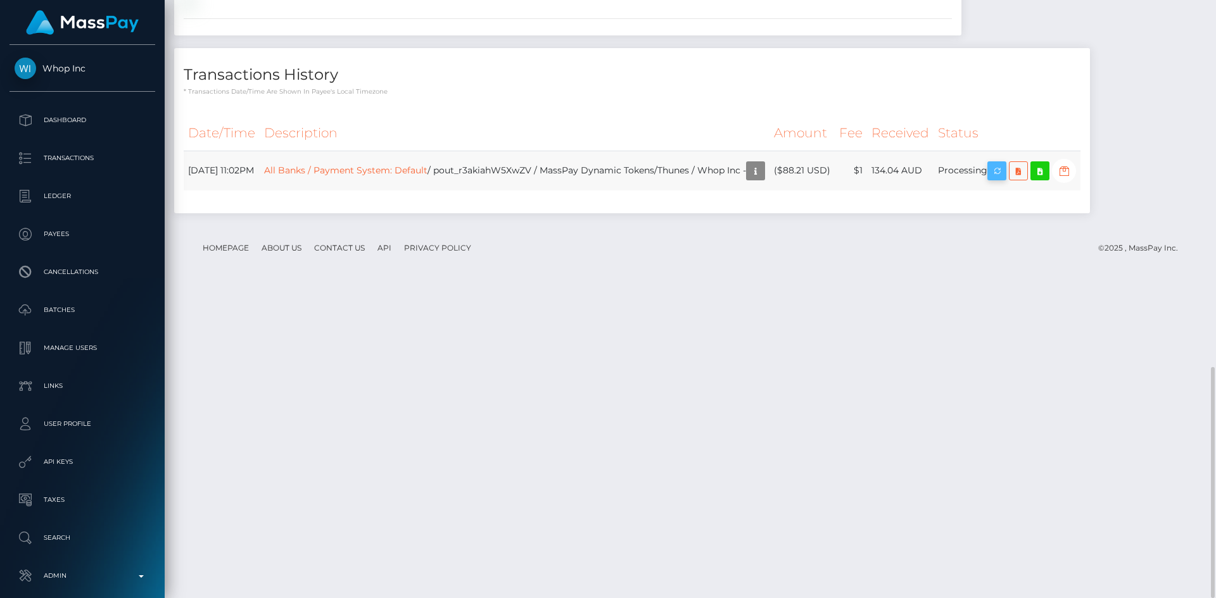
scroll to position [152, 325]
click at [1004, 179] on icon "button" at bounding box center [996, 171] width 15 height 16
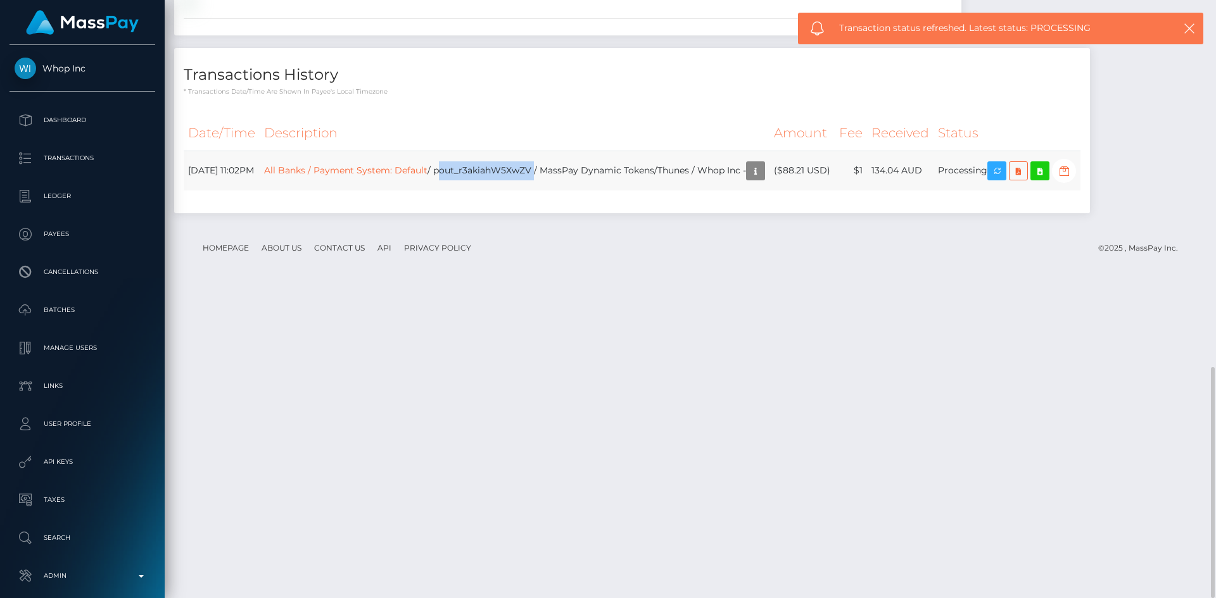
drag, startPoint x: 567, startPoint y: 477, endPoint x: 470, endPoint y: 482, distance: 97.0
click at [470, 191] on td "All Banks / Payment System: Default / pout_r3akiahW5XwZV / MassPay Dynamic Toke…" at bounding box center [515, 171] width 510 height 40
copy td "pout_r3akiahW5XwZV"
click at [349, 175] on link "All Banks / Payment System: Default" at bounding box center [345, 169] width 163 height 11
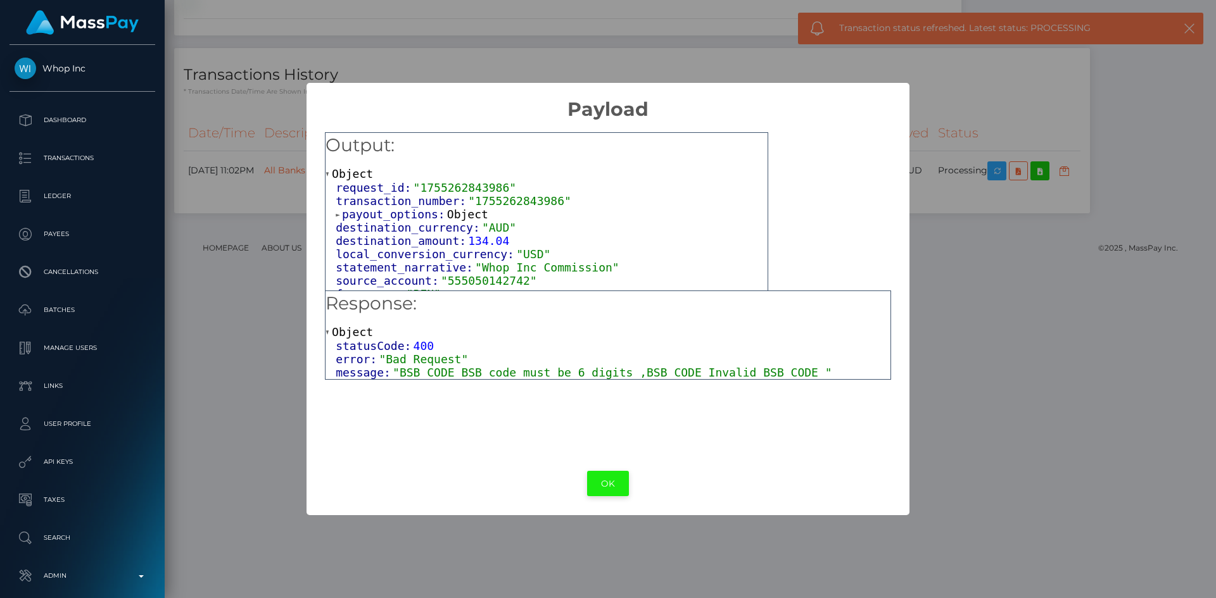
click at [607, 486] on button "OK" at bounding box center [608, 484] width 42 height 26
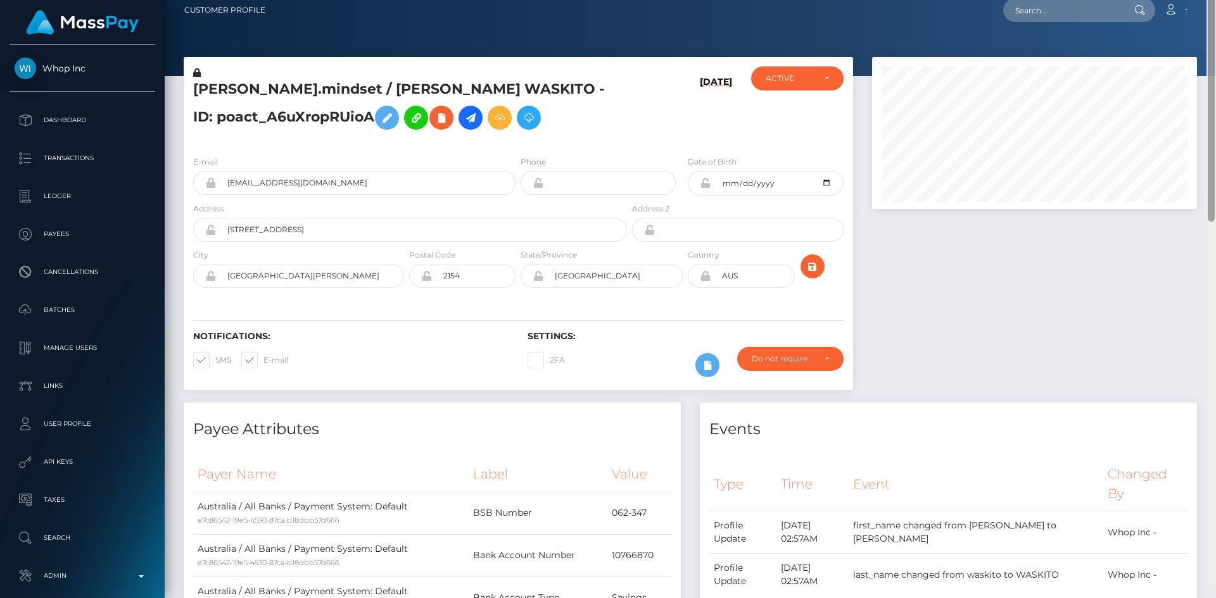
scroll to position [0, 0]
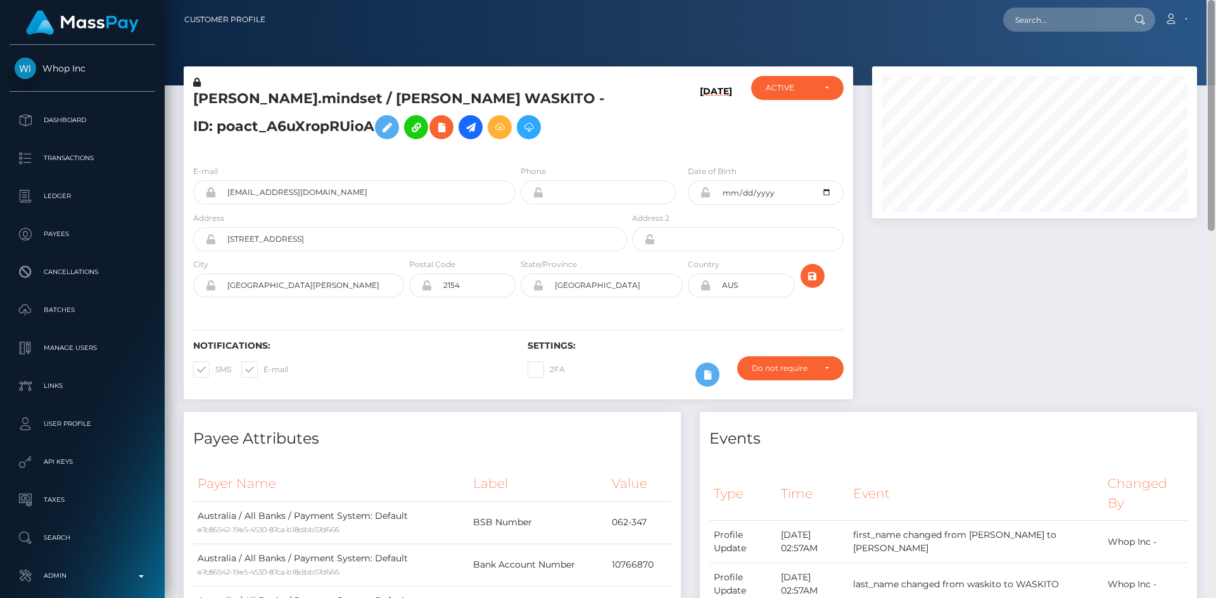
drag, startPoint x: 1209, startPoint y: 493, endPoint x: 1215, endPoint y: 121, distance: 372.4
click at [1215, 121] on div at bounding box center [1210, 299] width 9 height 598
click at [1050, 13] on input "text" at bounding box center [1062, 20] width 119 height 24
paste input "pout_BrUbERZFSGboJ"
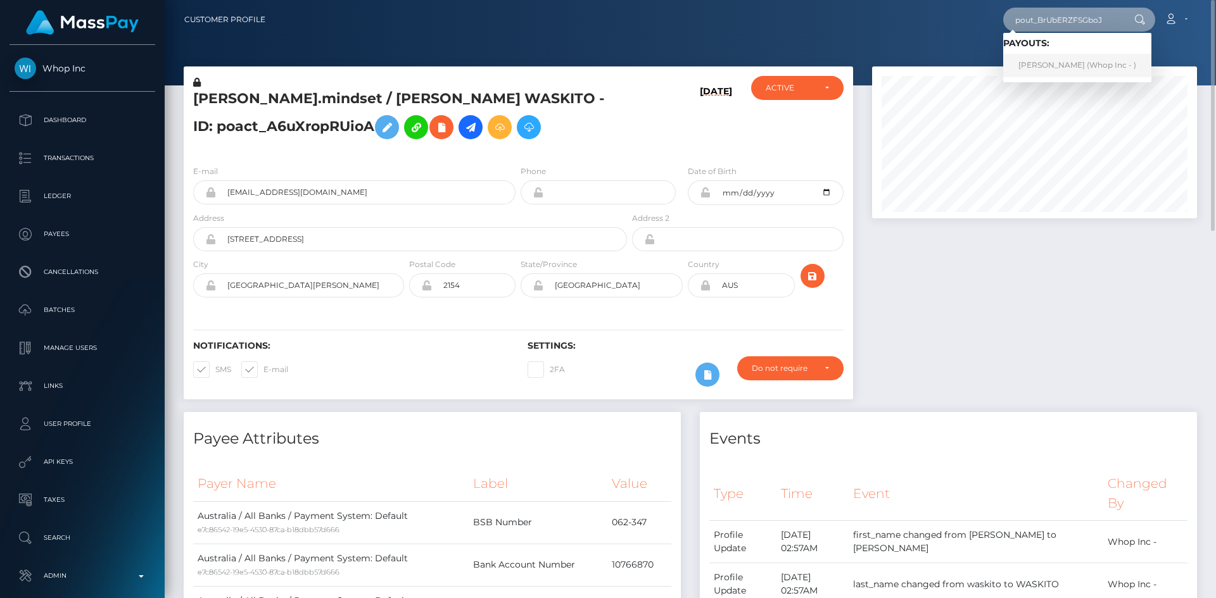
type input "pout_BrUbERZFSGboJ"
click at [1066, 70] on link "HARRY BILLS (Whop Inc - )" at bounding box center [1077, 65] width 148 height 23
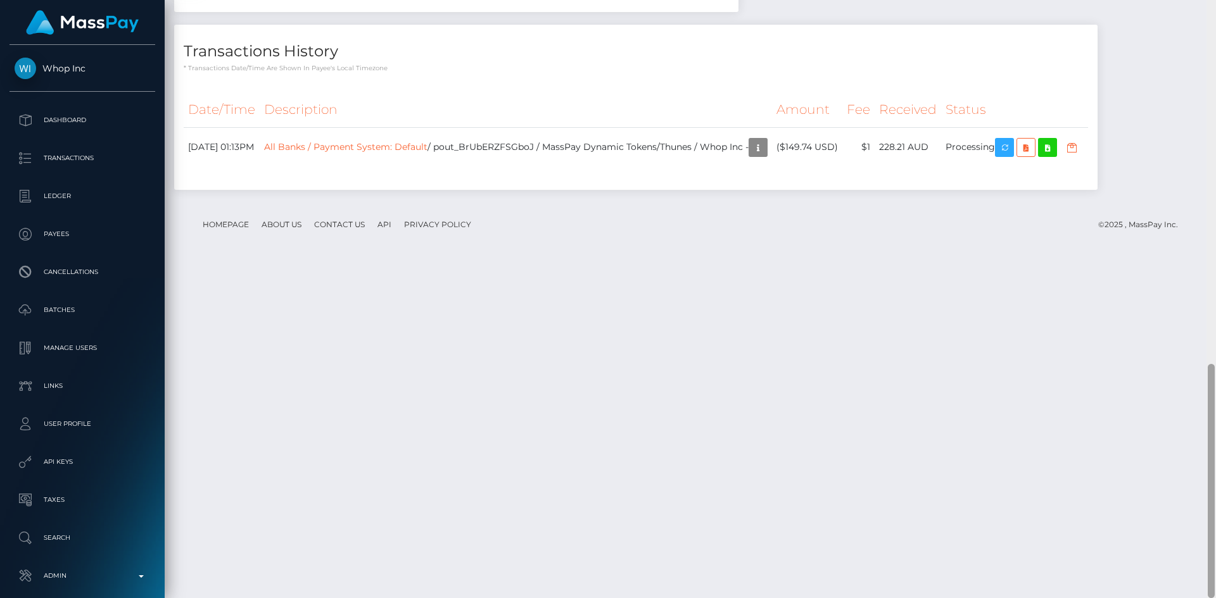
scroll to position [850, 0]
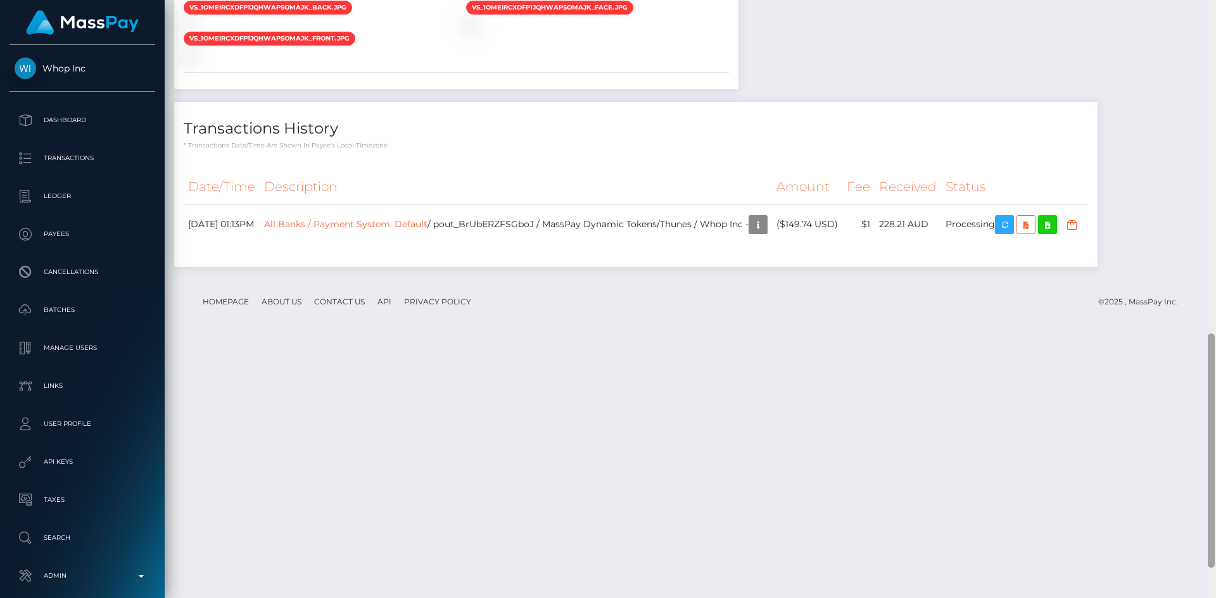
click at [1163, 430] on div "Customer Profile Loading... Loading..." at bounding box center [690, 299] width 1051 height 598
click at [427, 229] on link "All Banks / Payment System: Default" at bounding box center [345, 223] width 163 height 11
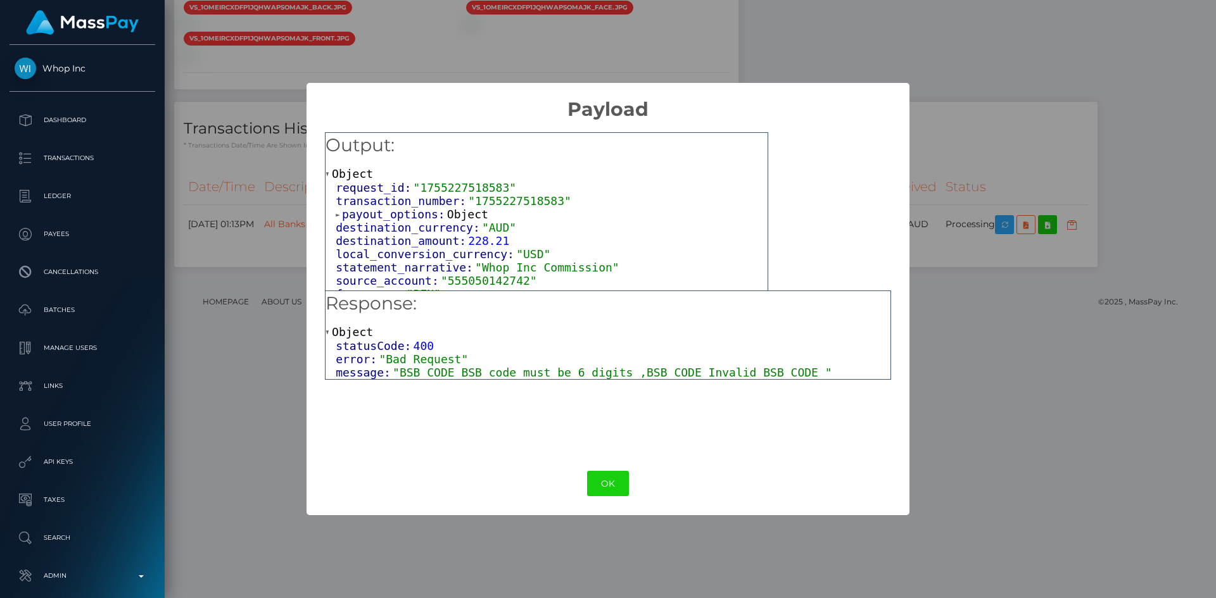
drag, startPoint x: 614, startPoint y: 486, endPoint x: 718, endPoint y: 548, distance: 121.2
click at [614, 486] on button "OK" at bounding box center [608, 484] width 42 height 26
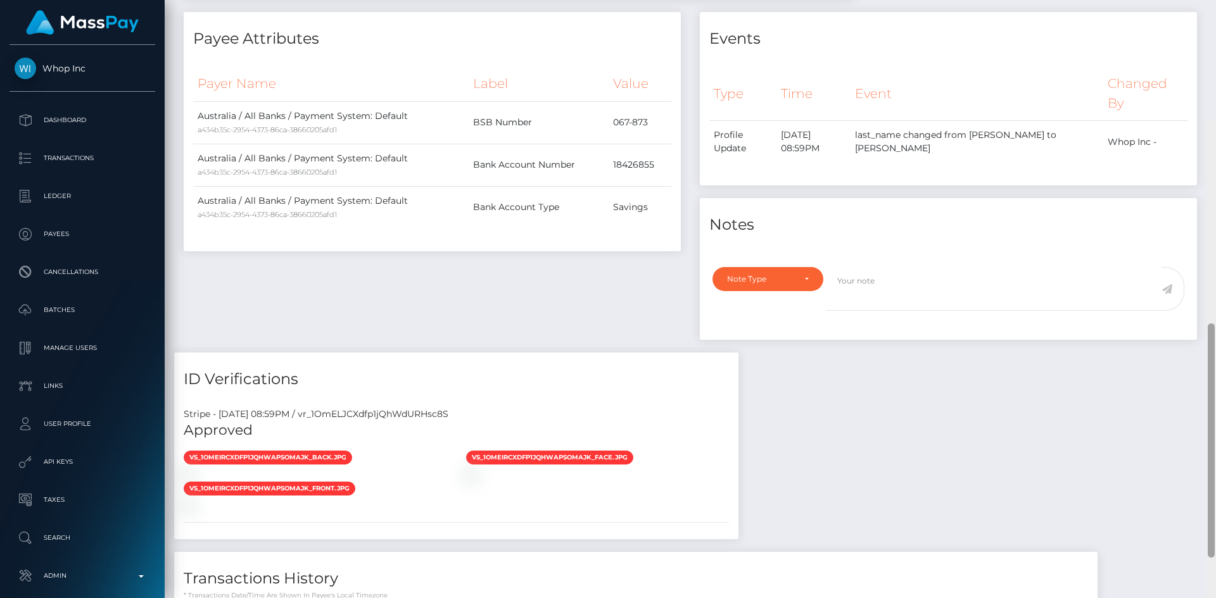
scroll to position [0, 0]
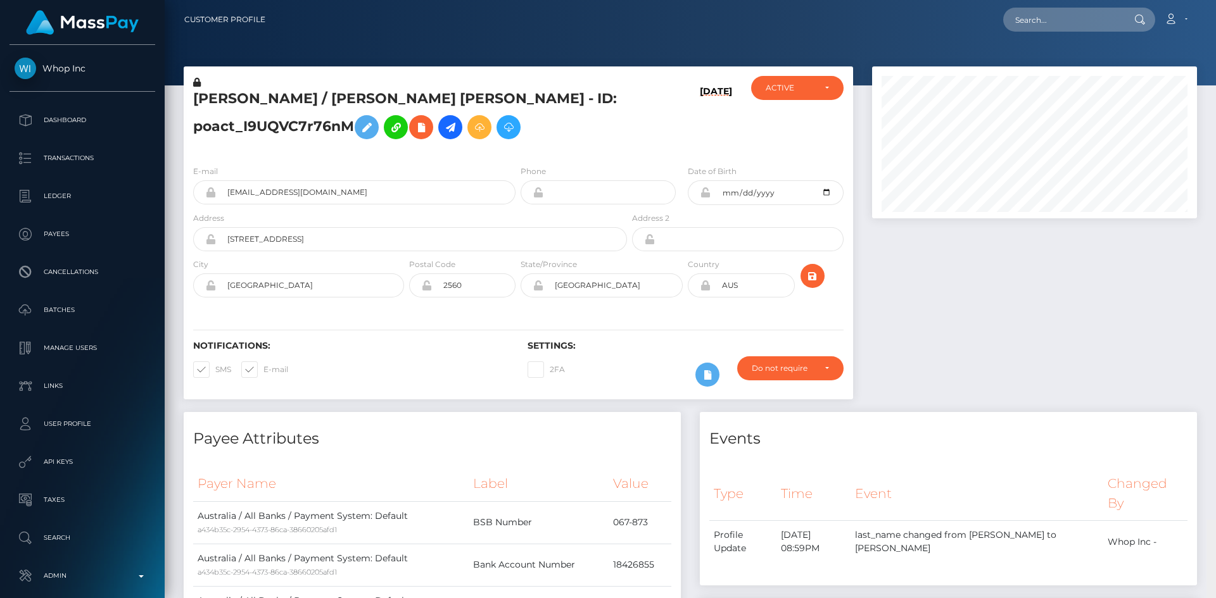
drag, startPoint x: 1210, startPoint y: 434, endPoint x: 1215, endPoint y: -9, distance: 442.6
click at [1215, 0] on html "Whop Inc Dashboard Transactions Ledger Payees Cancellations Links" at bounding box center [608, 299] width 1216 height 598
click at [1053, 16] on input "text" at bounding box center [1062, 20] width 119 height 24
paste input "pout_Vu7jRWNUsuNj1"
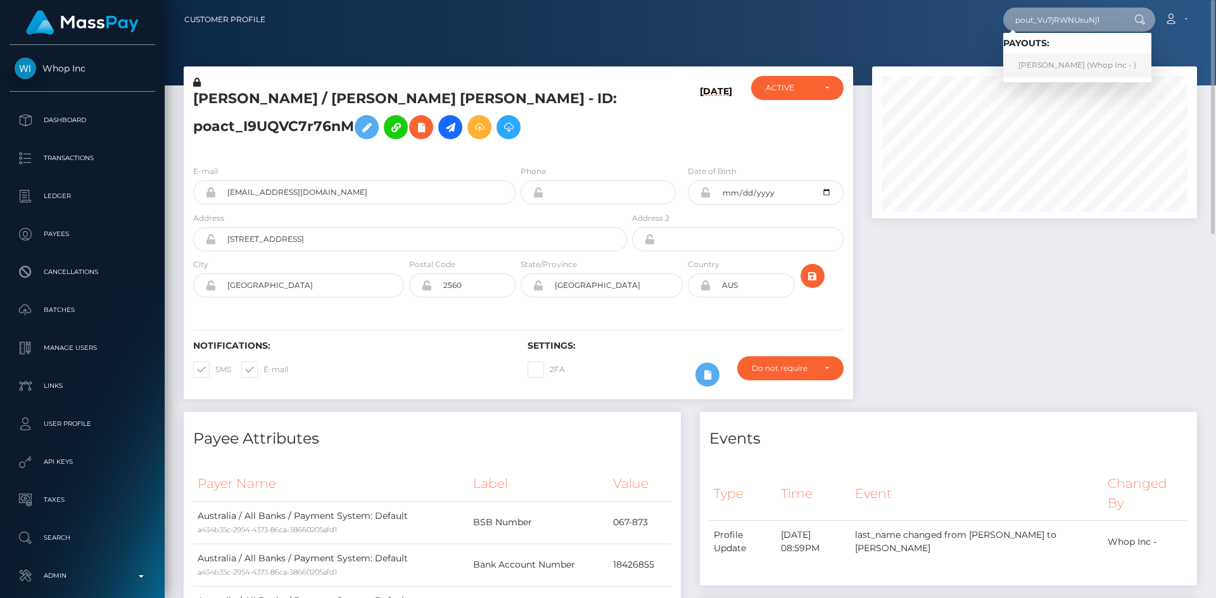
type input "pout_Vu7jRWNUsuNj1"
click at [1070, 59] on link "THOMAS PETER JAMES (Whop Inc - )" at bounding box center [1077, 65] width 148 height 23
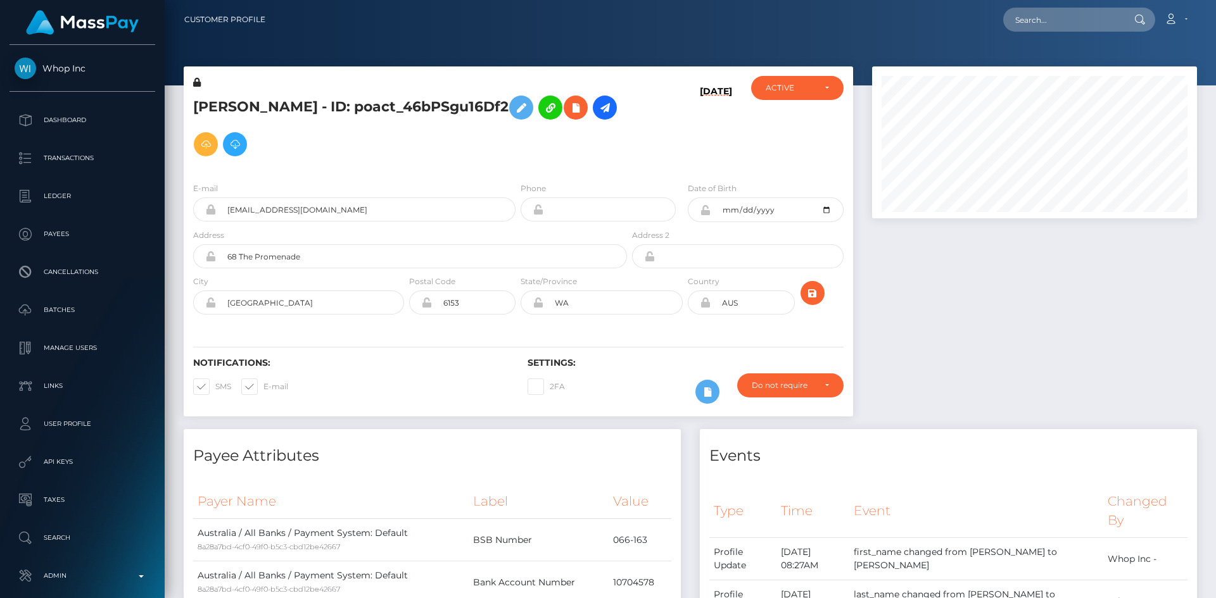
click at [1203, 470] on div "Customer Profile Loading... Loading..." at bounding box center [690, 299] width 1051 height 598
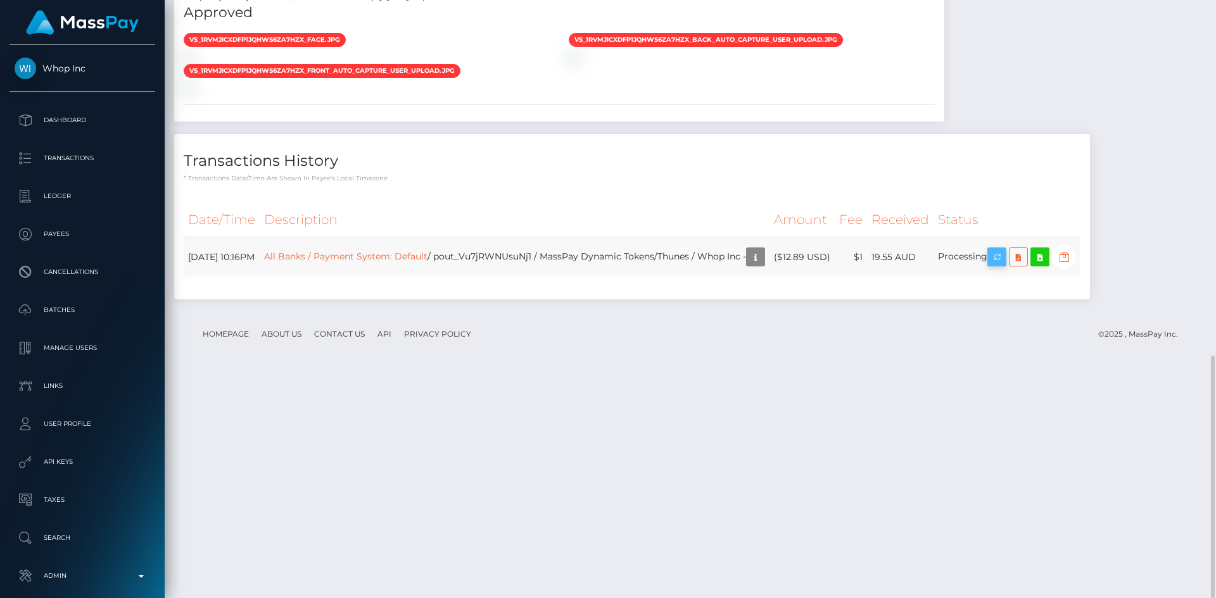
scroll to position [152, 325]
drag, startPoint x: 1031, startPoint y: 486, endPoint x: 713, endPoint y: 438, distance: 322.1
click at [1004, 265] on icon "button" at bounding box center [996, 257] width 15 height 16
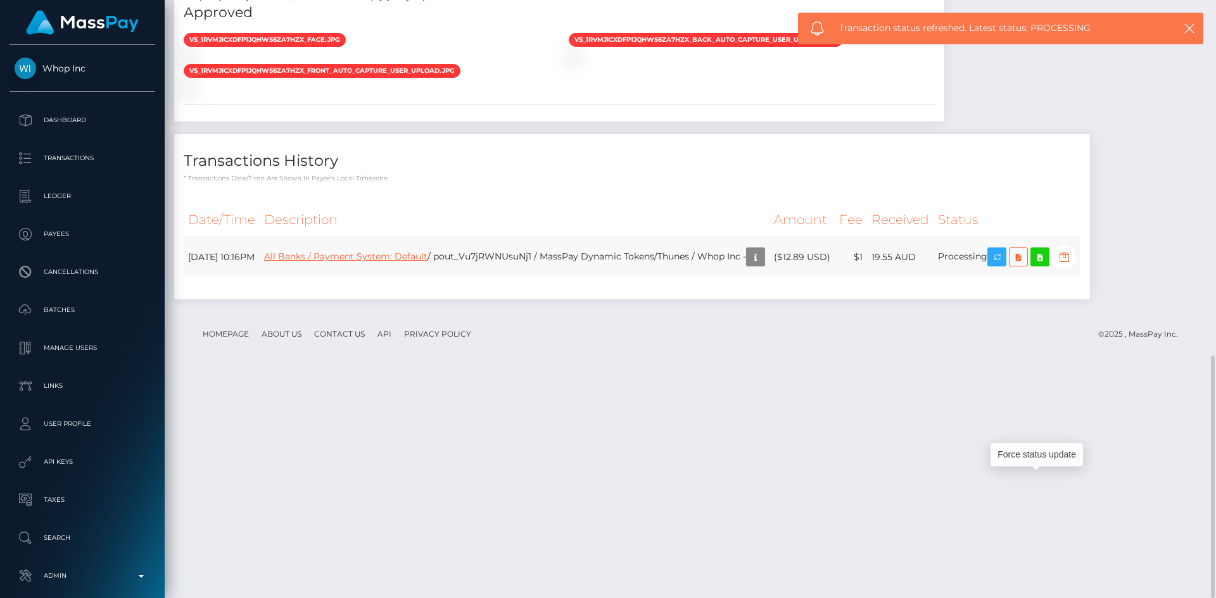
click at [375, 262] on link "All Banks / Payment System: Default" at bounding box center [345, 256] width 163 height 11
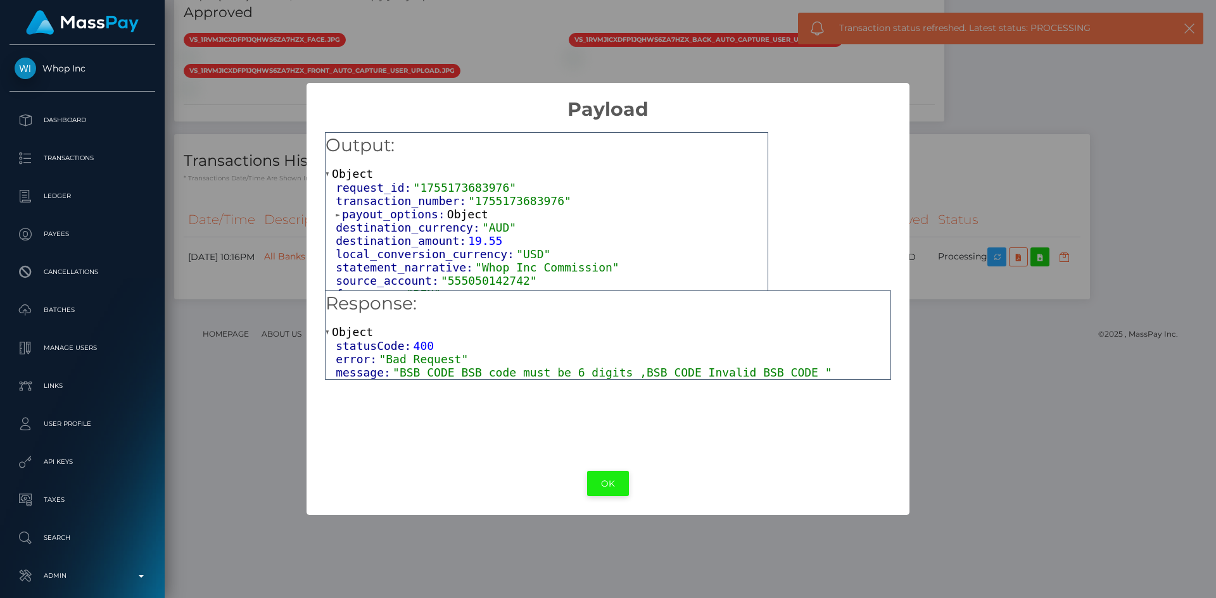
click at [615, 482] on button "OK" at bounding box center [608, 484] width 42 height 26
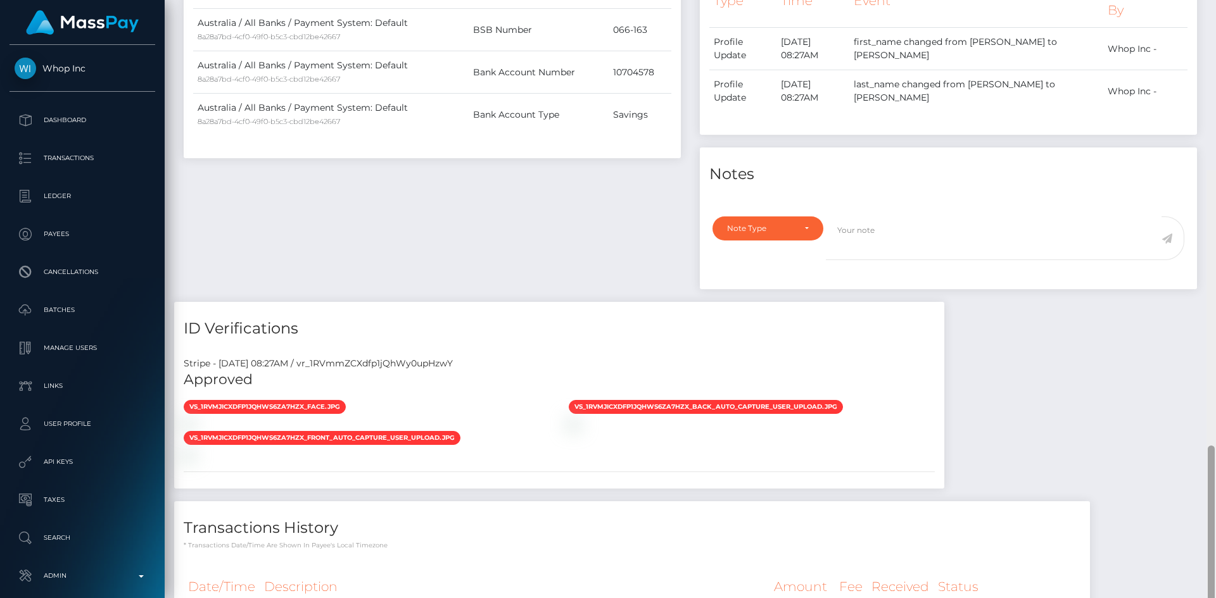
scroll to position [0, 0]
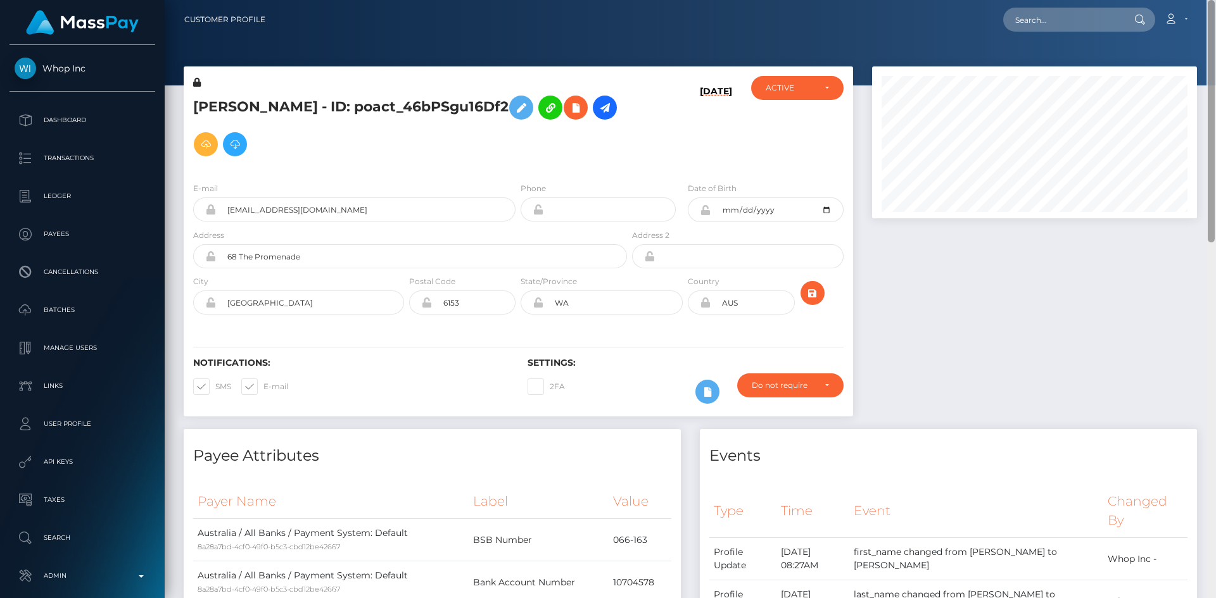
drag, startPoint x: 1211, startPoint y: 433, endPoint x: 1215, endPoint y: 8, distance: 424.9
click at [1215, 8] on div "Customer Profile Loading... Loading..." at bounding box center [690, 299] width 1051 height 598
click at [1073, 28] on input "text" at bounding box center [1062, 20] width 119 height 24
paste input "pout_iOOAWIN5BsDC0"
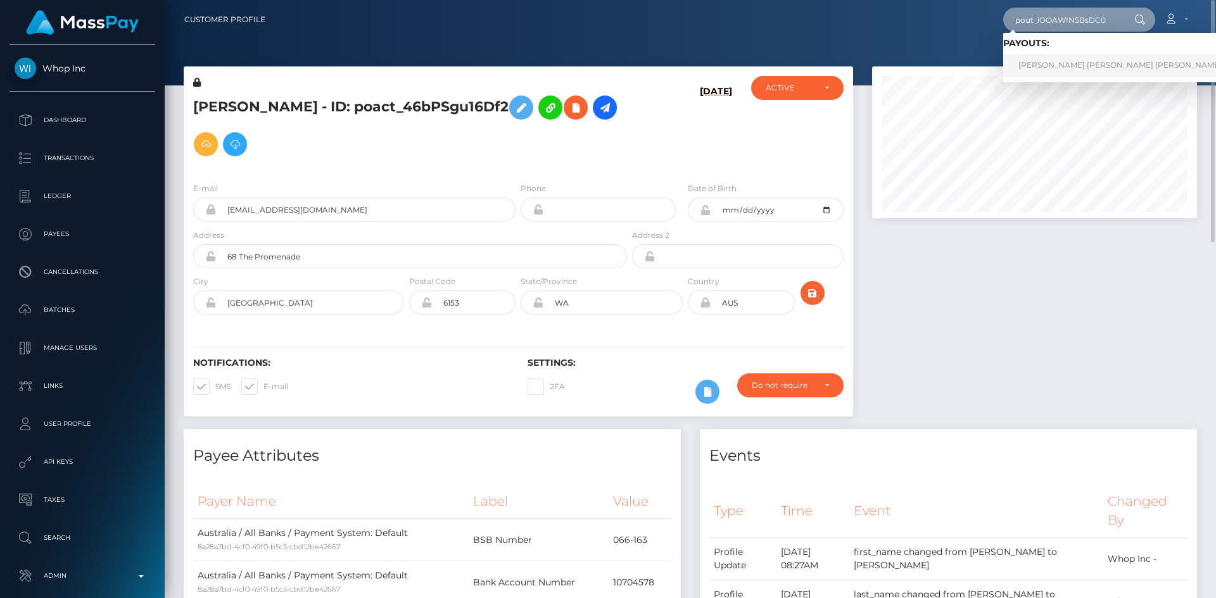
type input "pout_iOOAWIN5BsDC0"
click at [1071, 65] on link "MOHAMMAD SAAD EDDIN SHEIKH OTHMAN (Whop Inc - )" at bounding box center [1145, 65] width 285 height 23
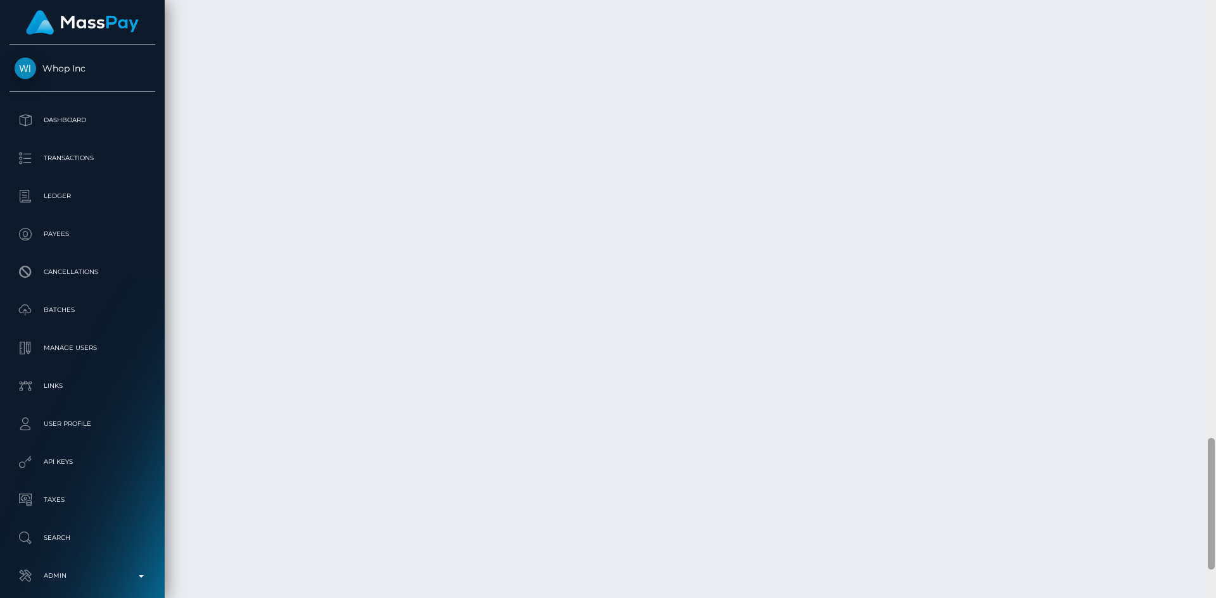
scroll to position [152, 325]
drag, startPoint x: 1211, startPoint y: 89, endPoint x: 1194, endPoint y: 547, distance: 458.1
click at [1194, 547] on div "Customer Profile Loading... Loading..." at bounding box center [690, 299] width 1051 height 598
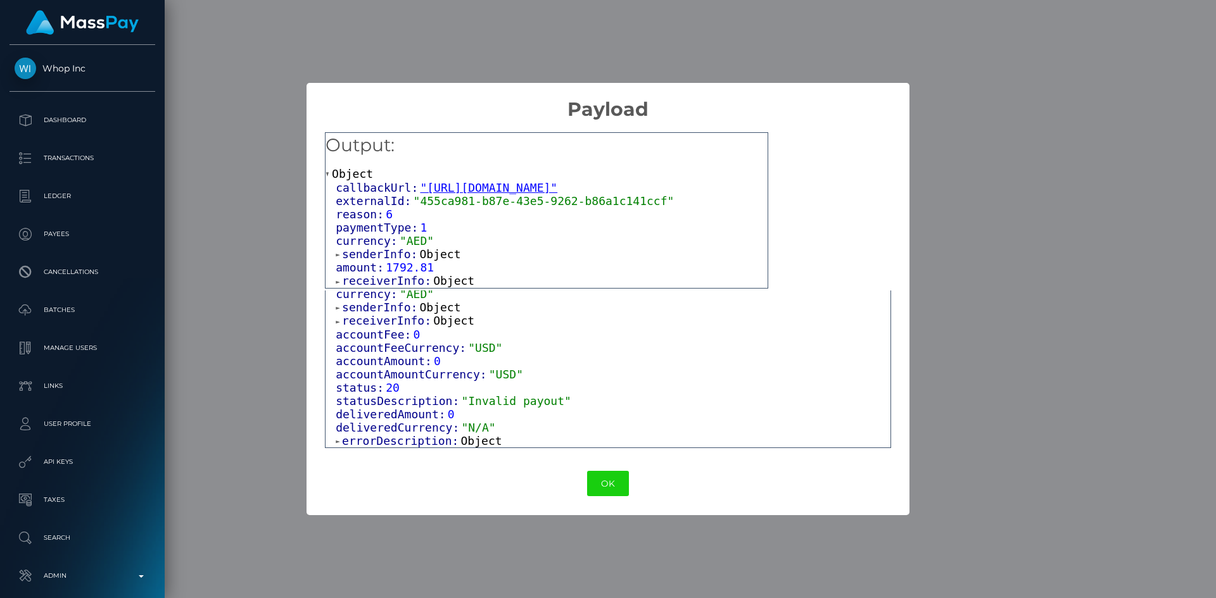
scroll to position [156, 0]
click at [461, 435] on span "Object" at bounding box center [481, 440] width 41 height 13
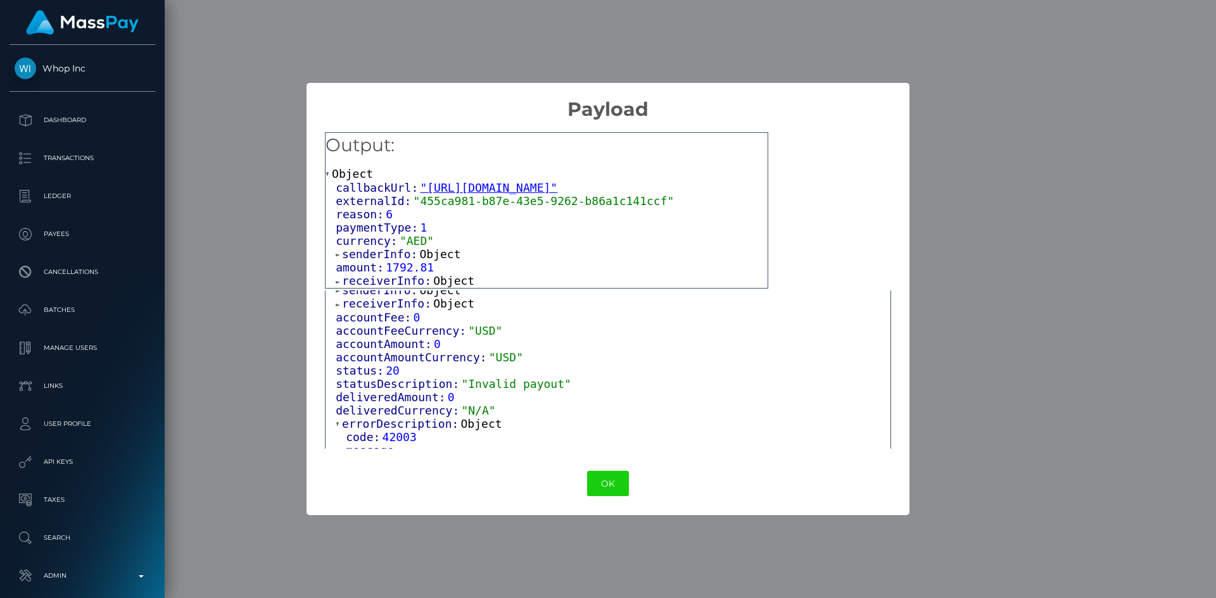
scroll to position [184, 0]
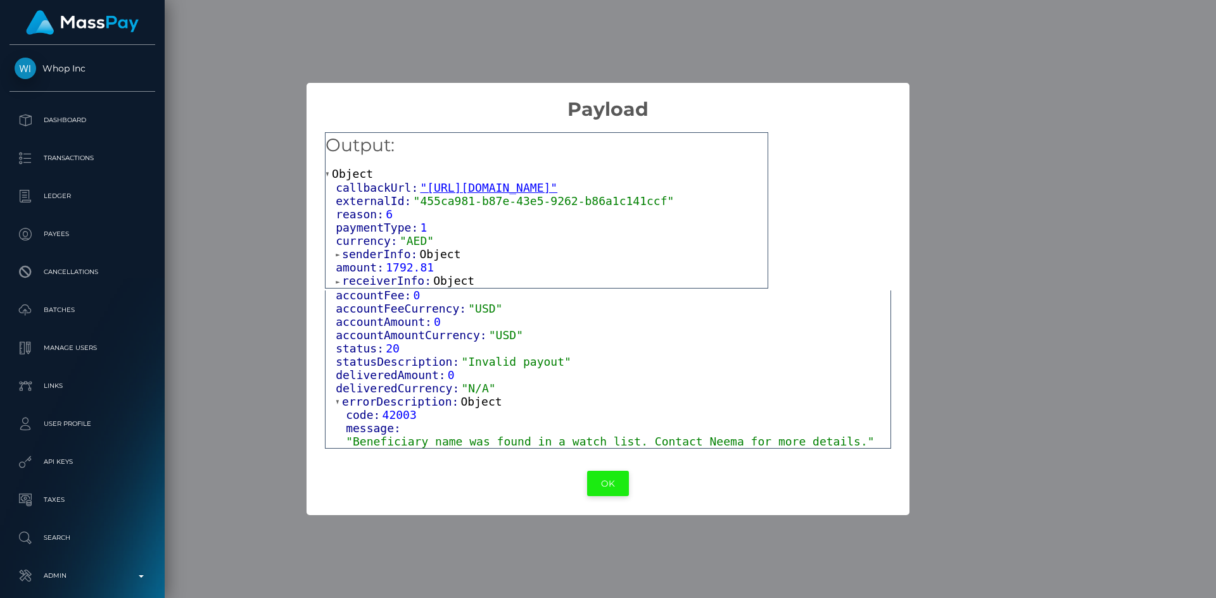
click at [600, 491] on button "OK" at bounding box center [608, 484] width 42 height 26
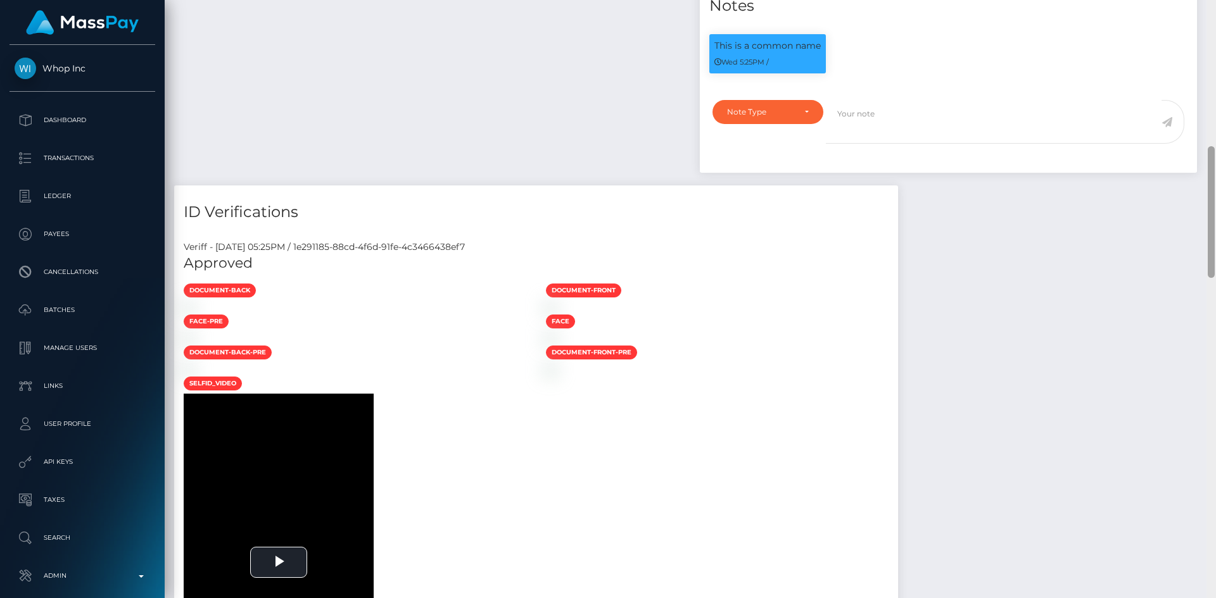
scroll to position [0, 0]
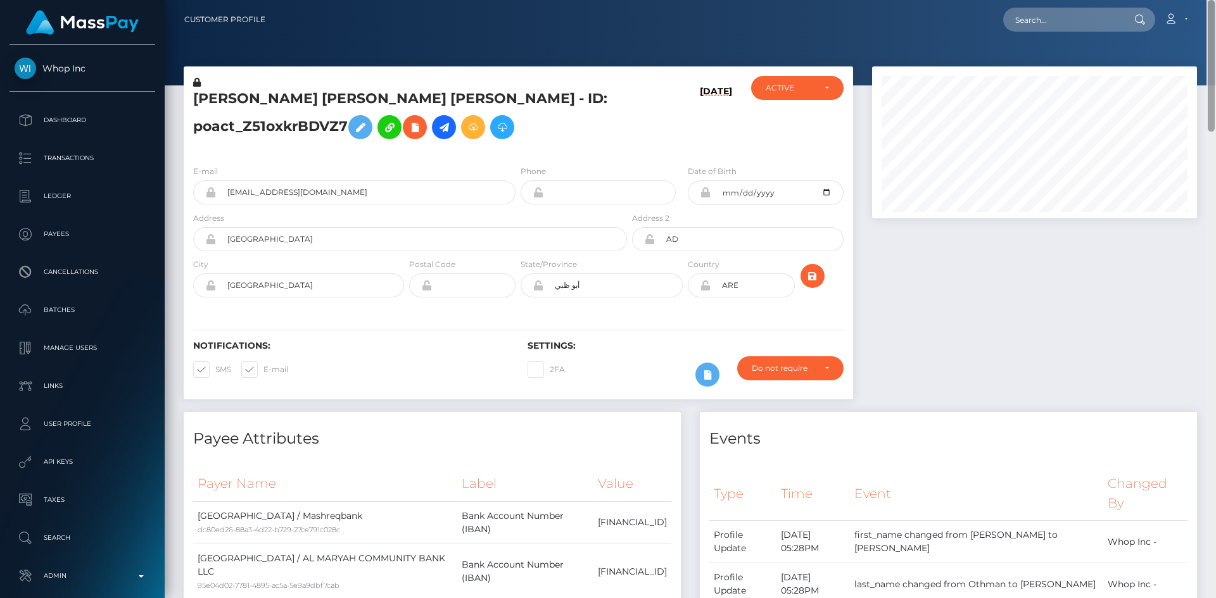
drag, startPoint x: 1212, startPoint y: 503, endPoint x: 1215, endPoint y: -54, distance: 557.2
click at [1215, 0] on html "Whop Inc Dashboard Transactions Ledger Payees Cancellations Links" at bounding box center [608, 299] width 1216 height 598
click at [1062, 16] on input "text" at bounding box center [1062, 20] width 119 height 24
paste input "pout_p6m0CokgAgWqZ"
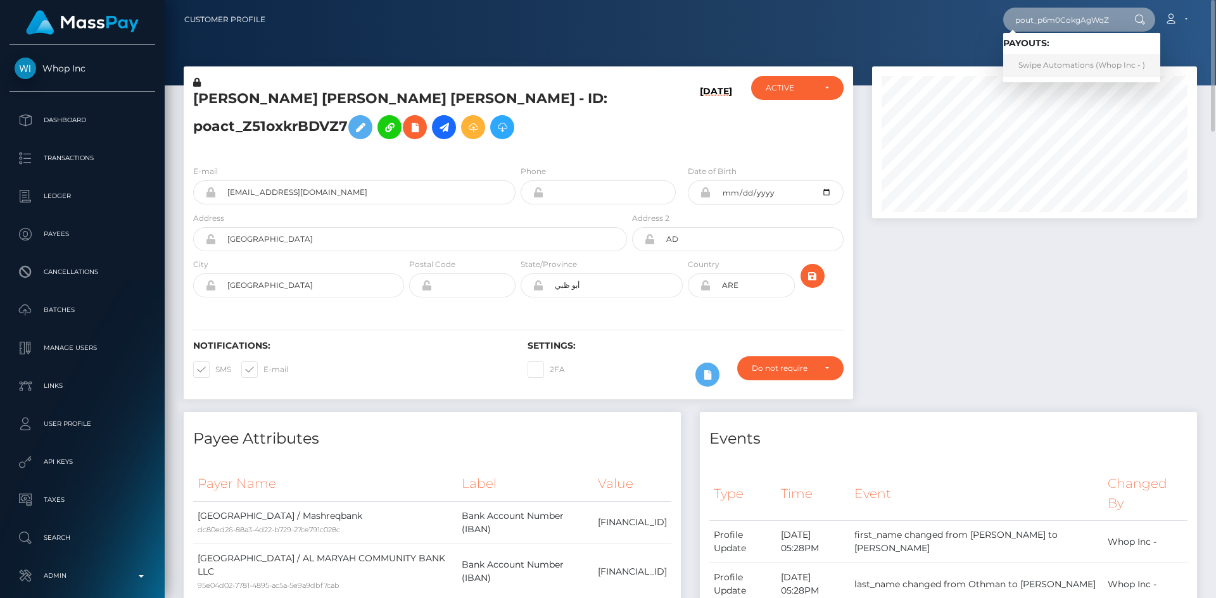
type input "pout_p6m0CokgAgWqZ"
click at [1066, 66] on link "Swipe Automations (Whop Inc - )" at bounding box center [1081, 65] width 157 height 23
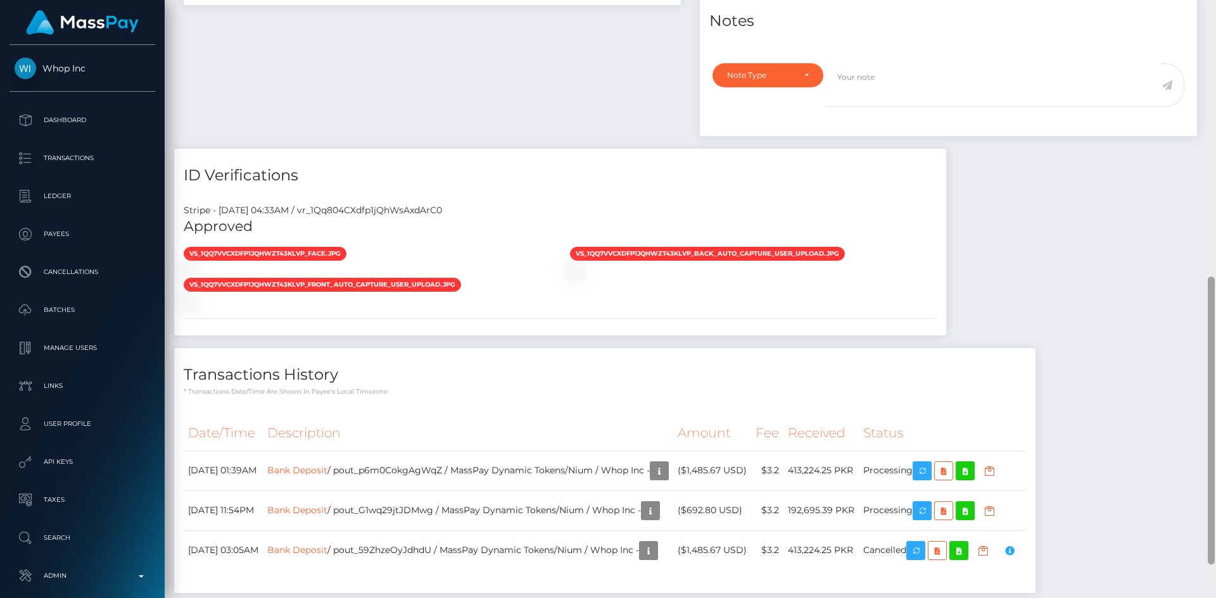
scroll to position [152, 325]
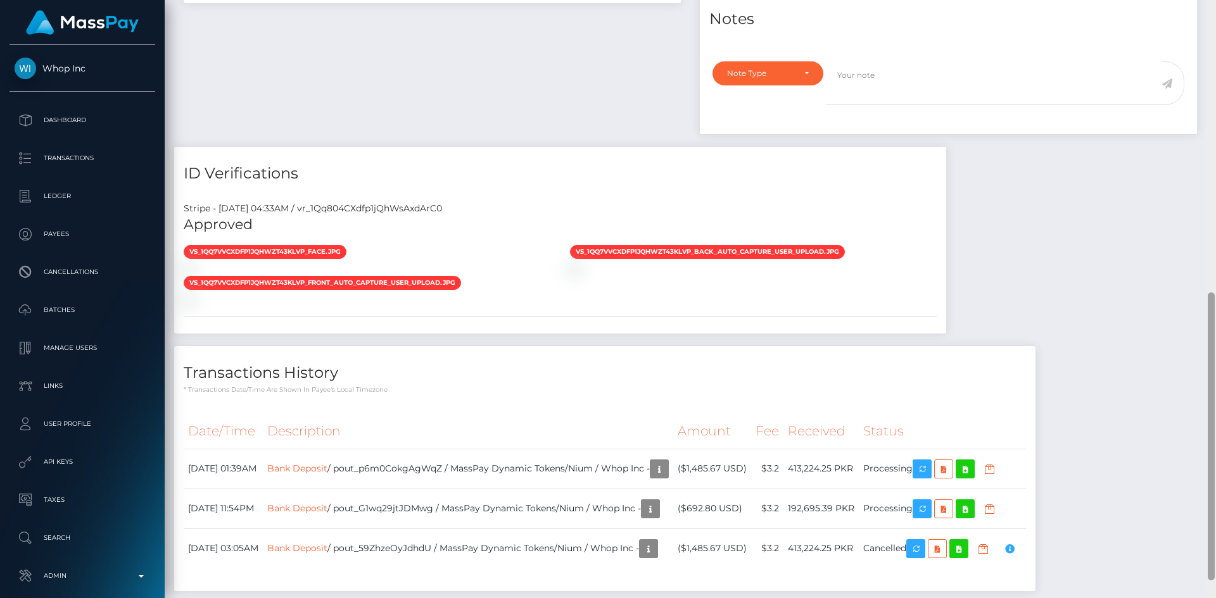
click at [1188, 360] on div "Customer Profile Loading... Loading..." at bounding box center [690, 299] width 1051 height 598
click at [327, 462] on link "Bank Deposit" at bounding box center [297, 467] width 60 height 11
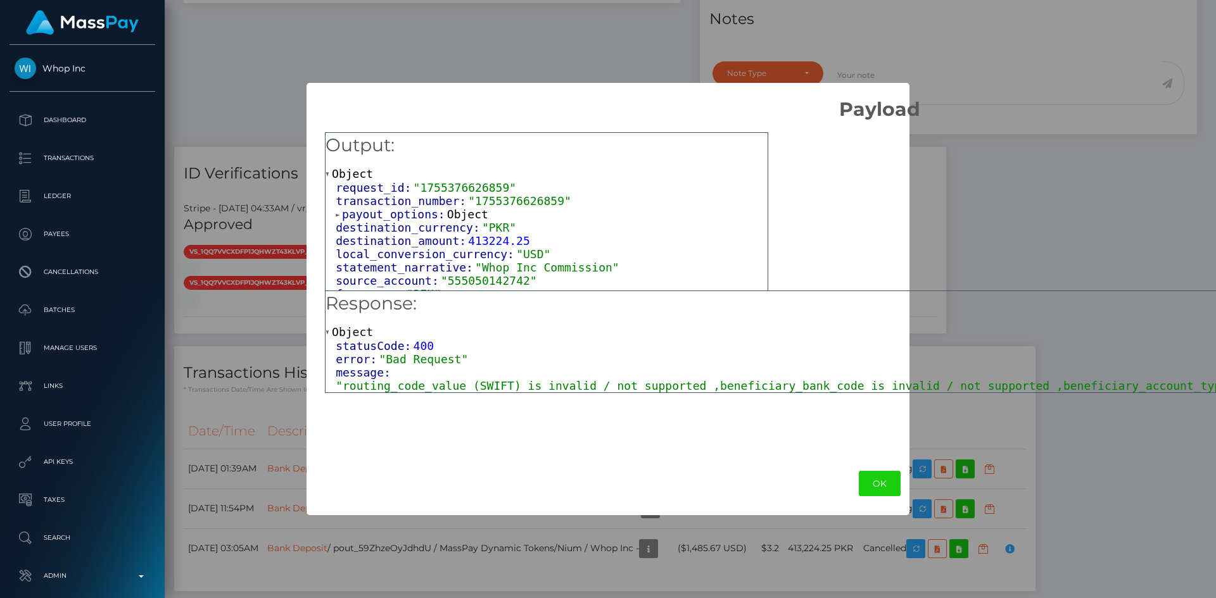
click at [859, 481] on button "OK" at bounding box center [880, 484] width 42 height 26
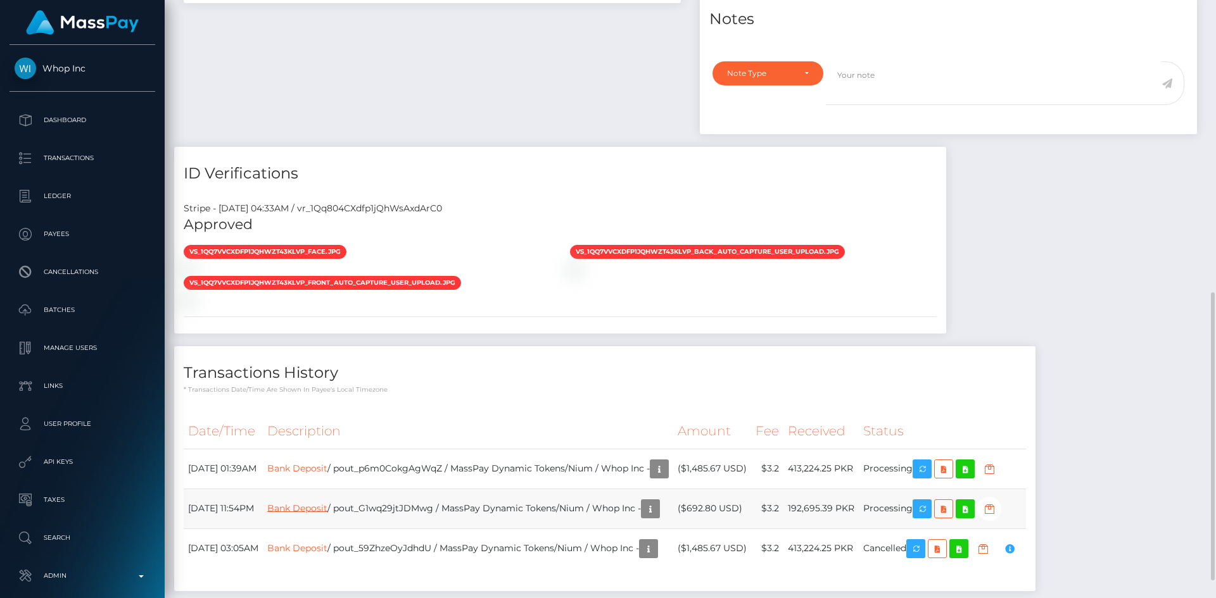
click at [327, 502] on link "Bank Deposit" at bounding box center [297, 507] width 60 height 11
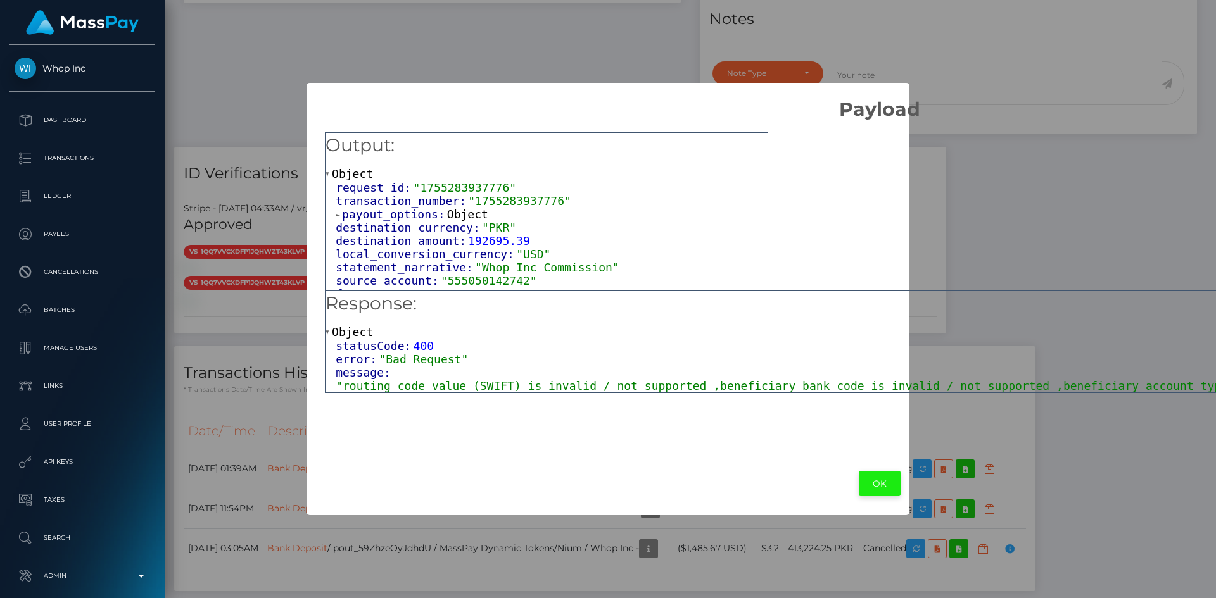
click at [859, 491] on button "OK" at bounding box center [880, 484] width 42 height 26
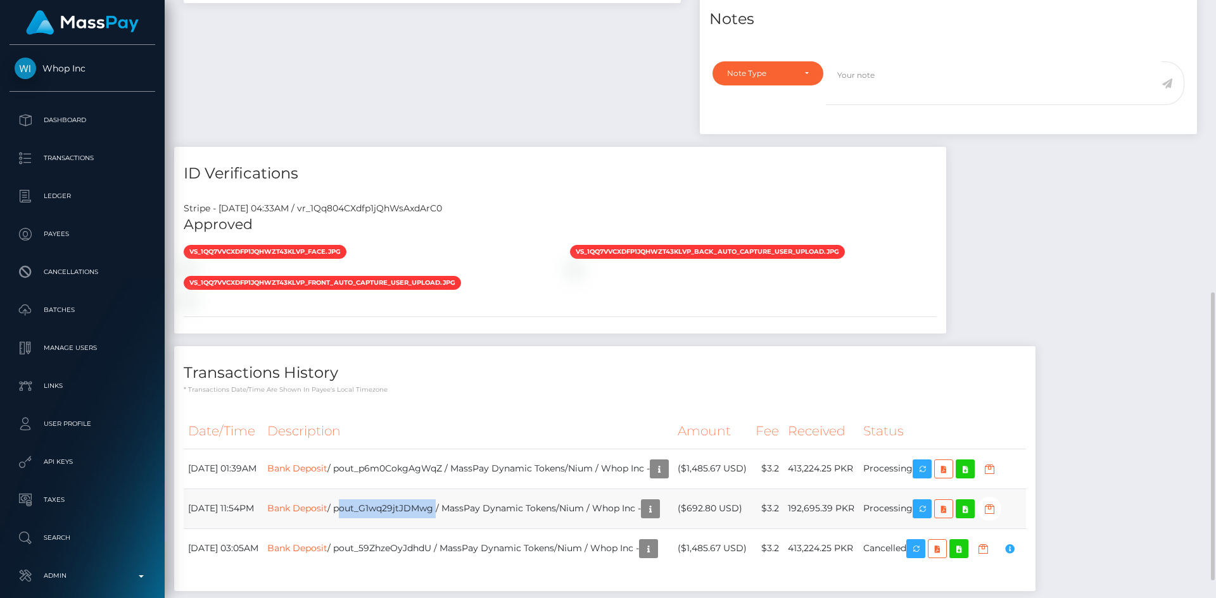
drag, startPoint x: 472, startPoint y: 474, endPoint x: 375, endPoint y: 476, distance: 96.3
click at [375, 489] on td "Bank Deposit / pout_G1wq29jtJDMwg / MassPay Dynamic Tokens/Nium / Whop Inc -" at bounding box center [468, 509] width 410 height 40
copy td "pout_G1wq29jtJDMwg"
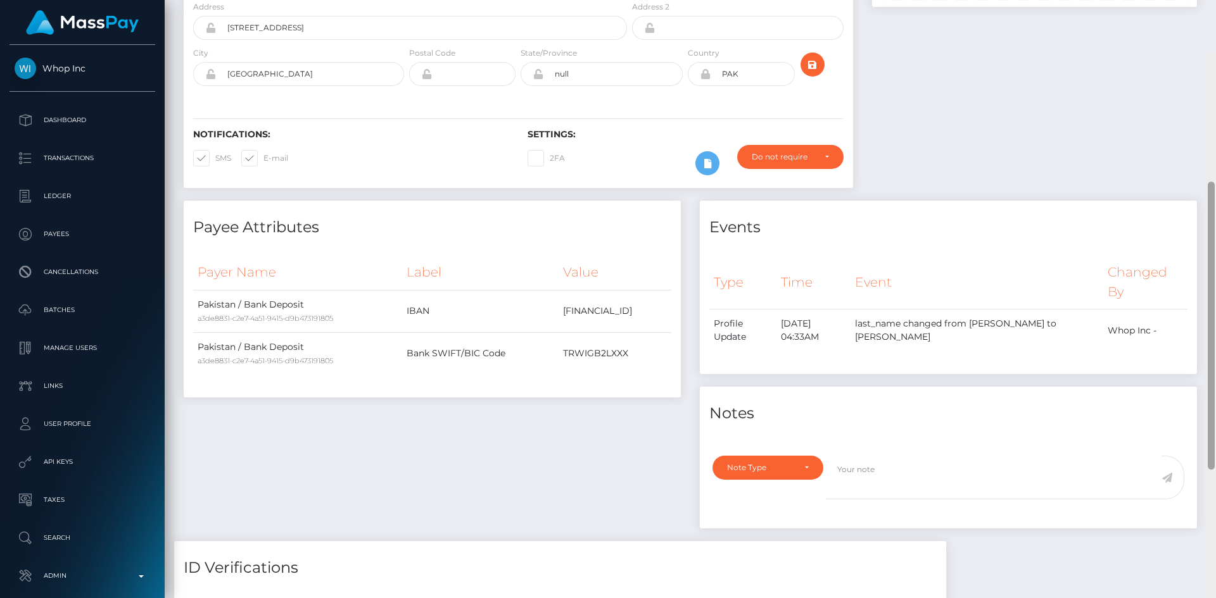
scroll to position [0, 0]
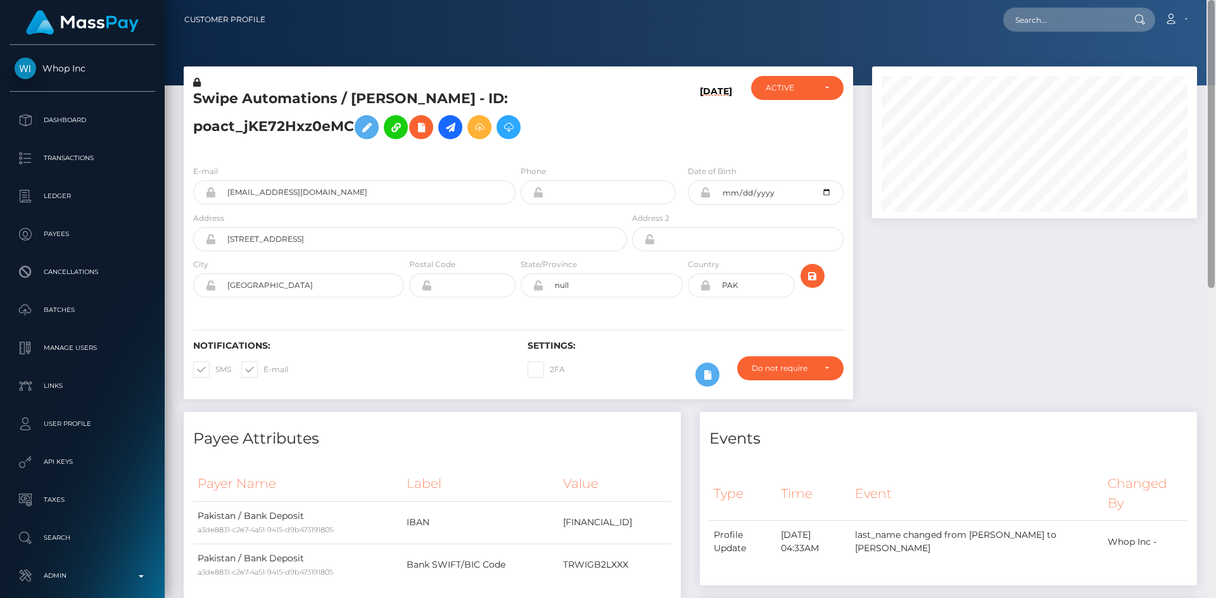
drag, startPoint x: 1210, startPoint y: 393, endPoint x: 1206, endPoint y: 30, distance: 362.2
click at [1215, 34] on div "Customer Profile Loading... Loading..." at bounding box center [690, 299] width 1051 height 598
click at [1019, 324] on div at bounding box center [1034, 239] width 344 height 346
click at [1058, 22] on input "text" at bounding box center [1062, 20] width 119 height 24
paste input "pout_FKPVyknM038Dn"
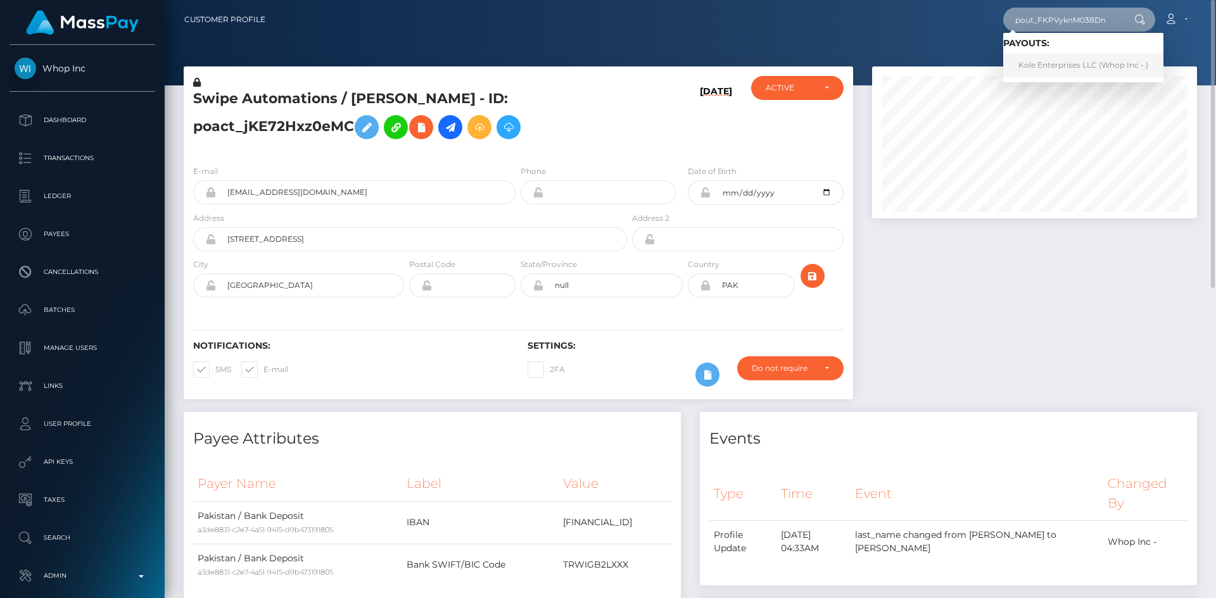
type input "pout_FKPVyknM038Dn"
click at [1089, 70] on link "Kole Enterprises LLC (Whop Inc - )" at bounding box center [1083, 65] width 160 height 23
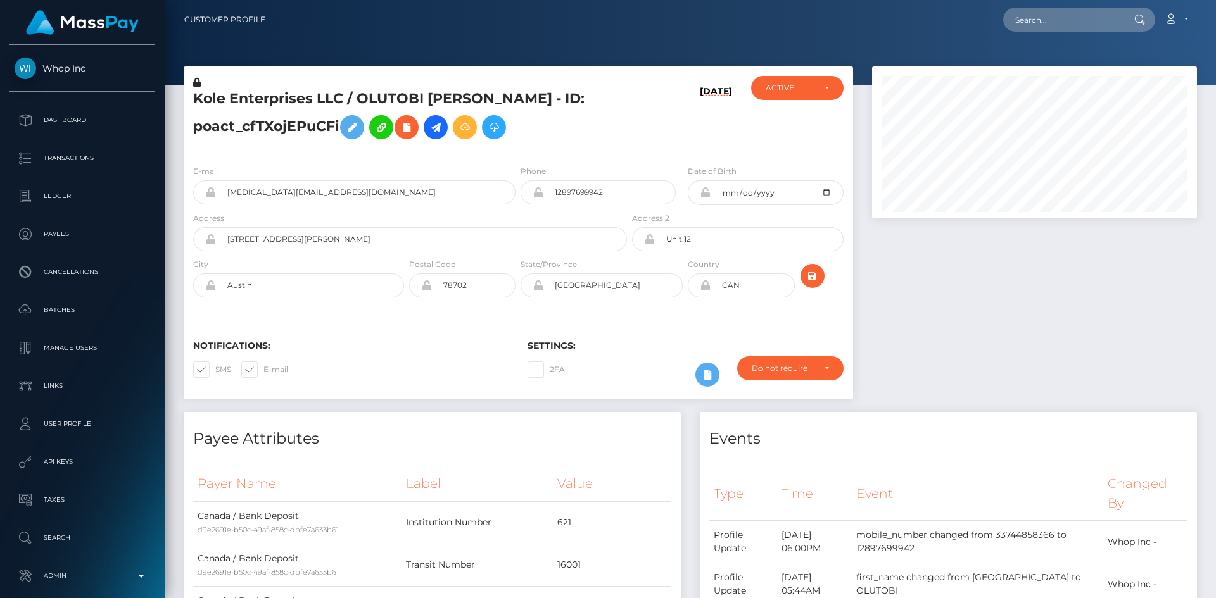
scroll to position [152, 325]
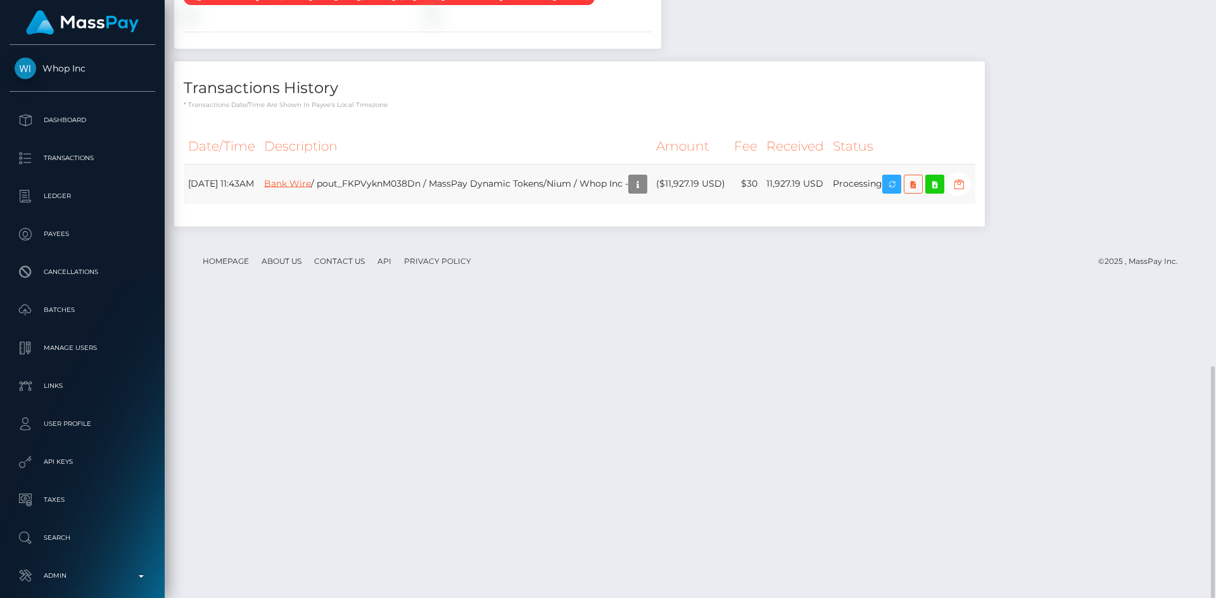
click at [311, 189] on link "Bank Wire" at bounding box center [287, 182] width 47 height 11
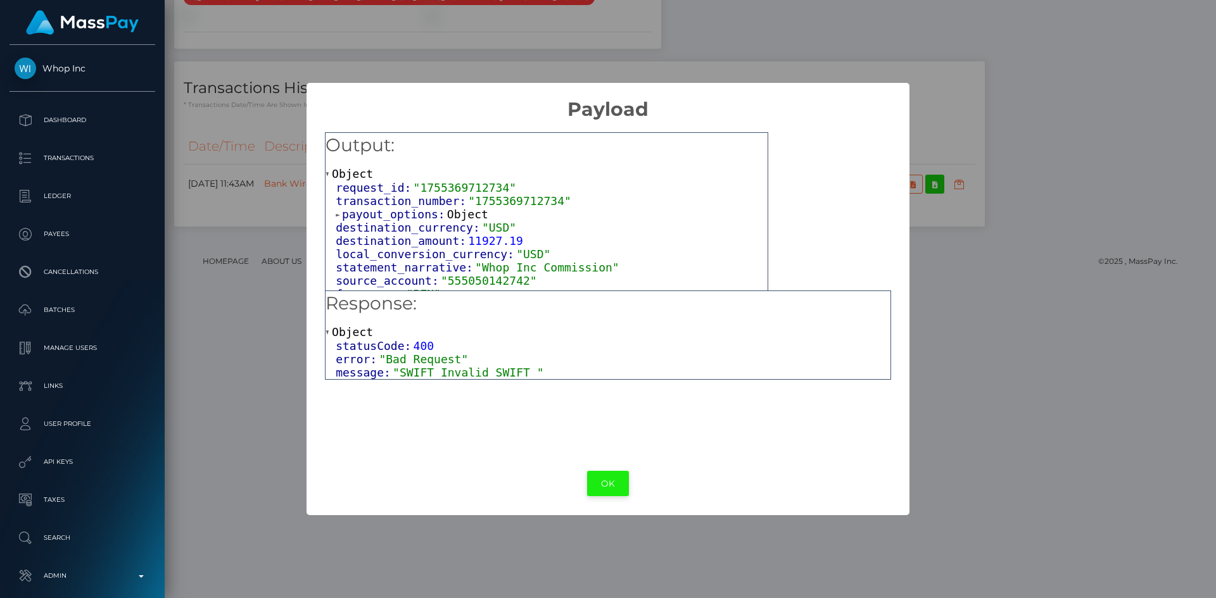
click at [622, 491] on button "OK" at bounding box center [608, 484] width 42 height 26
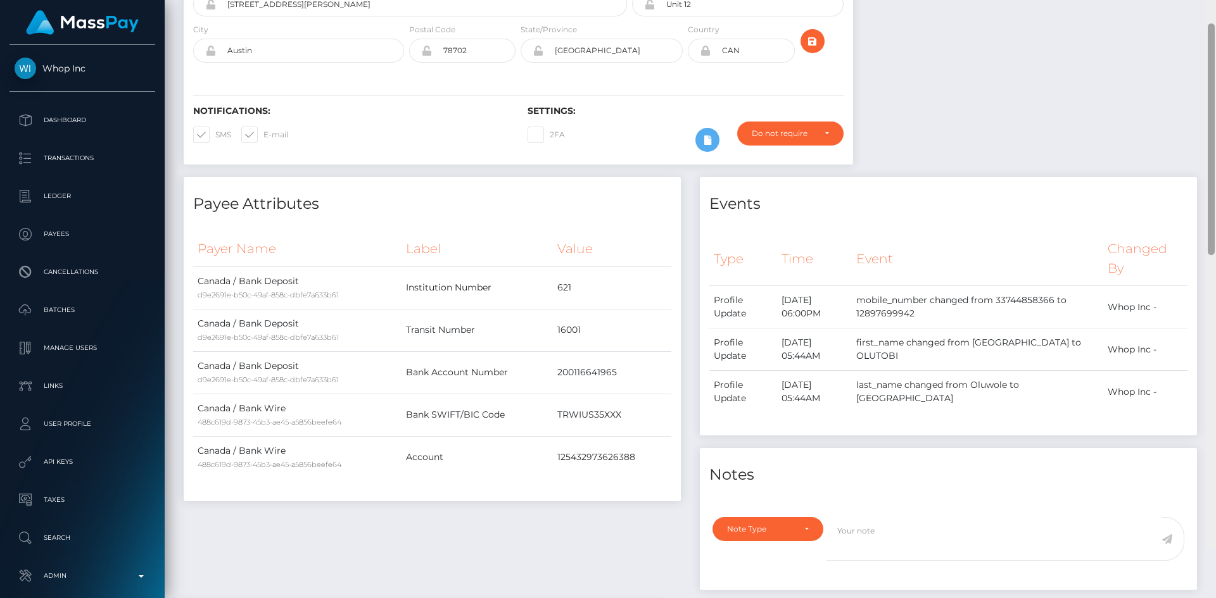
scroll to position [0, 0]
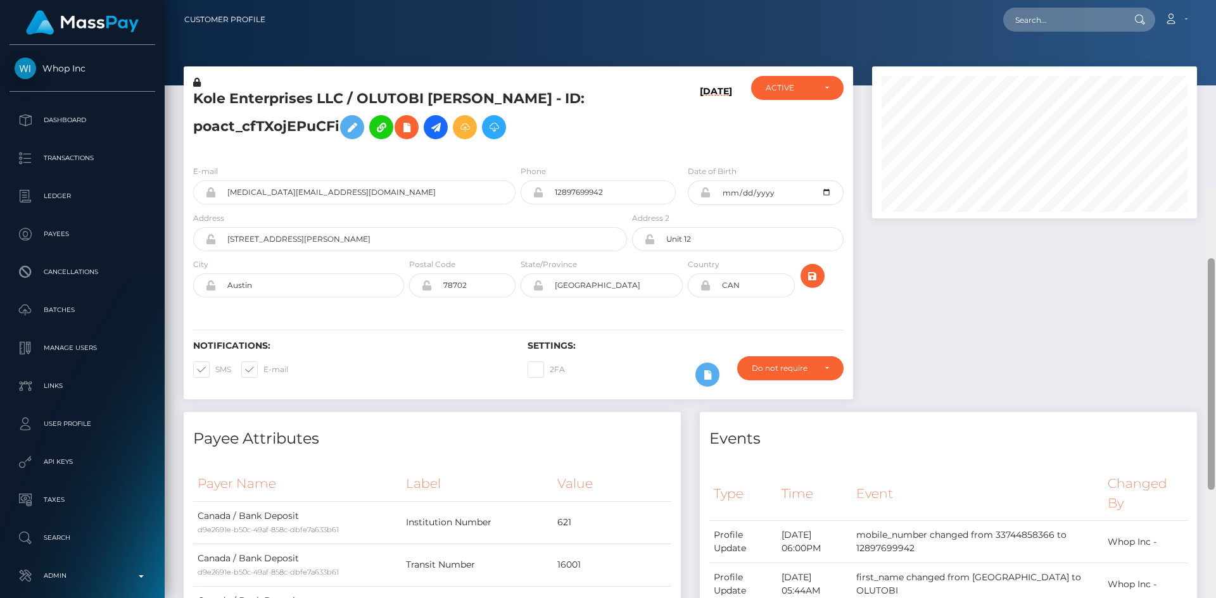
drag, startPoint x: 1214, startPoint y: 520, endPoint x: 1215, endPoint y: 83, distance: 437.5
click at [1215, 186] on div at bounding box center [1210, 485] width 9 height 598
click at [1116, 19] on input "text" at bounding box center [1062, 20] width 119 height 24
paste input "pout_G1wq29jtJDMwg"
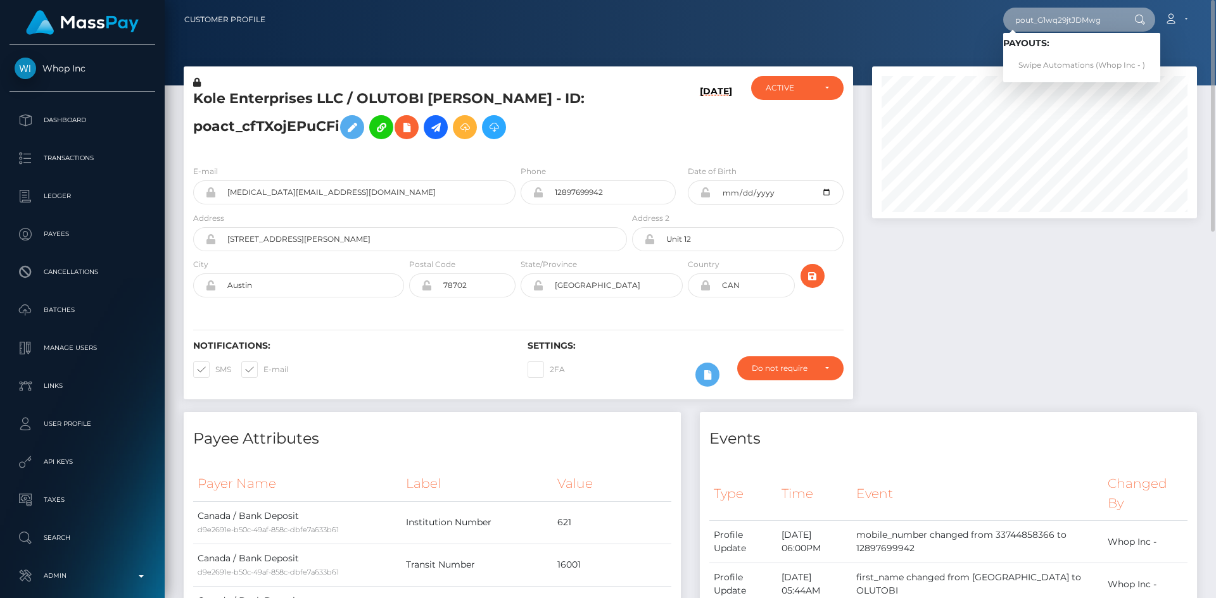
type input "pout_G1wq29jtJDMwg"
click at [1064, 66] on link "Swipe Automations (Whop Inc - )" at bounding box center [1081, 65] width 157 height 23
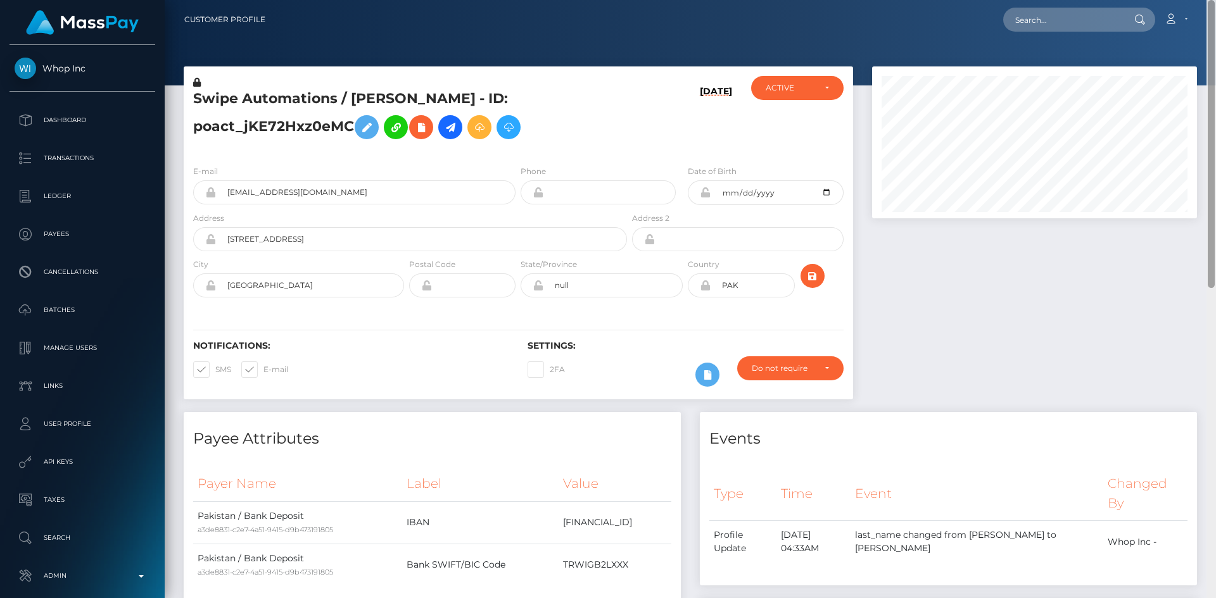
drag, startPoint x: 1211, startPoint y: 452, endPoint x: 1210, endPoint y: 132, distance: 319.8
click at [1210, 132] on div at bounding box center [1210, 144] width 7 height 288
click at [1026, 16] on input "text" at bounding box center [1062, 20] width 119 height 24
paste input "pout_lRAsjl79UD9XY"
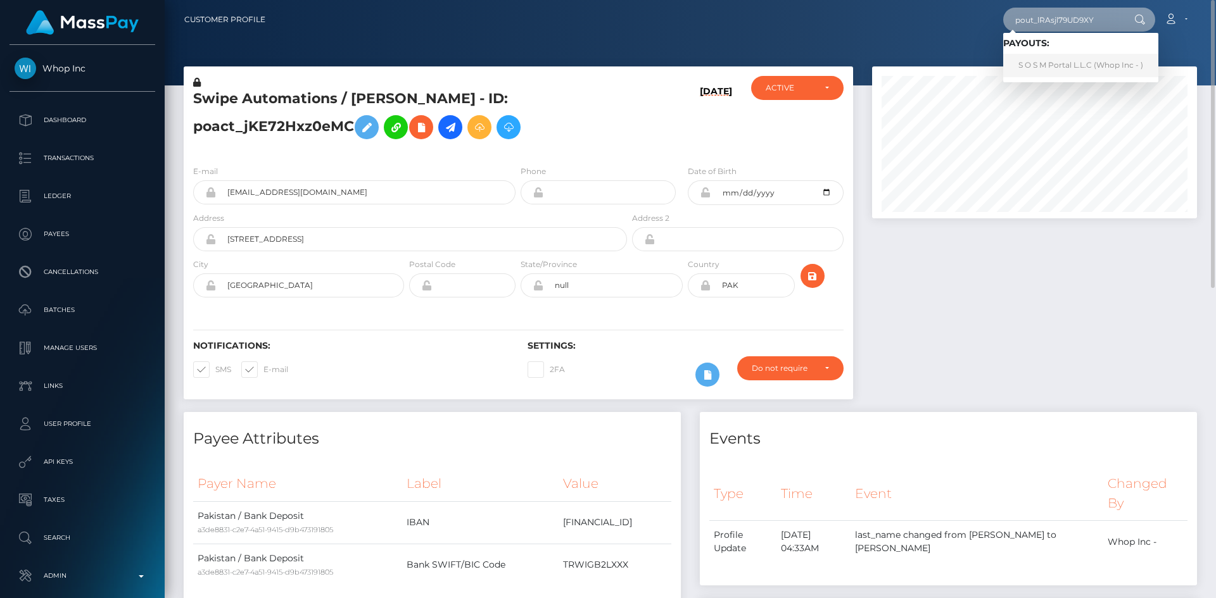
type input "pout_lRAsjl79UD9XY"
click at [1070, 68] on link "S O S M Portal L.L.C (Whop Inc - )" at bounding box center [1080, 65] width 155 height 23
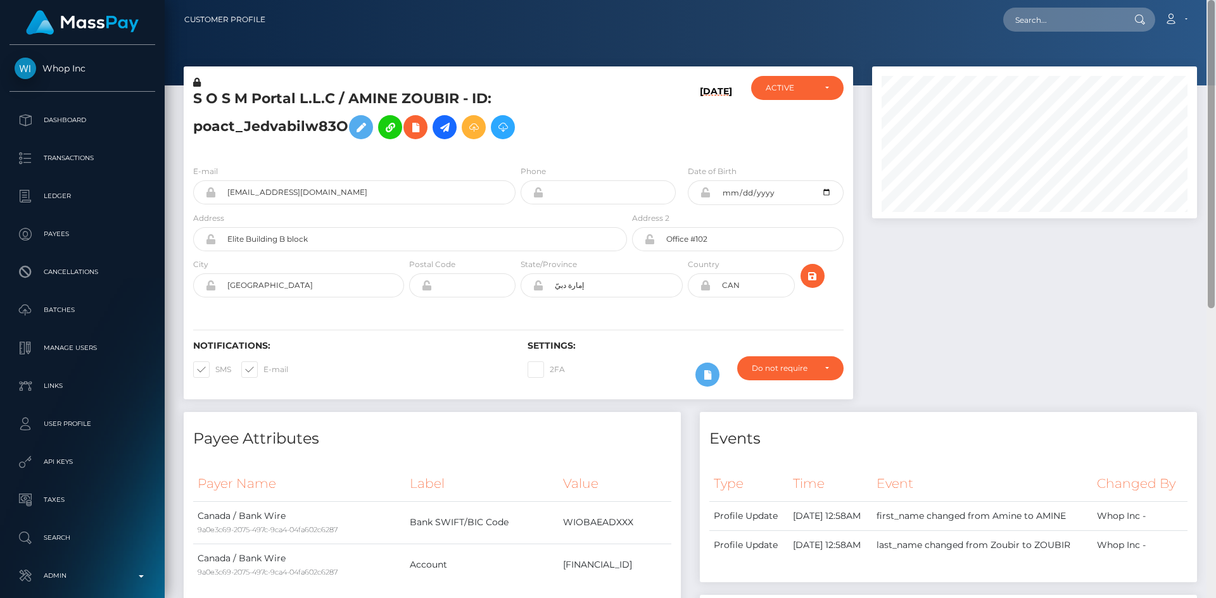
click at [1181, 77] on div "Customer Profile Loading... Loading..." at bounding box center [690, 299] width 1051 height 598
click at [1069, 28] on input "text" at bounding box center [1062, 20] width 119 height 24
paste input "pout_X9CpcNRXEqRwd"
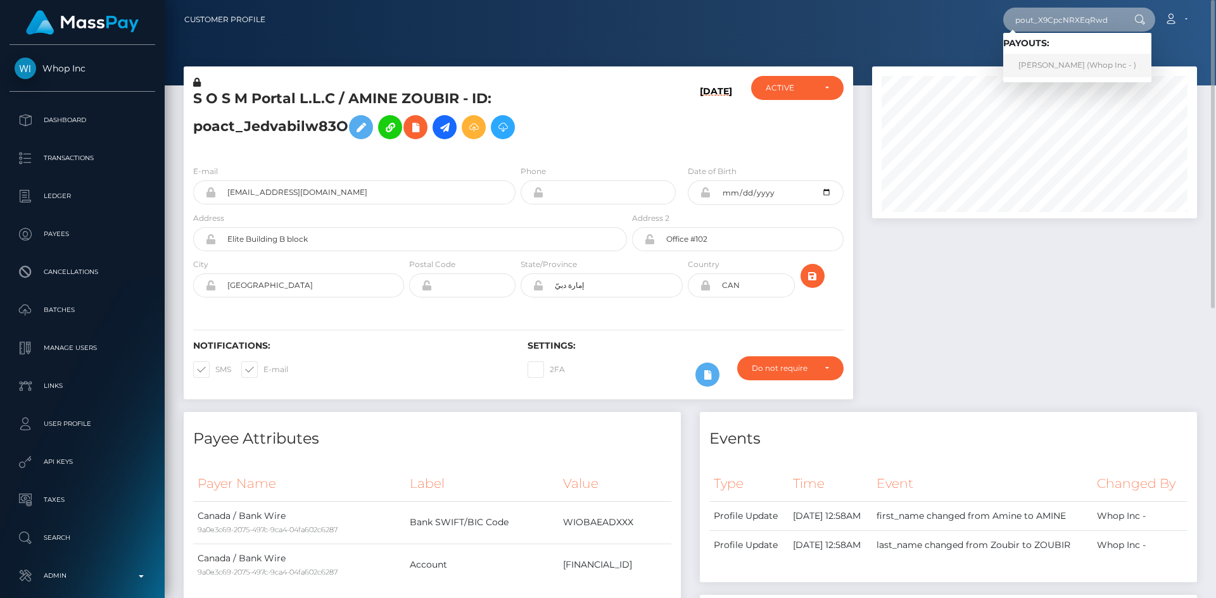
type input "pout_X9CpcNRXEqRwd"
click at [1061, 66] on link "גיא אדרי (Whop Inc - )" at bounding box center [1077, 65] width 148 height 23
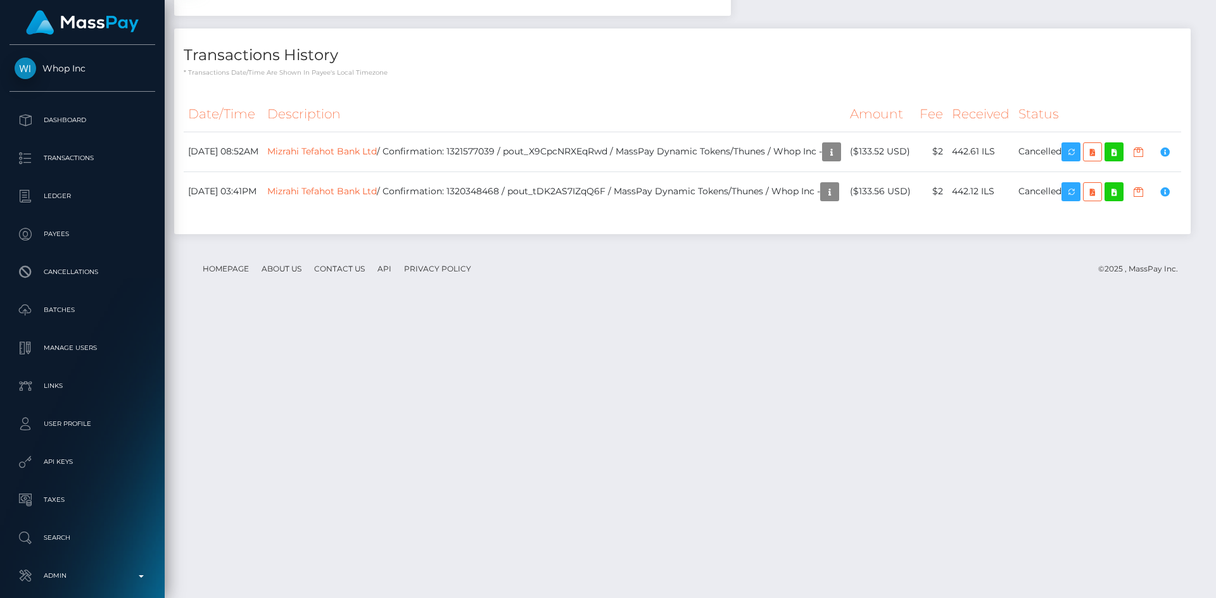
scroll to position [152, 325]
click at [377, 156] on link "Mizrahi Tefahot Bank Ltd" at bounding box center [322, 150] width 110 height 11
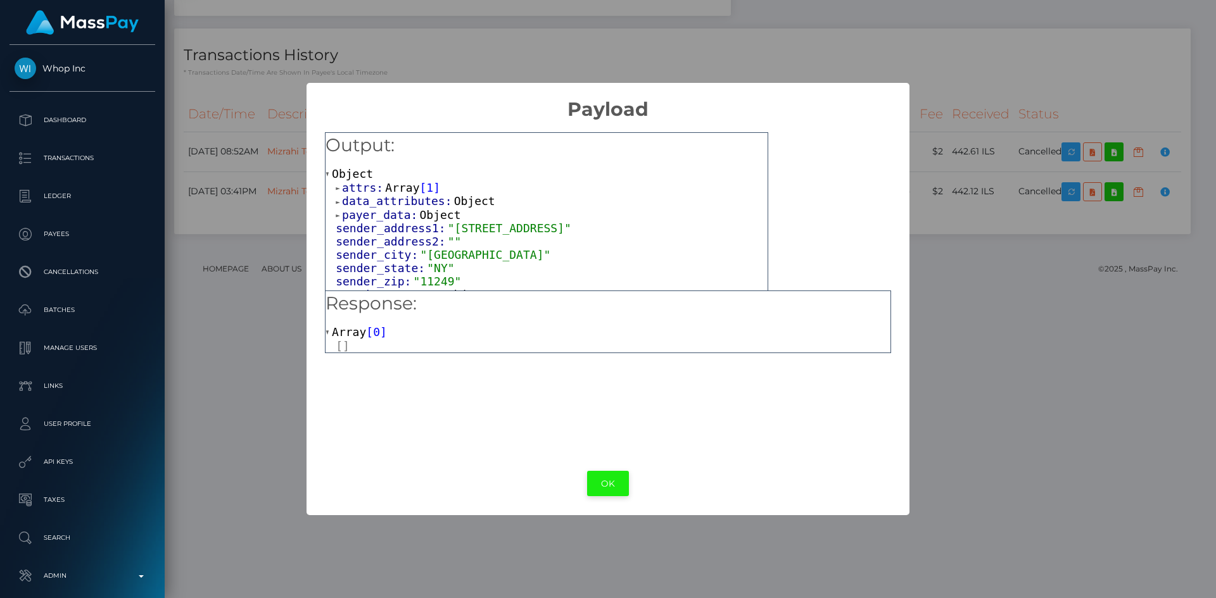
click at [607, 493] on button "OK" at bounding box center [608, 484] width 42 height 26
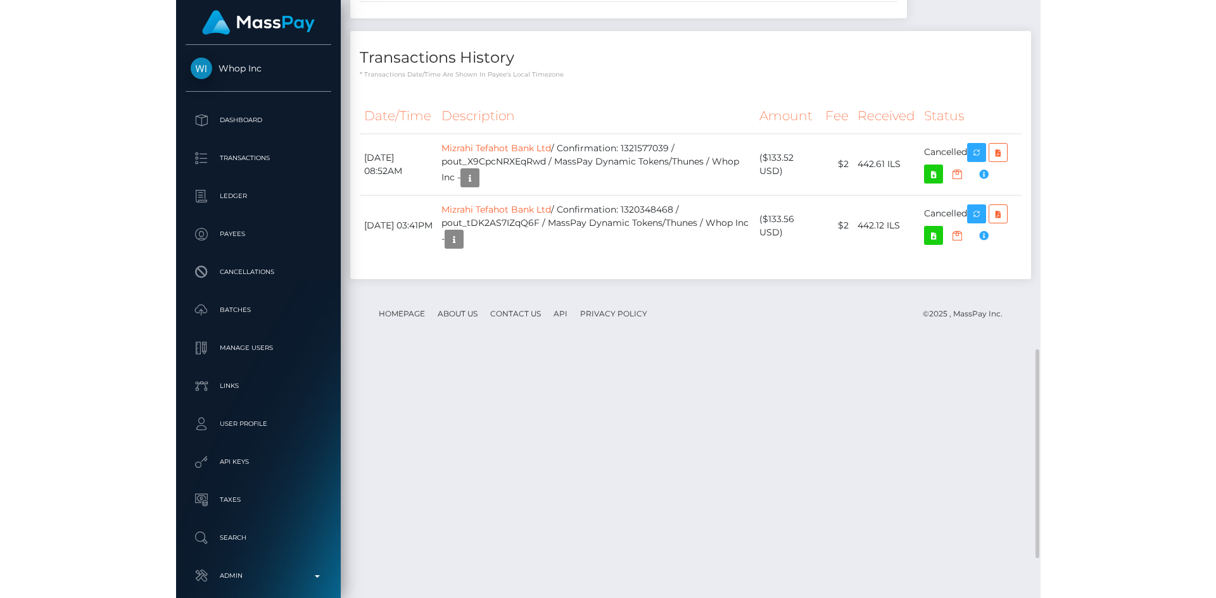
scroll to position [633040, 632867]
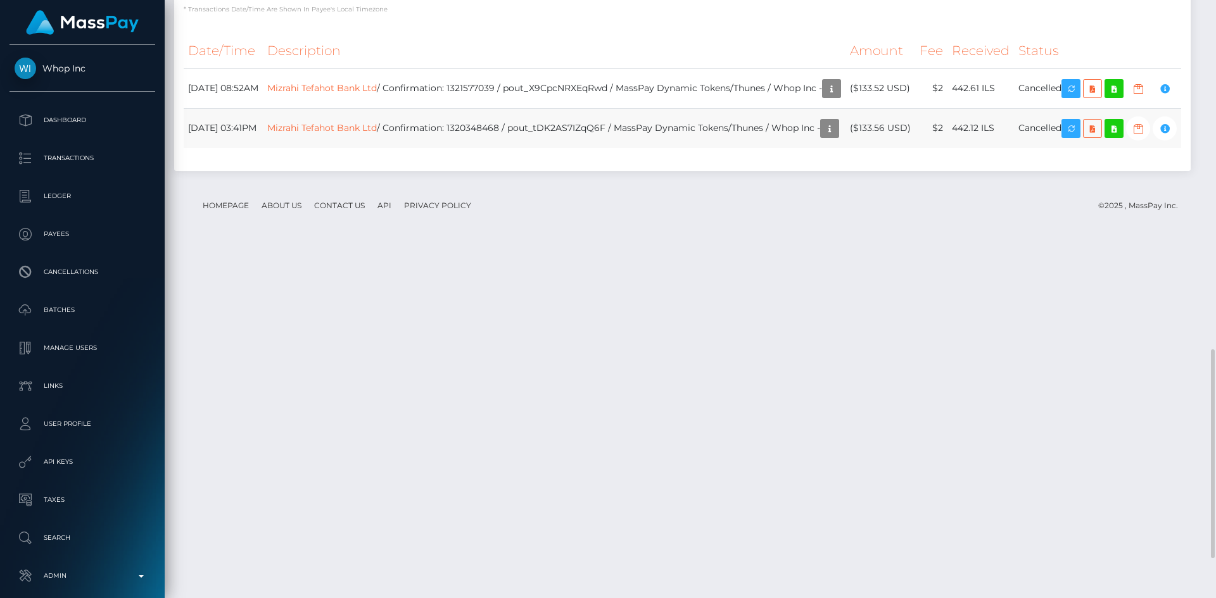
drag, startPoint x: 1049, startPoint y: 531, endPoint x: 979, endPoint y: 524, distance: 69.9
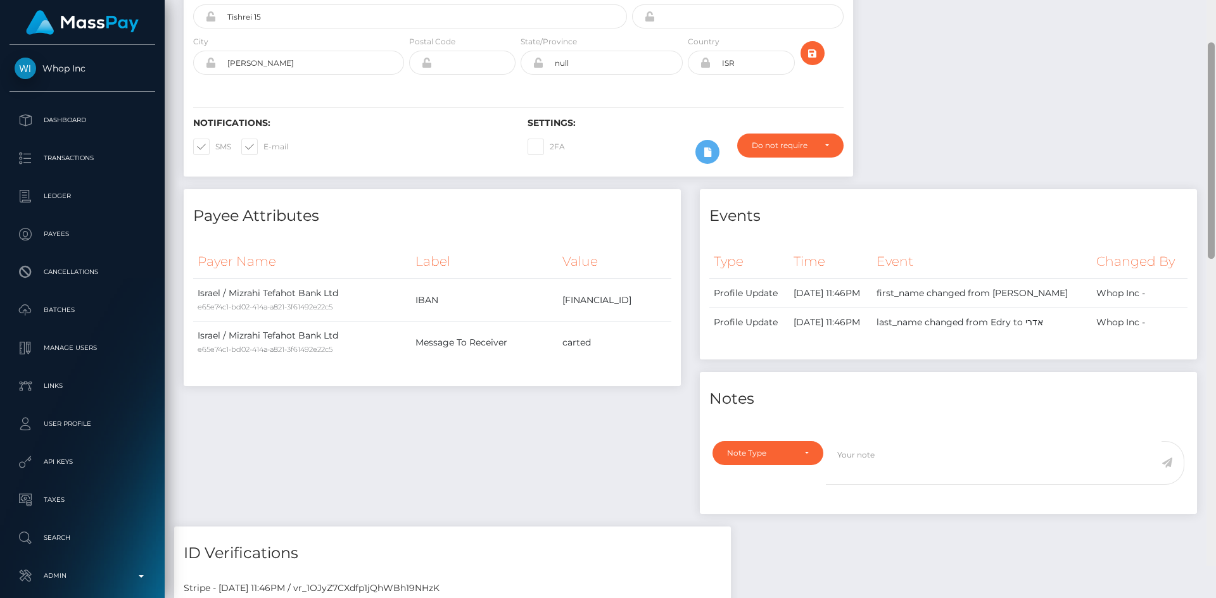
scroll to position [0, 0]
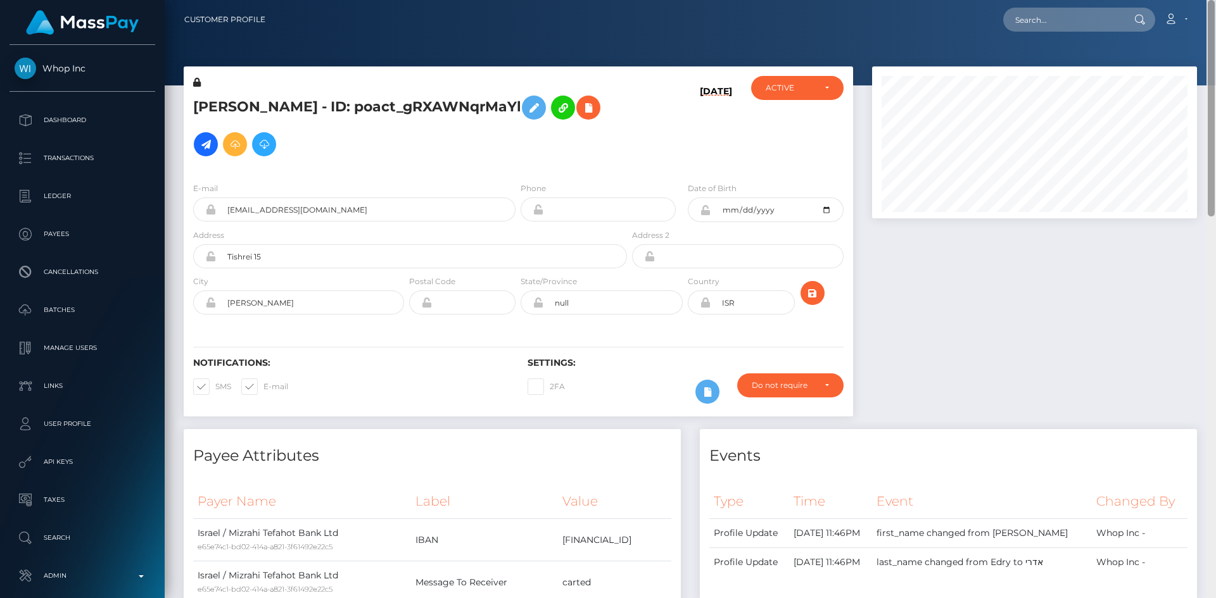
drag, startPoint x: 1210, startPoint y: 376, endPoint x: 1215, endPoint y: -2, distance: 378.0
click at [1215, 0] on html "Whop Inc Dashboard Transactions Ledger Payees Cancellations Links" at bounding box center [608, 299] width 1216 height 598
click at [1081, 15] on input "text" at bounding box center [1062, 20] width 119 height 24
paste input "pout_hayOkmJjgocIk"
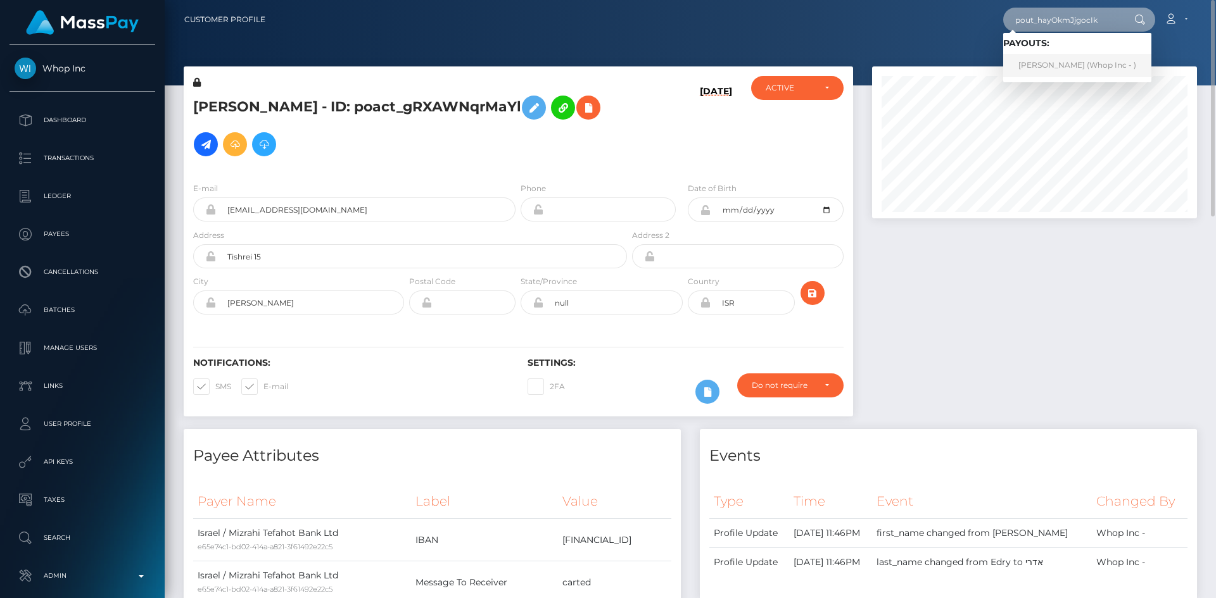
type input "pout_hayOkmJjgocIk"
click at [1057, 67] on link "QUAVAS OBREIN HART (Whop Inc - )" at bounding box center [1077, 65] width 148 height 23
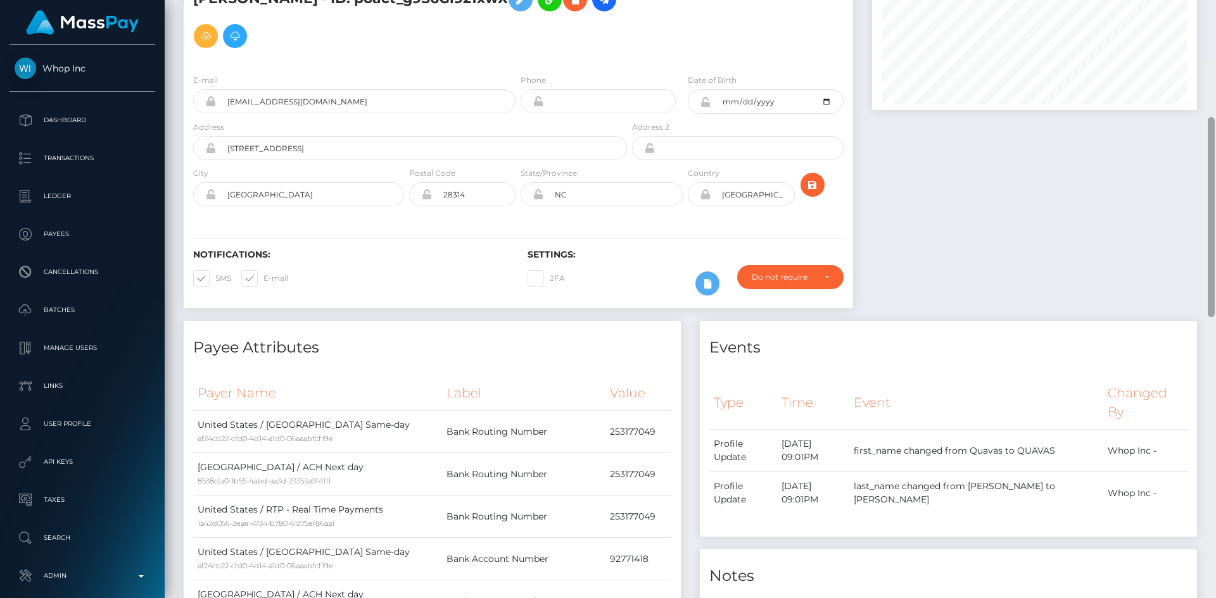
scroll to position [66, 0]
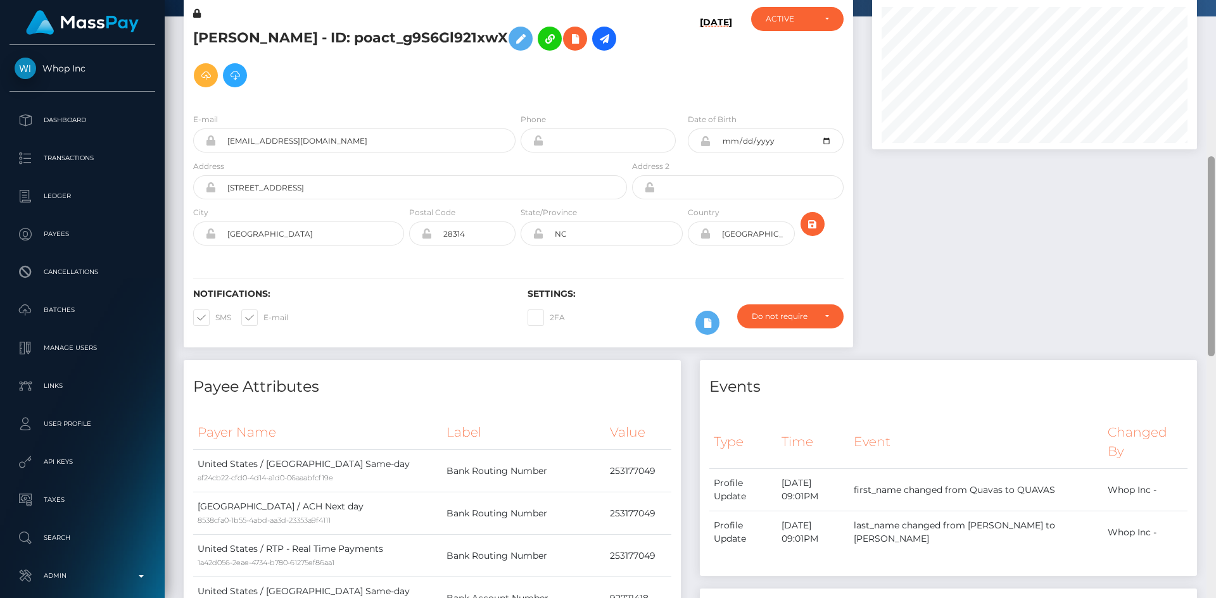
drag, startPoint x: 1206, startPoint y: 129, endPoint x: 1024, endPoint y: 398, distance: 324.7
click at [1204, 118] on div "Customer Profile Loading... Loading..." at bounding box center [690, 299] width 1051 height 598
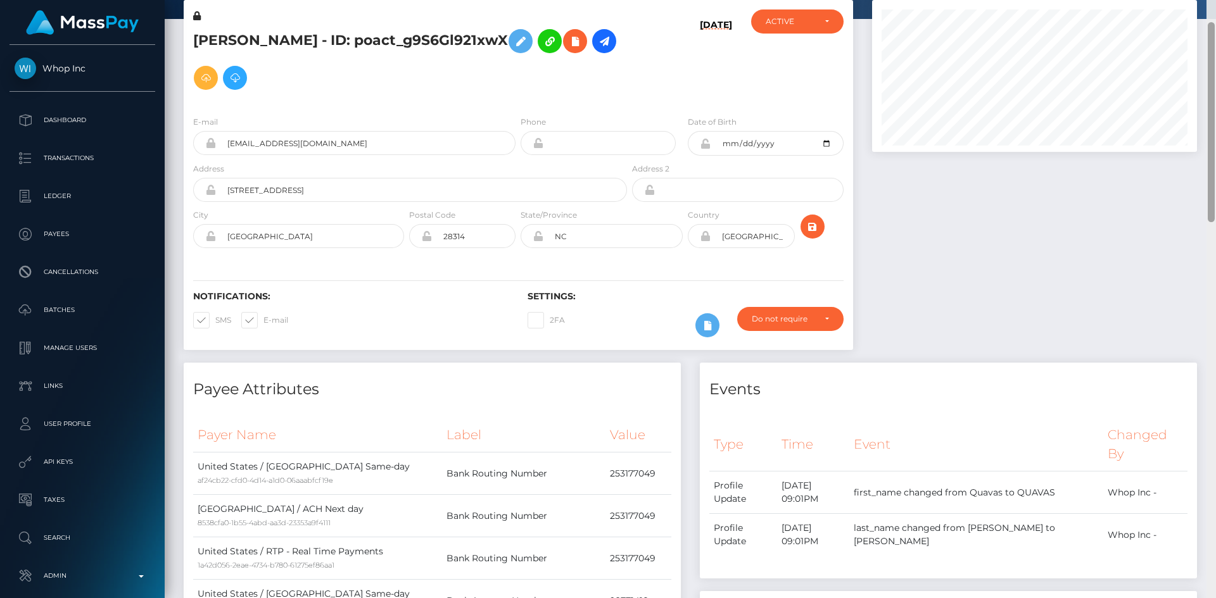
scroll to position [0, 0]
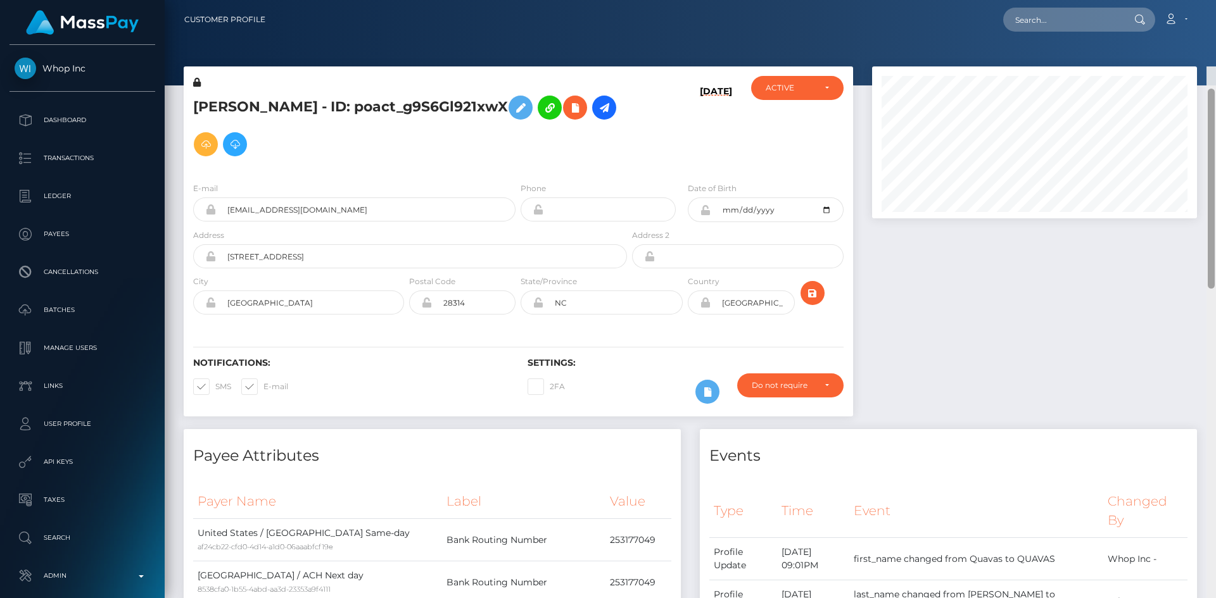
drag, startPoint x: 1213, startPoint y: 192, endPoint x: 1215, endPoint y: 92, distance: 99.4
click at [1215, 92] on div at bounding box center [1210, 365] width 9 height 598
click at [1045, 27] on input "text" at bounding box center [1062, 20] width 119 height 24
paste input "pout_r3akiahW5XwZV"
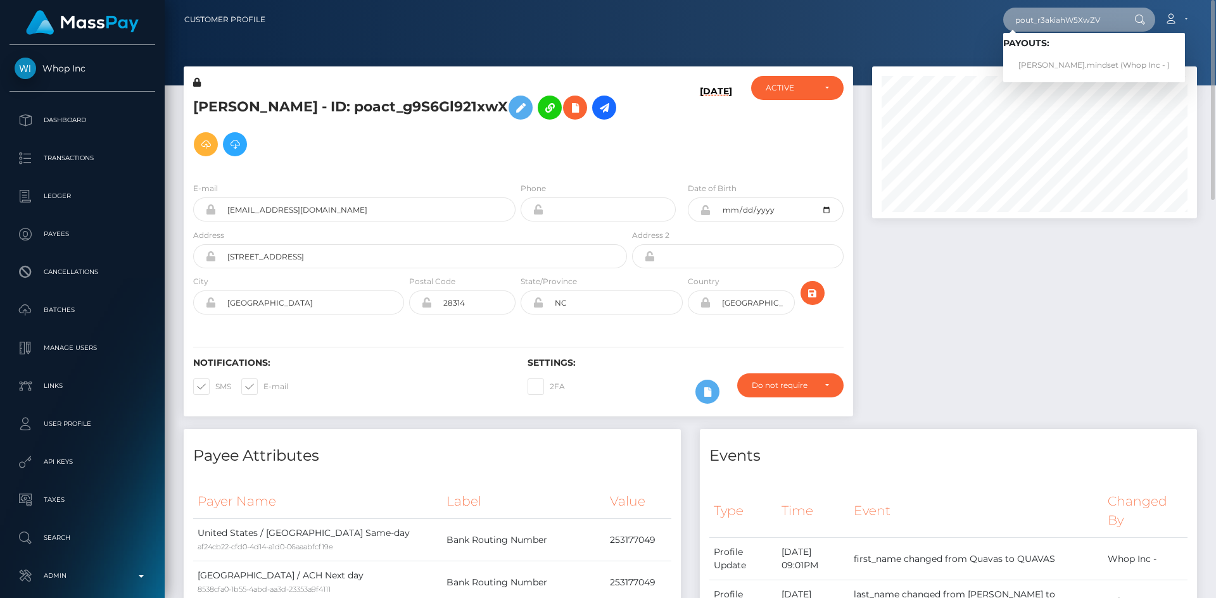
type input "pout_r3akiahW5XwZV"
click at [1054, 65] on link "[PERSON_NAME].mindset (Whop Inc - )" at bounding box center [1094, 65] width 182 height 23
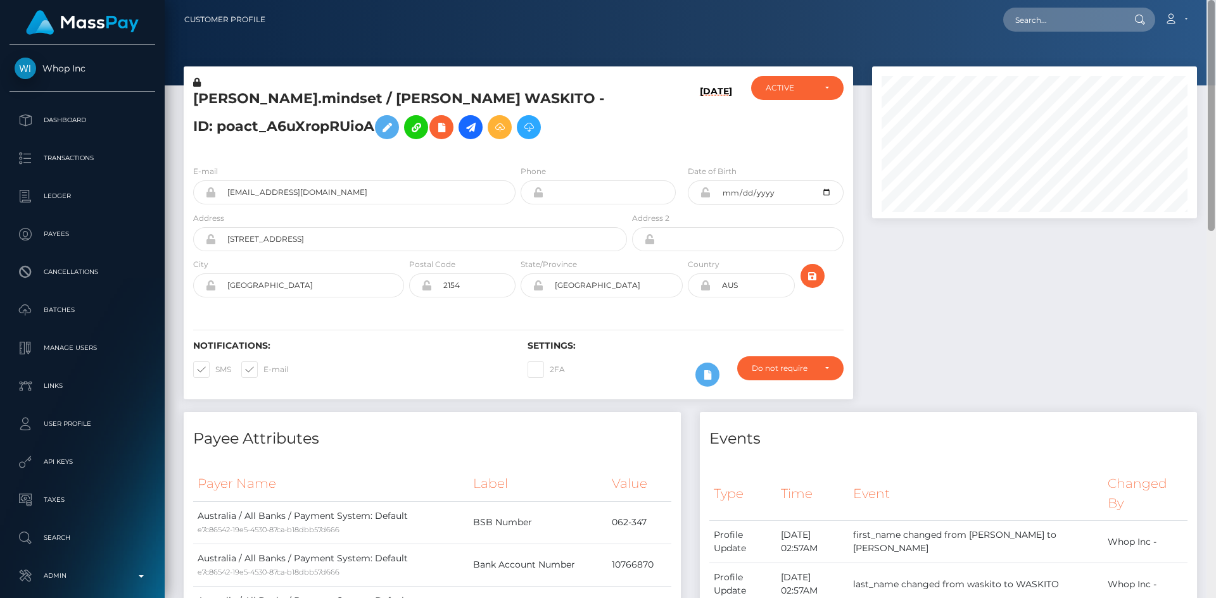
click at [1204, 67] on div "Customer Profile Loading... Loading..." at bounding box center [690, 299] width 1051 height 598
